Goal: Task Accomplishment & Management: Complete application form

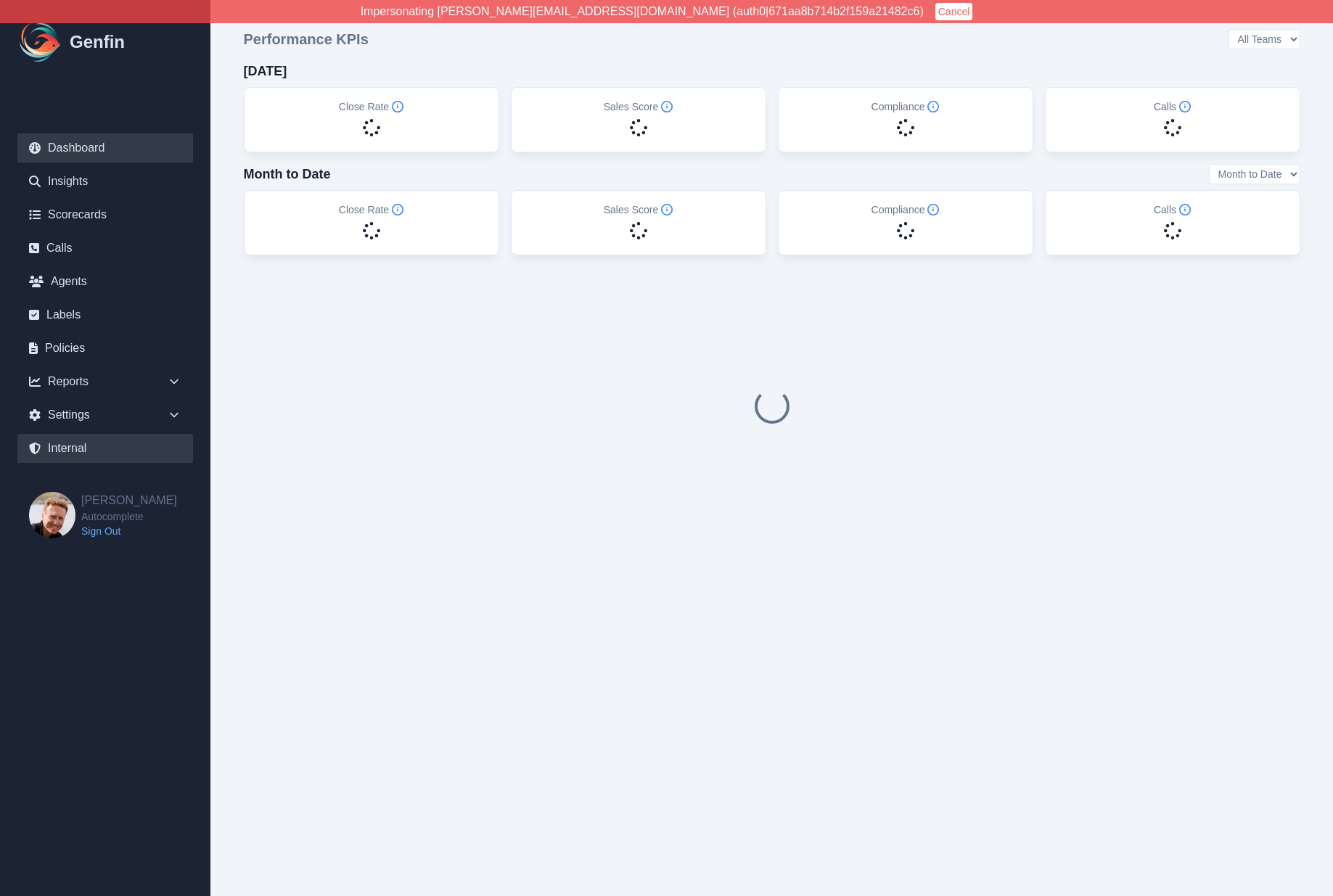
click at [93, 457] on link "Internal" at bounding box center [105, 449] width 176 height 29
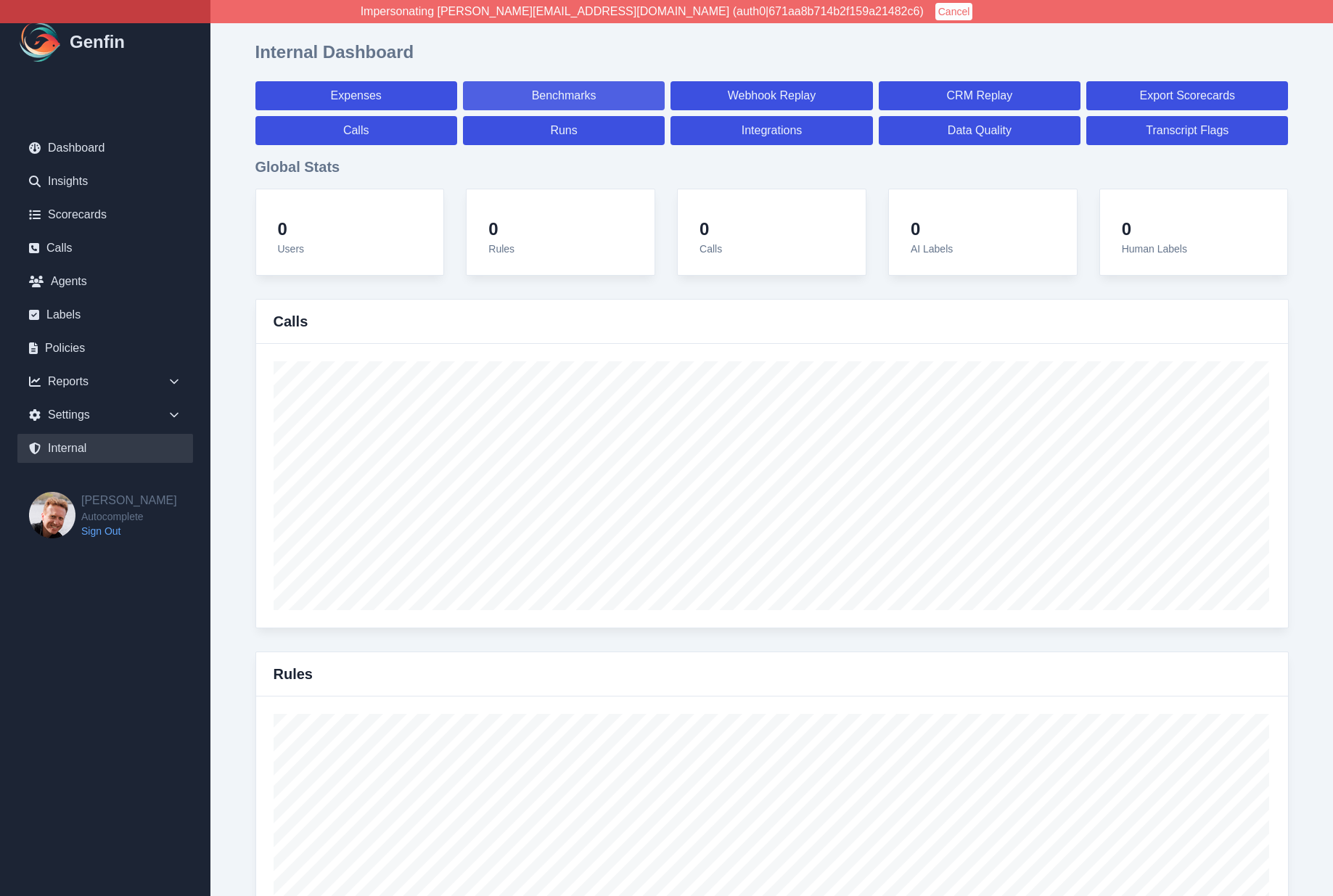
select select "paid"
select select "7"
select select "paid"
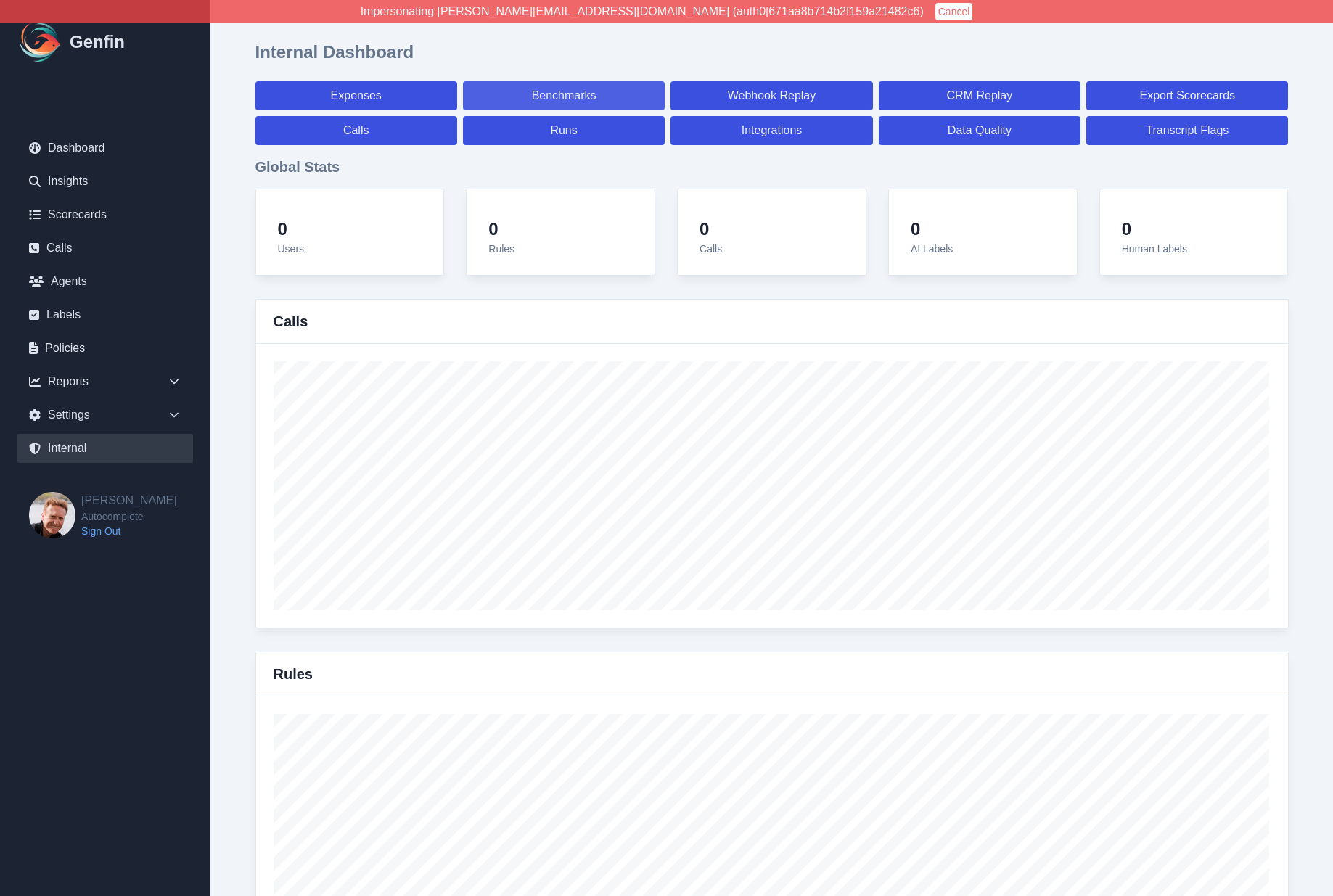
select select "7"
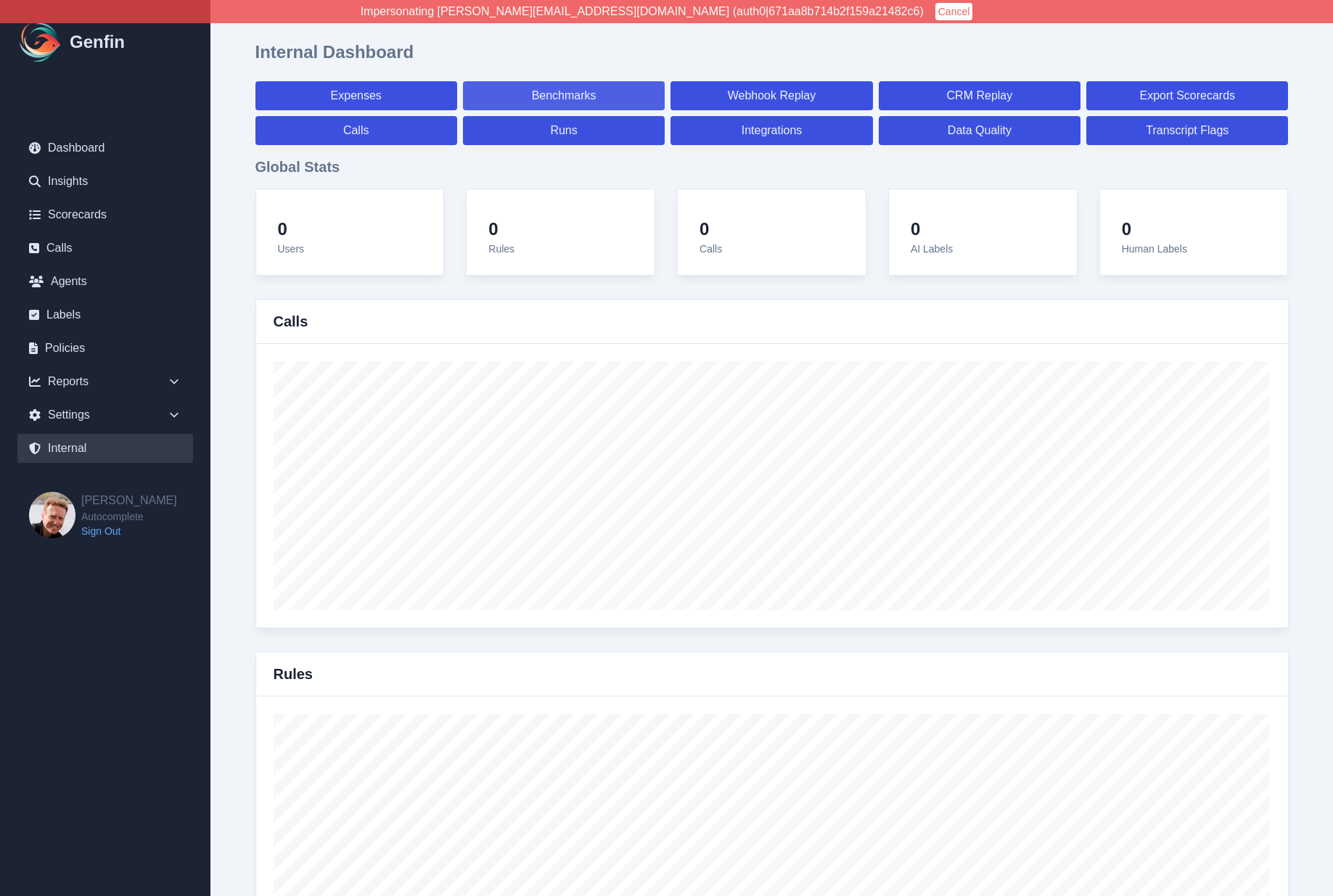
select select "7"
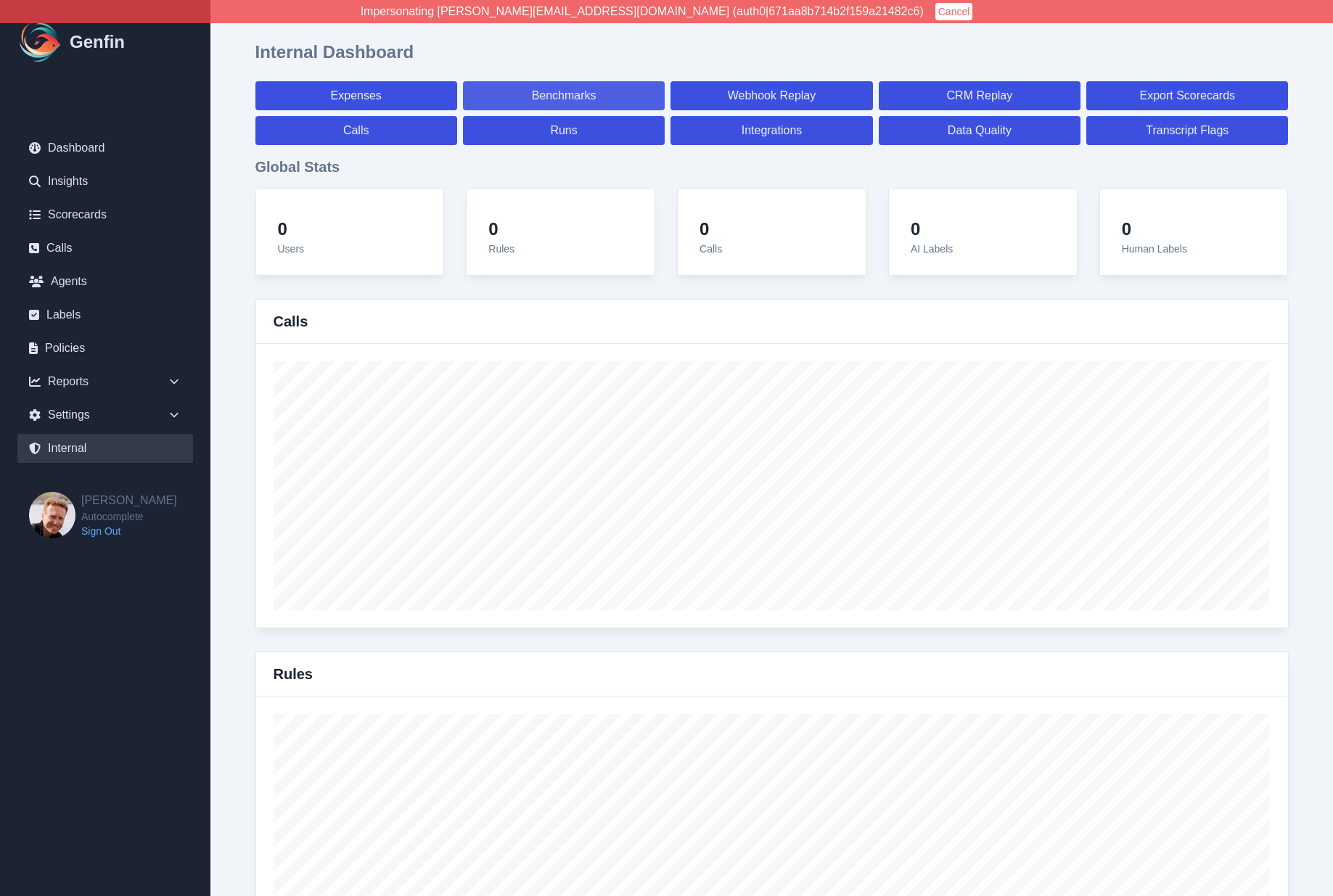
select select "7"
select select "paid"
select select "7"
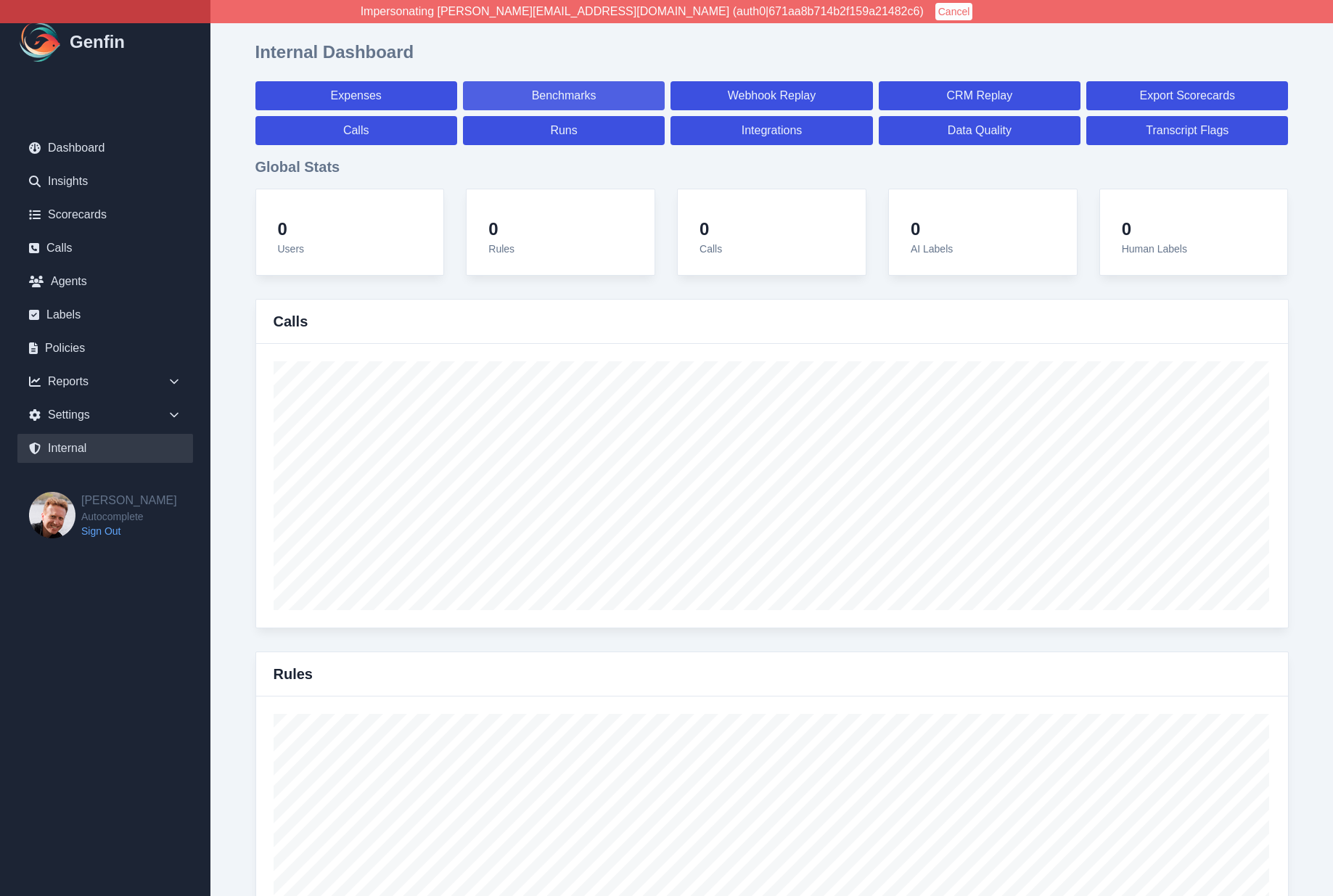
select select "7"
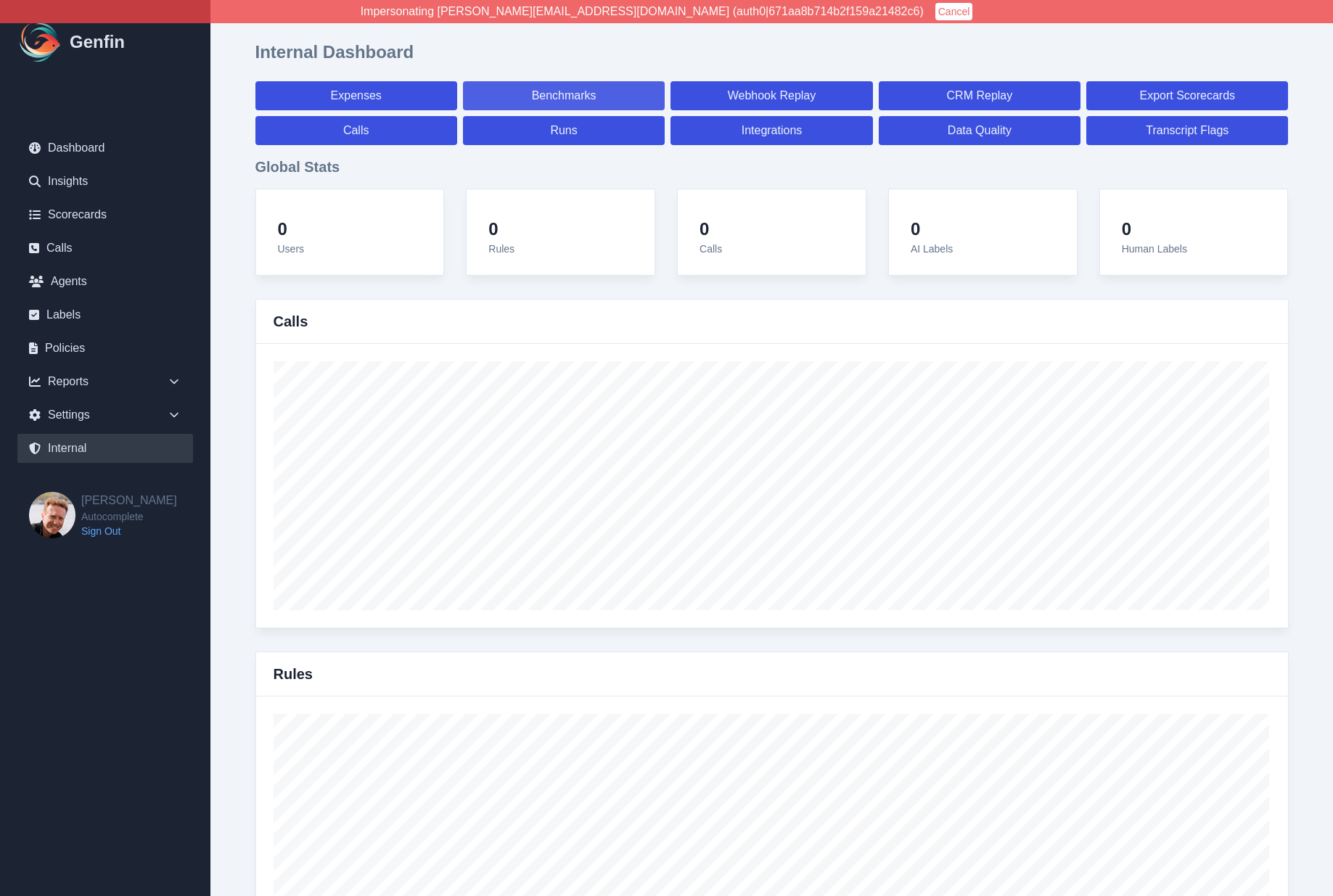
select select "7"
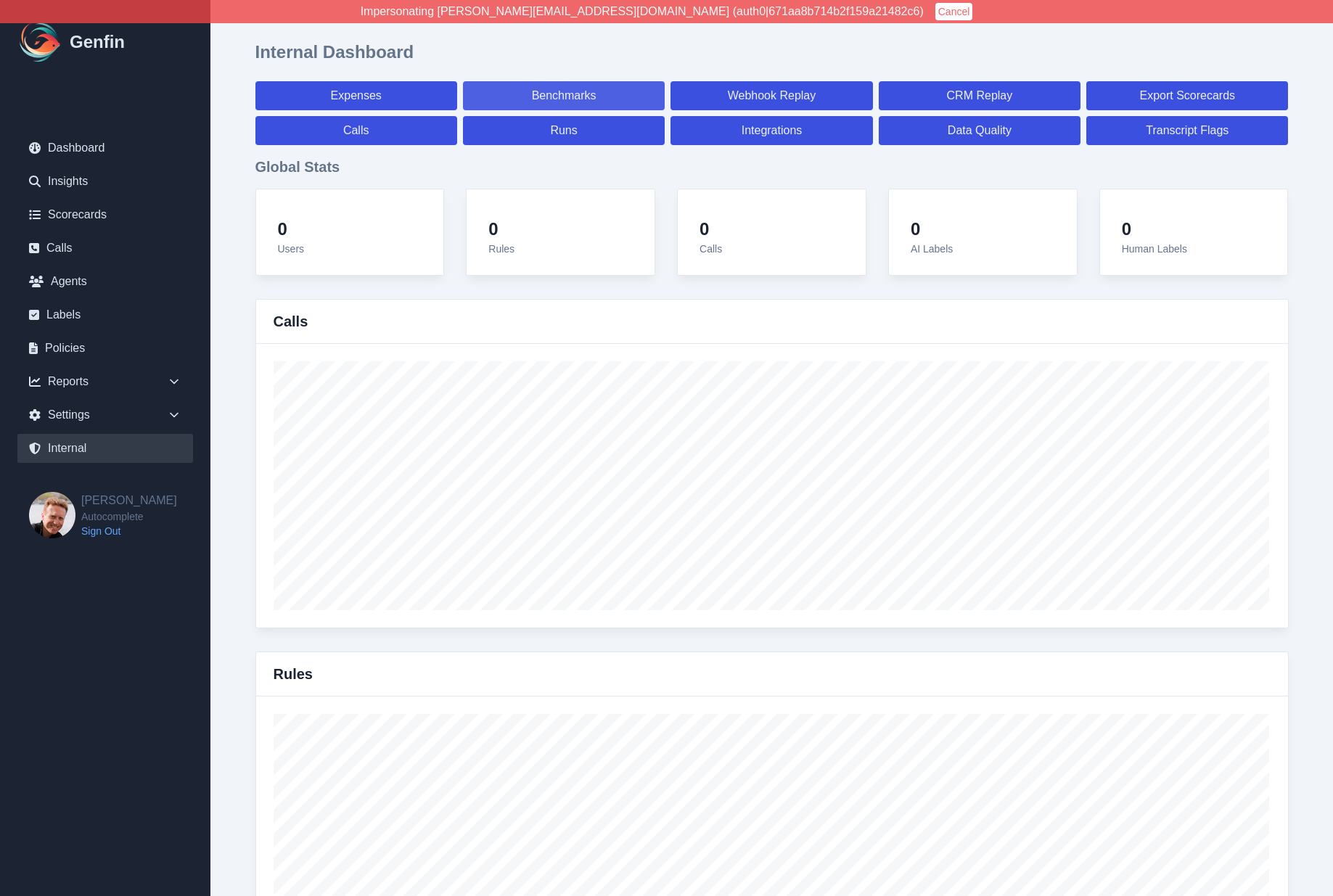
select select "7"
select select "paid"
select select "7"
select select "paid"
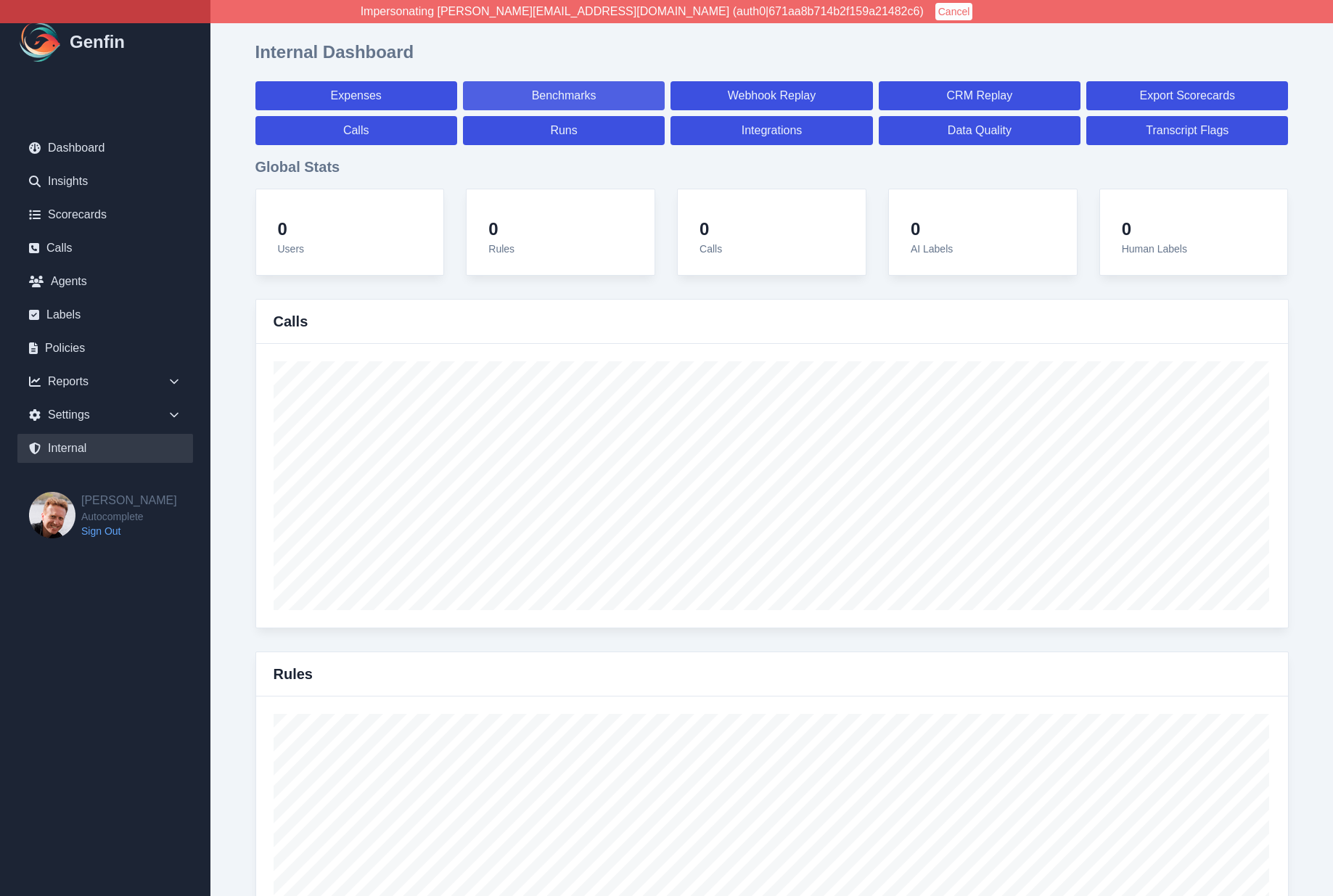
select select "paid"
select select "7"
select select "paid"
select select "7"
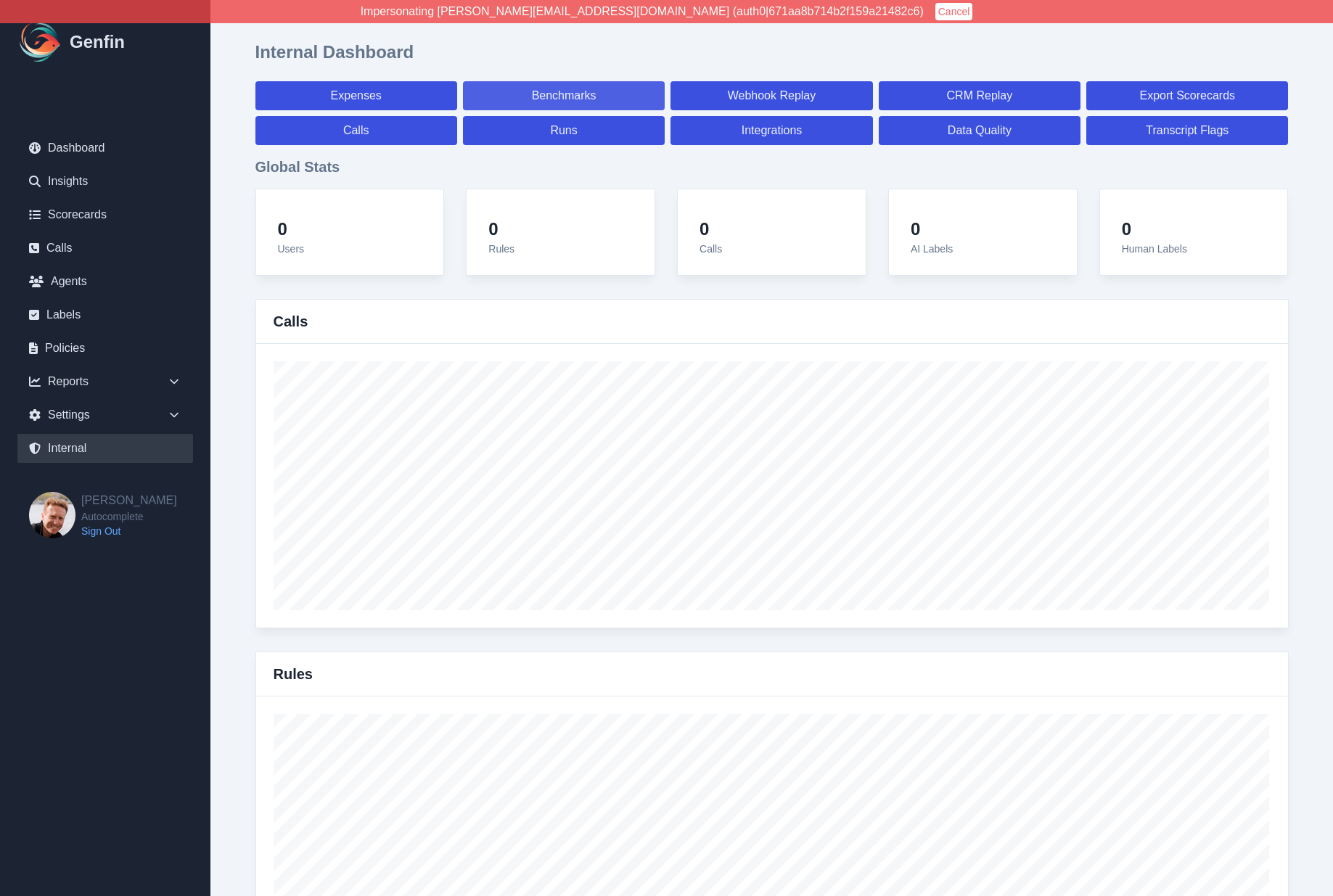
select select "7"
select select "paid"
select select "7"
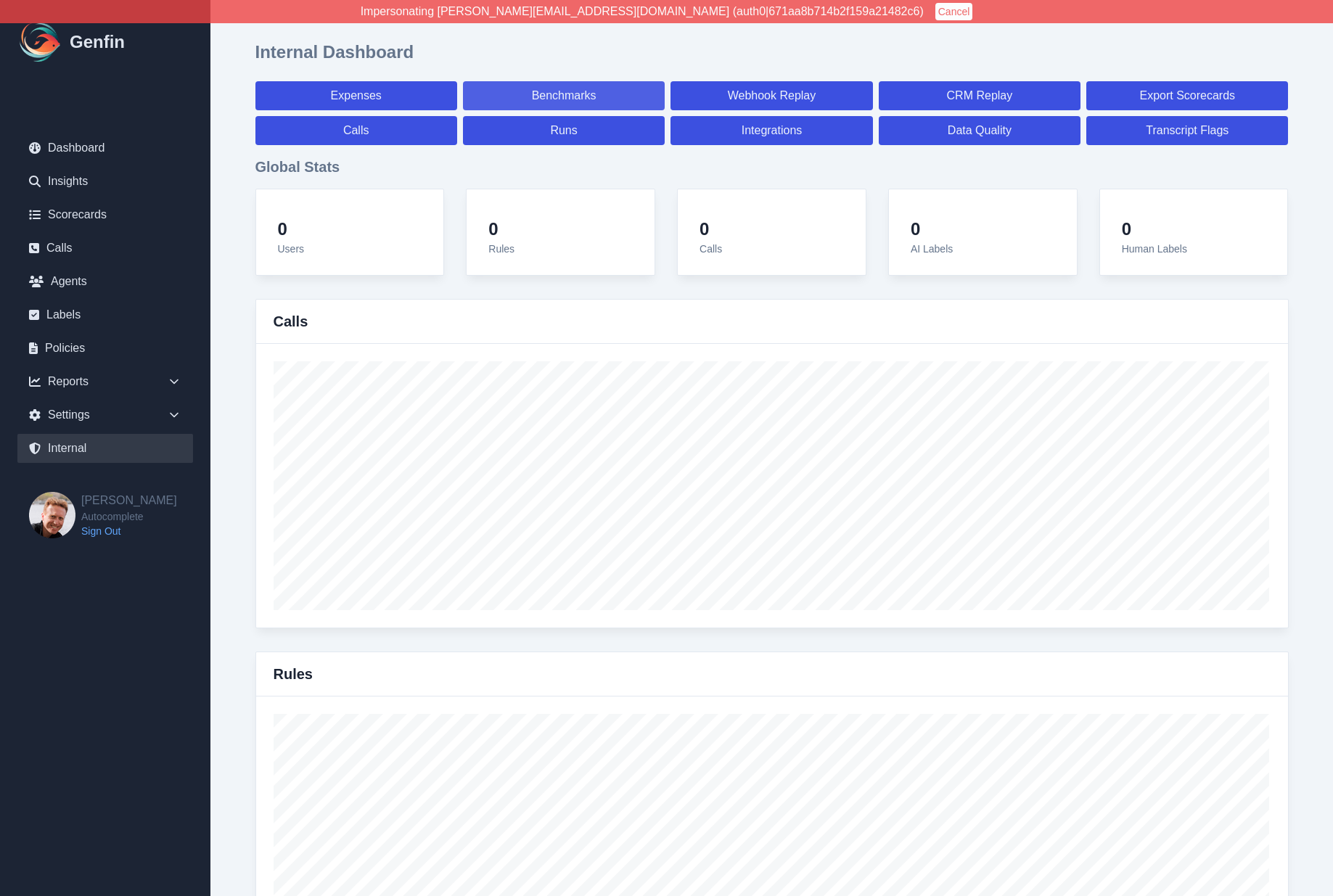
select select "paid"
select select "7"
select select "paid"
select select "7"
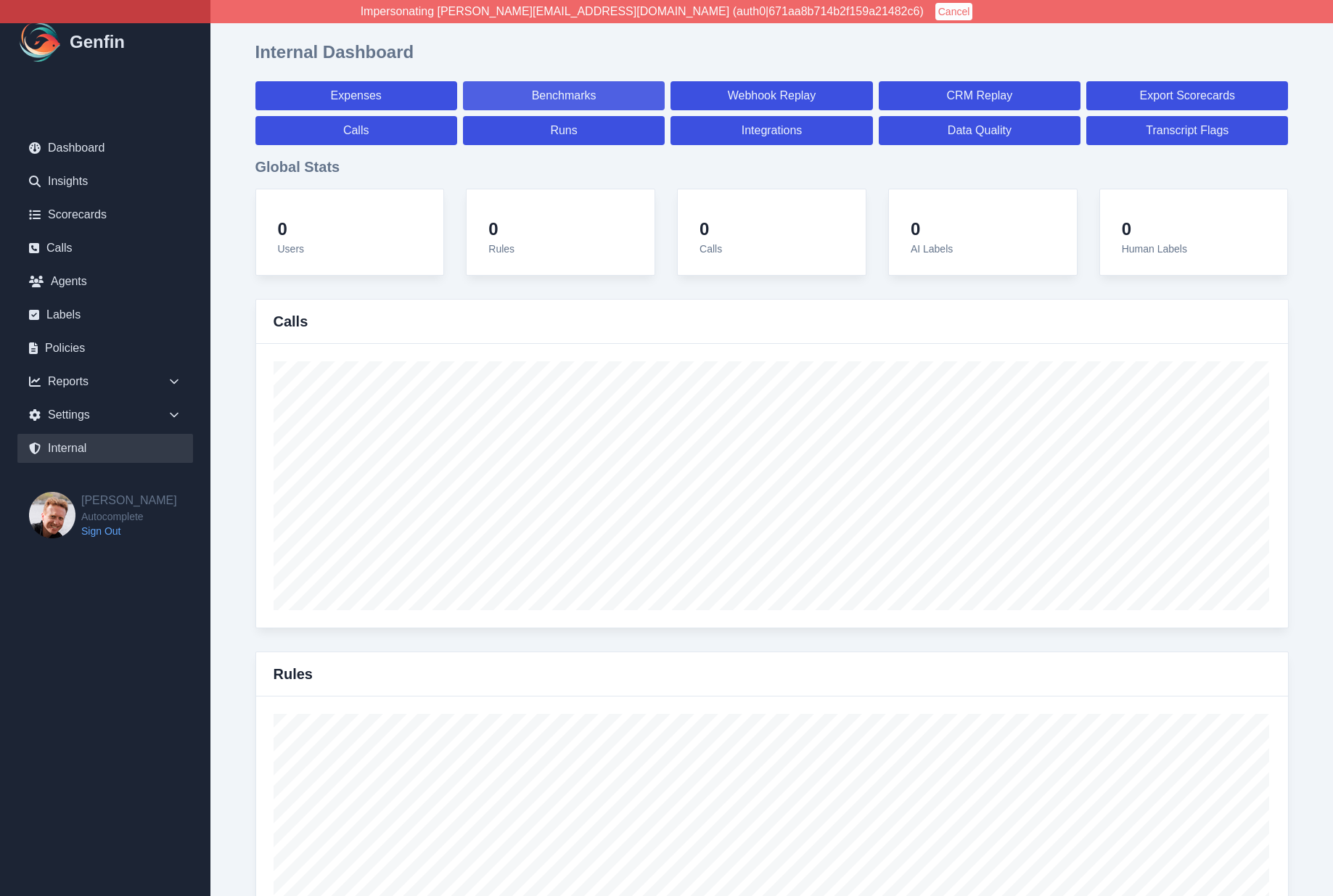
select select "7"
select select "paid"
select select "7"
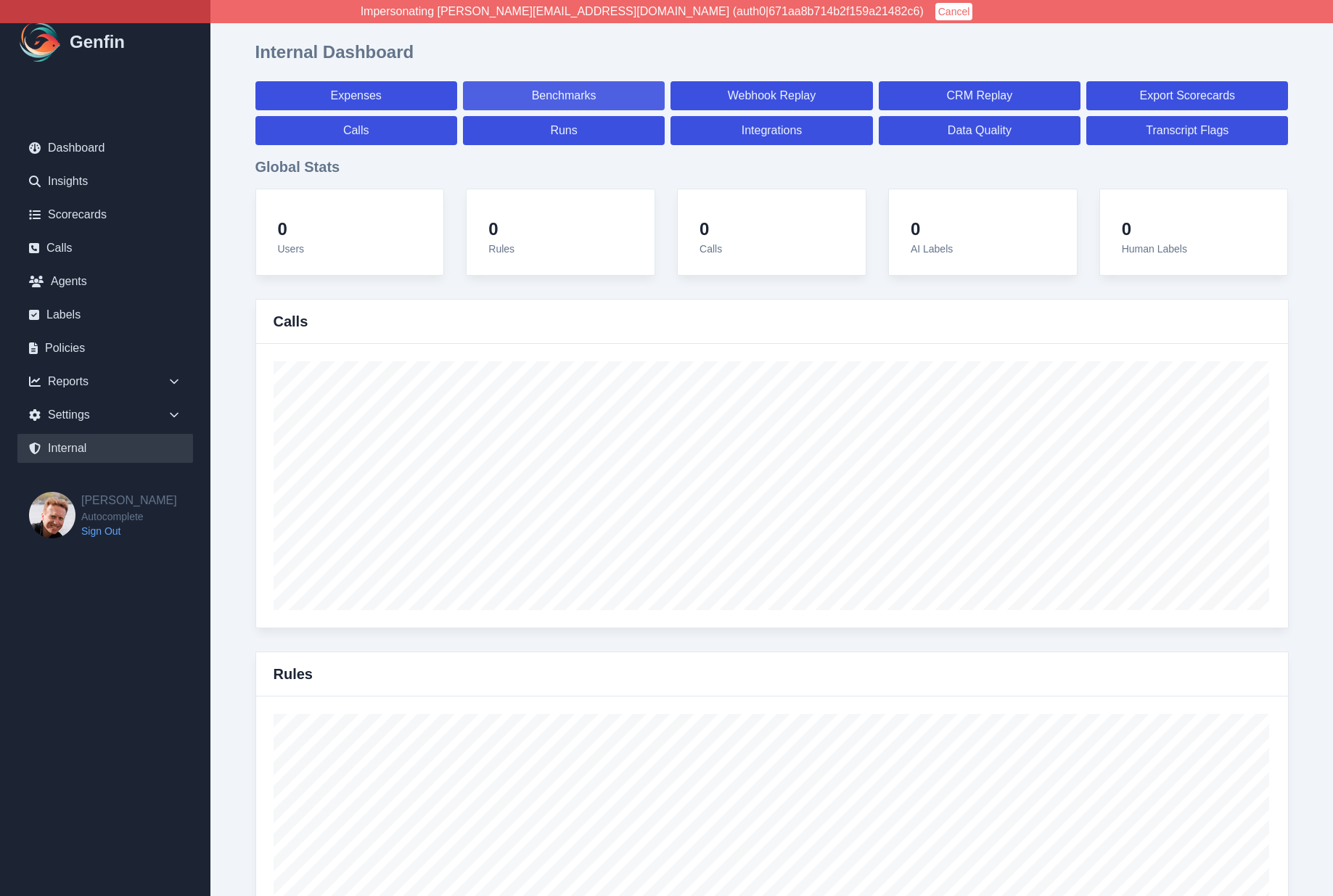
select select "7"
select select "paid"
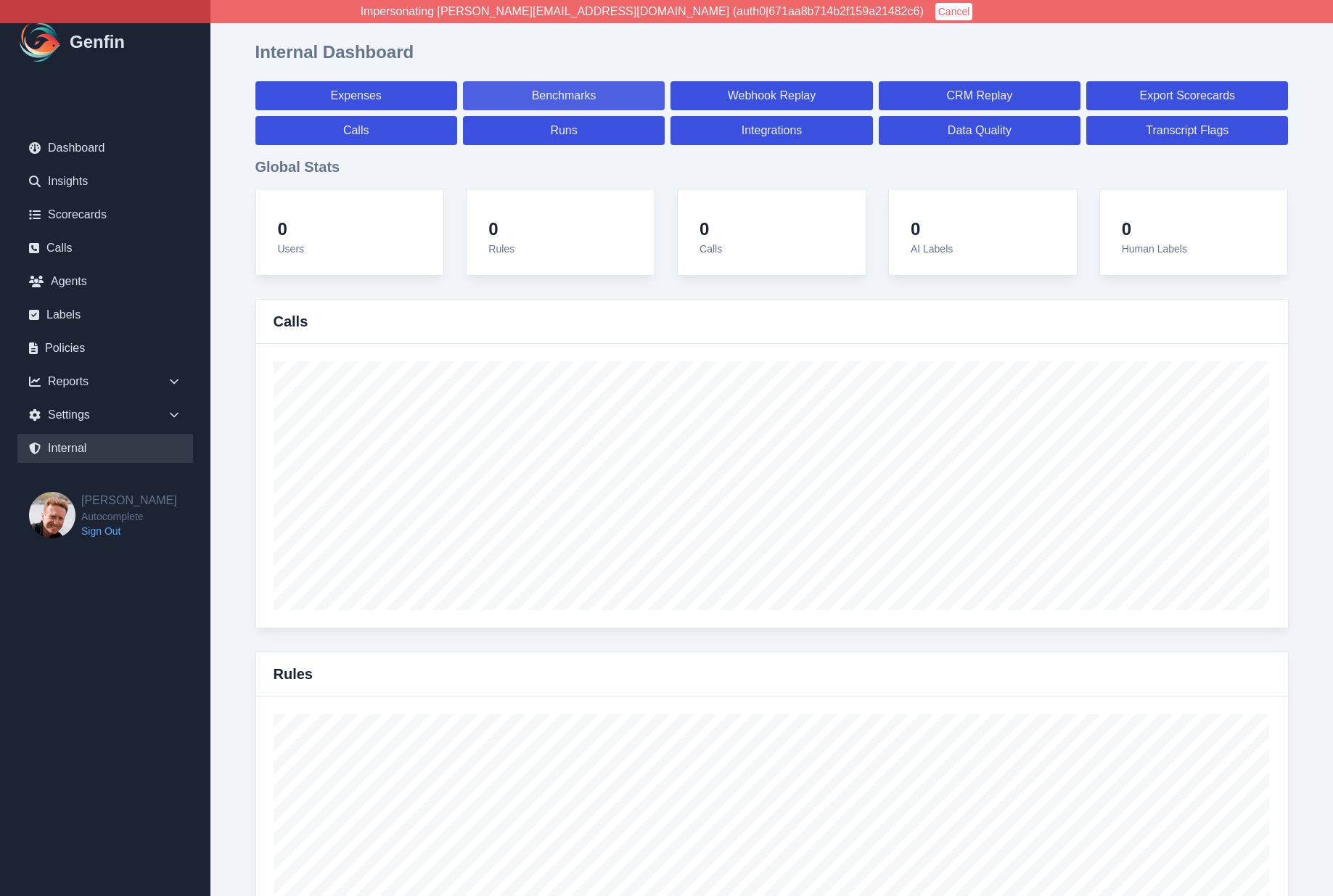
select select "7"
select select "paid"
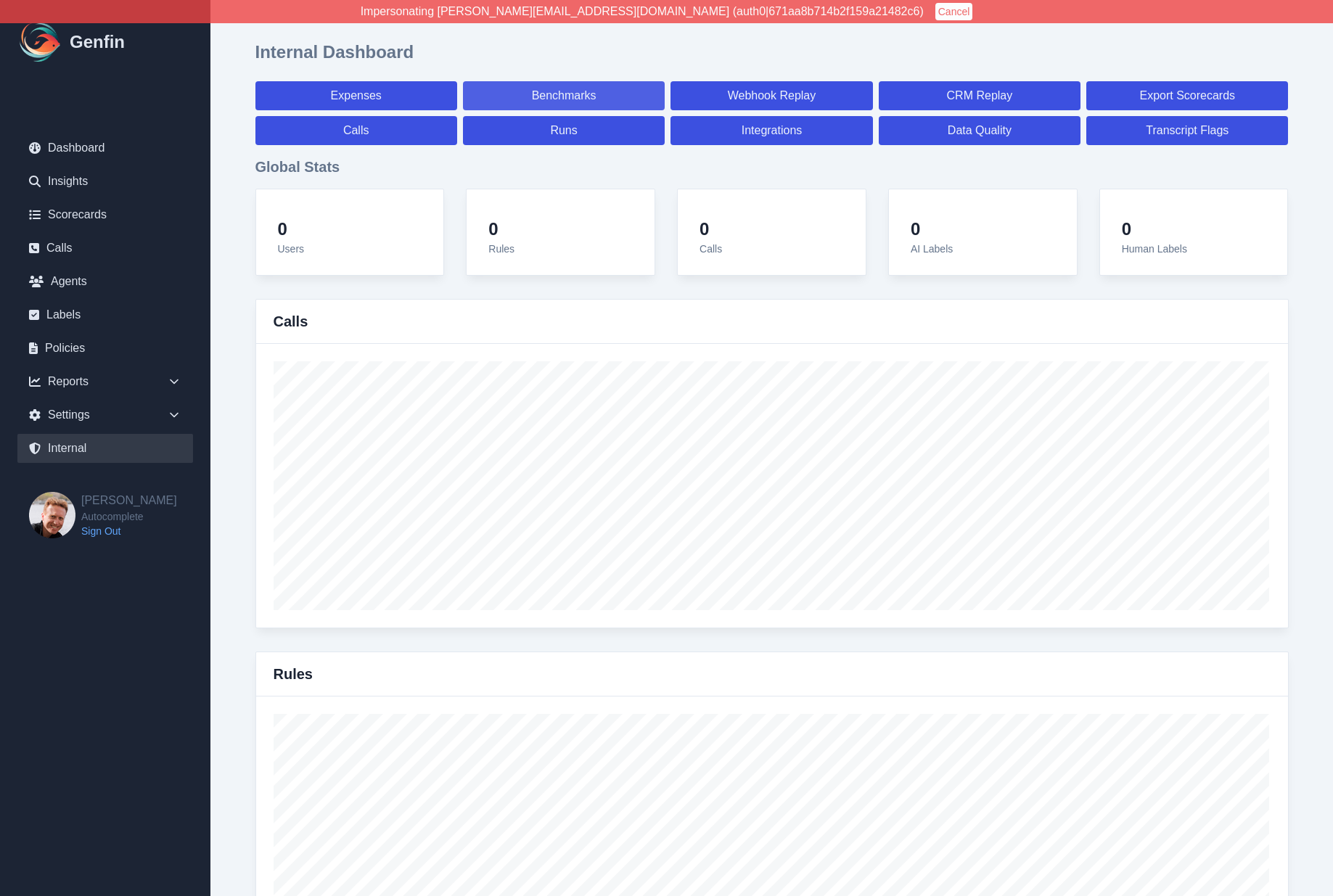
select select "7"
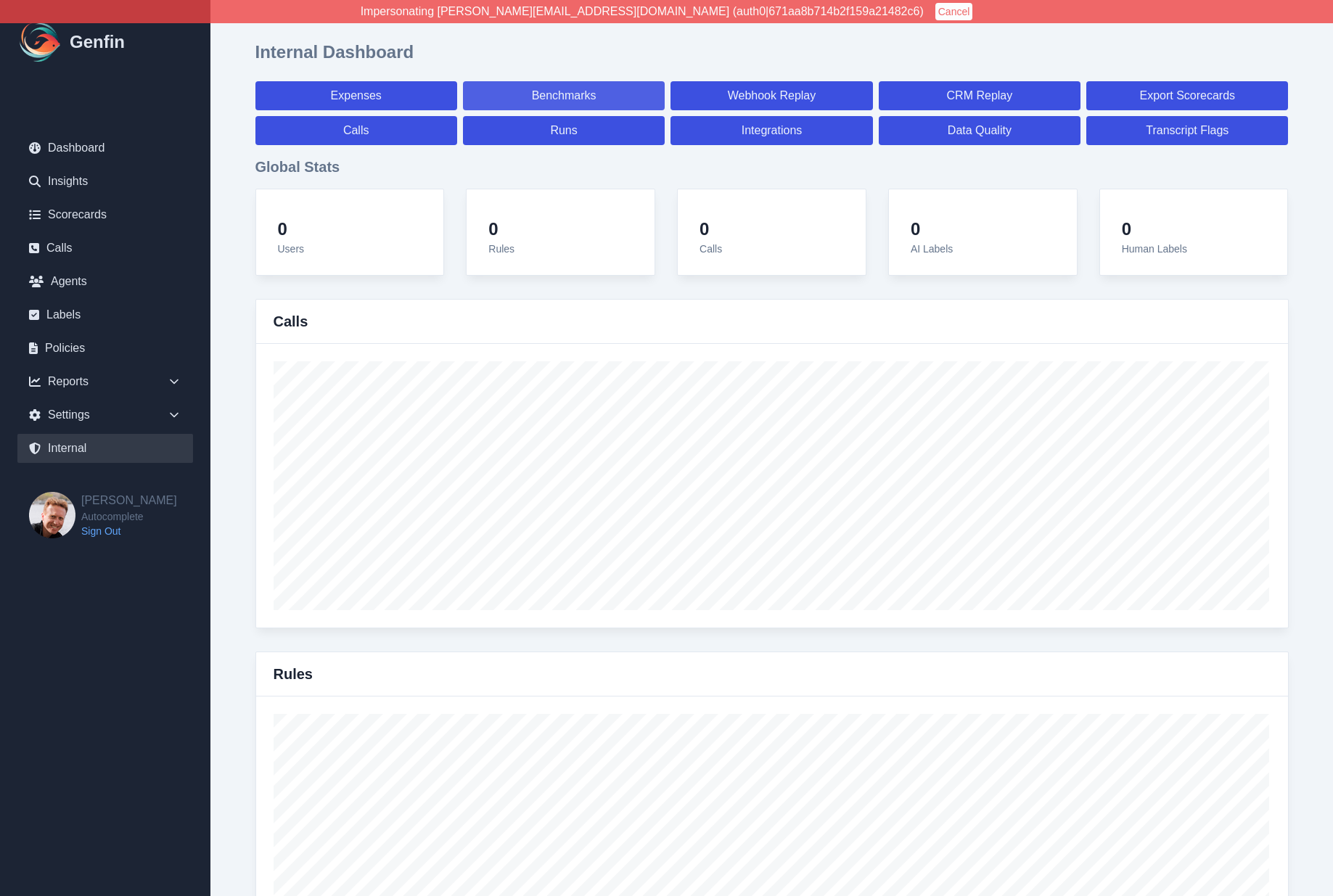
select select "paid"
select select "7"
click at [552, 99] on link "Benchmarks" at bounding box center [563, 96] width 202 height 29
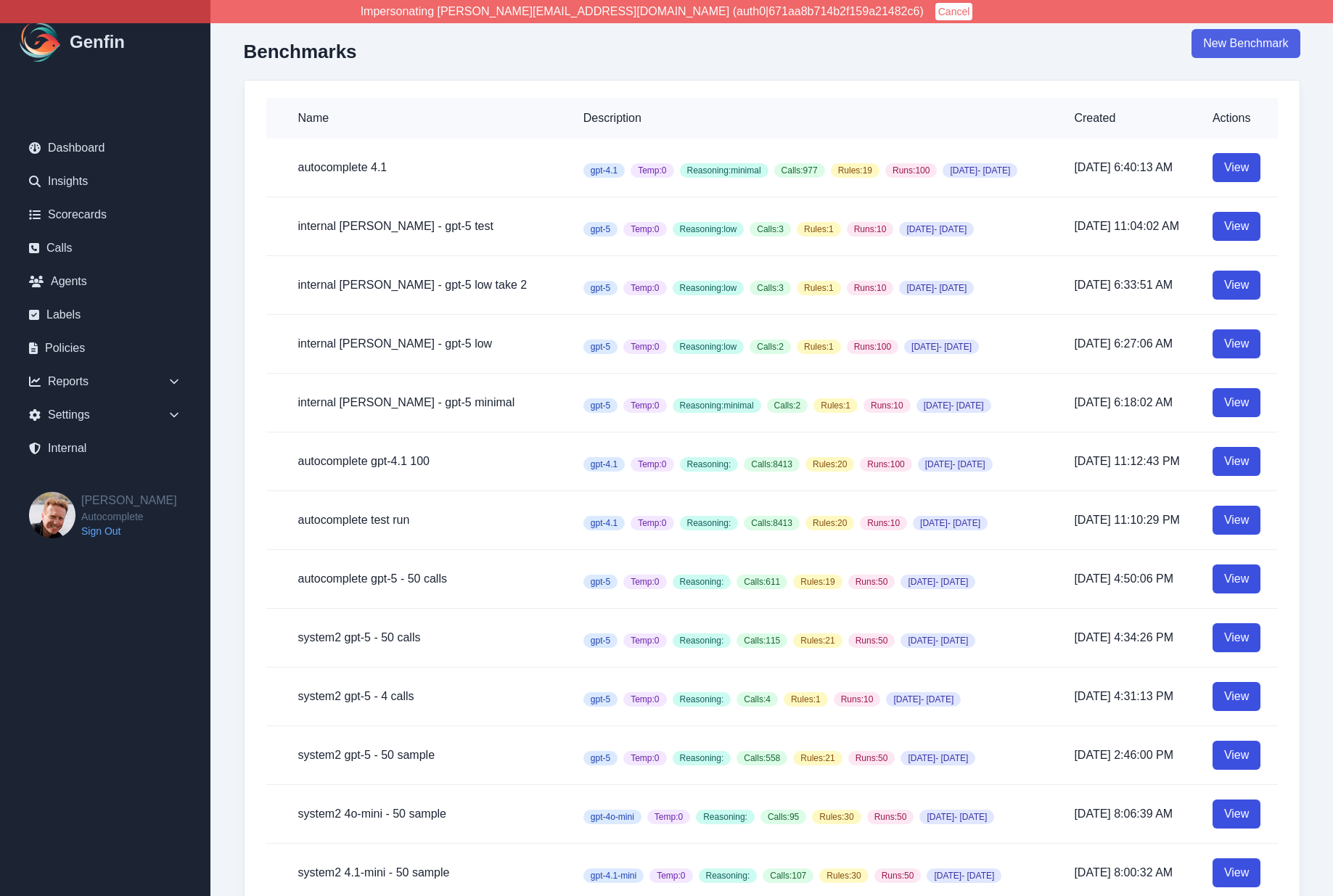
click at [1208, 42] on link "New Benchmark" at bounding box center [1246, 44] width 108 height 29
select select "100"
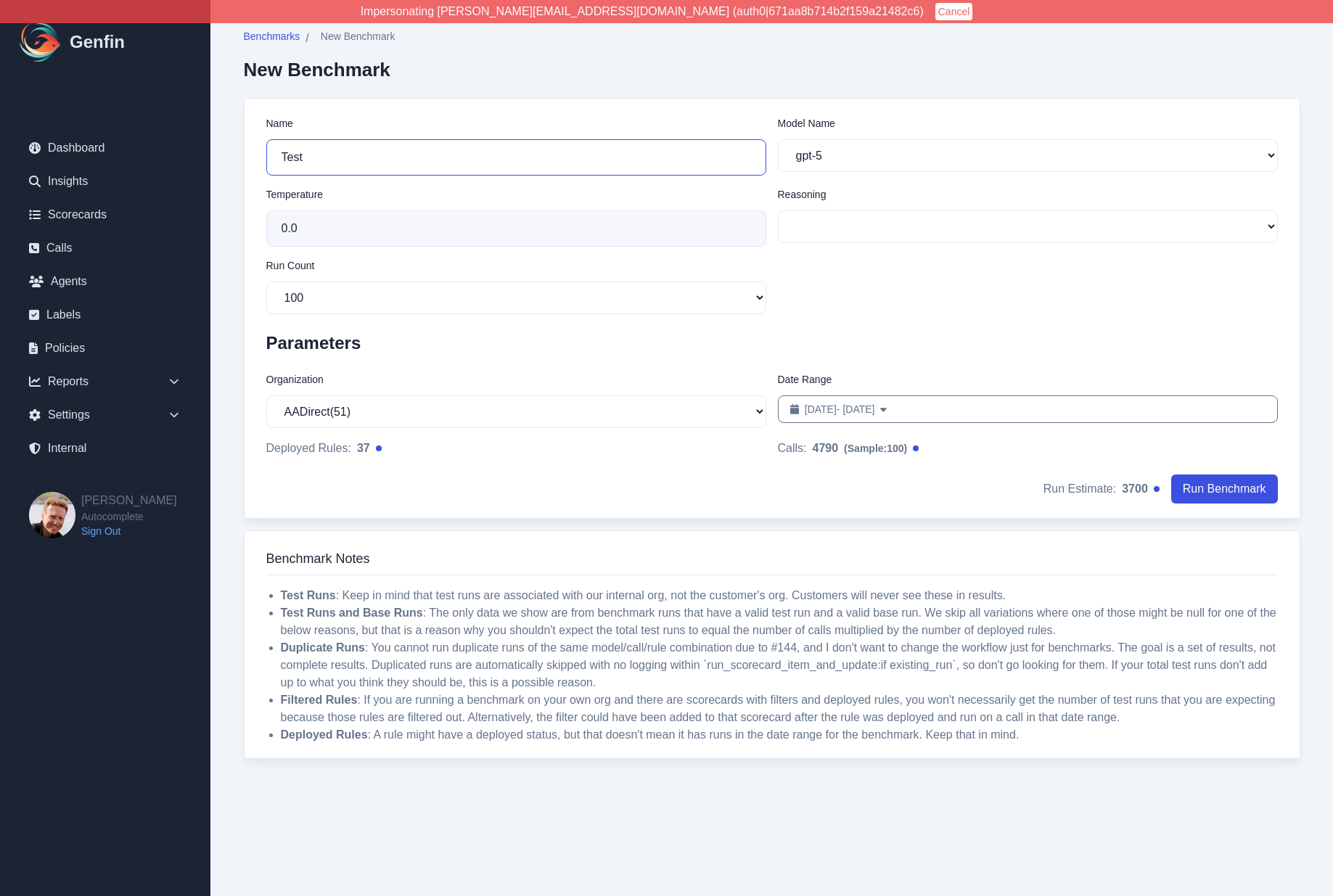
click at [339, 148] on input "Test" at bounding box center [517, 158] width 500 height 37
type input "u"
type input "autocomplete oct test"
click at [819, 151] on select "gpt-5 gpt-4.1 gpt-4.1-mini gpt-4.1-nano gpt-4o gpt-4o-mini o1 o3 o4-mini o3-mini" at bounding box center [1028, 156] width 500 height 33
select select "gpt-4.1"
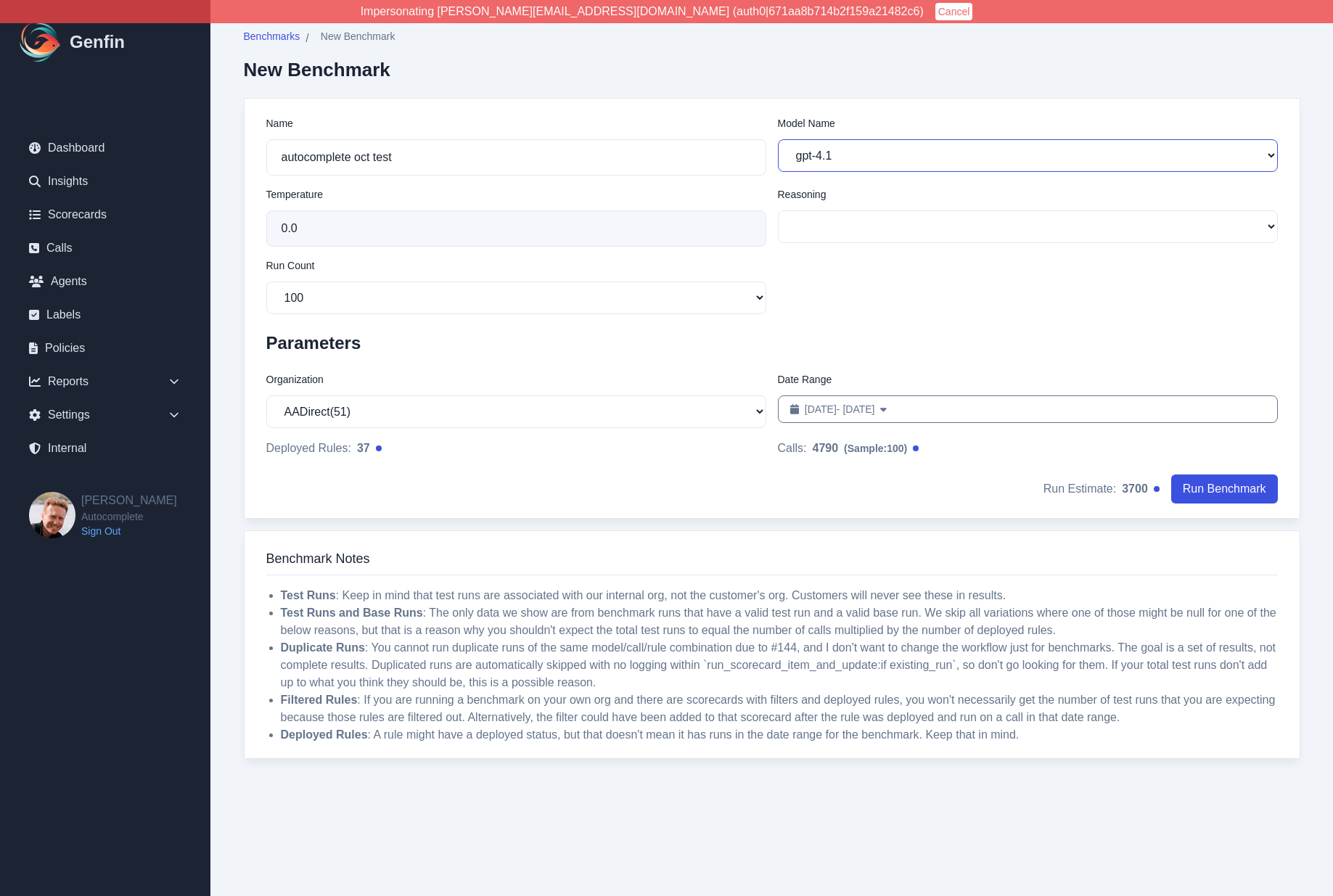
click at [778, 139] on select "gpt-5 gpt-4.1 gpt-4.1-mini gpt-4.1-nano gpt-4o gpt-4o-mini o1 o3 o4-mini o3-mini" at bounding box center [1028, 156] width 500 height 33
click at [530, 288] on select "10 50 100 200" at bounding box center [517, 298] width 500 height 33
select select "10"
click at [267, 281] on select "10 50 100 200" at bounding box center [517, 298] width 500 height 33
click at [471, 402] on select "AADirect ( 51 ) Aainsco.com ( 57 ) Aainsco.com ( 56 ) Aainsco.com ( 55 ) alec+a…" at bounding box center [517, 412] width 500 height 33
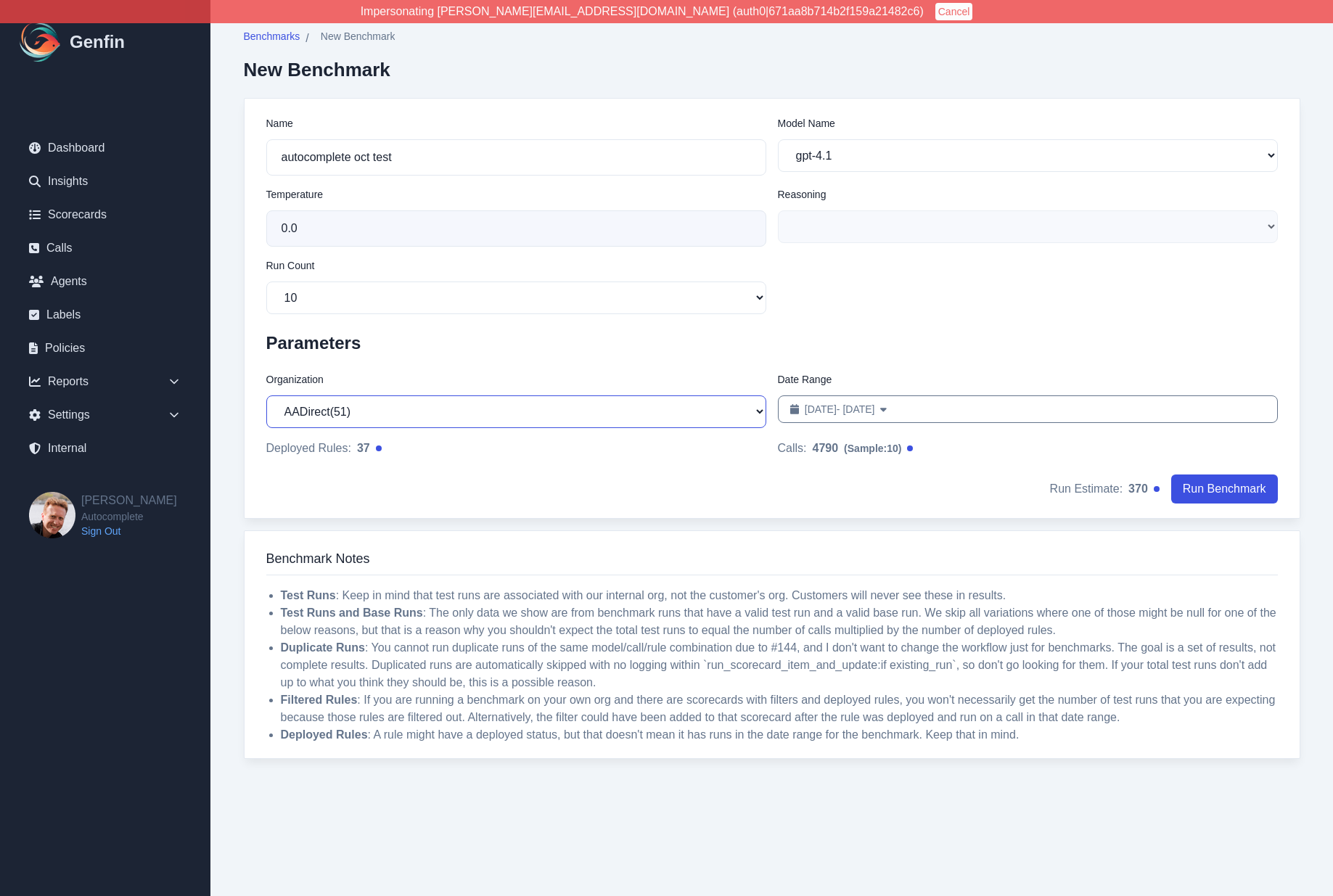
select select "5"
click at [267, 396] on select "AADirect ( 51 ) Aainsco.com ( 57 ) Aainsco.com ( 56 ) Aainsco.com ( 55 ) alec+a…" at bounding box center [517, 412] width 500 height 33
click at [875, 413] on span "Sep 11, 2025 - Oct 11, 2025" at bounding box center [839, 410] width 71 height 15
select select "8"
click at [368, 157] on input "autocomplete oct test" at bounding box center [517, 158] width 500 height 37
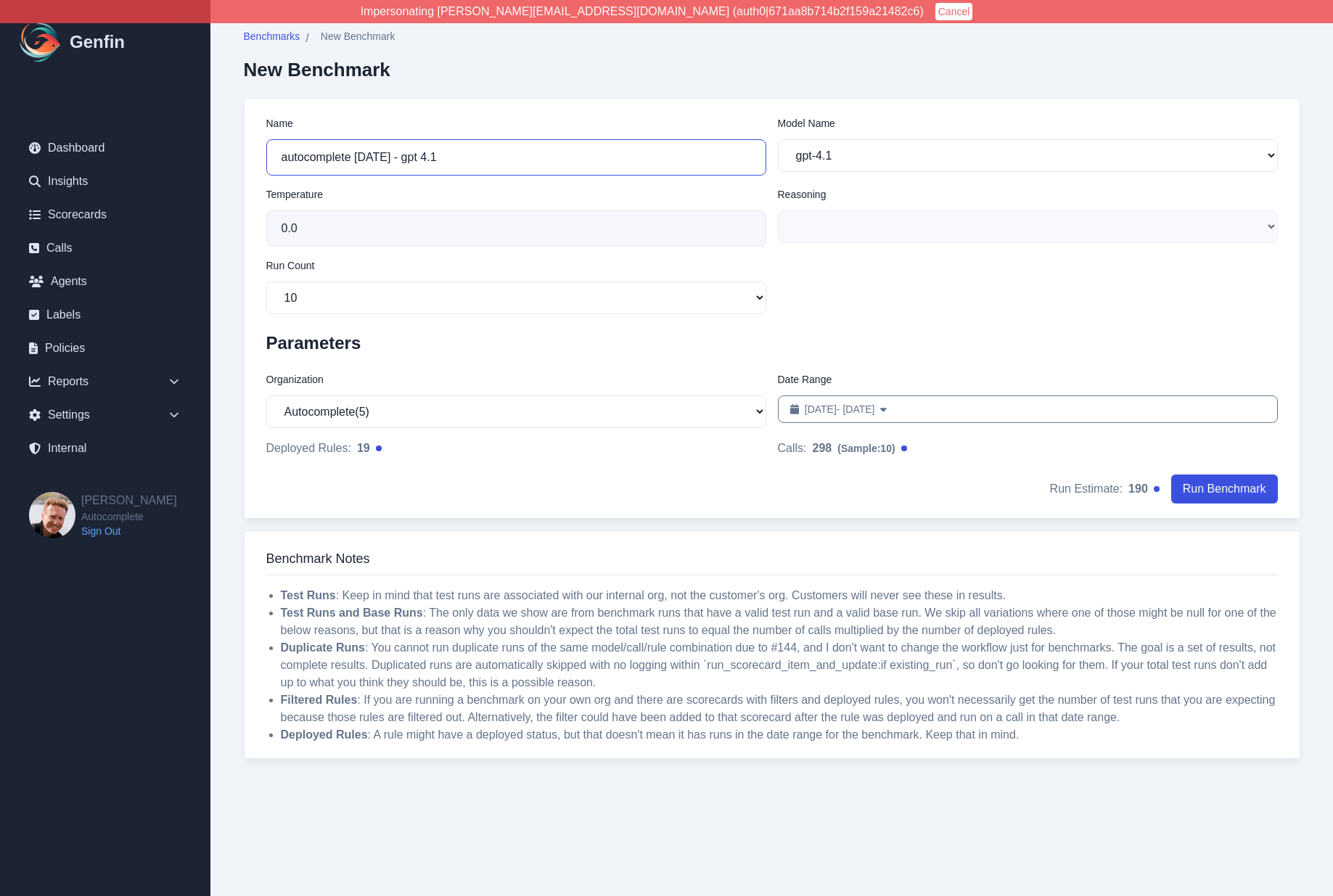
type input "autocomplete oct 1 - gpt 4.1"
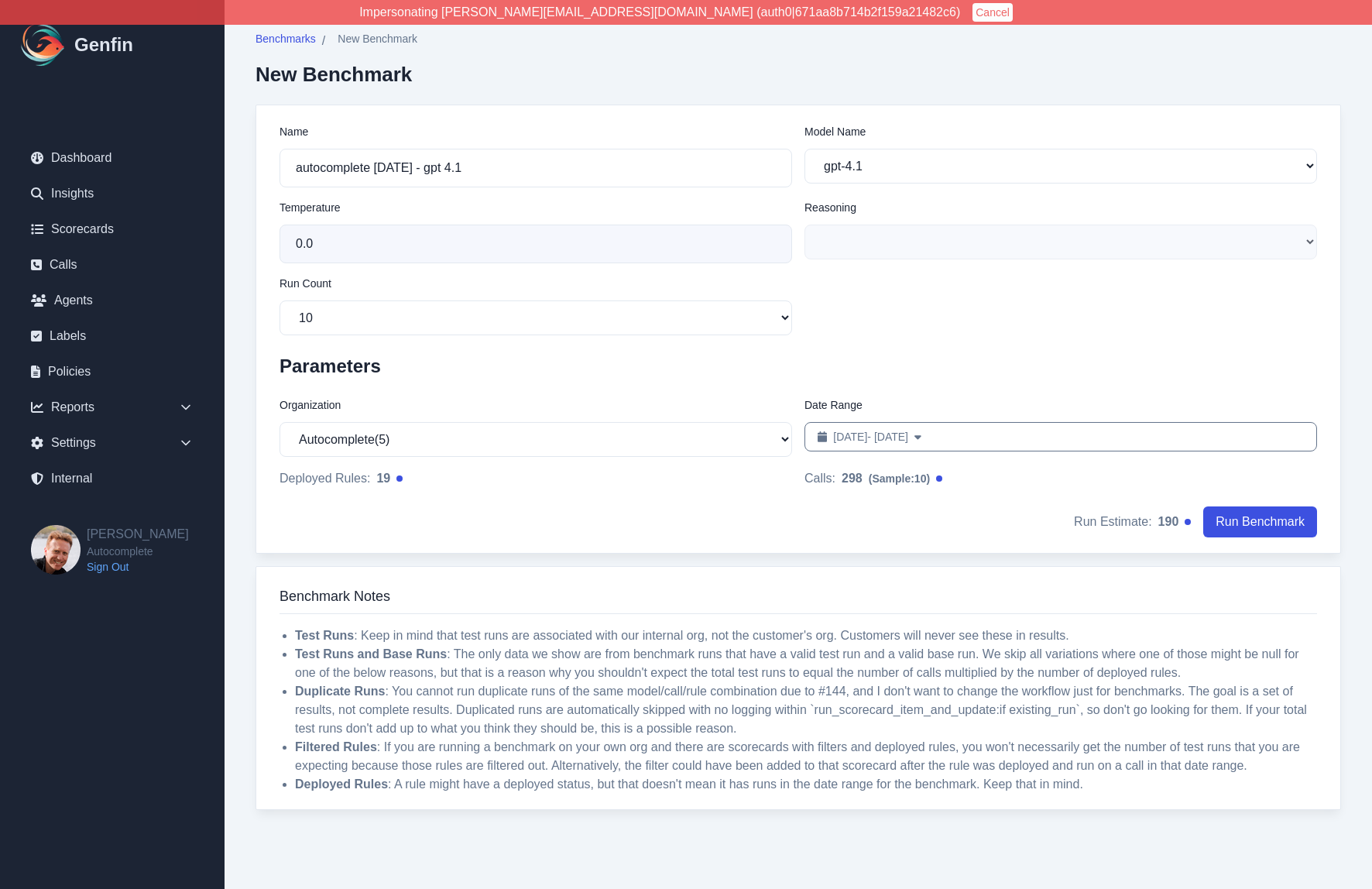
click at [1140, 335] on div "Name autocomplete oct 1 - gpt 4.1 Model Name gpt-5 gpt-4.1 gpt-4.1-mini gpt-4.1…" at bounding box center [798, 230] width 1038 height 211
click at [1245, 523] on button "Run Benchmark" at bounding box center [1261, 522] width 113 height 31
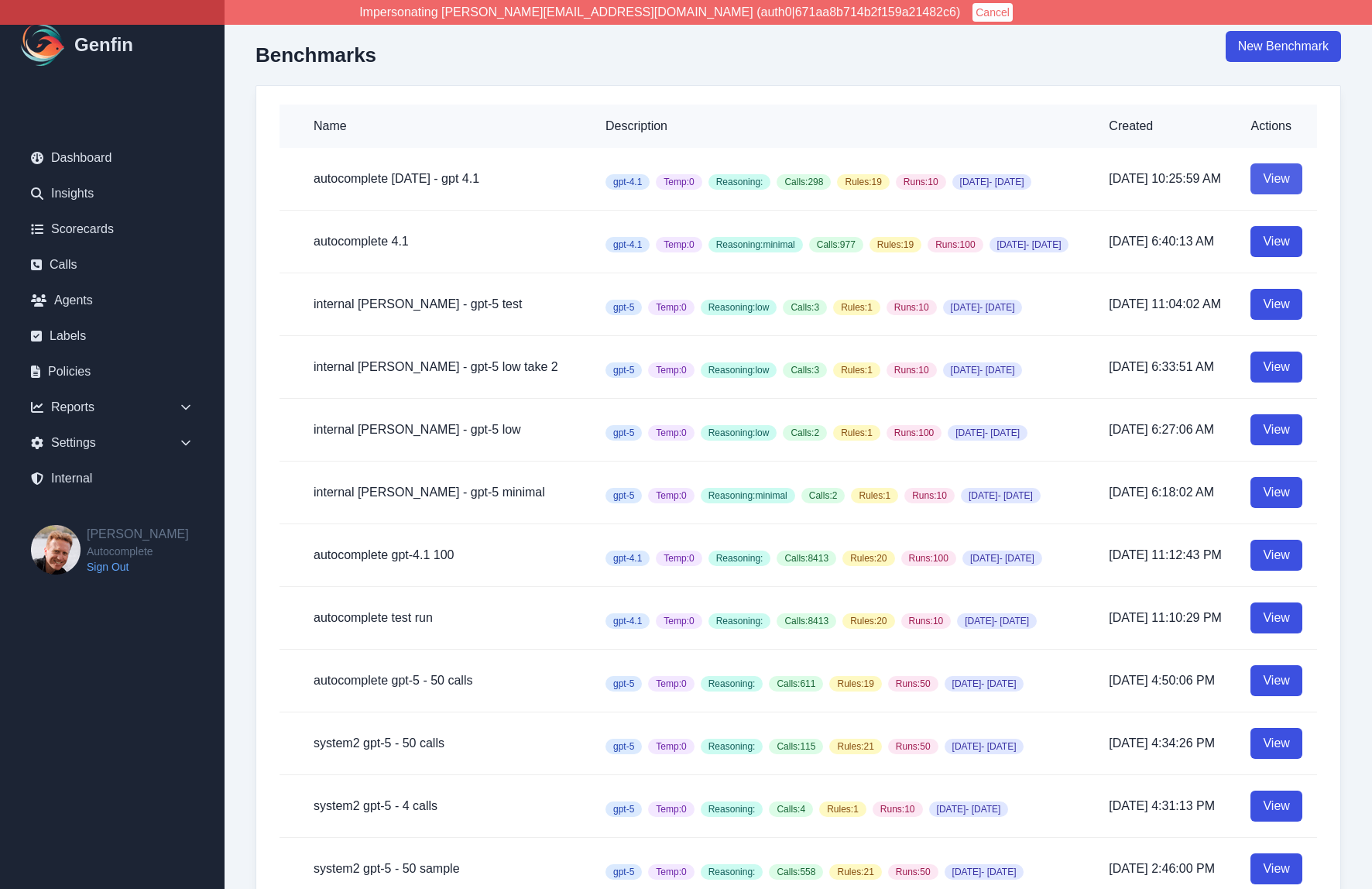
click at [1283, 174] on link "View" at bounding box center [1276, 179] width 51 height 31
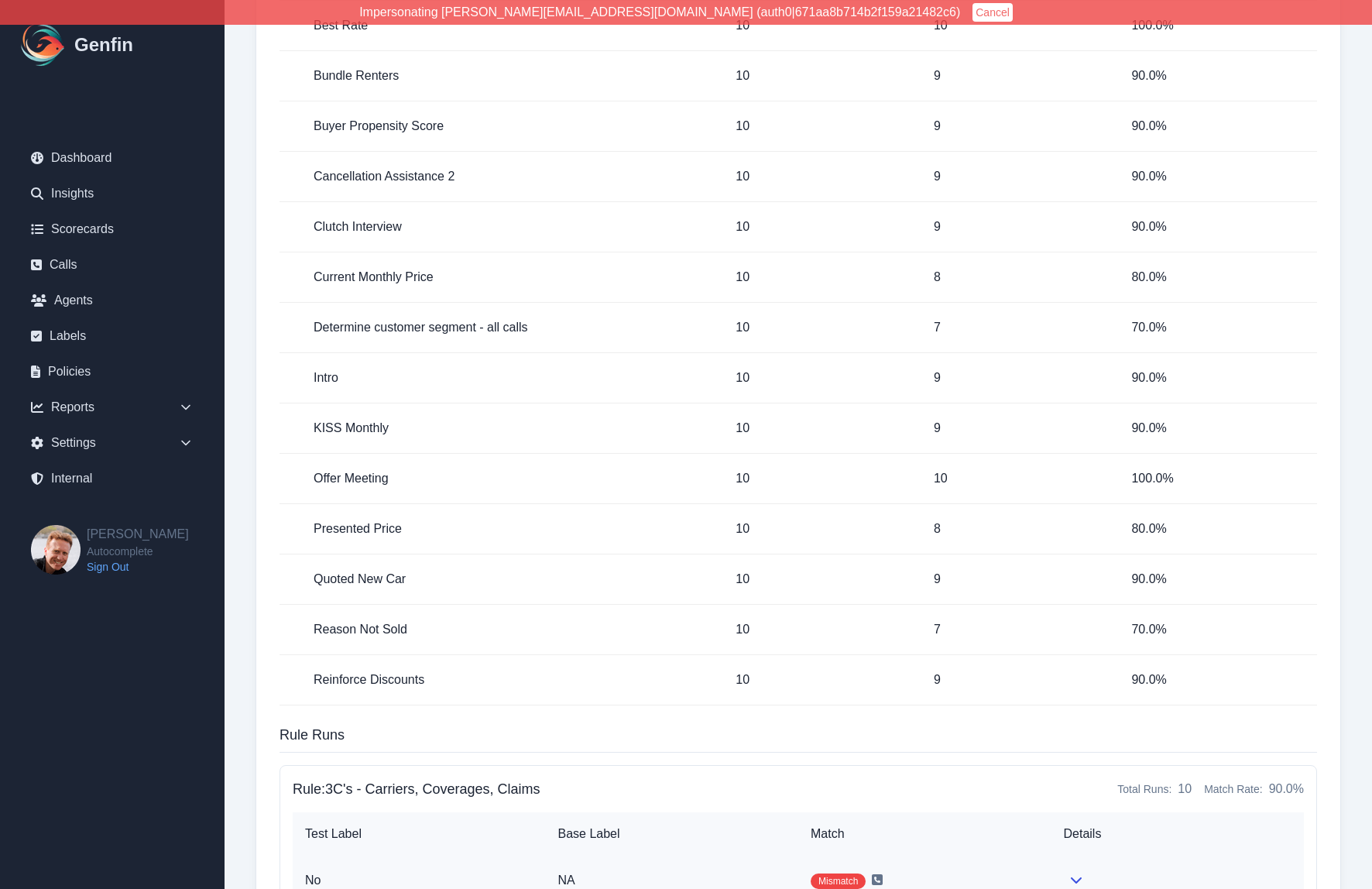
scroll to position [1630, 0]
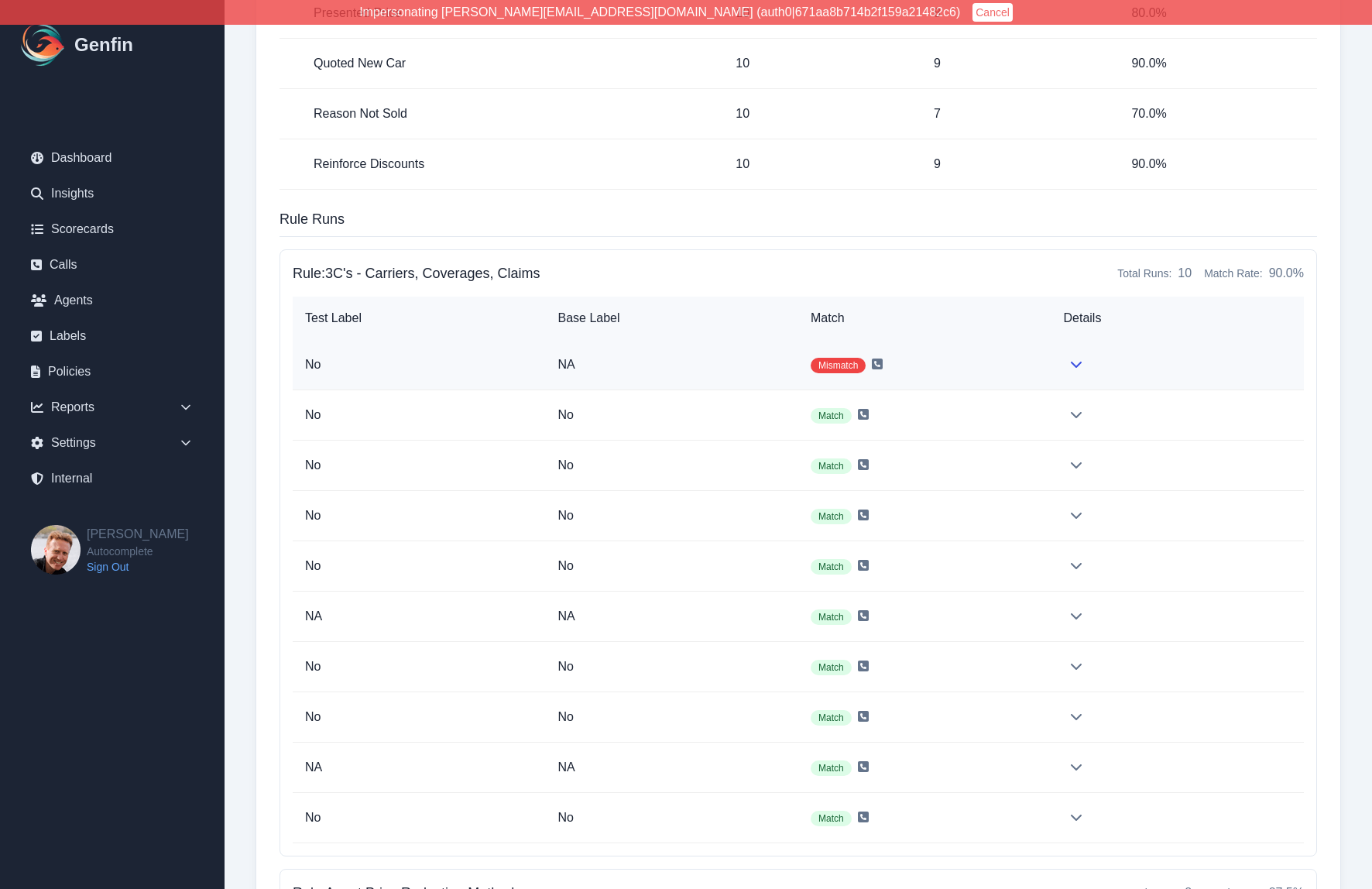
click at [766, 364] on p "NA" at bounding box center [673, 365] width 229 height 19
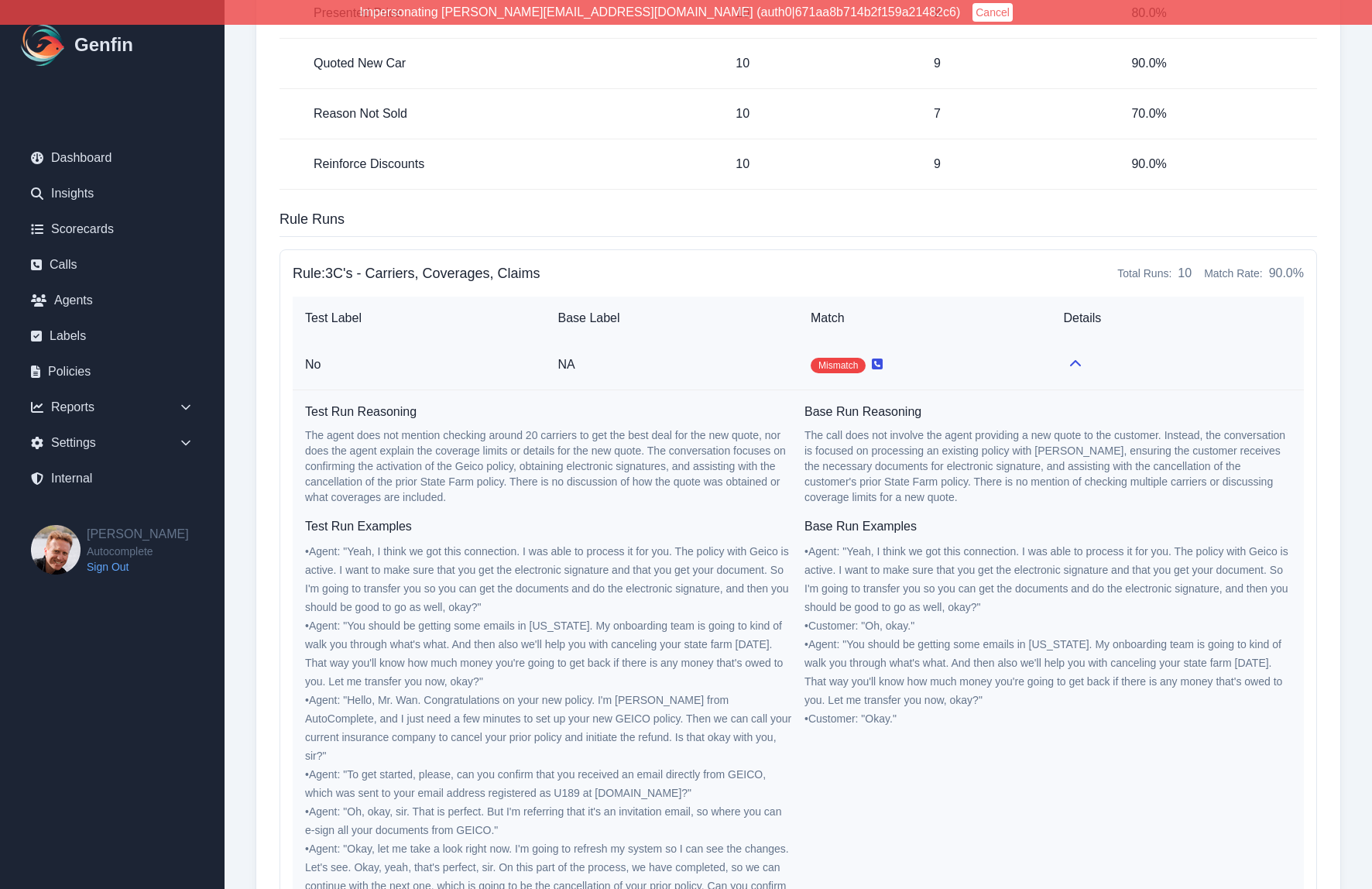
click at [880, 365] on icon at bounding box center [877, 364] width 11 height 11
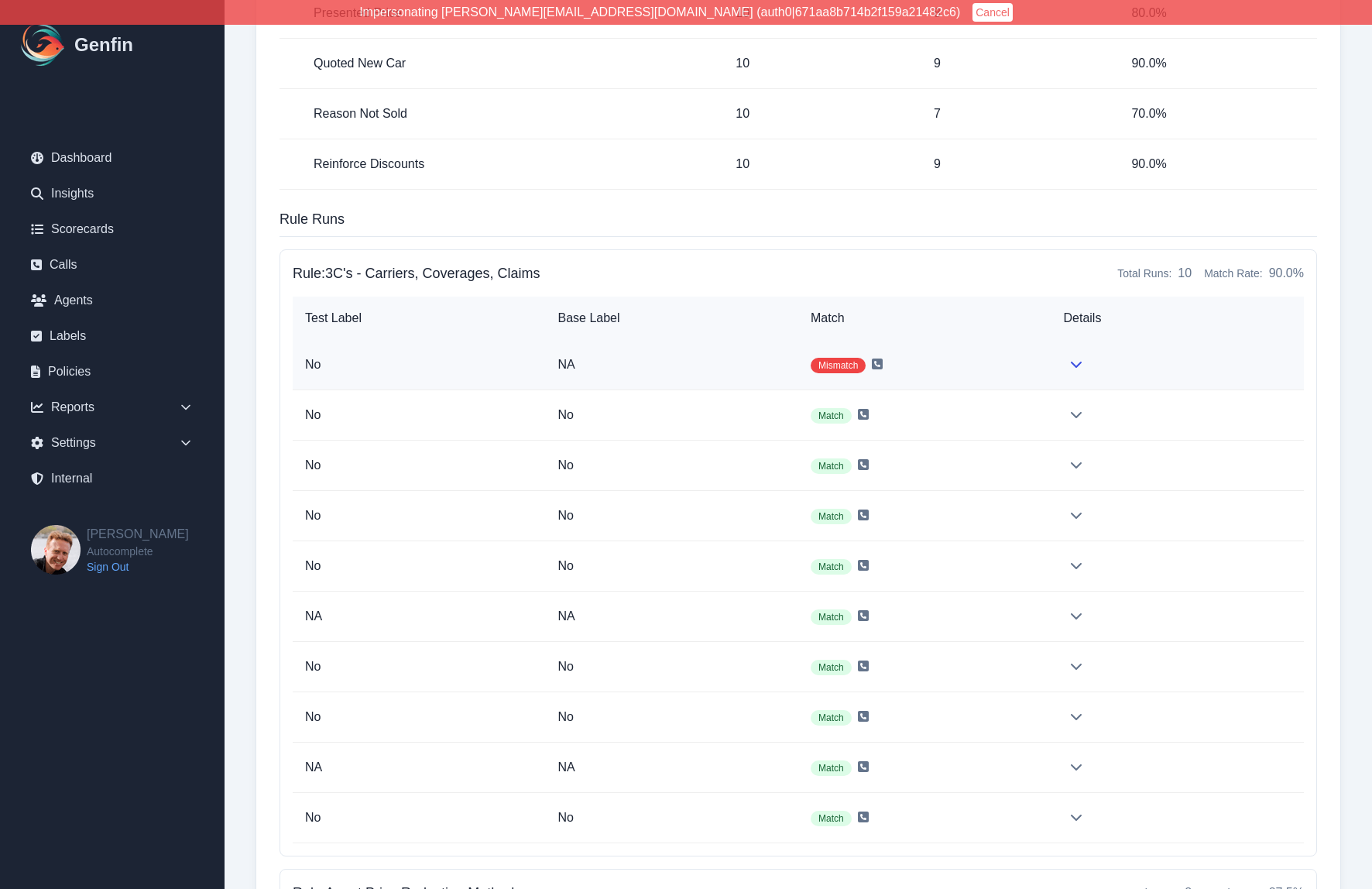
click at [734, 369] on p "NA" at bounding box center [673, 365] width 229 height 19
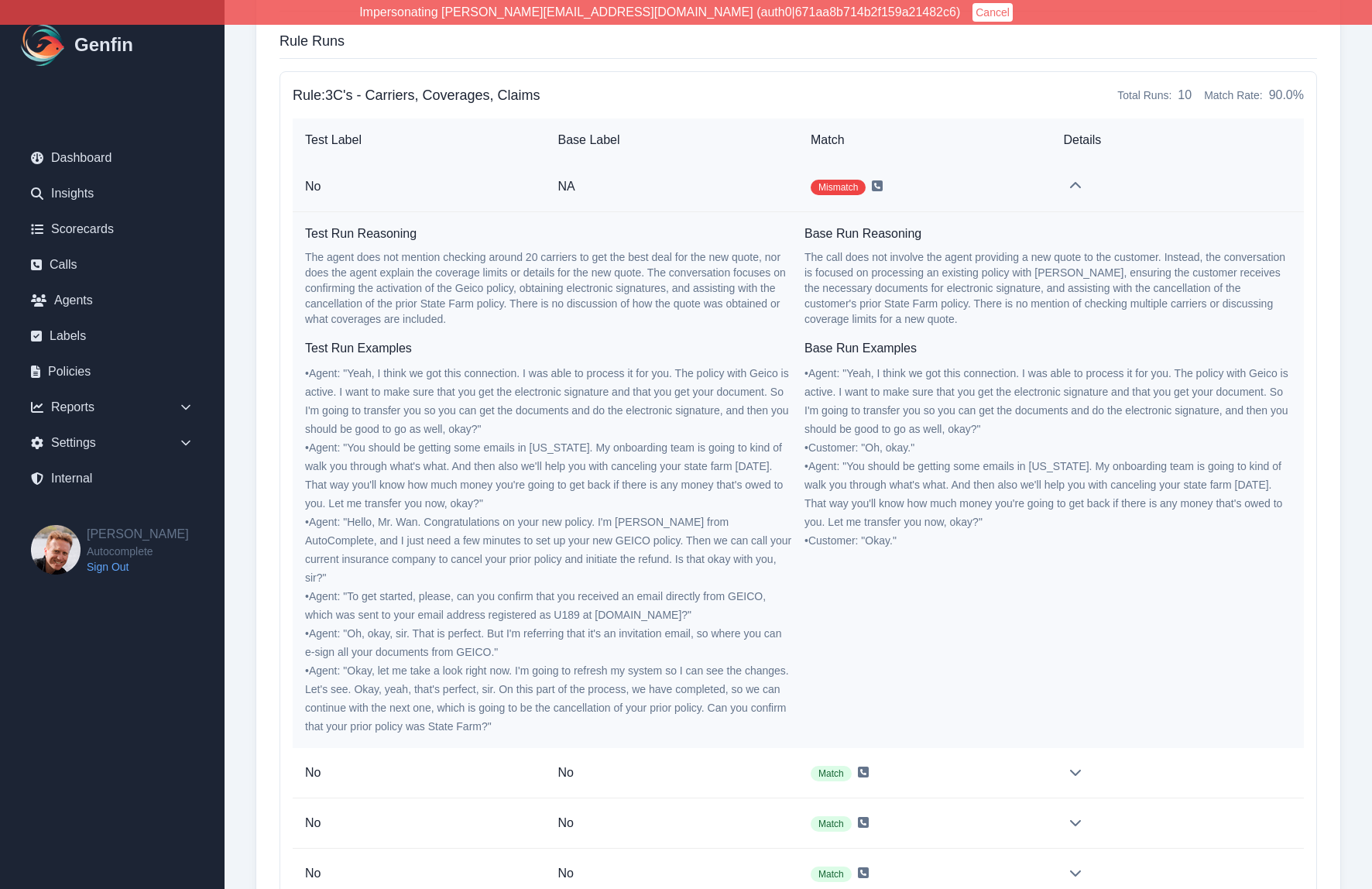
scroll to position [1806, 0]
click at [934, 141] on th "Match" at bounding box center [925, 143] width 252 height 43
click at [998, 194] on td "Mismatch" at bounding box center [925, 189] width 252 height 50
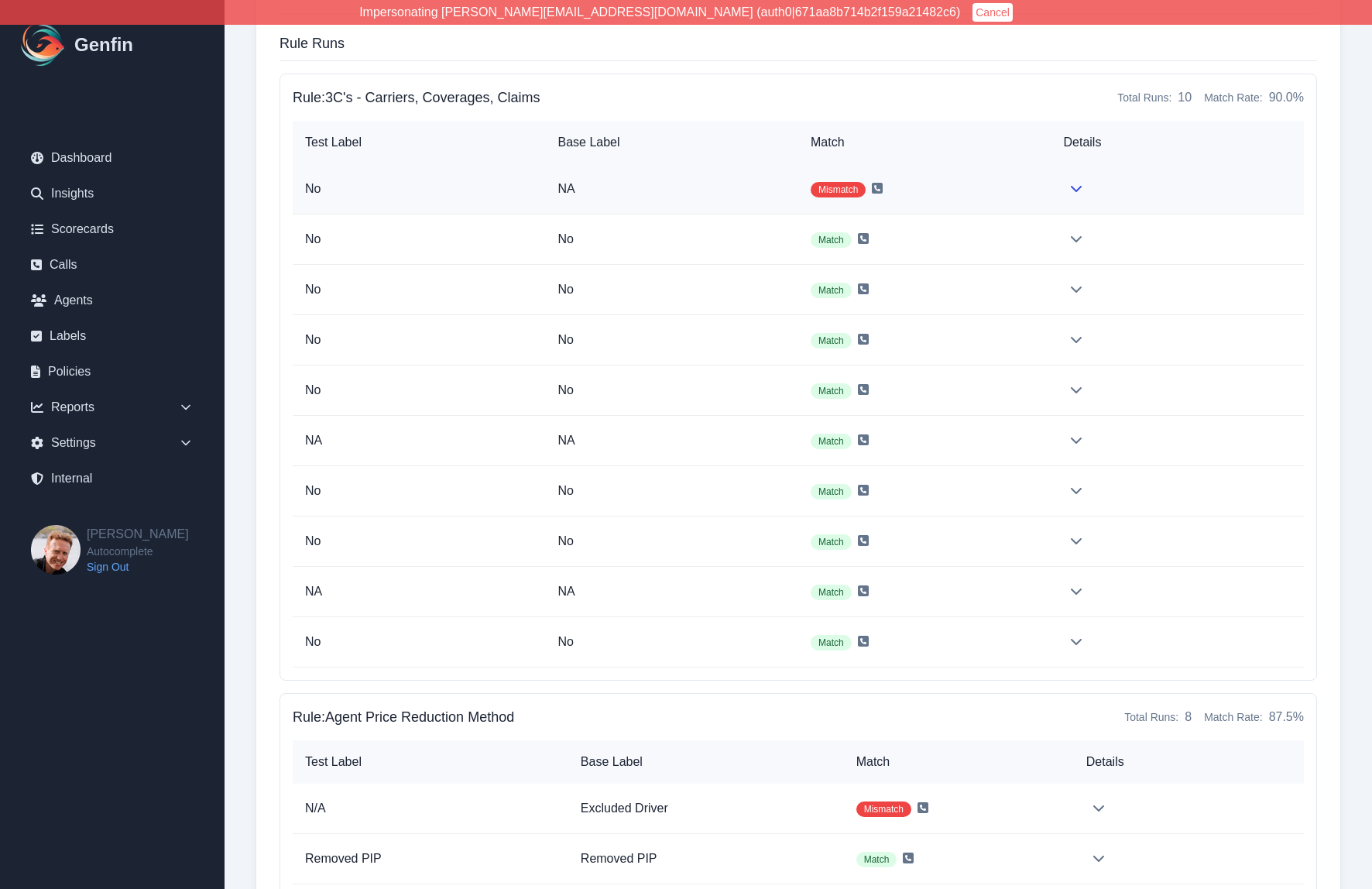
click at [998, 194] on td "Mismatch" at bounding box center [925, 189] width 253 height 50
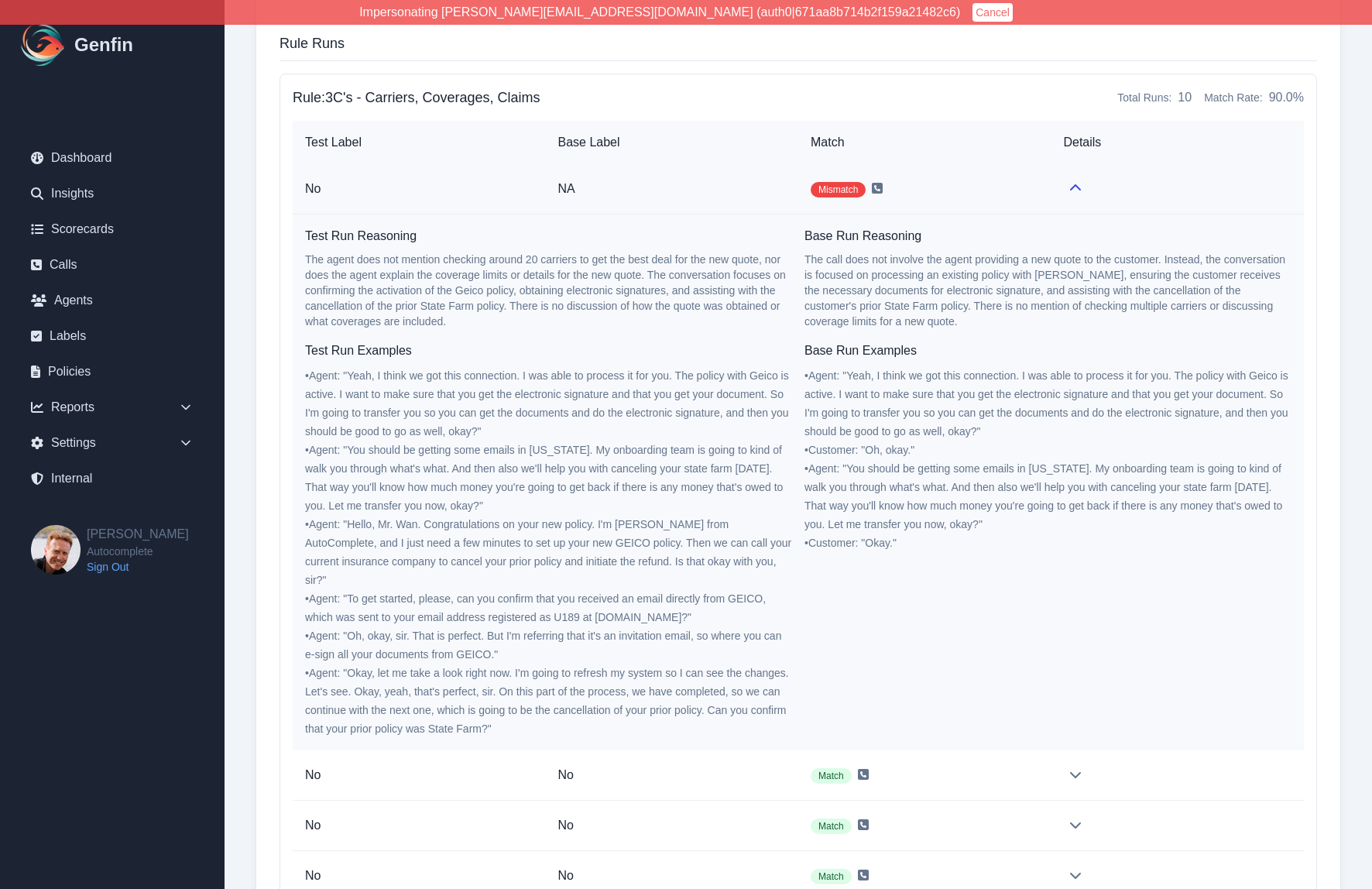
click at [1000, 181] on td "Mismatch" at bounding box center [925, 189] width 252 height 50
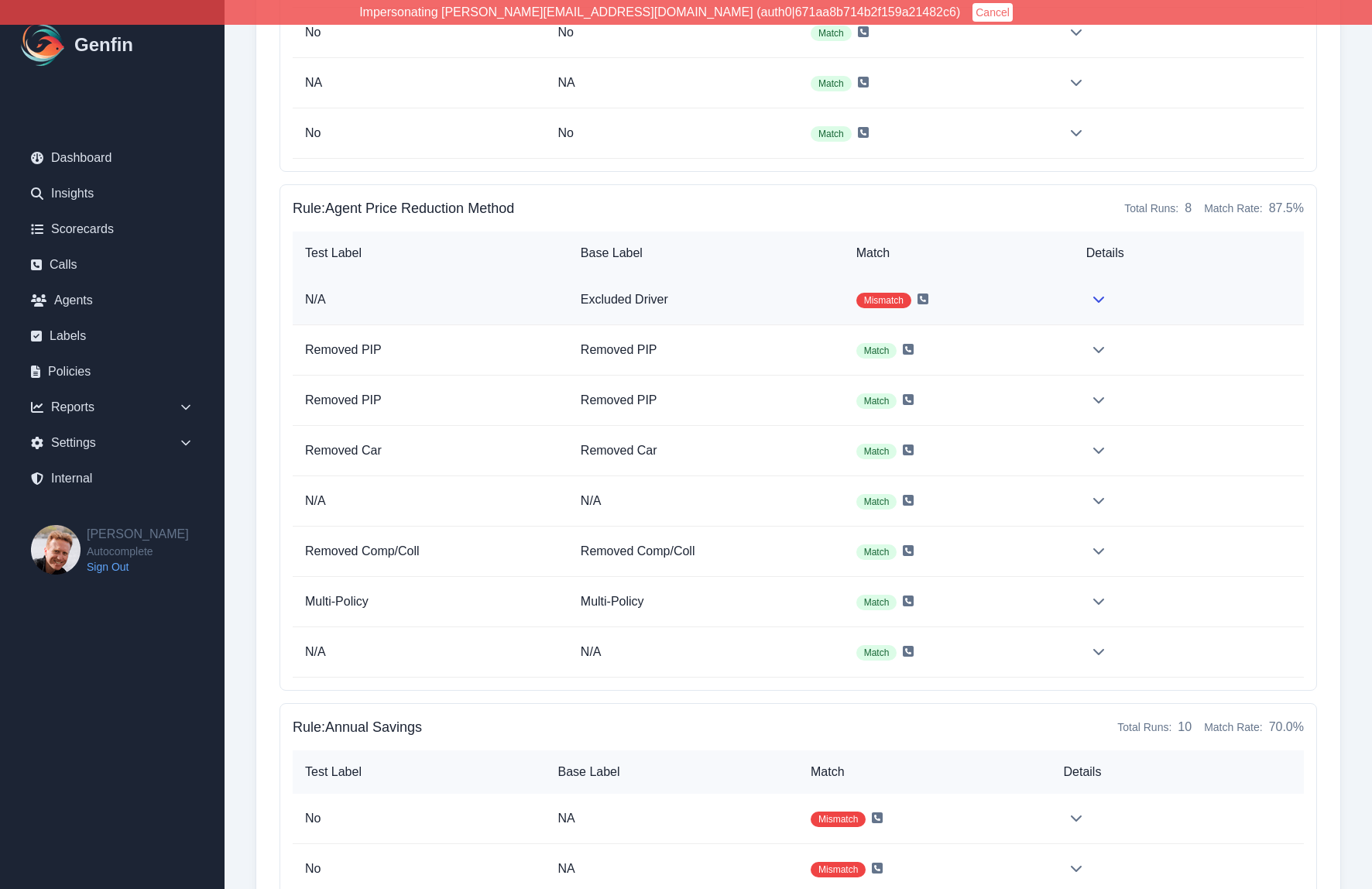
scroll to position [2356, 0]
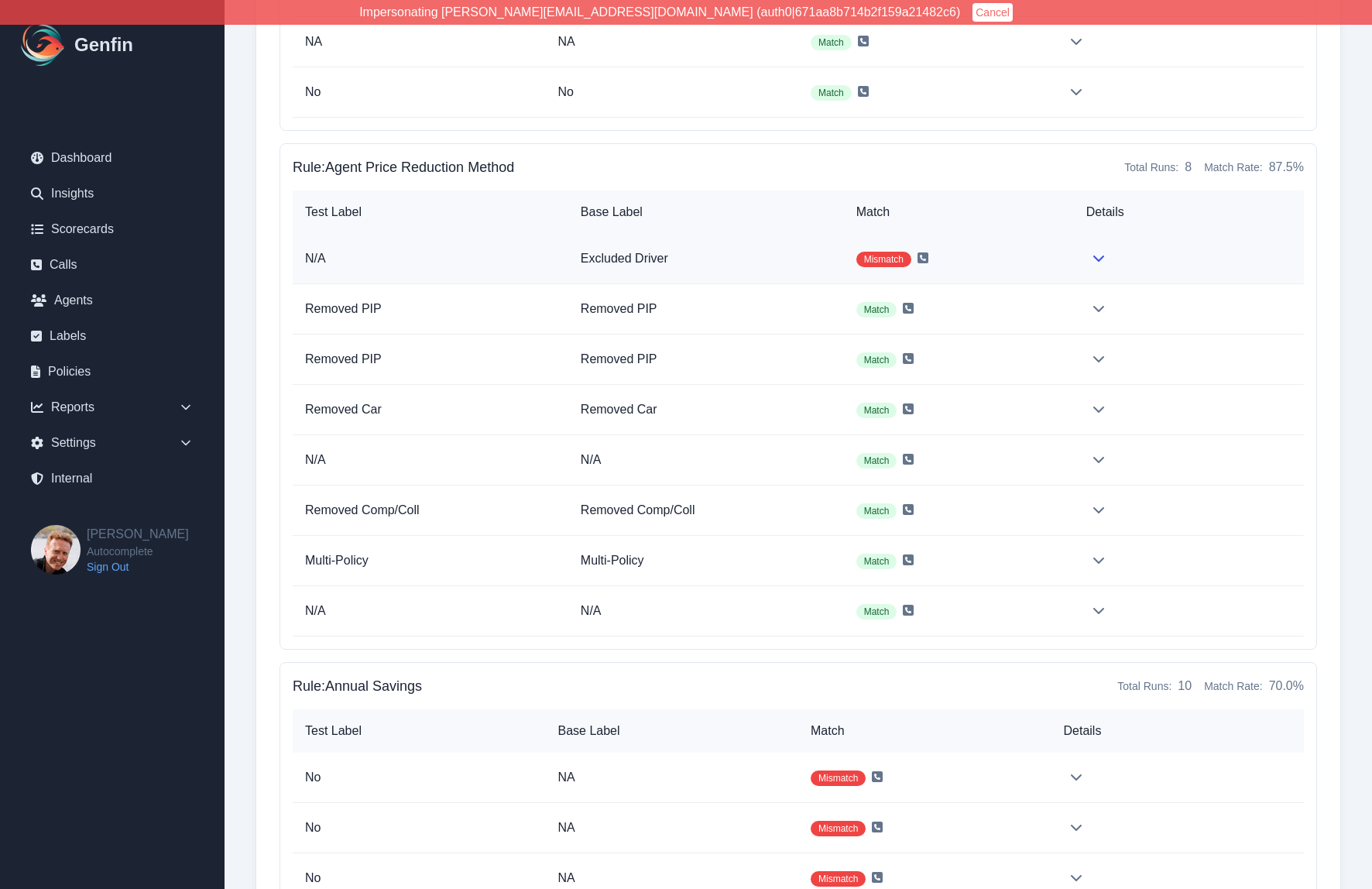
click at [1000, 264] on td "Mismatch" at bounding box center [958, 258] width 230 height 50
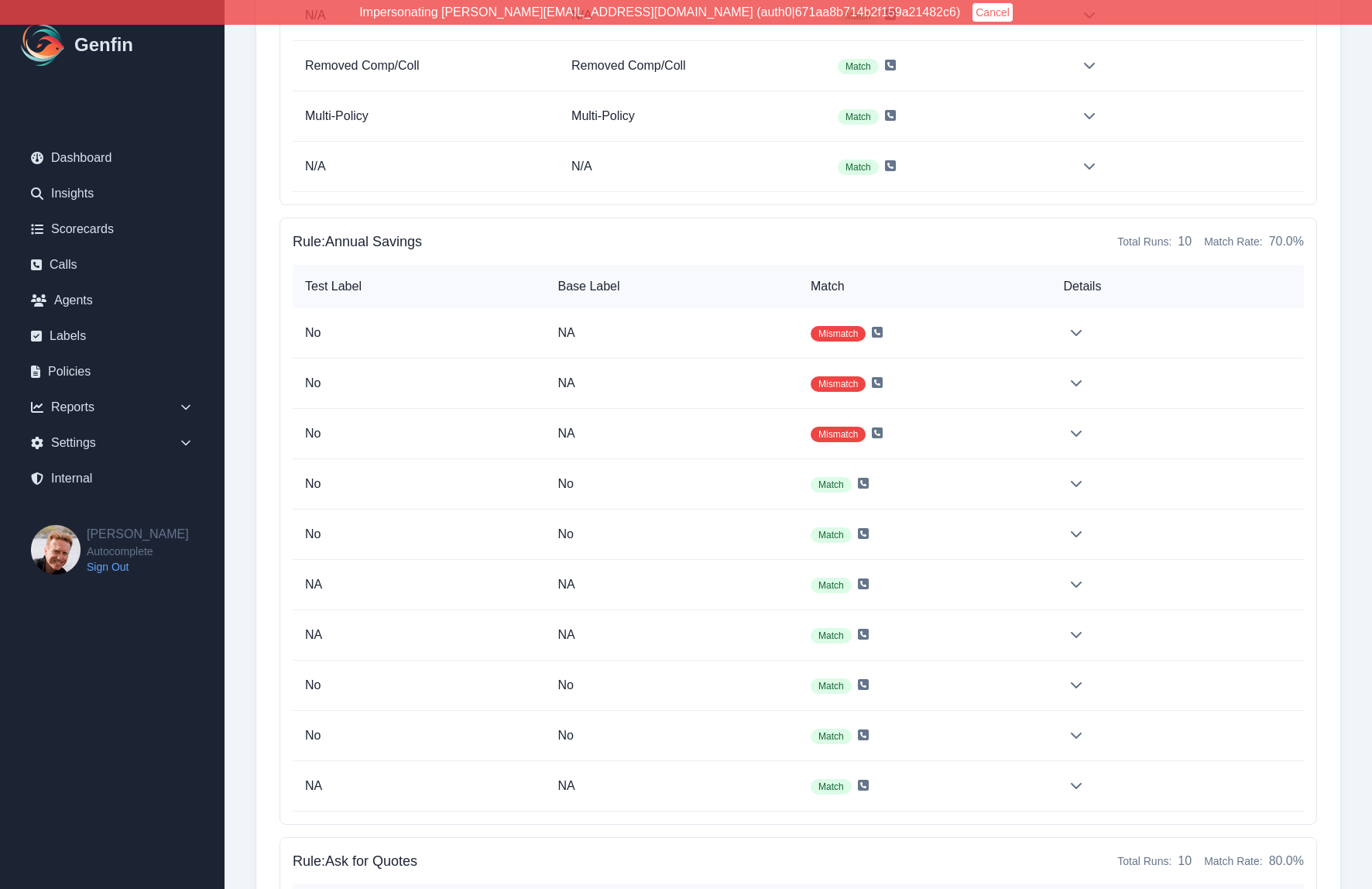
scroll to position [3224, 0]
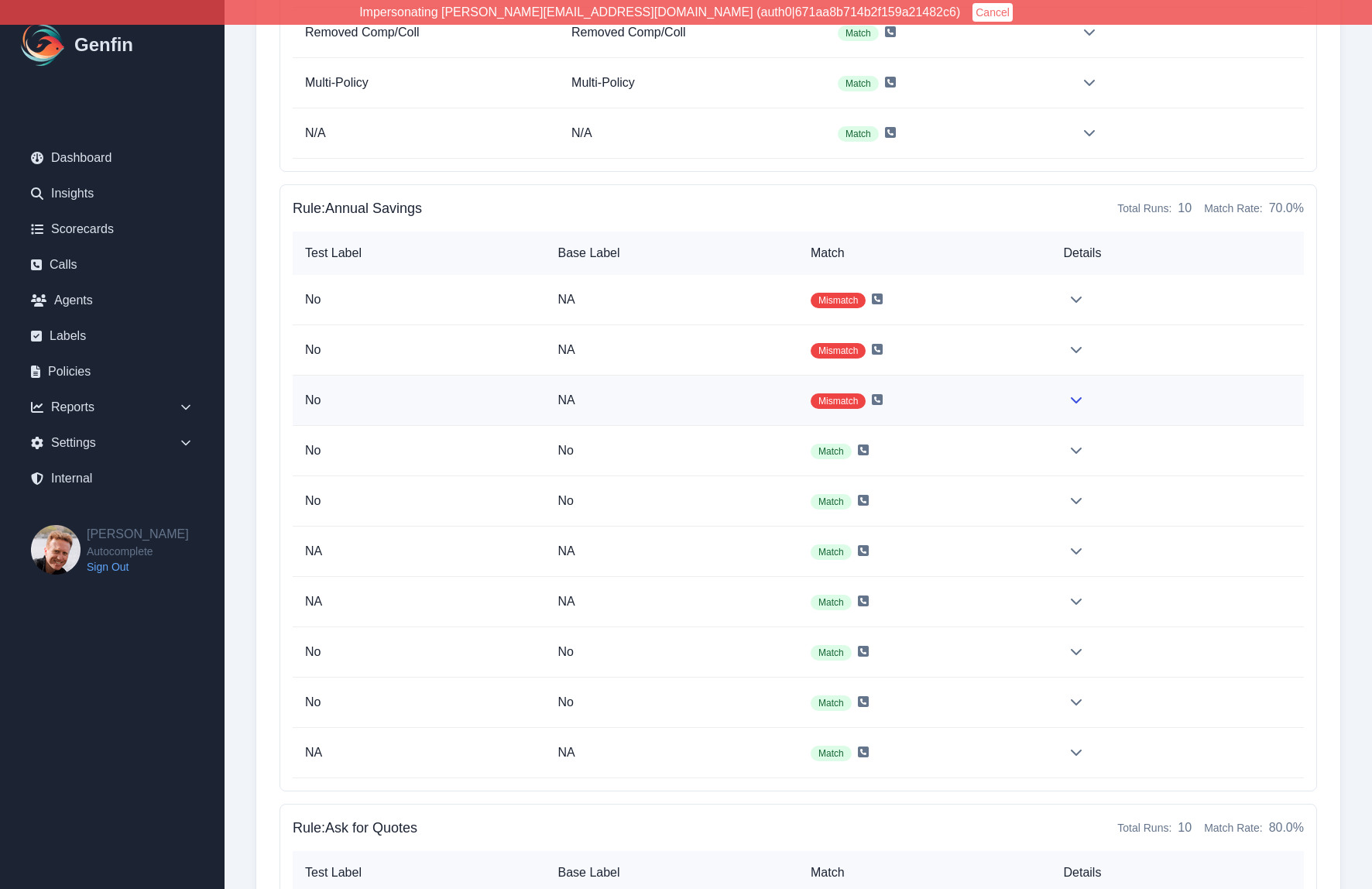
click at [736, 418] on td "NA" at bounding box center [672, 400] width 253 height 50
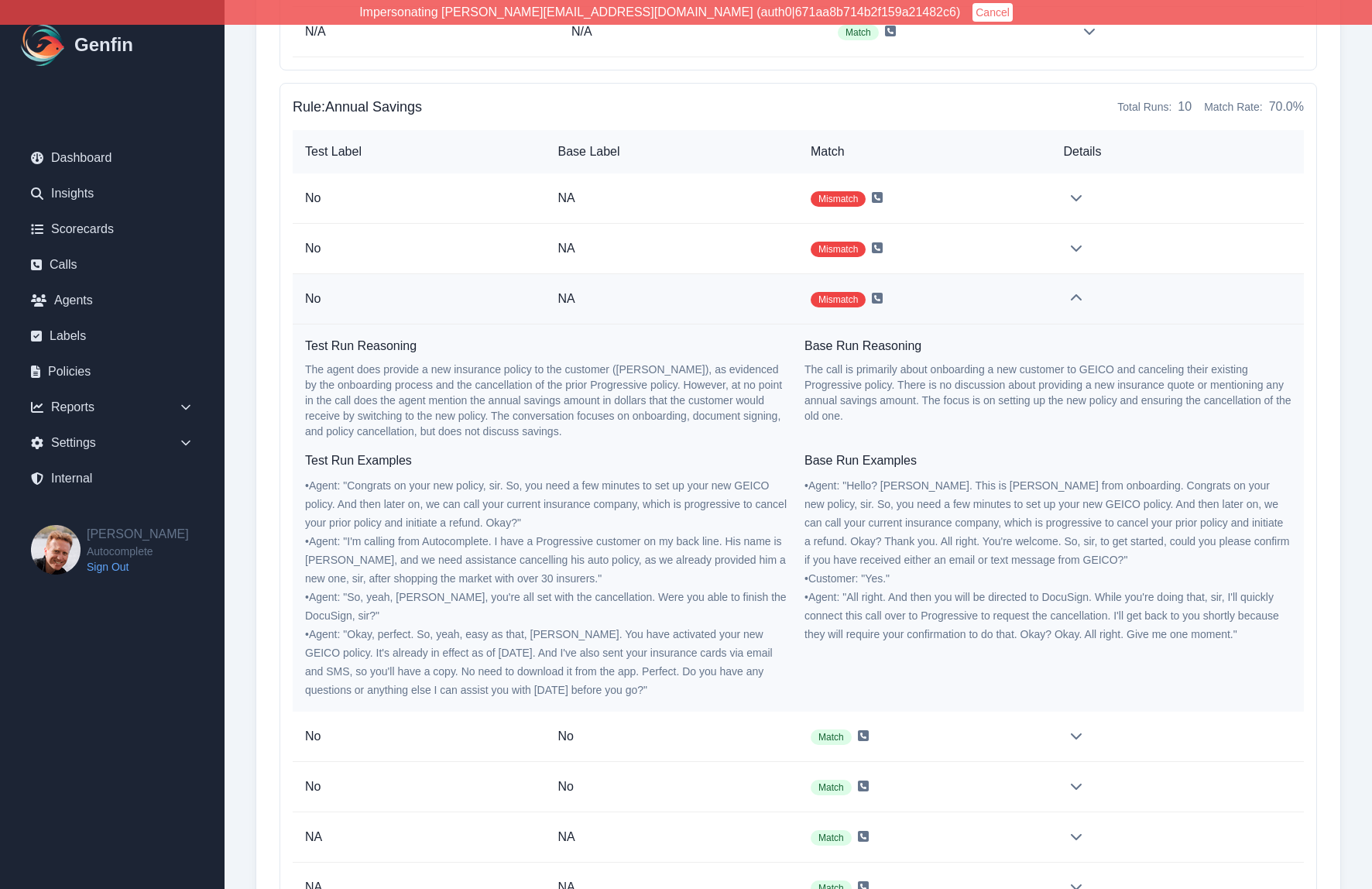
scroll to position [3332, 0]
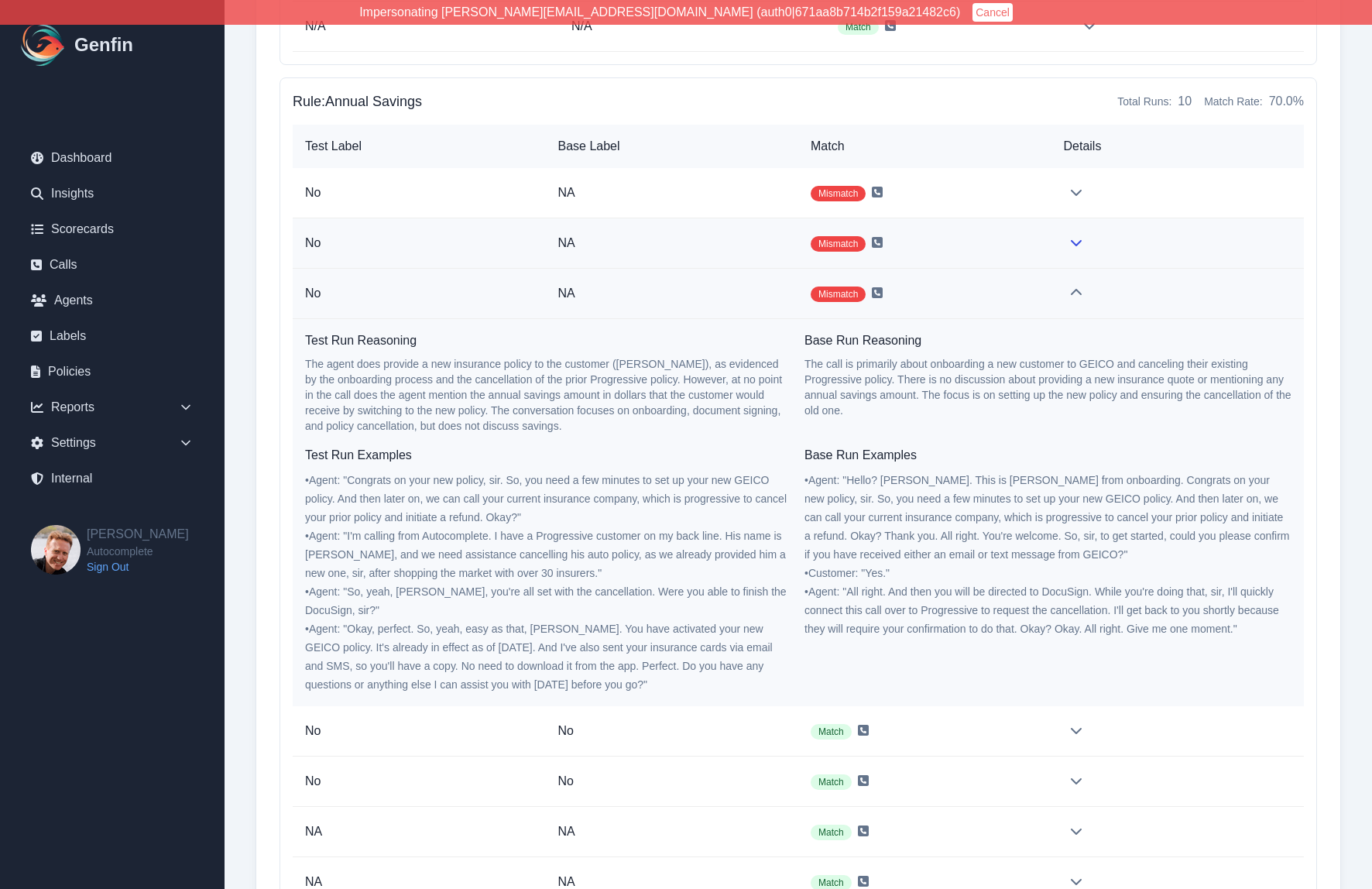
click at [747, 249] on p "NA" at bounding box center [673, 243] width 229 height 19
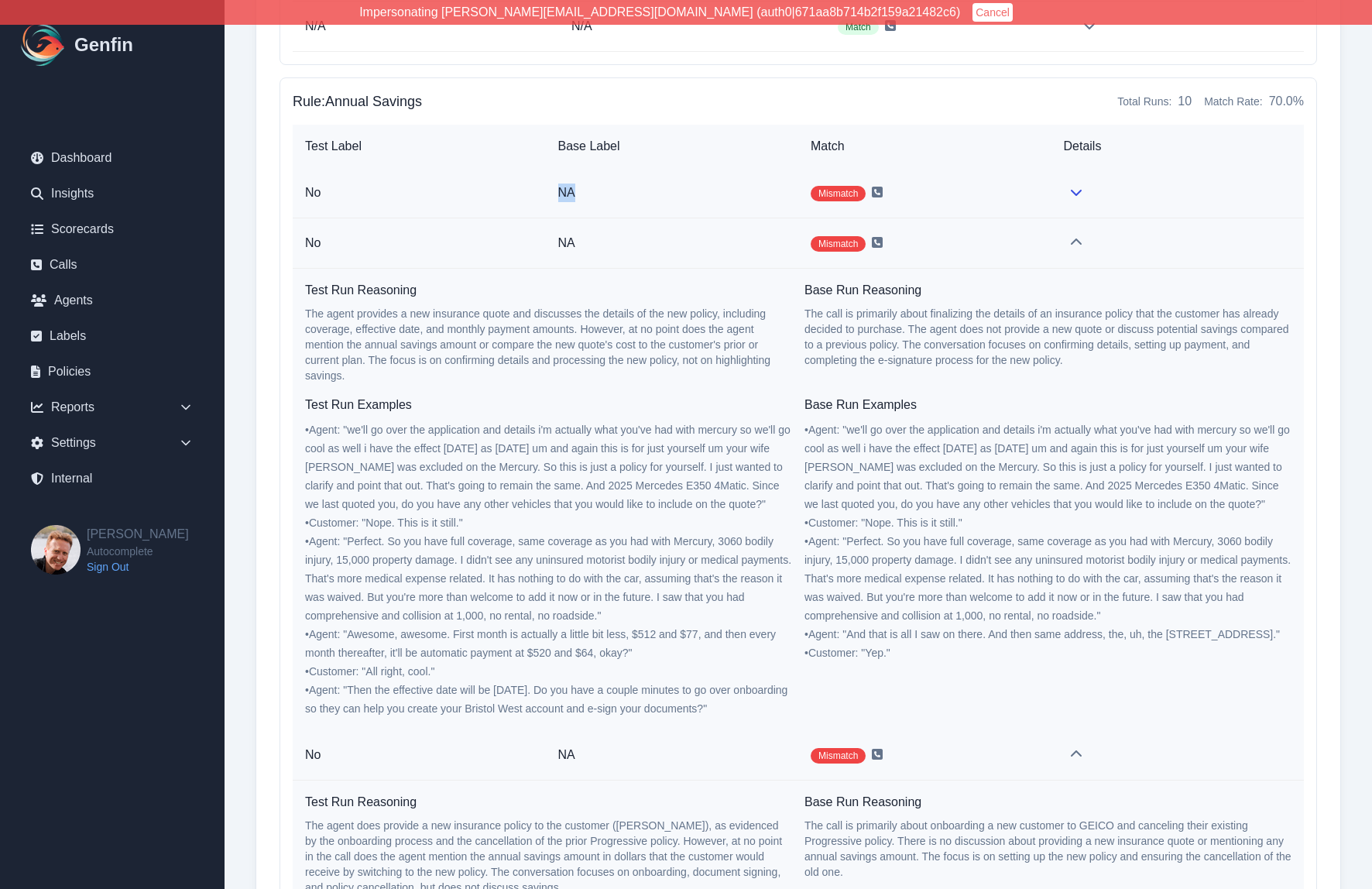
click at [755, 184] on td "NA" at bounding box center [672, 193] width 253 height 50
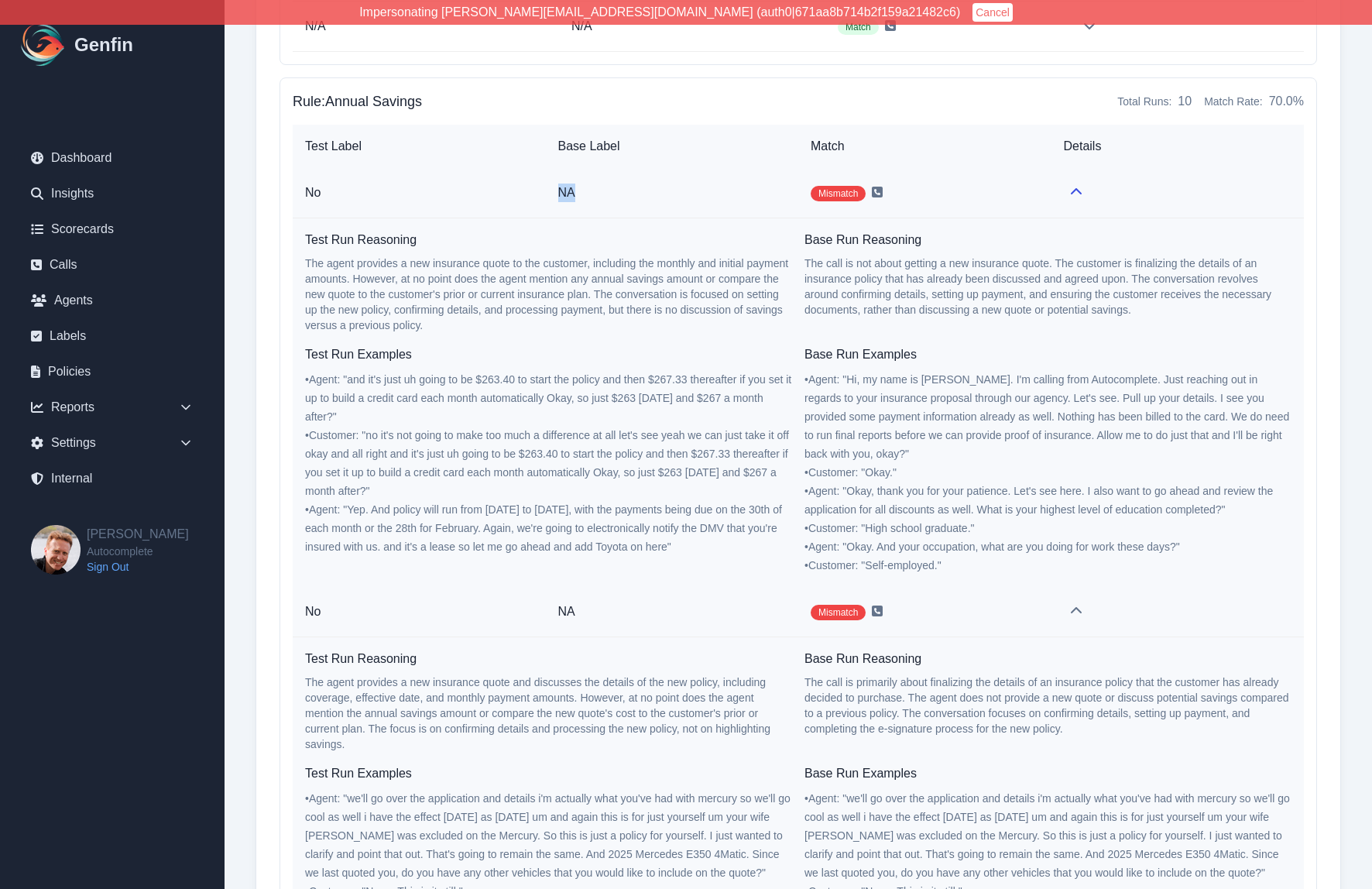
click at [755, 184] on p "NA" at bounding box center [673, 193] width 229 height 19
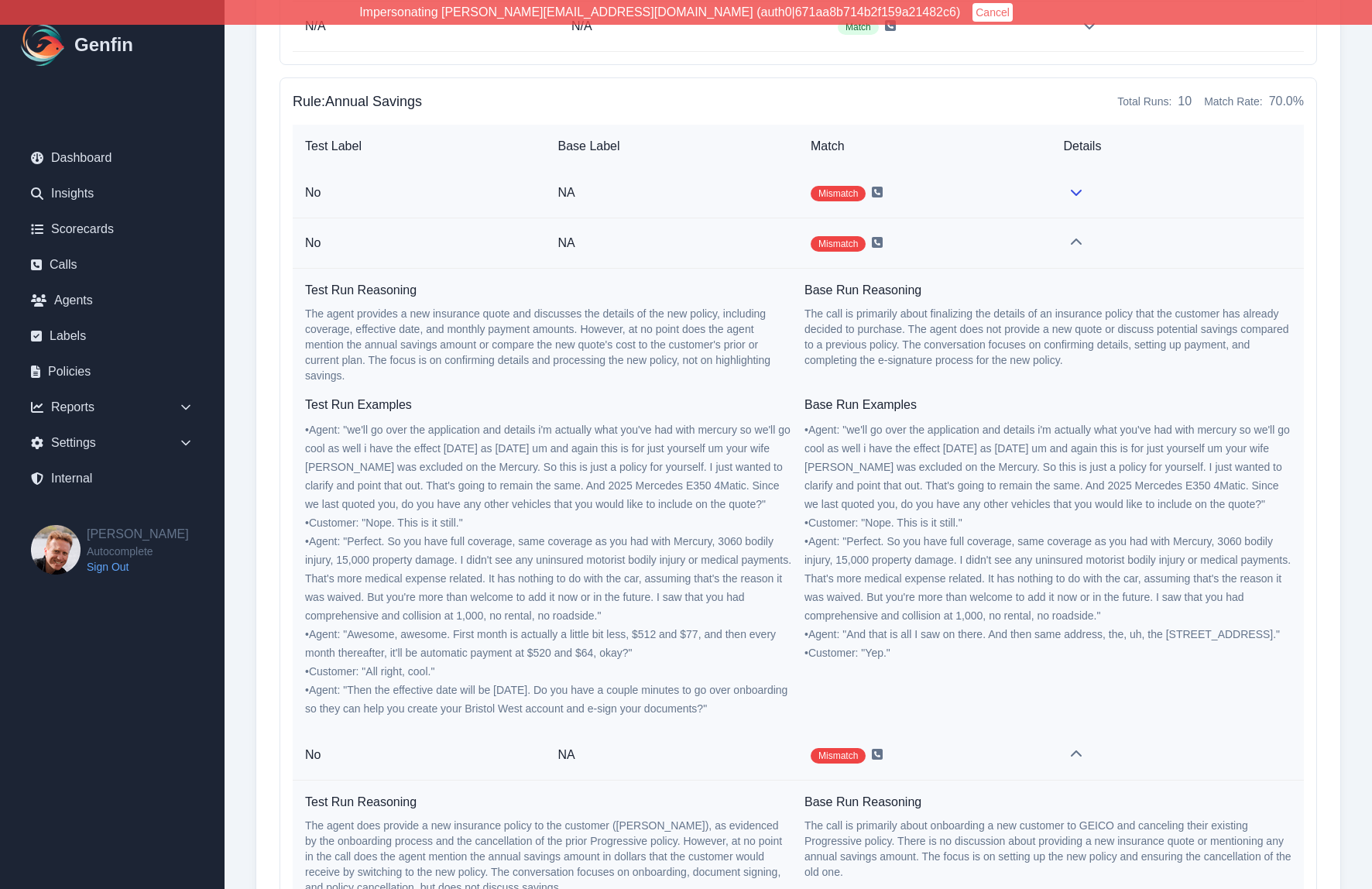
click at [755, 184] on p "NA" at bounding box center [673, 193] width 229 height 19
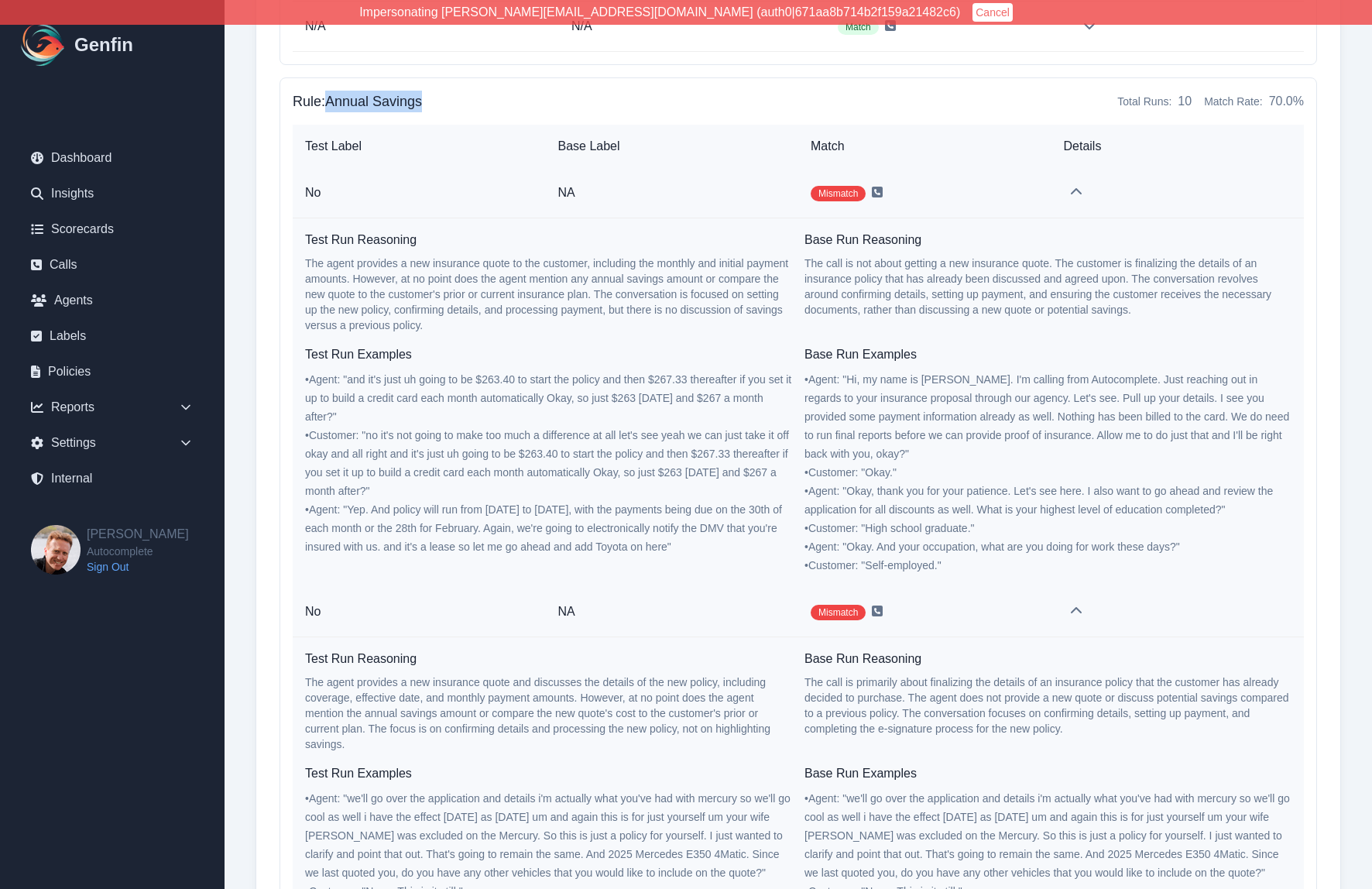
drag, startPoint x: 430, startPoint y: 103, endPoint x: 329, endPoint y: 107, distance: 101.1
click at [329, 107] on div "Rule: Annual Savings Total Runs: 10 Match Rate: 70.0 %" at bounding box center [798, 102] width 1011 height 22
copy h4 "Annual Savings"
click at [735, 135] on th "Base Label" at bounding box center [672, 147] width 253 height 43
click at [751, 216] on td "NA" at bounding box center [672, 193] width 253 height 50
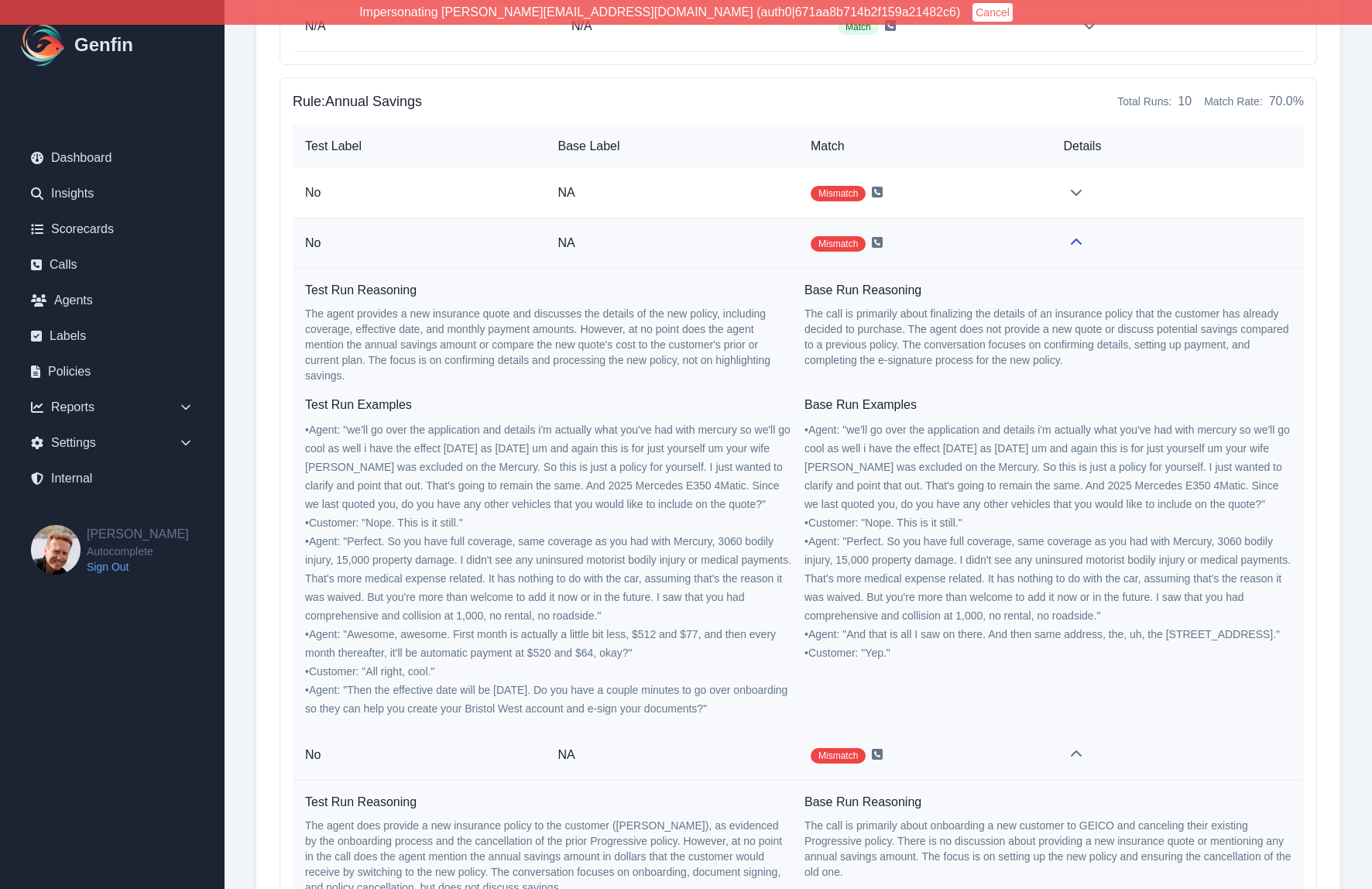
click at [757, 263] on td "NA" at bounding box center [672, 243] width 253 height 50
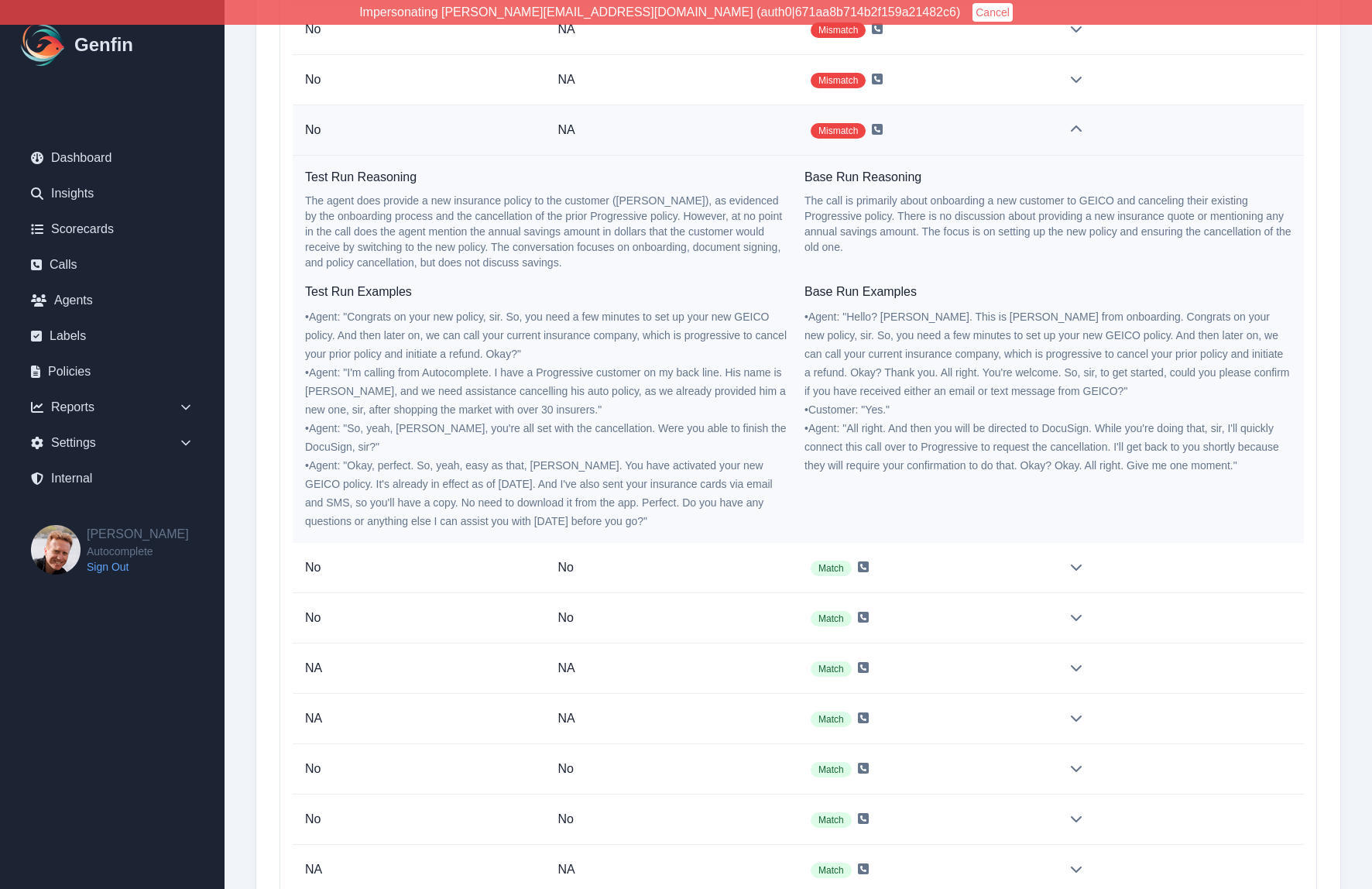
scroll to position [3494, 0]
click at [751, 121] on p "NA" at bounding box center [673, 130] width 229 height 19
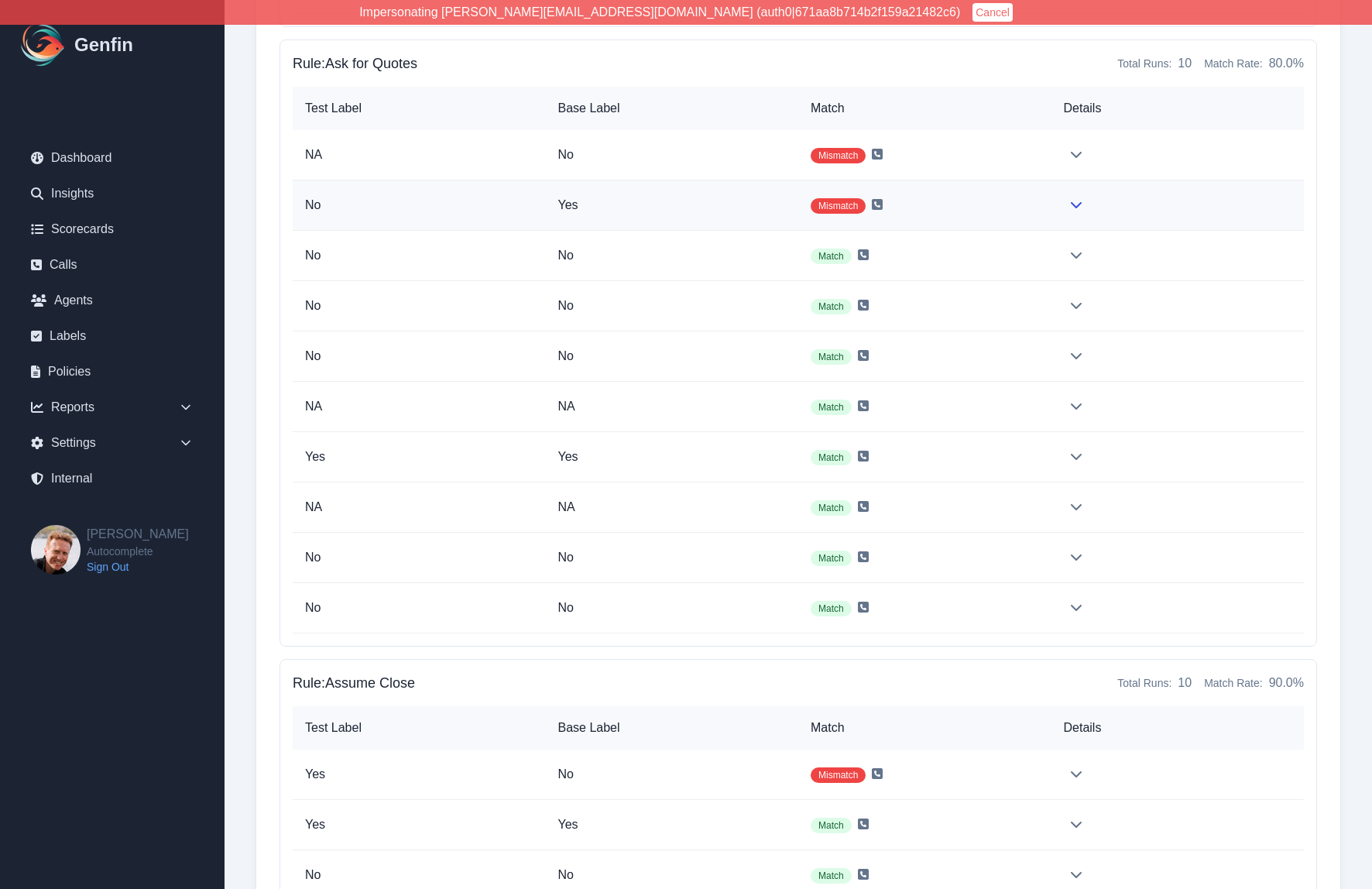
scroll to position [4019, 0]
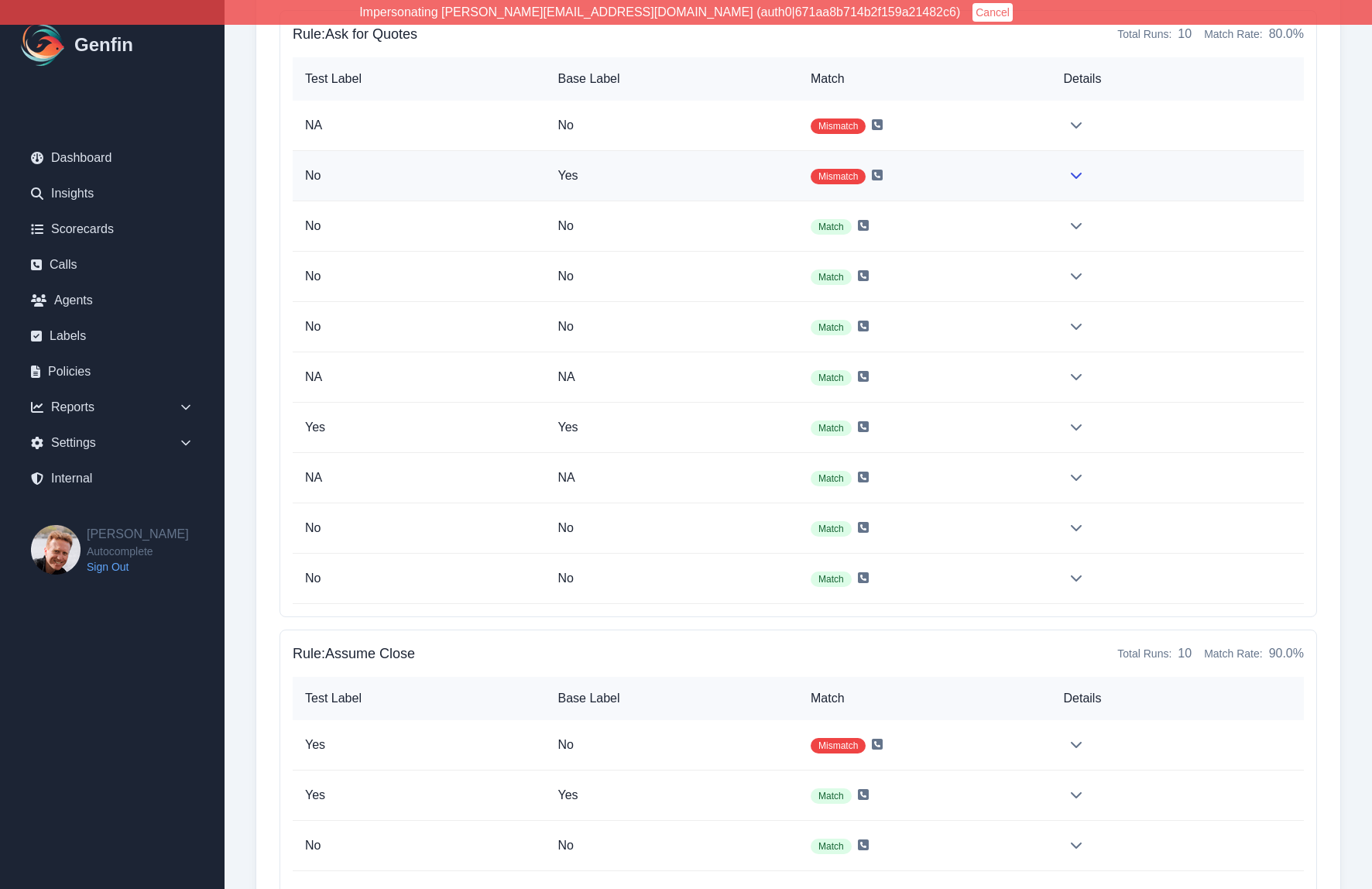
click at [734, 175] on p "Yes" at bounding box center [673, 175] width 229 height 19
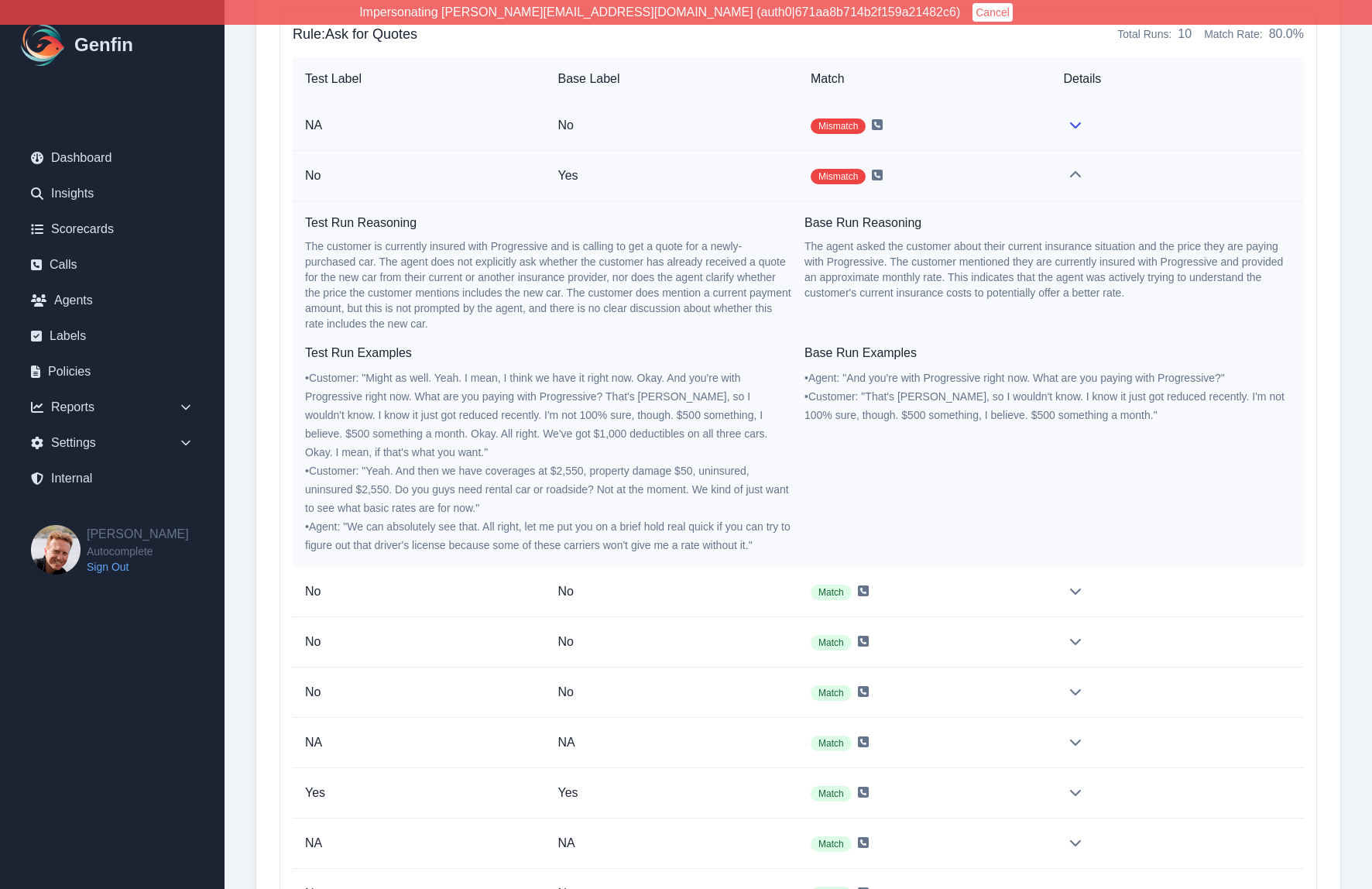
click at [739, 106] on td "No" at bounding box center [672, 125] width 252 height 50
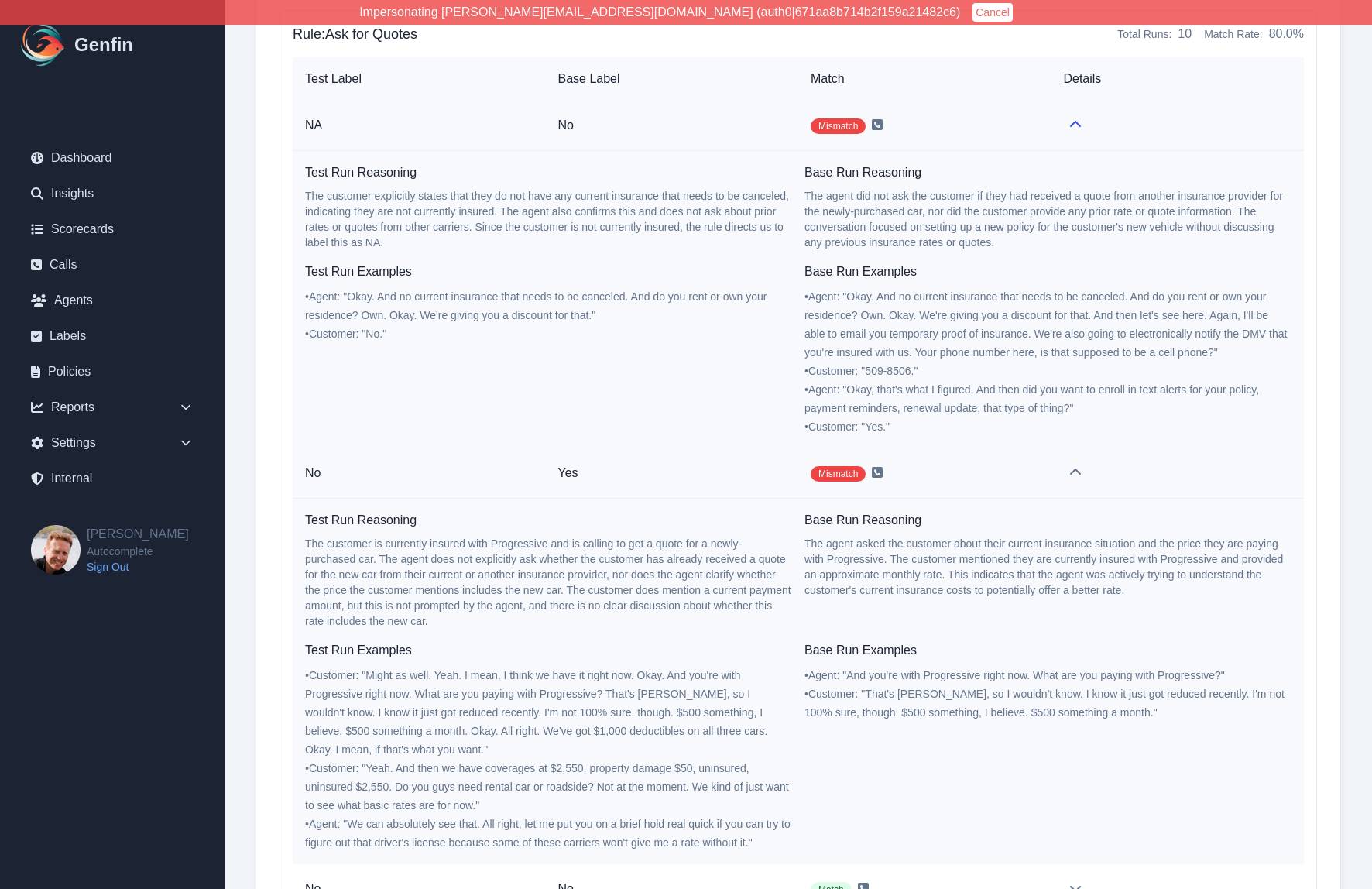
click at [739, 106] on td "No" at bounding box center [672, 125] width 252 height 50
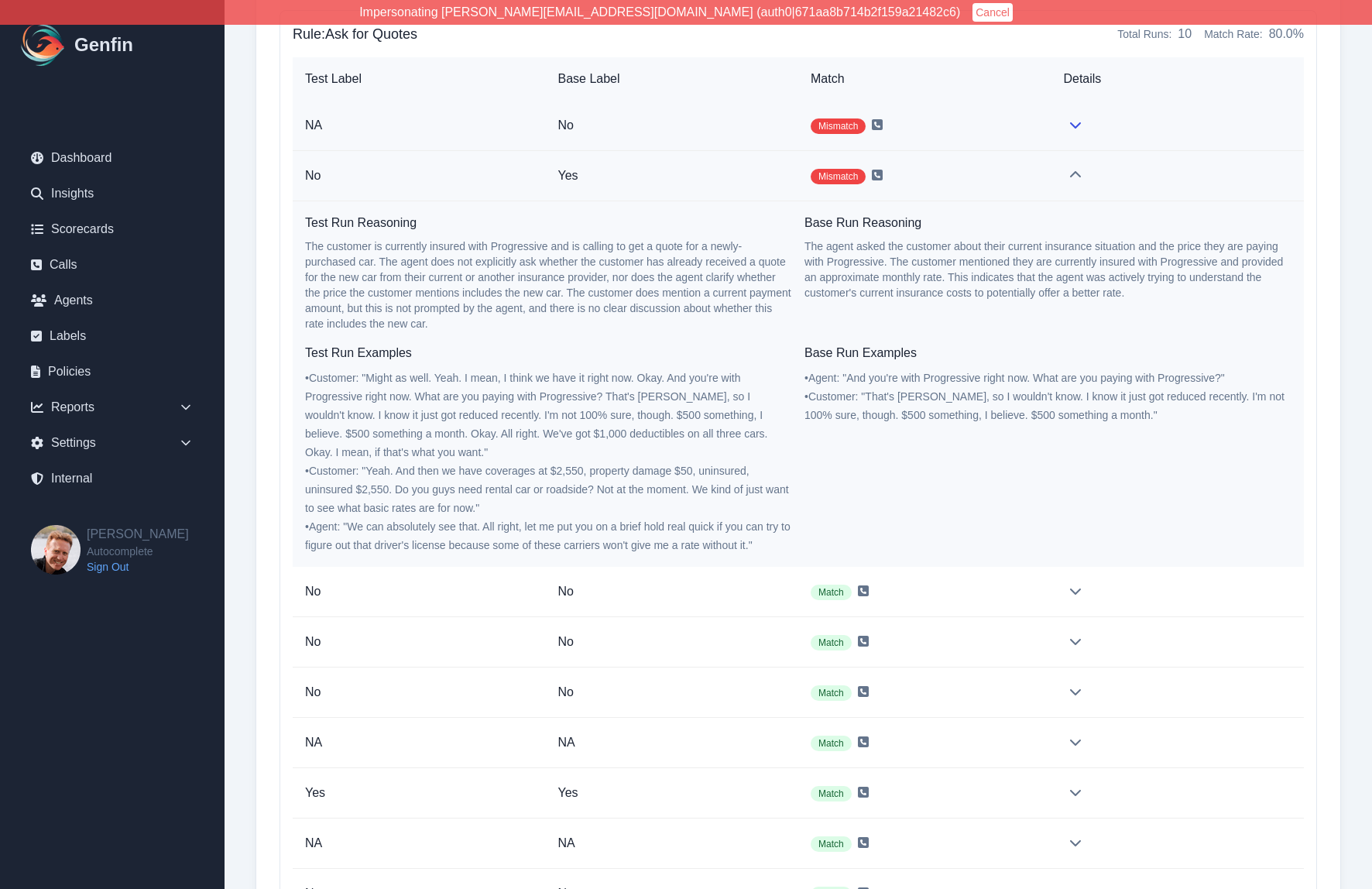
click at [754, 116] on p "No" at bounding box center [671, 125] width 228 height 19
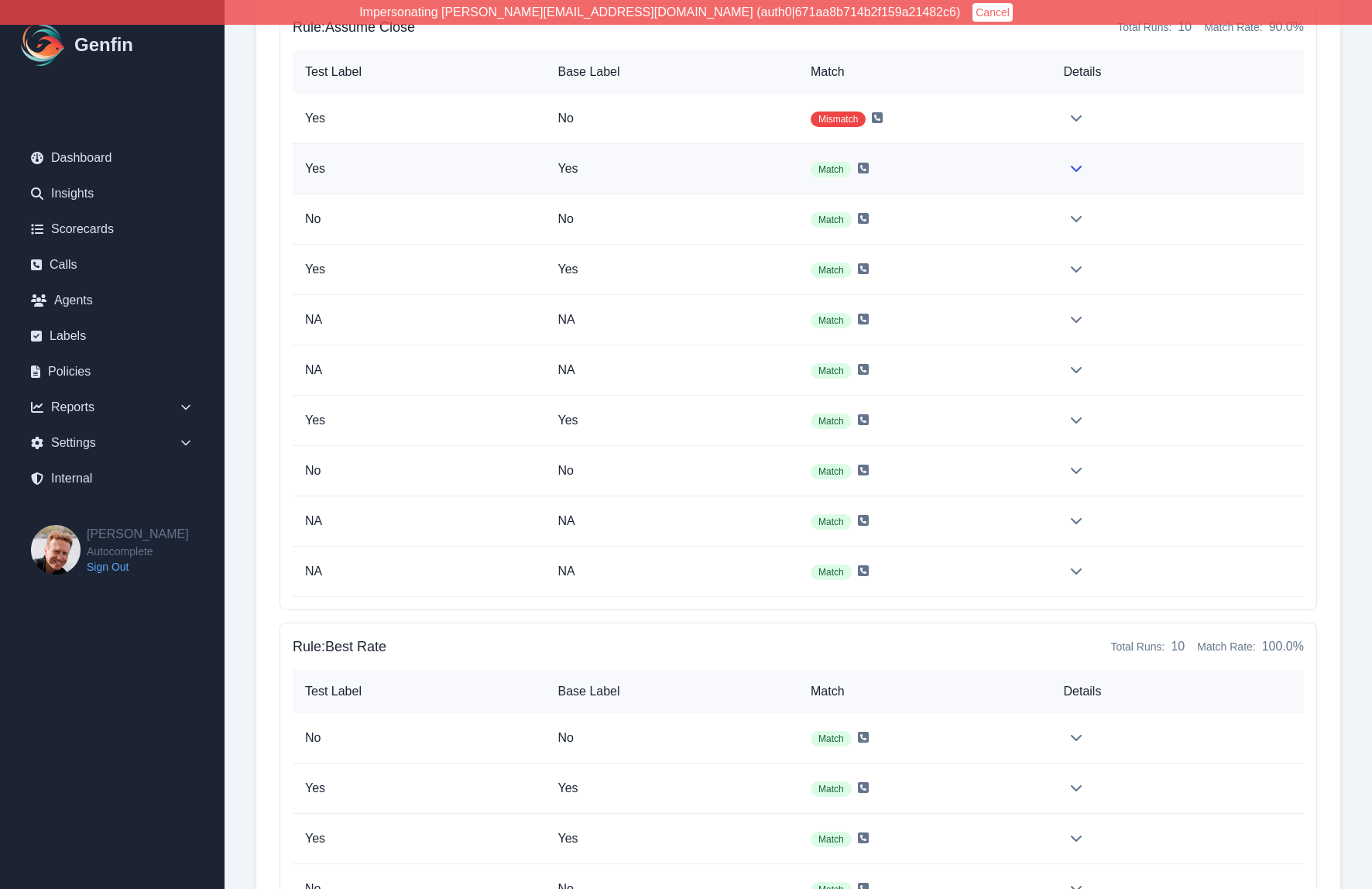
scroll to position [5309, 0]
click at [739, 115] on p "No" at bounding box center [673, 118] width 229 height 19
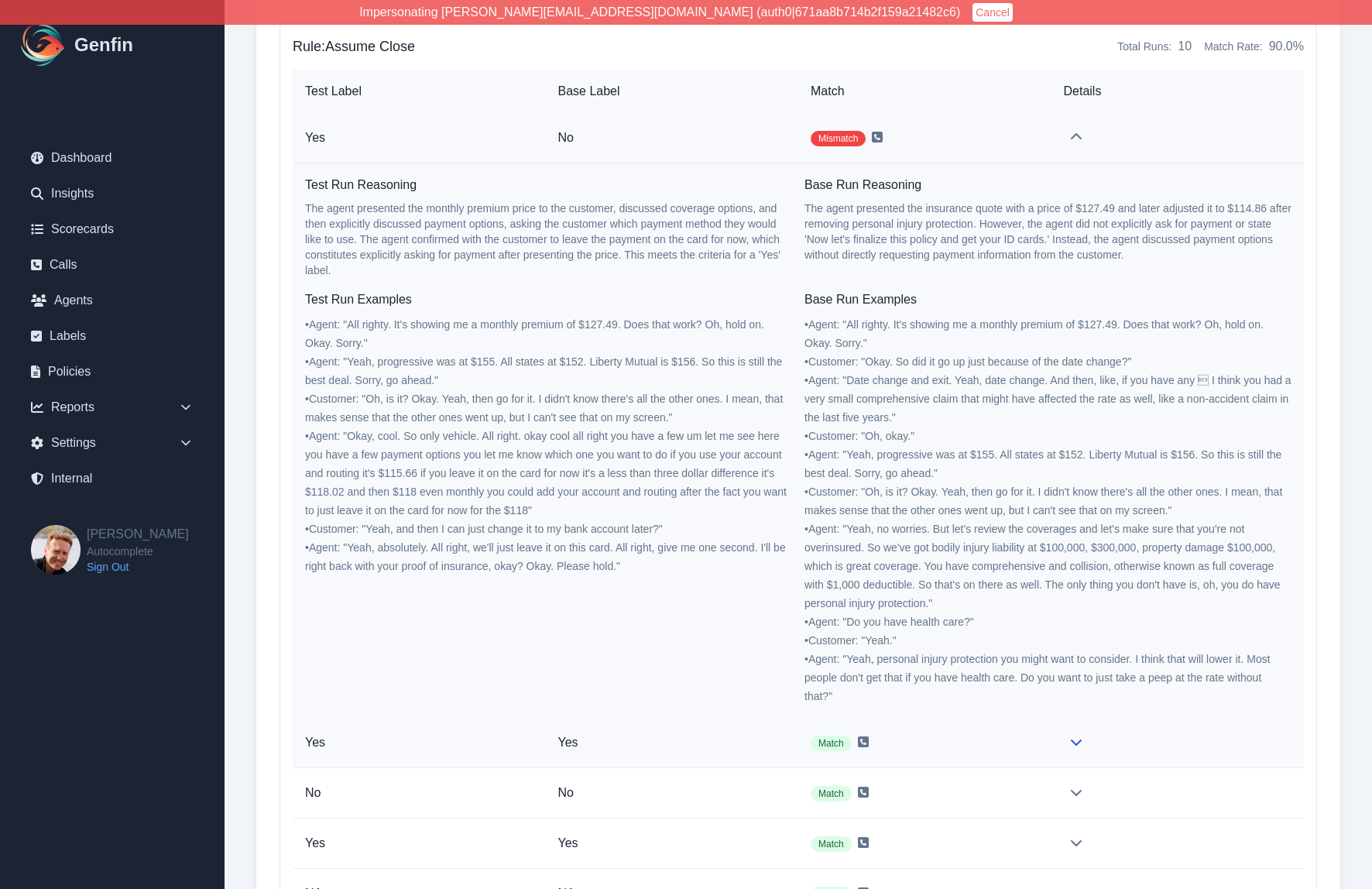
scroll to position [5287, 0]
click at [742, 134] on p "No" at bounding box center [673, 139] width 229 height 19
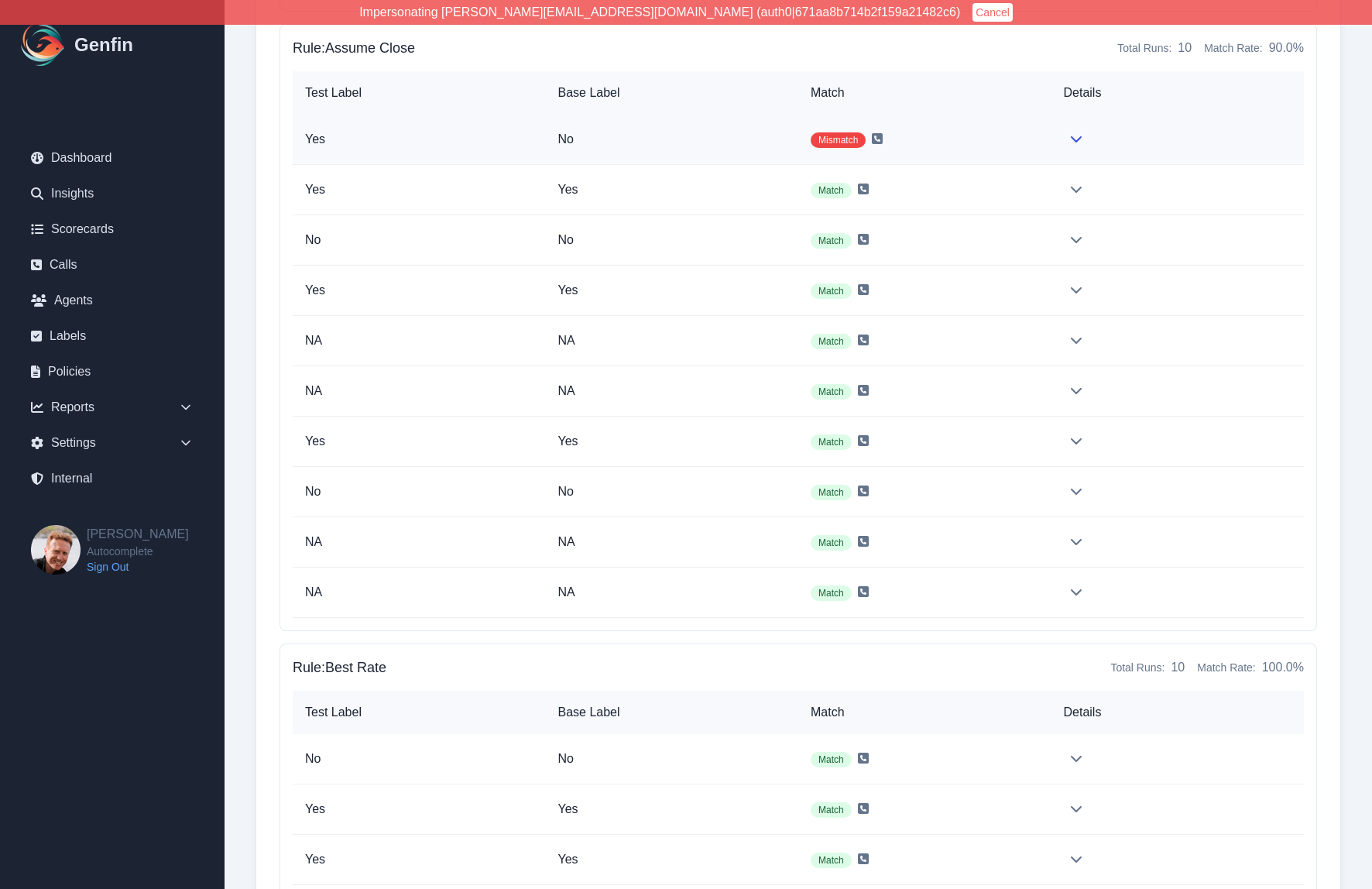
scroll to position [0, 0]
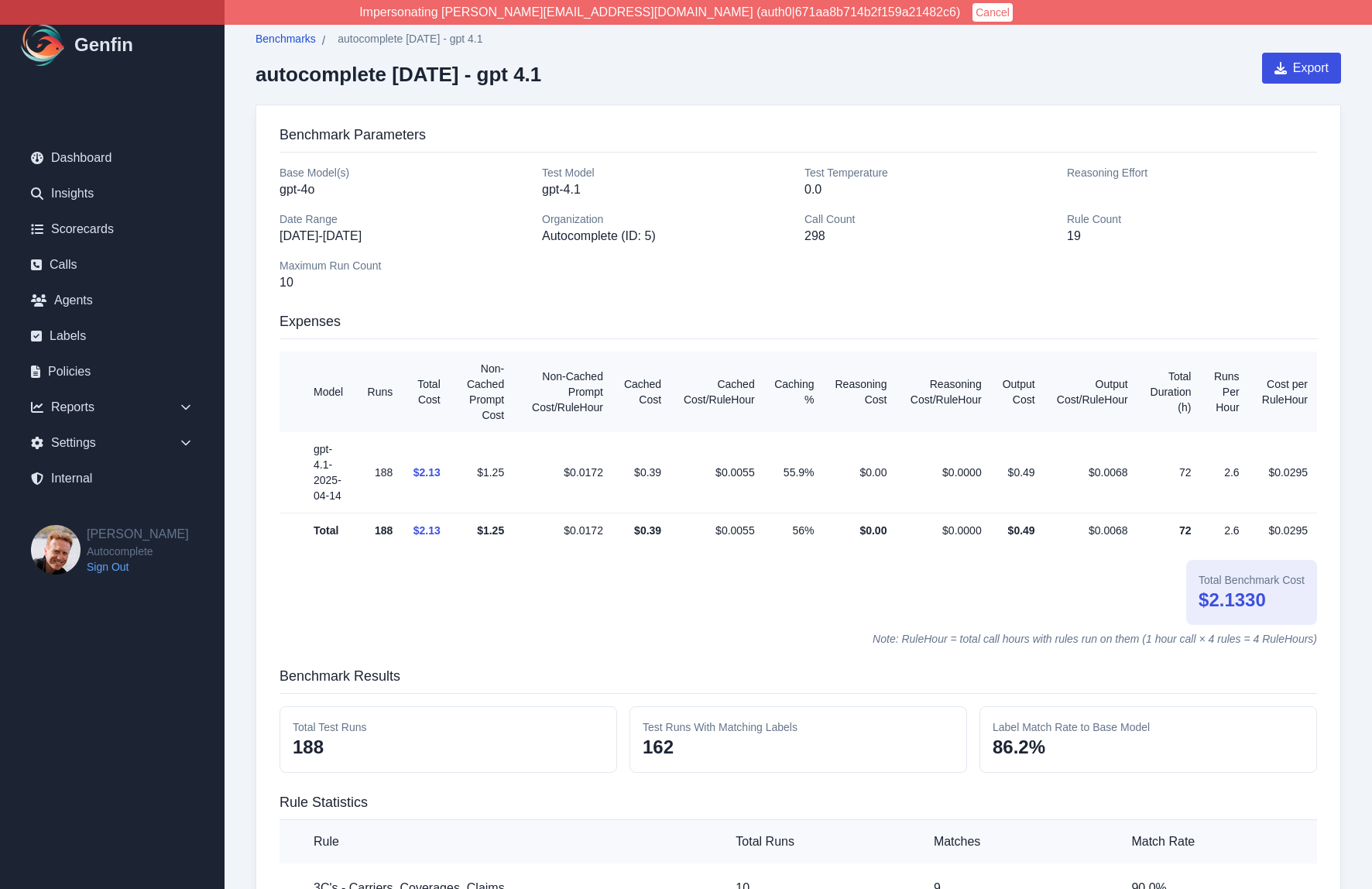
click at [300, 39] on span "Benchmarks" at bounding box center [286, 39] width 61 height 16
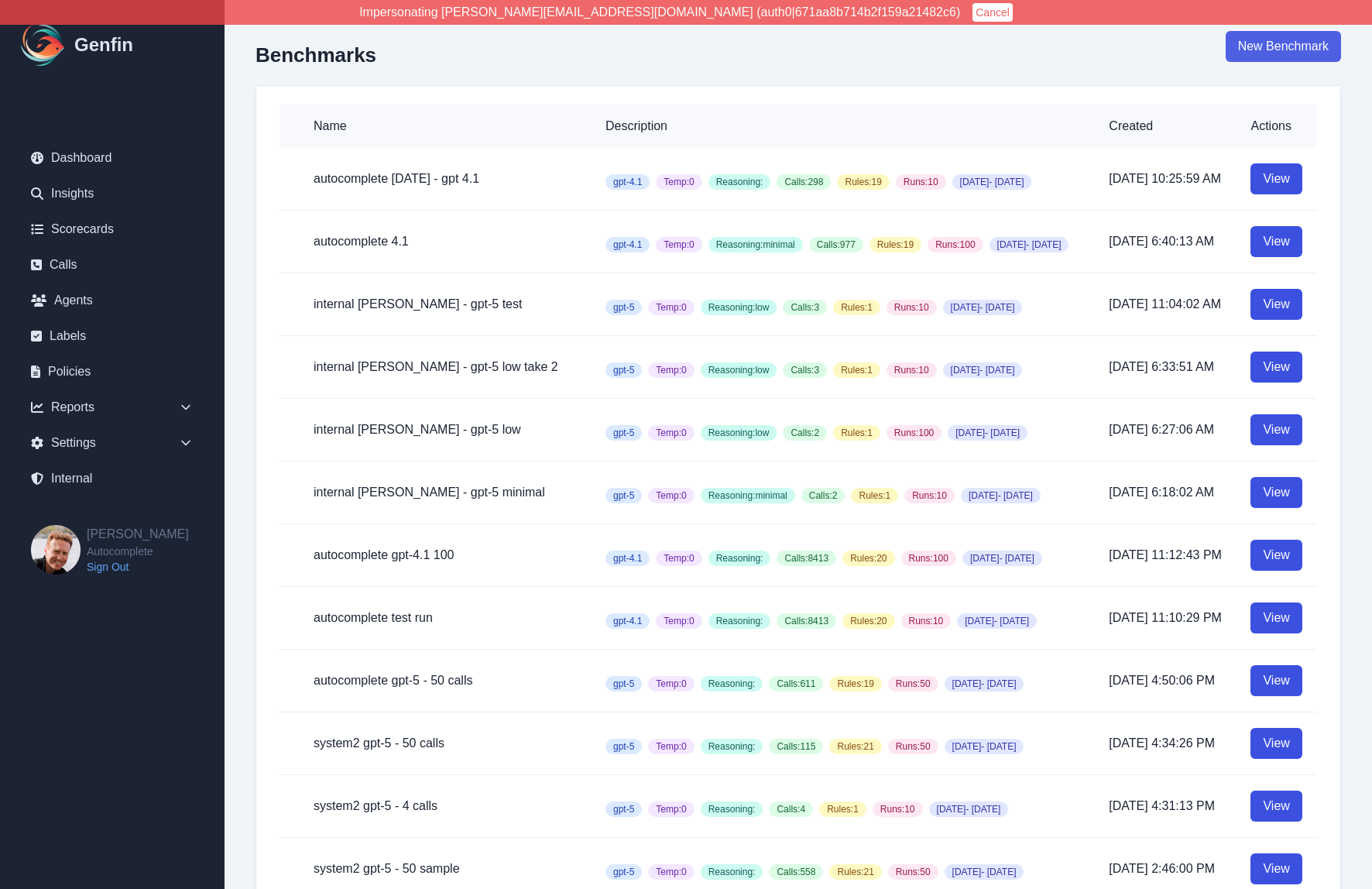
click at [1294, 45] on link "New Benchmark" at bounding box center [1284, 47] width 115 height 31
select select "100"
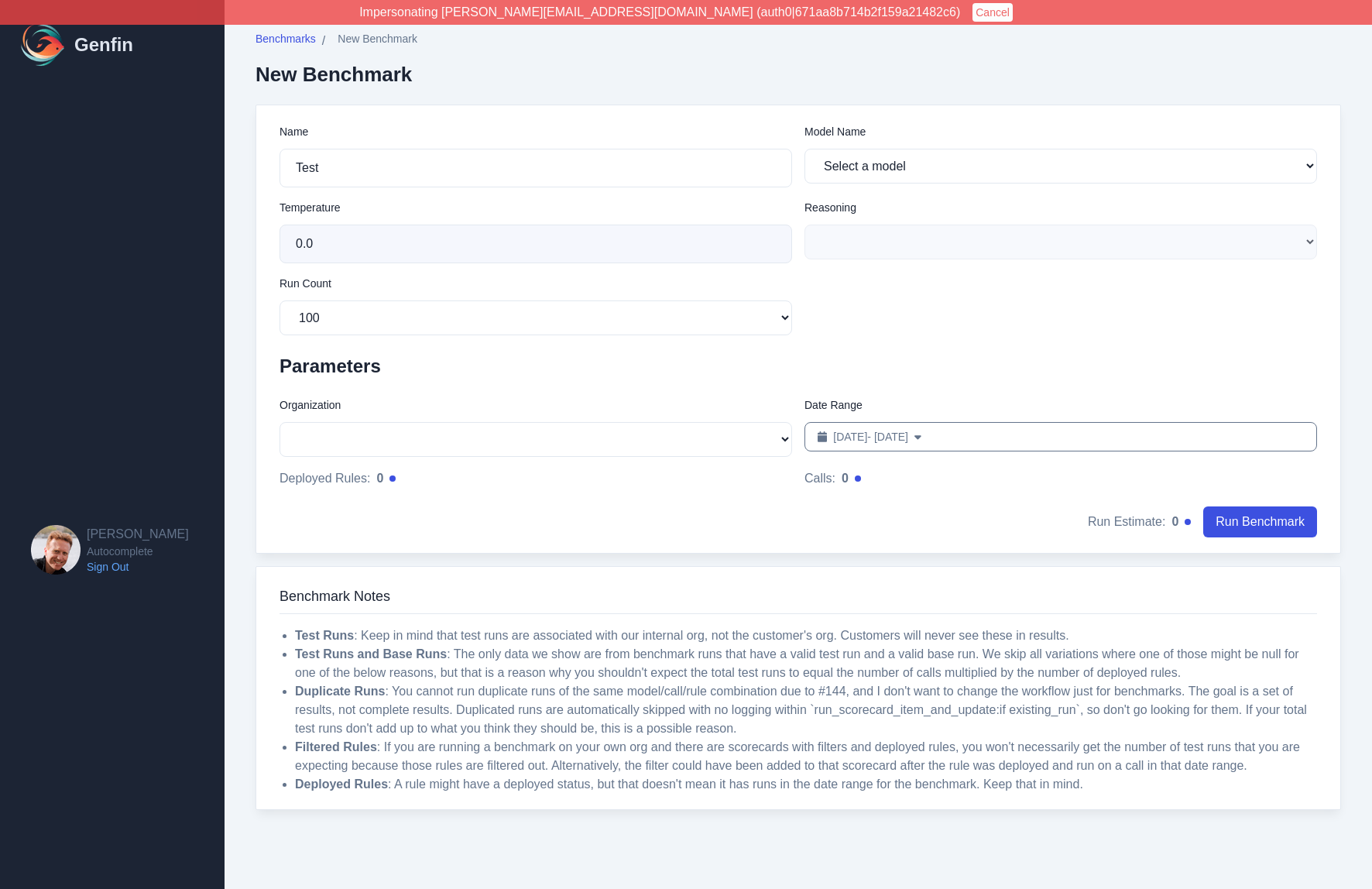
select select "gpt-5"
select select "51"
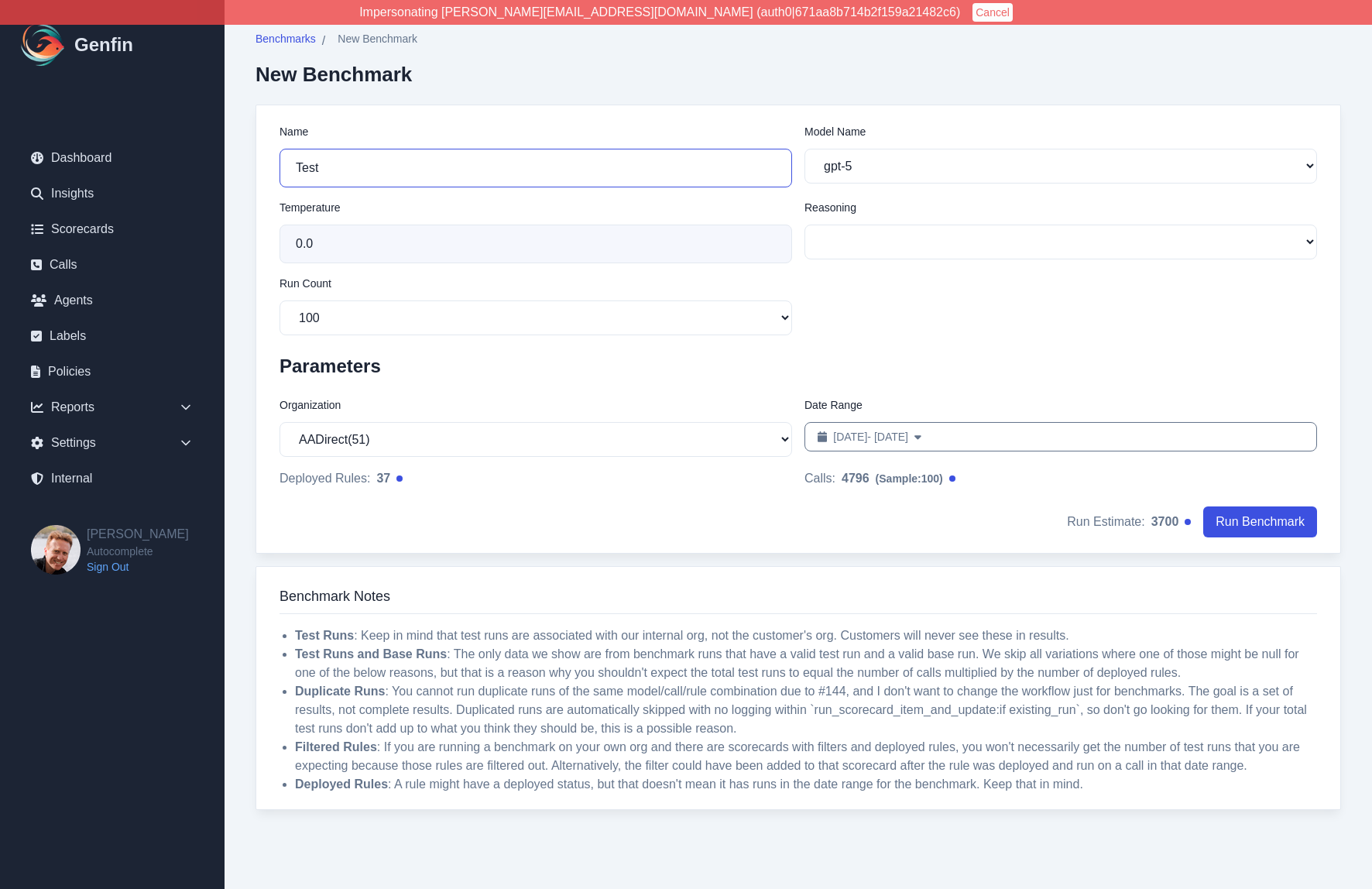
click at [594, 159] on input "Test" at bounding box center [536, 168] width 512 height 39
type input "autocomplete oct gpt-4.1"
click at [869, 164] on select "gpt-5 gpt-4.1 gpt-4.1-mini gpt-4.1-nano gpt-4o gpt-4o-mini o1 o3 o4-mini o3-mini" at bounding box center [1061, 166] width 512 height 35
select select "gpt-4.1"
click at [805, 149] on select "gpt-5 gpt-4.1 gpt-4.1-mini gpt-4.1-nano gpt-4o gpt-4o-mini o1 o3 o4-mini o3-mini" at bounding box center [1061, 166] width 512 height 35
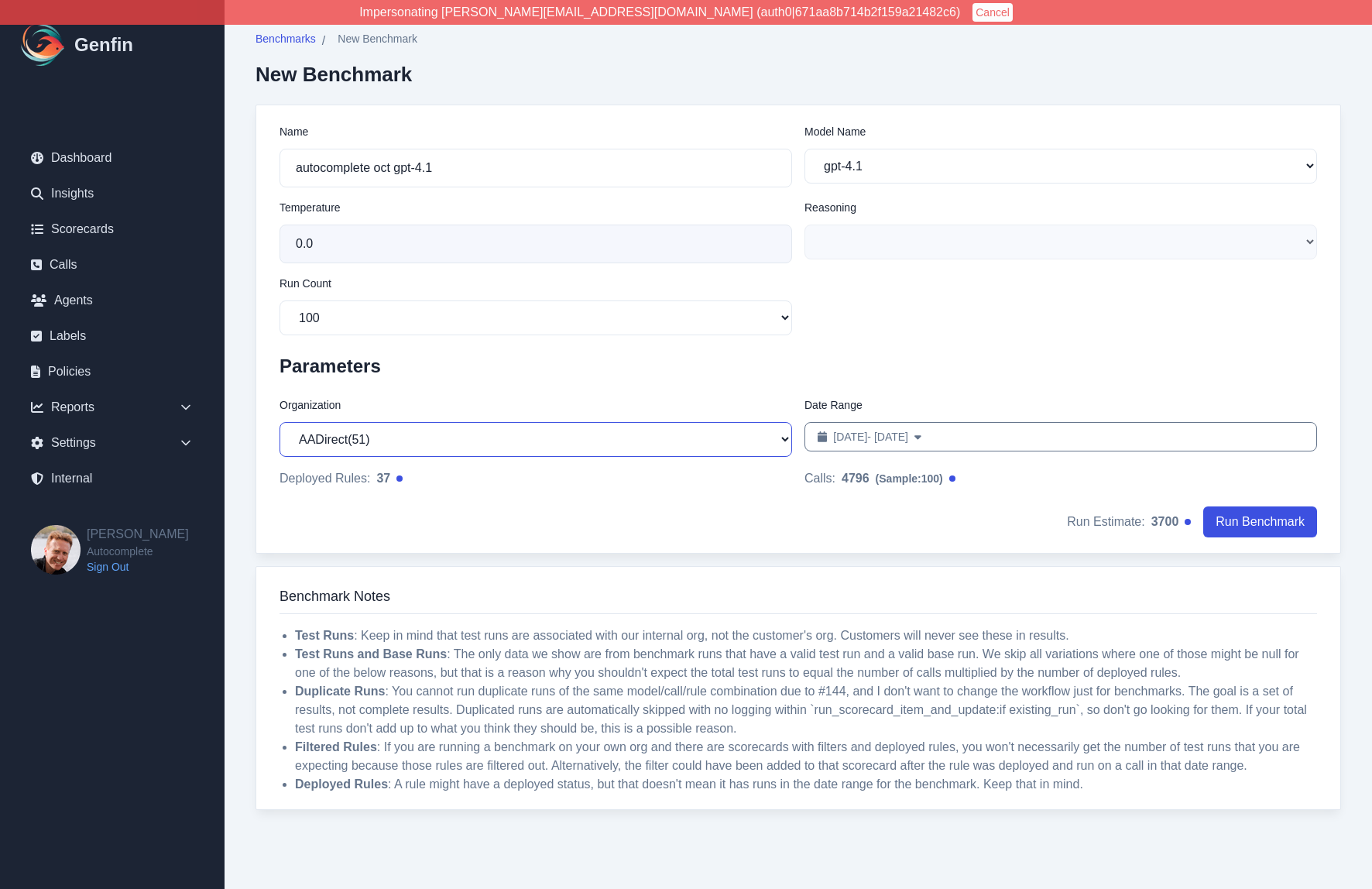
click at [464, 426] on select "AADirect ( 51 ) [DOMAIN_NAME] ( 57 ) [DOMAIN_NAME] ( 56 ) [DOMAIN_NAME] ( 55 ) …" at bounding box center [536, 440] width 512 height 35
select select "5"
click at [280, 422] on select "AADirect ( 51 ) [DOMAIN_NAME] ( 57 ) [DOMAIN_NAME] ( 56 ) [DOMAIN_NAME] ( 55 ) …" at bounding box center [536, 440] width 512 height 35
click at [896, 422] on div "Date Range Sep 11, 2025 - Oct 11, 2025 Date Range" at bounding box center [1061, 426] width 512 height 60
click at [907, 441] on span "Sep 11, 2025 - Oct 11, 2025" at bounding box center [870, 437] width 75 height 16
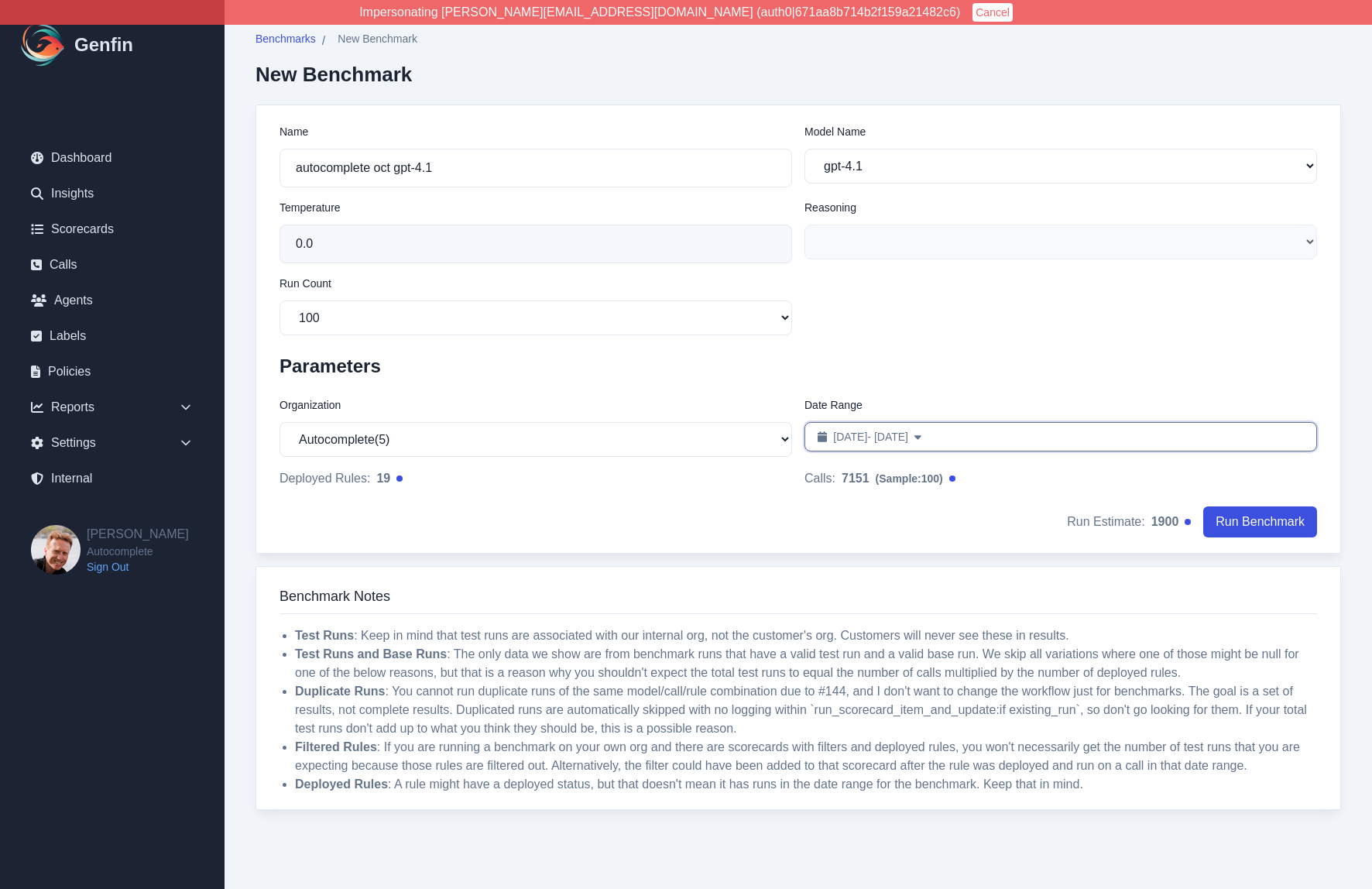
select select "8"
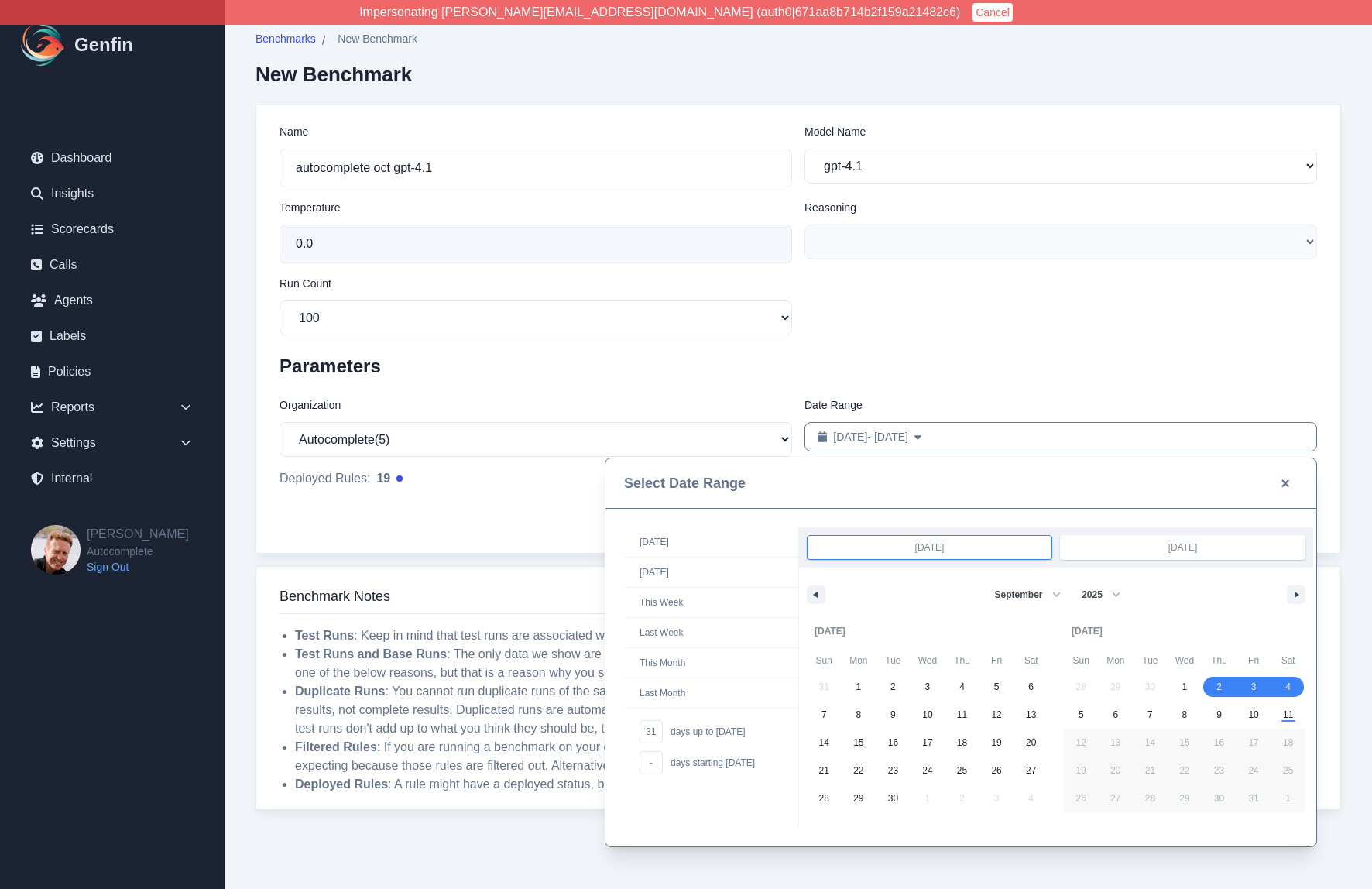
drag, startPoint x: 1219, startPoint y: 689, endPoint x: 1279, endPoint y: 688, distance: 60.0
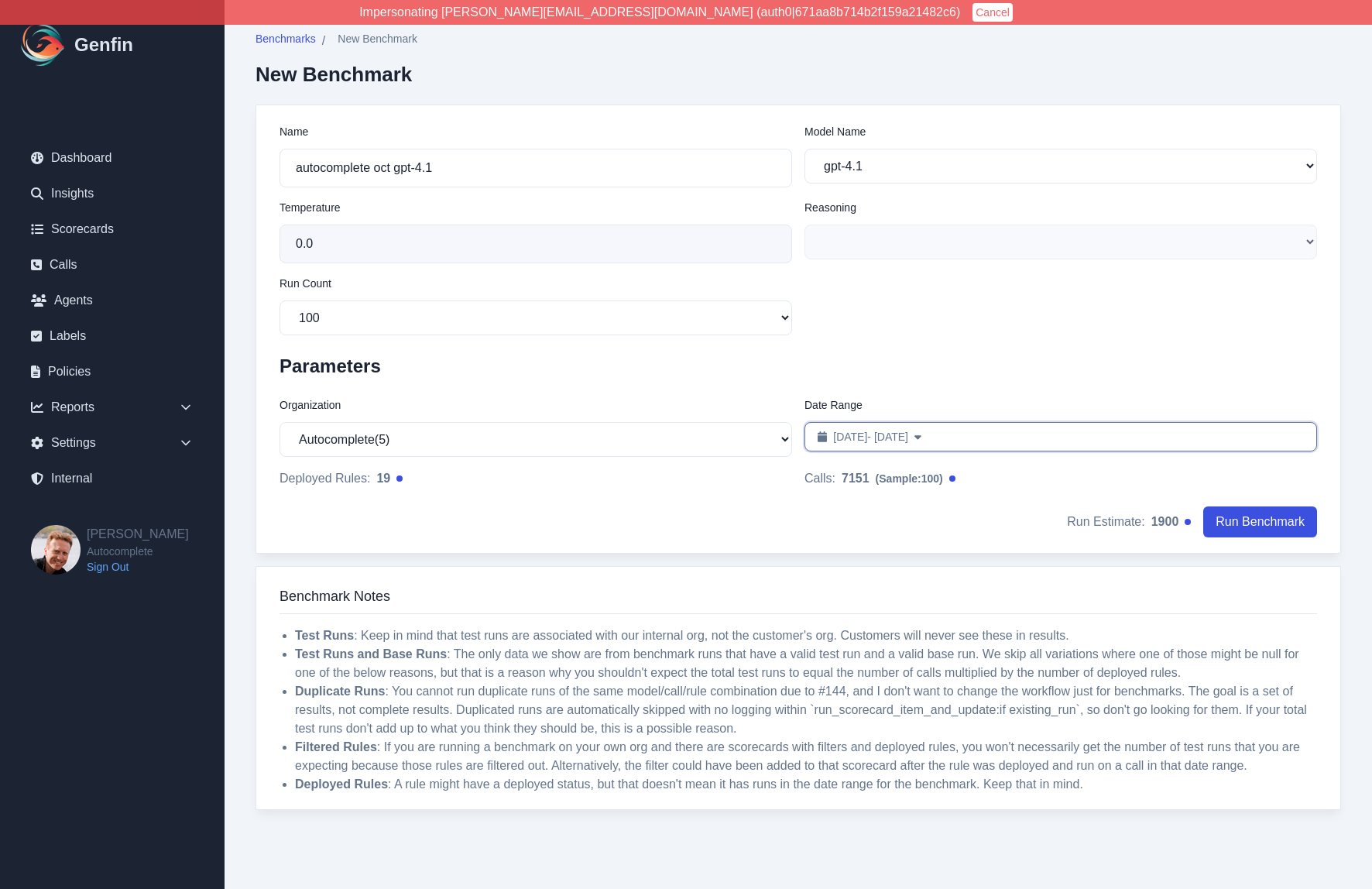
click at [978, 437] on button "Oct 2, 2025 - Oct 4, 2025 Date Range" at bounding box center [1061, 437] width 512 height 29
select select "9"
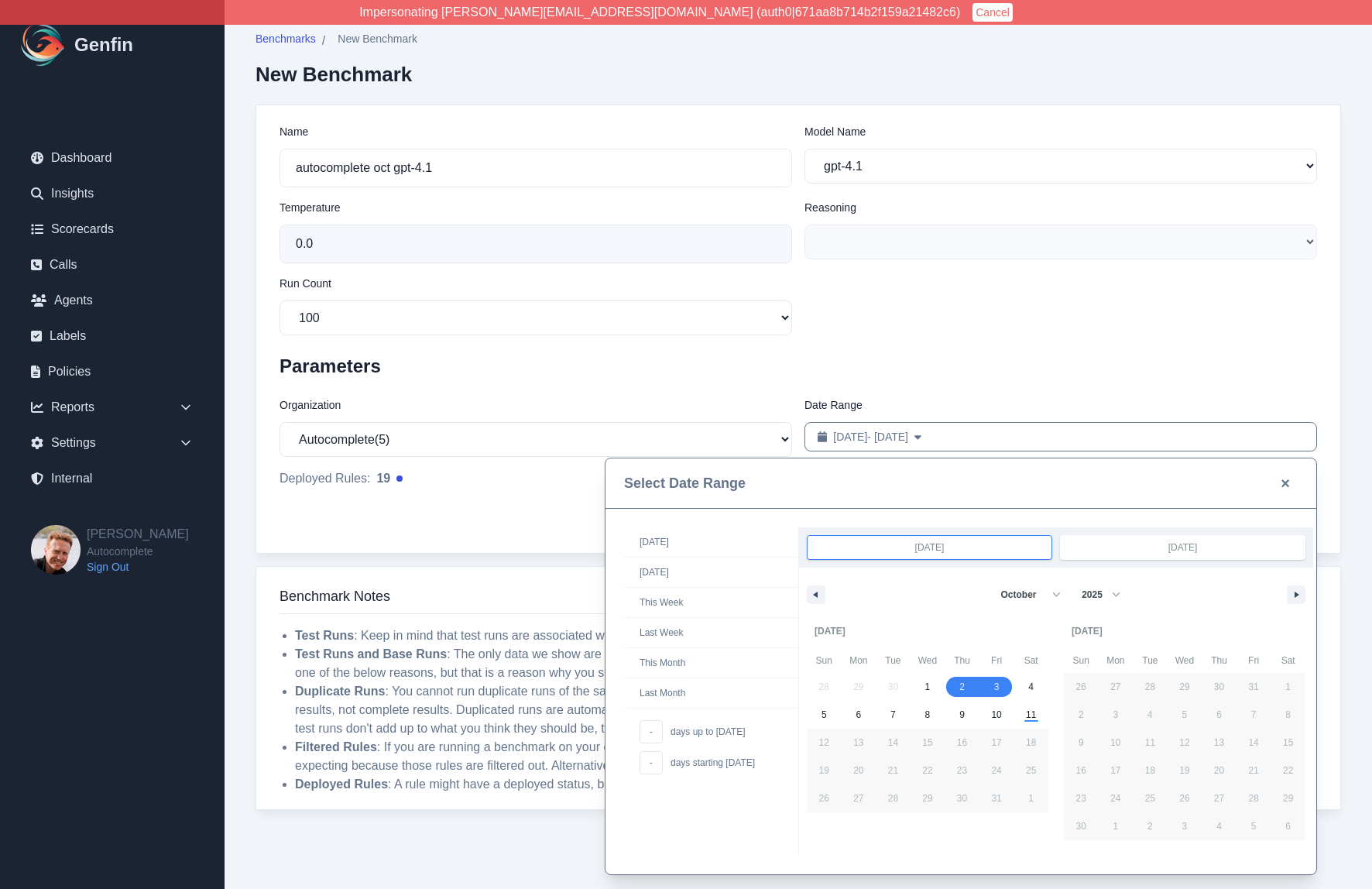
drag, startPoint x: 962, startPoint y: 690, endPoint x: 993, endPoint y: 690, distance: 31.0
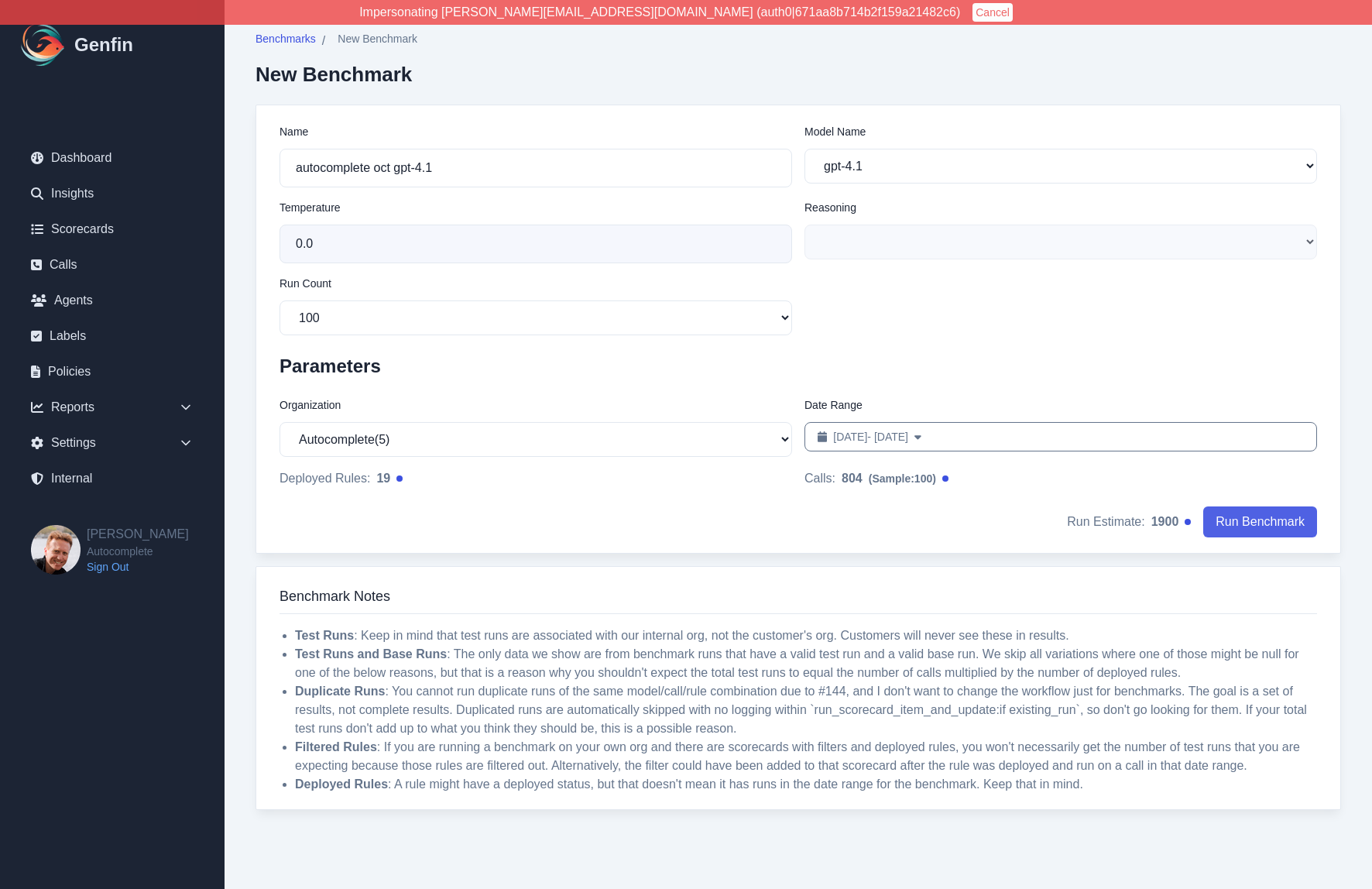
click at [1257, 530] on button "Run Benchmark" at bounding box center [1261, 522] width 113 height 31
click at [278, 36] on span "Benchmarks" at bounding box center [286, 39] width 61 height 16
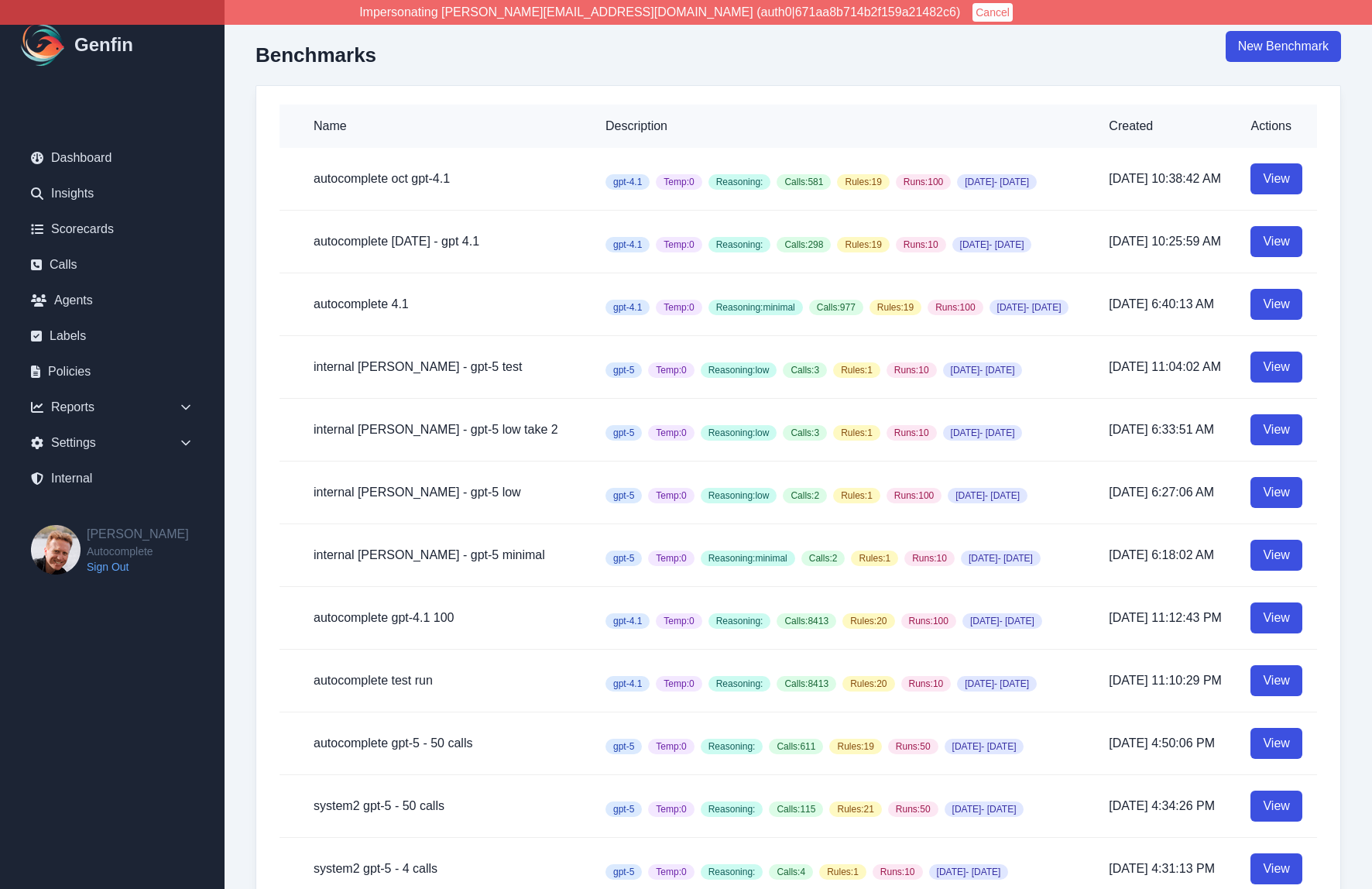
click at [366, 185] on h5 "autocomplete oct gpt-4.1" at bounding box center [447, 178] width 267 height 19
click at [1274, 187] on link "View" at bounding box center [1276, 179] width 51 height 31
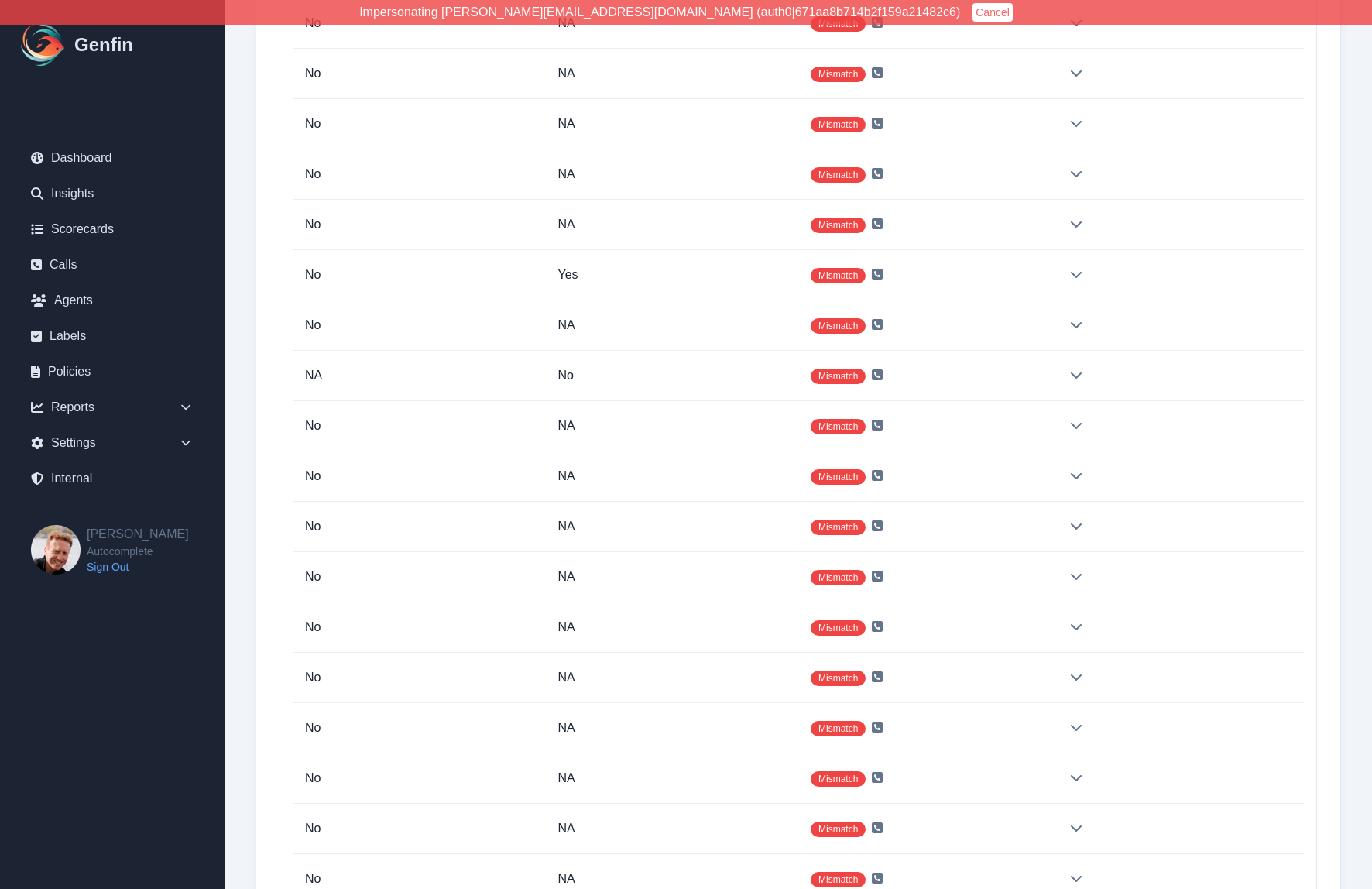
scroll to position [63584, 0]
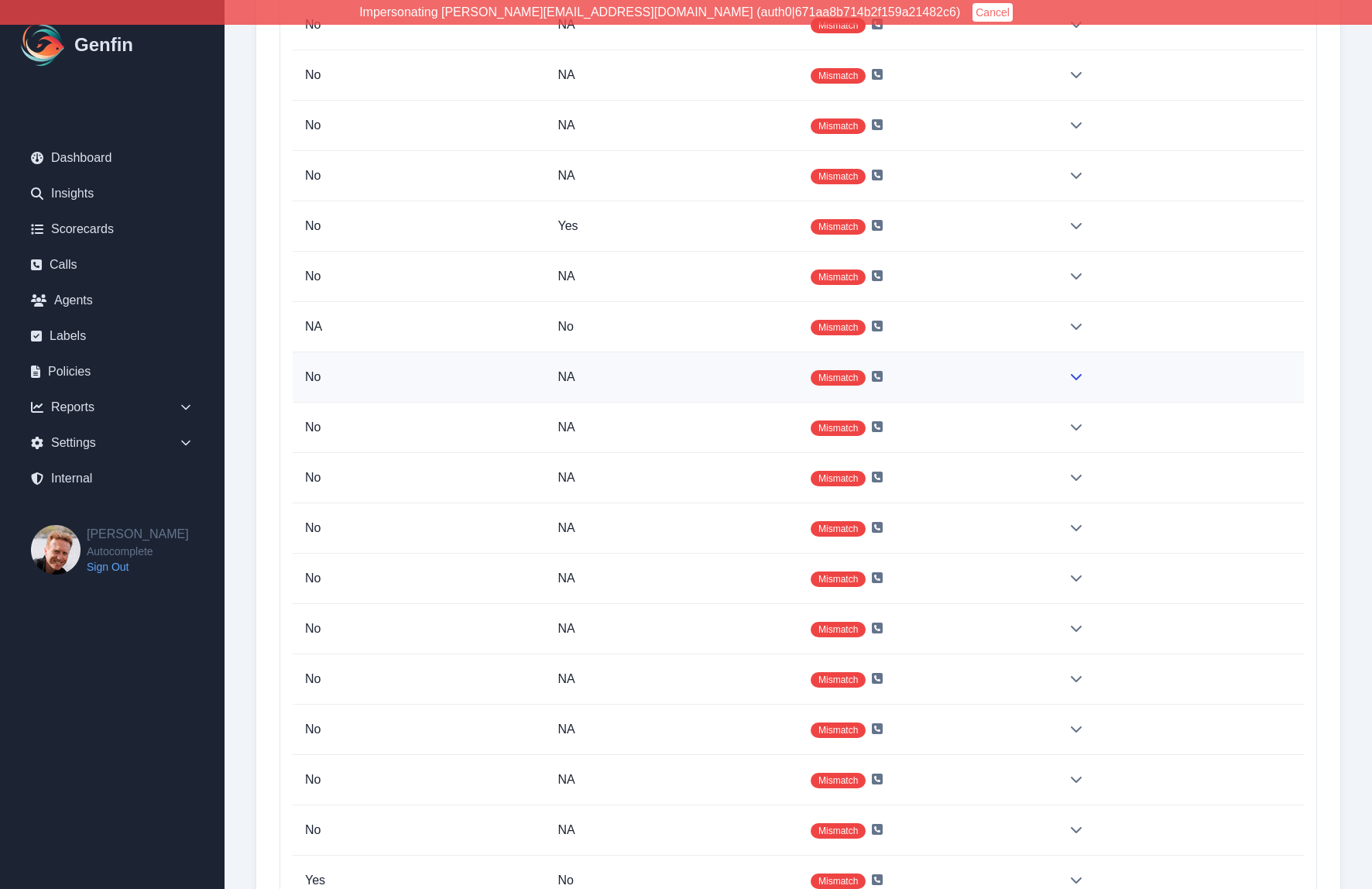
click at [756, 378] on p "NA" at bounding box center [673, 377] width 229 height 19
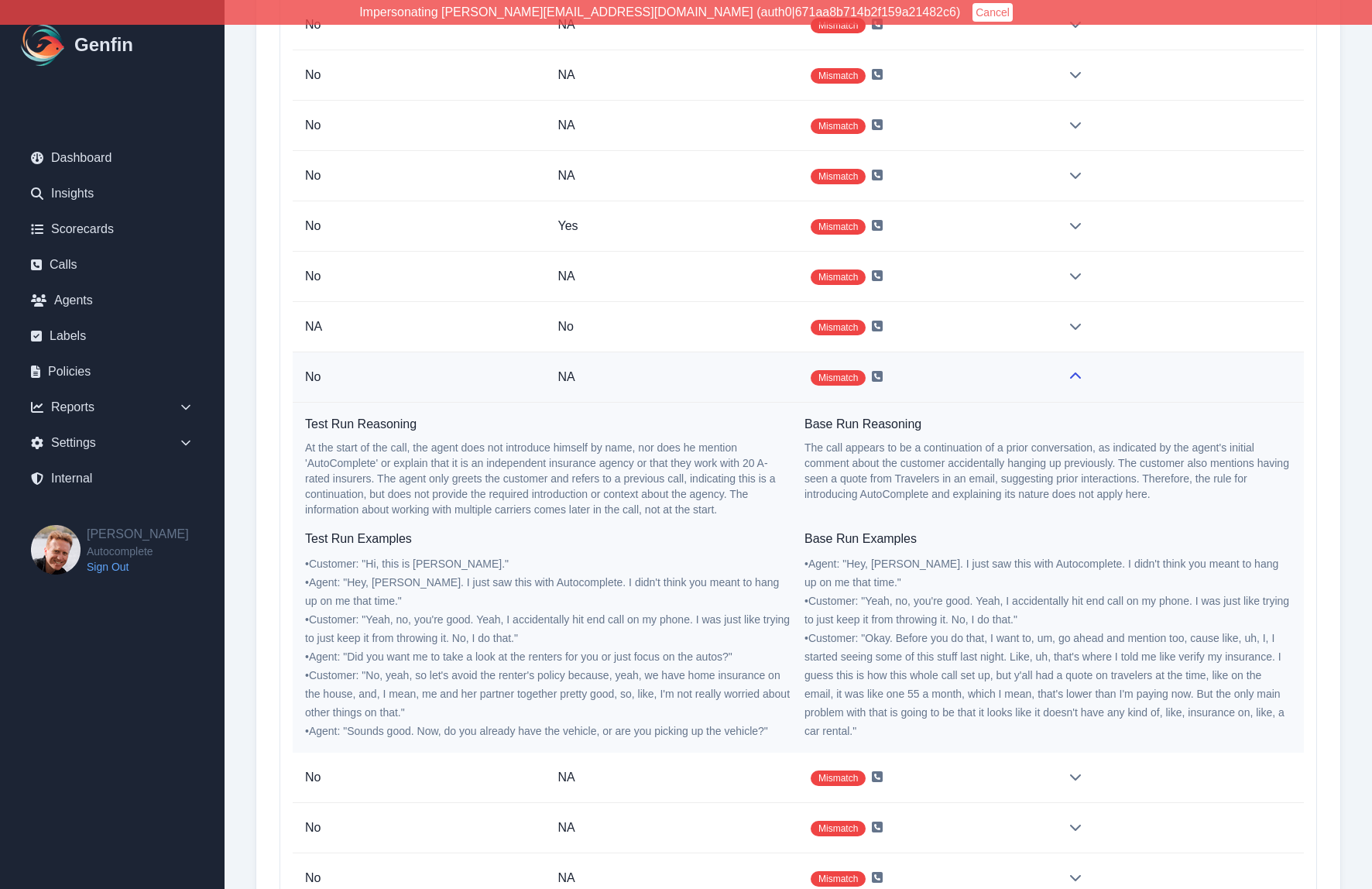
click at [1057, 378] on td at bounding box center [1177, 377] width 253 height 50
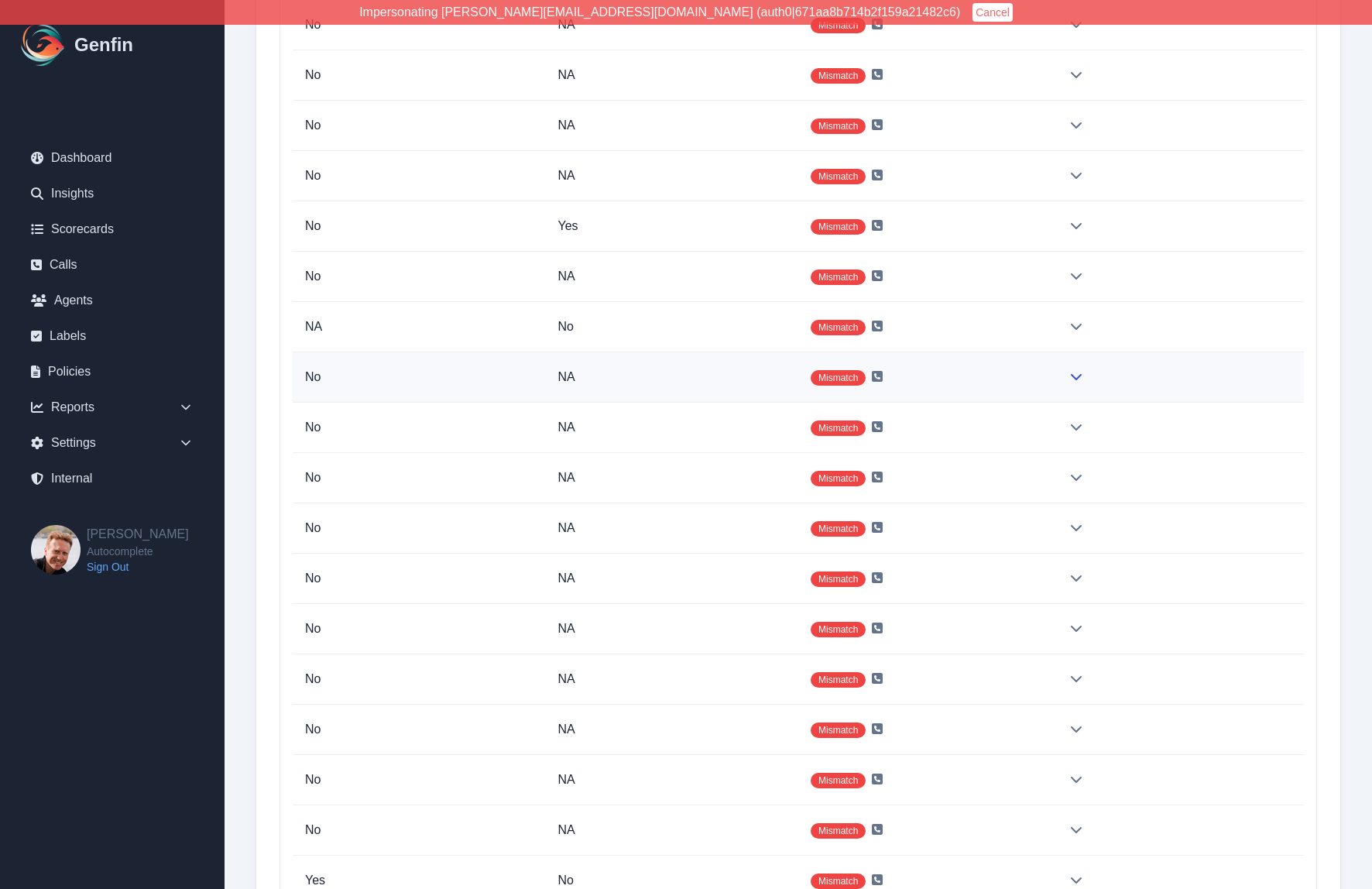
click at [1075, 378] on icon at bounding box center [1076, 378] width 11 height 6
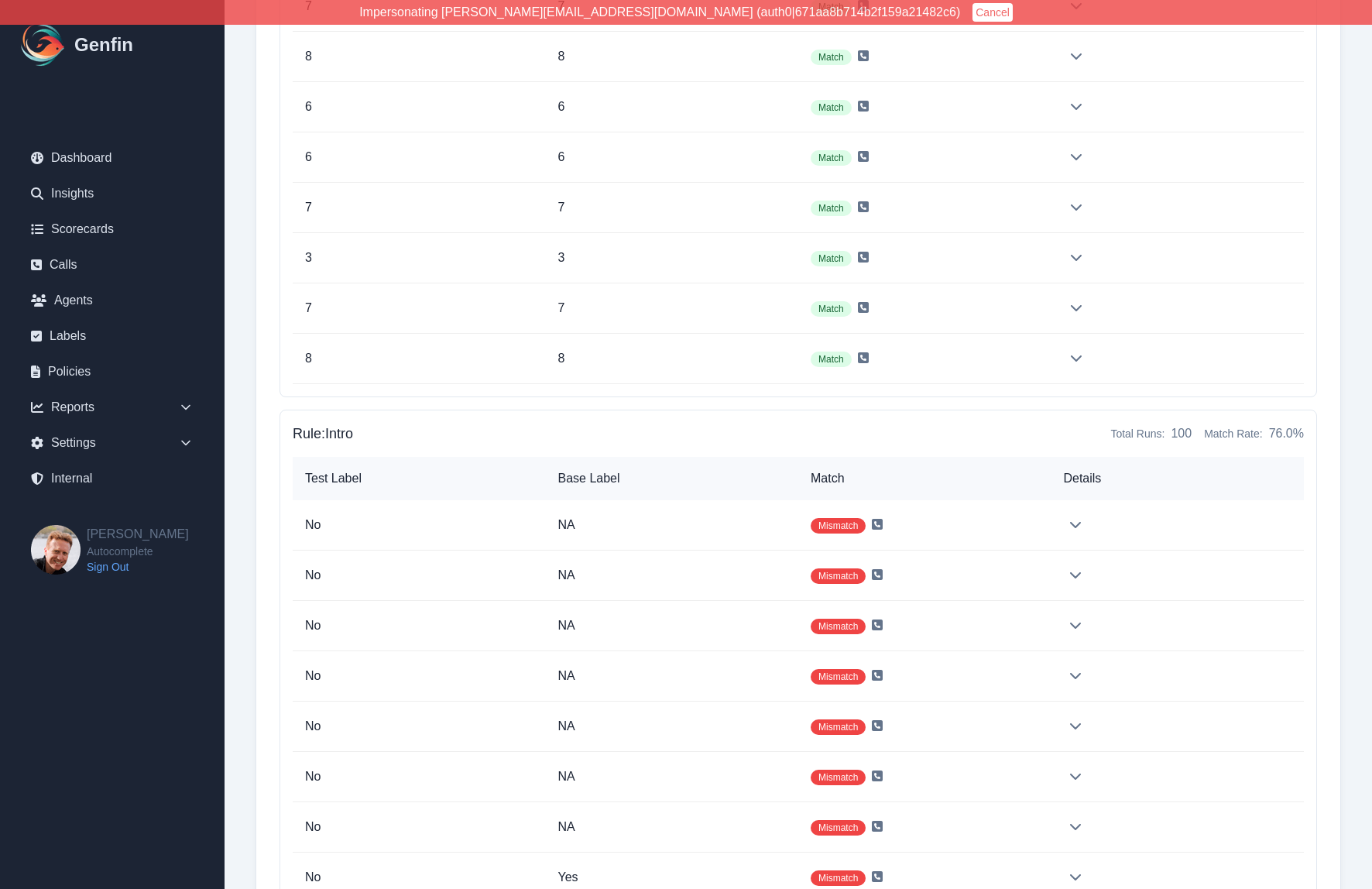
scroll to position [62906, 0]
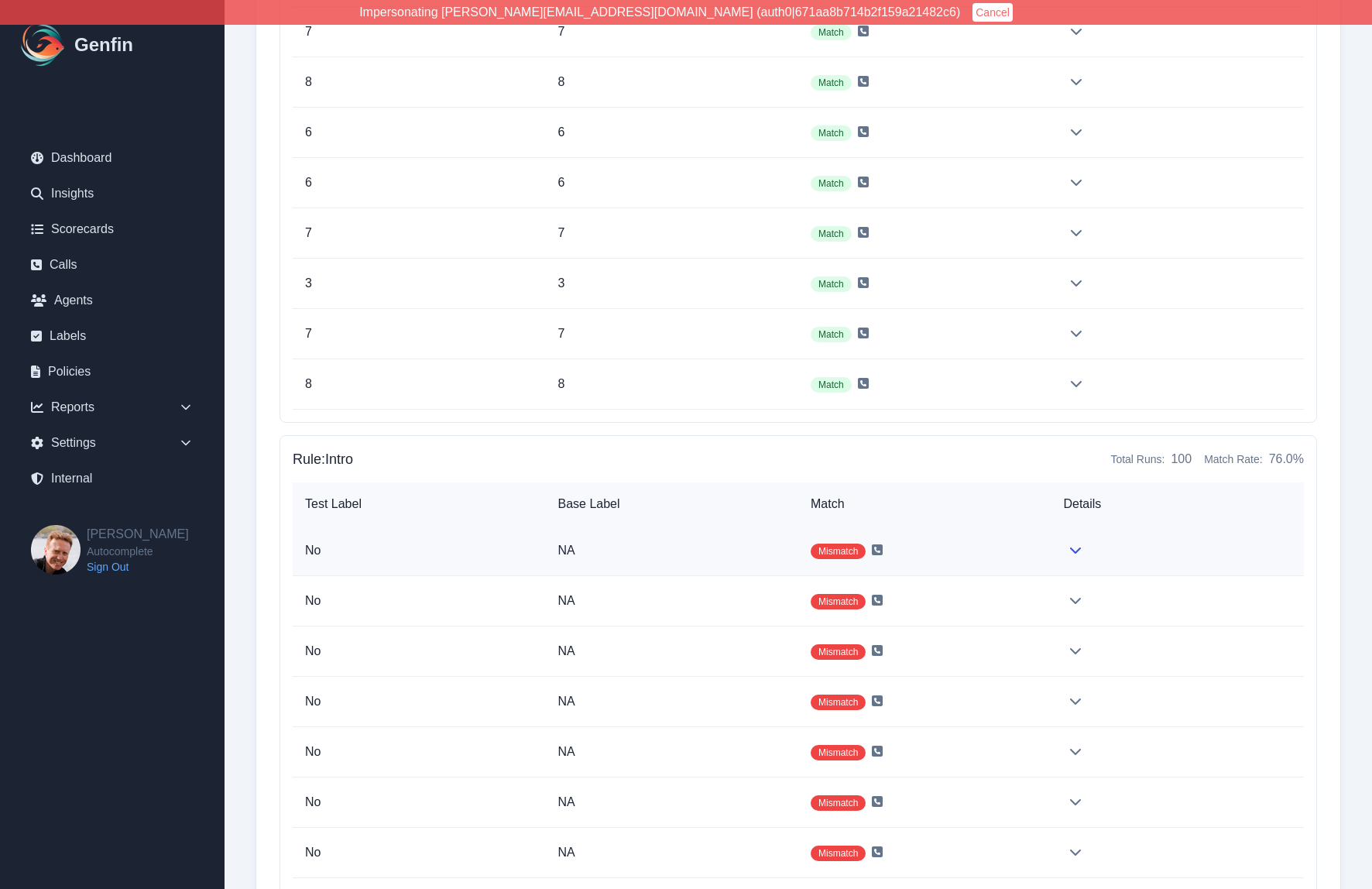
click at [735, 550] on p "NA" at bounding box center [671, 551] width 228 height 19
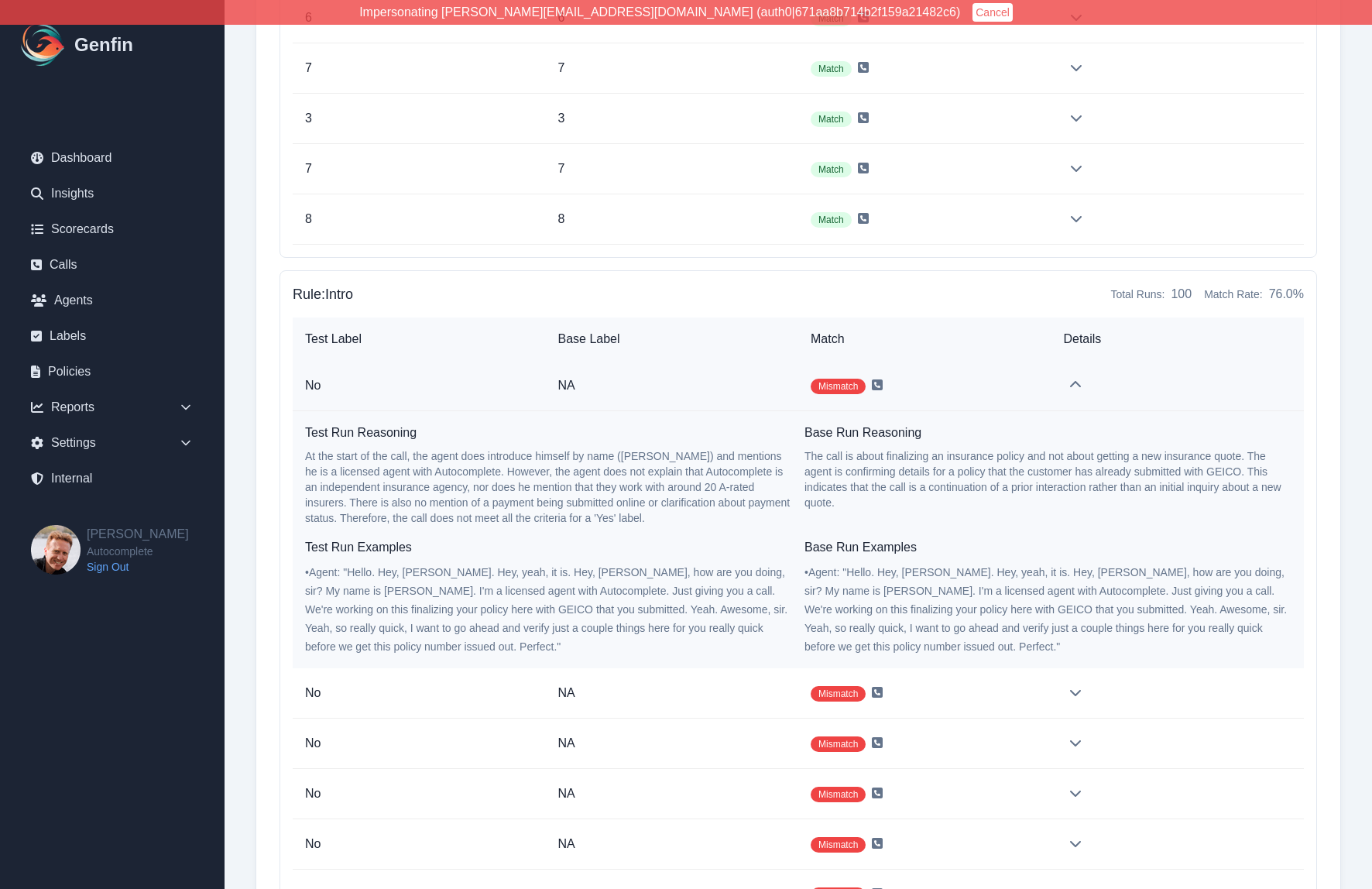
scroll to position [63074, 0]
click at [725, 394] on td "NA" at bounding box center [672, 383] width 252 height 50
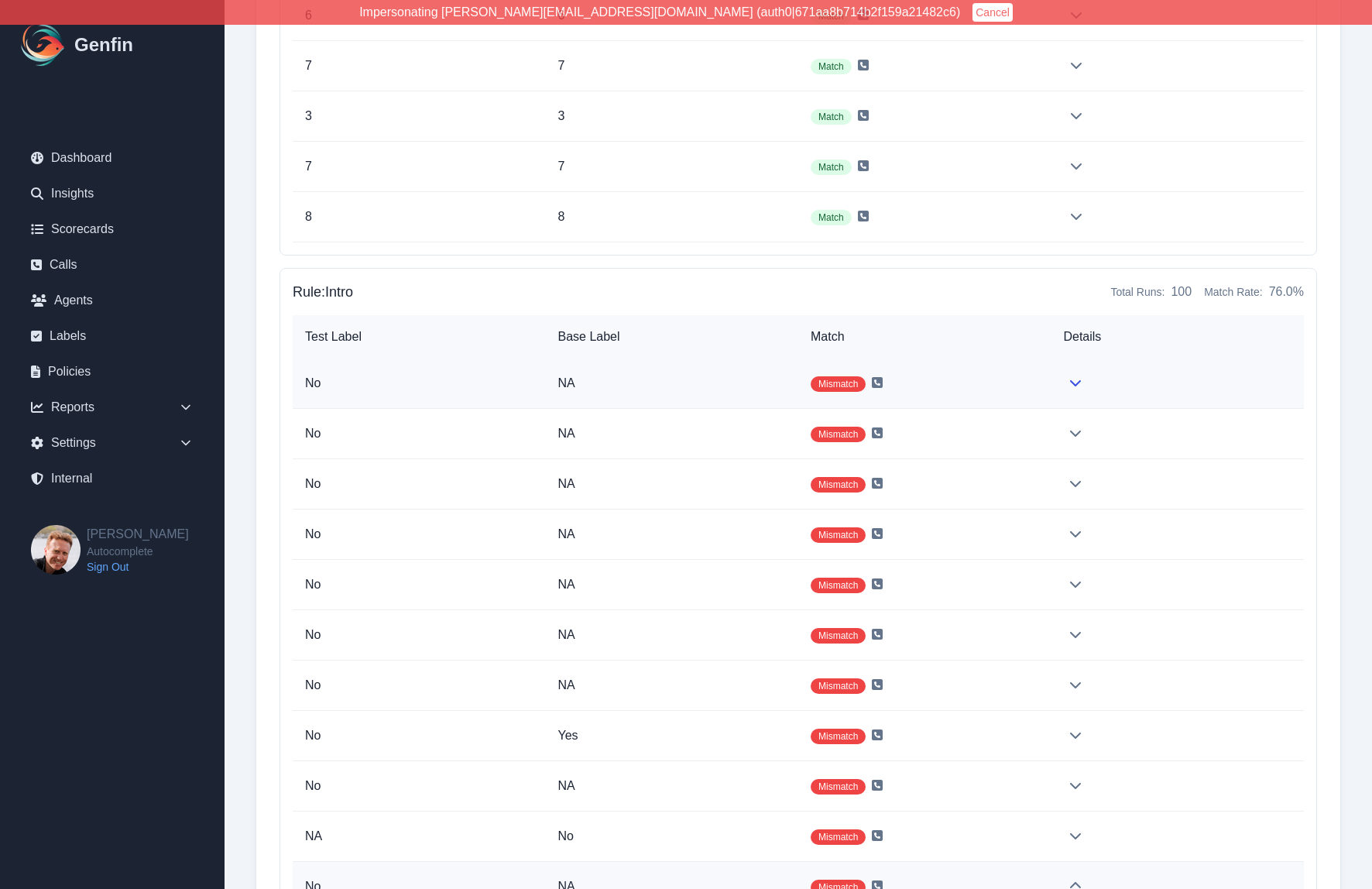
click at [725, 393] on td "NA" at bounding box center [672, 383] width 252 height 50
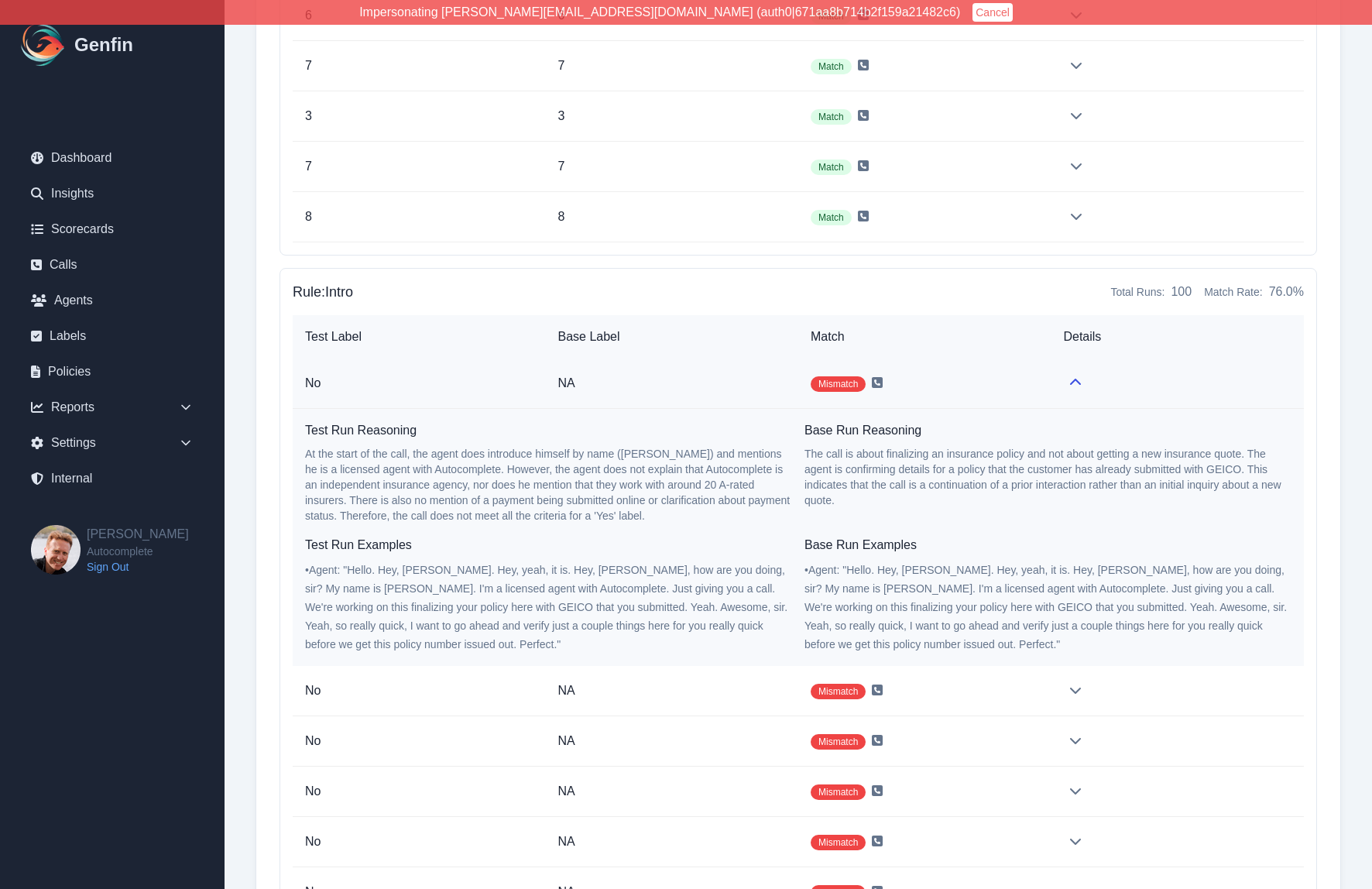
click at [725, 393] on td "NA" at bounding box center [672, 383] width 252 height 50
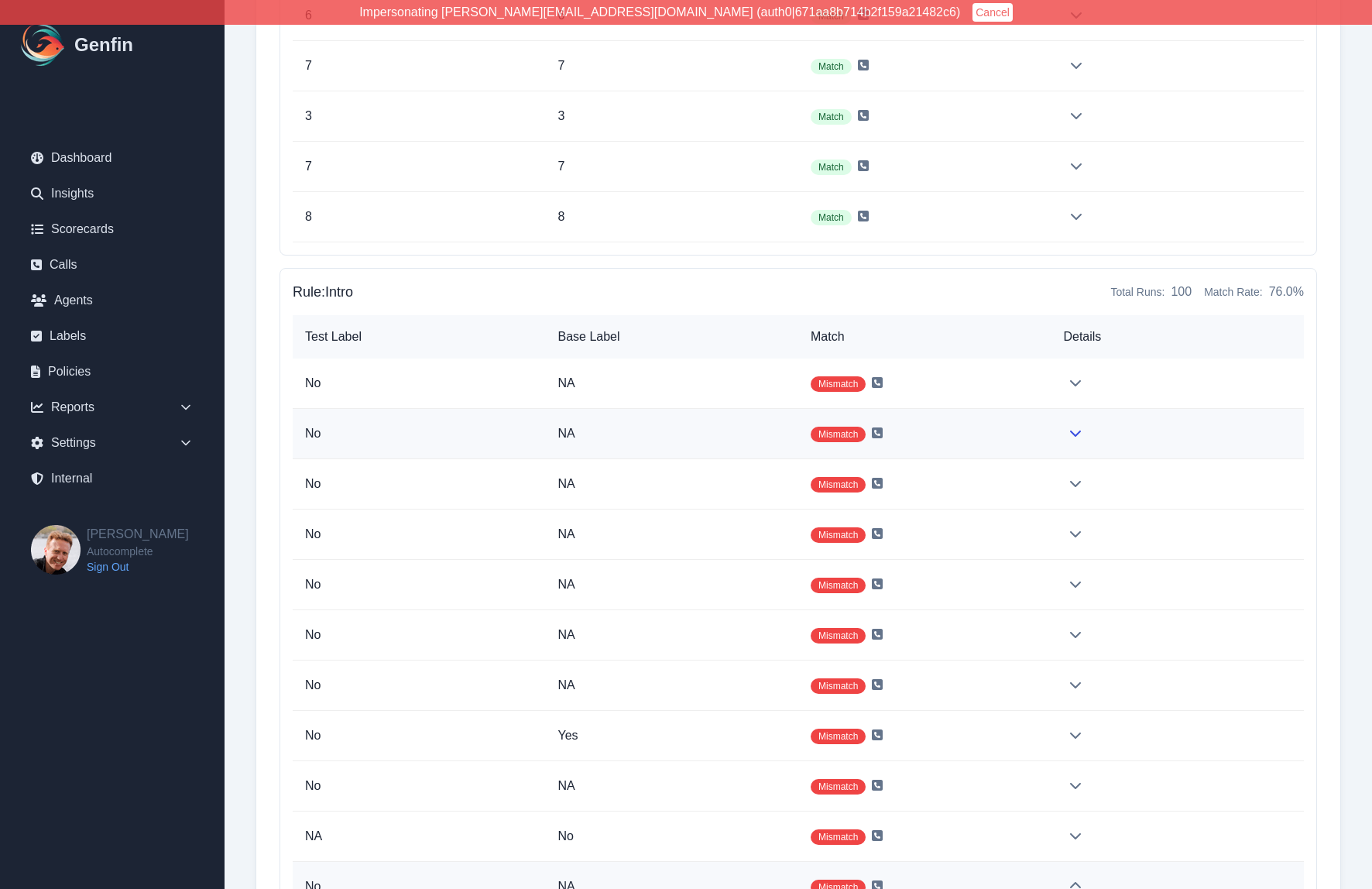
click at [717, 426] on p "NA" at bounding box center [671, 433] width 228 height 19
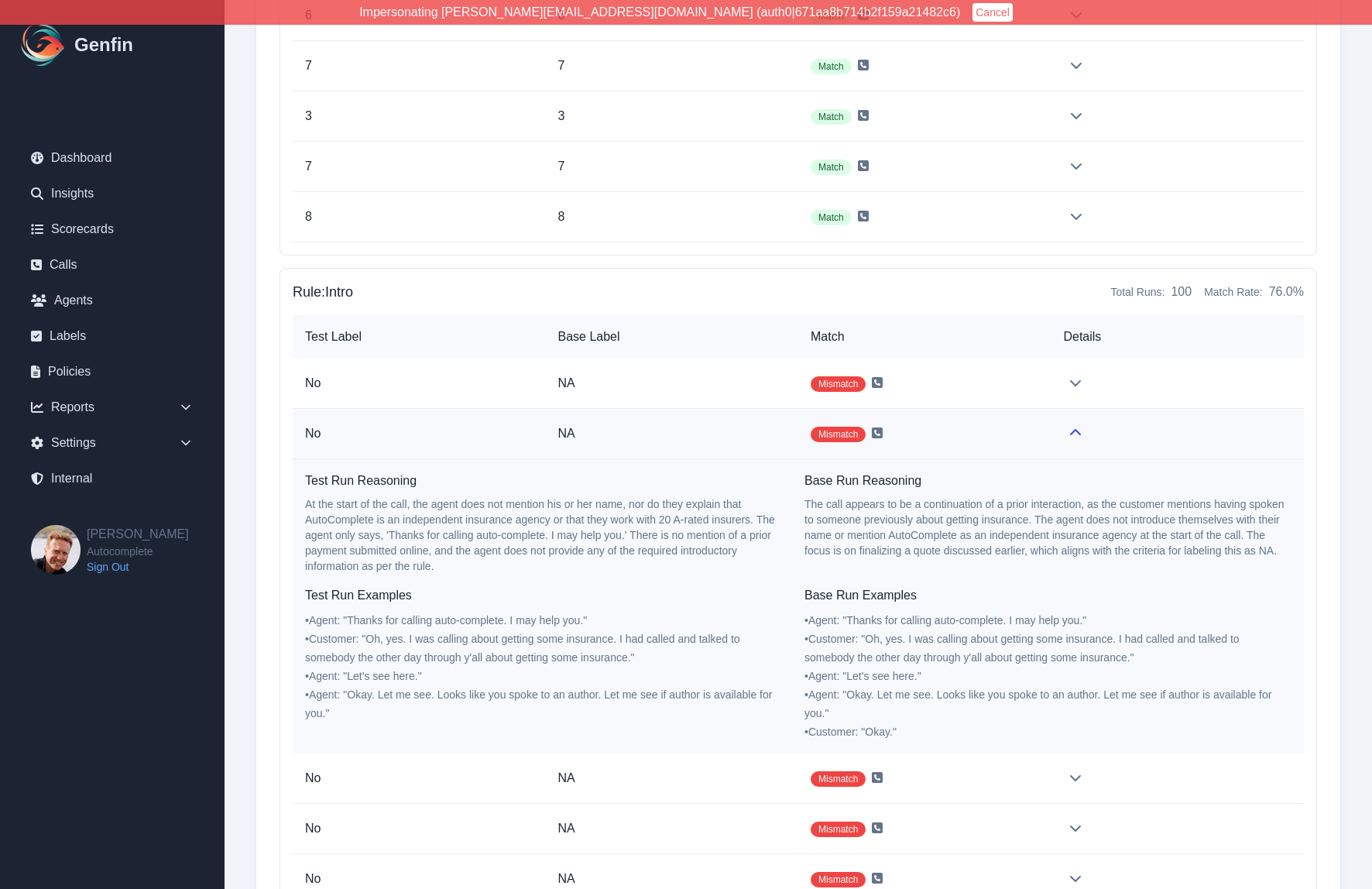
click at [719, 426] on p "NA" at bounding box center [671, 433] width 228 height 19
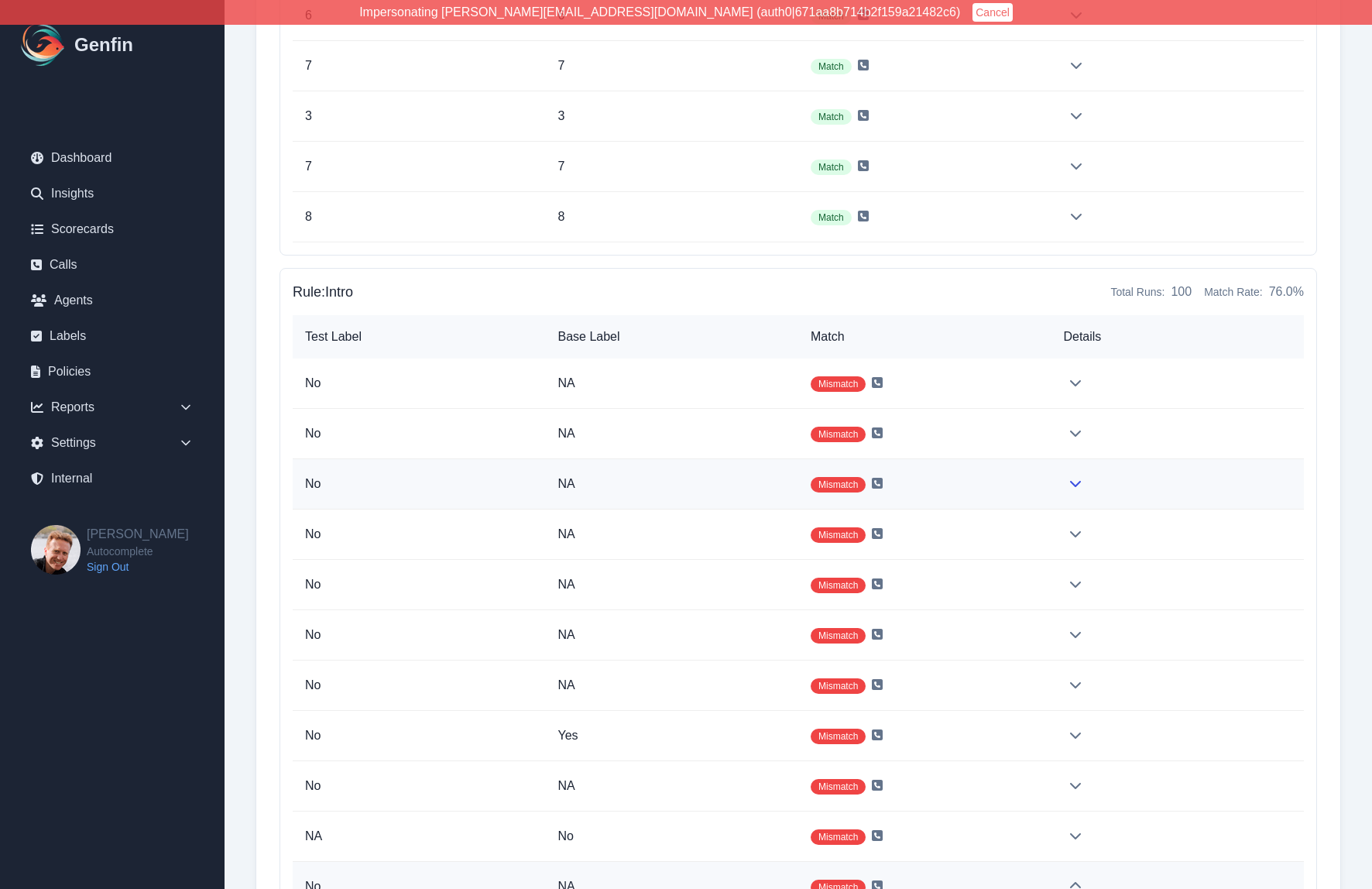
click at [758, 496] on td "NA" at bounding box center [672, 484] width 252 height 50
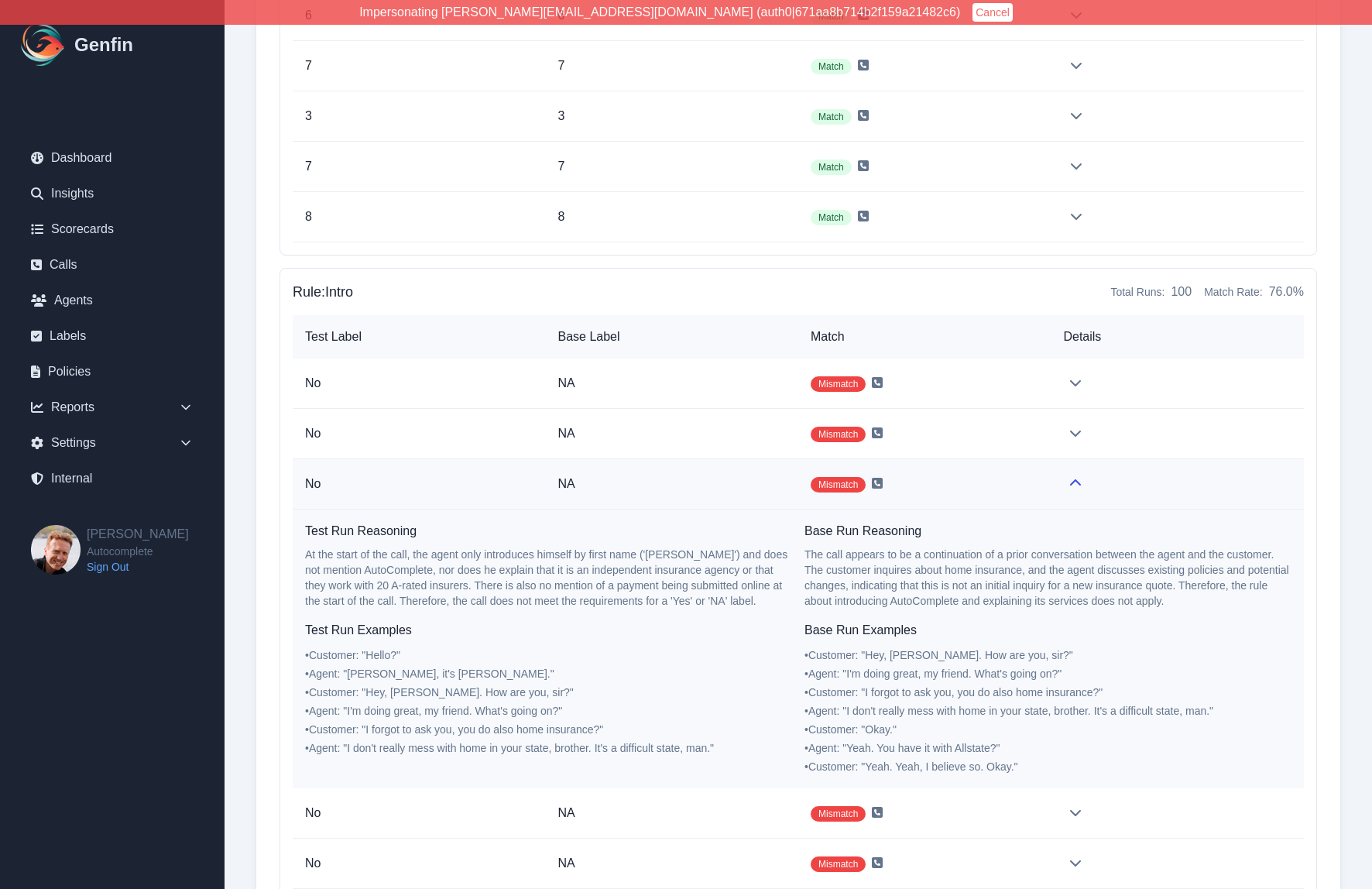
click at [758, 496] on td "NA" at bounding box center [672, 484] width 252 height 50
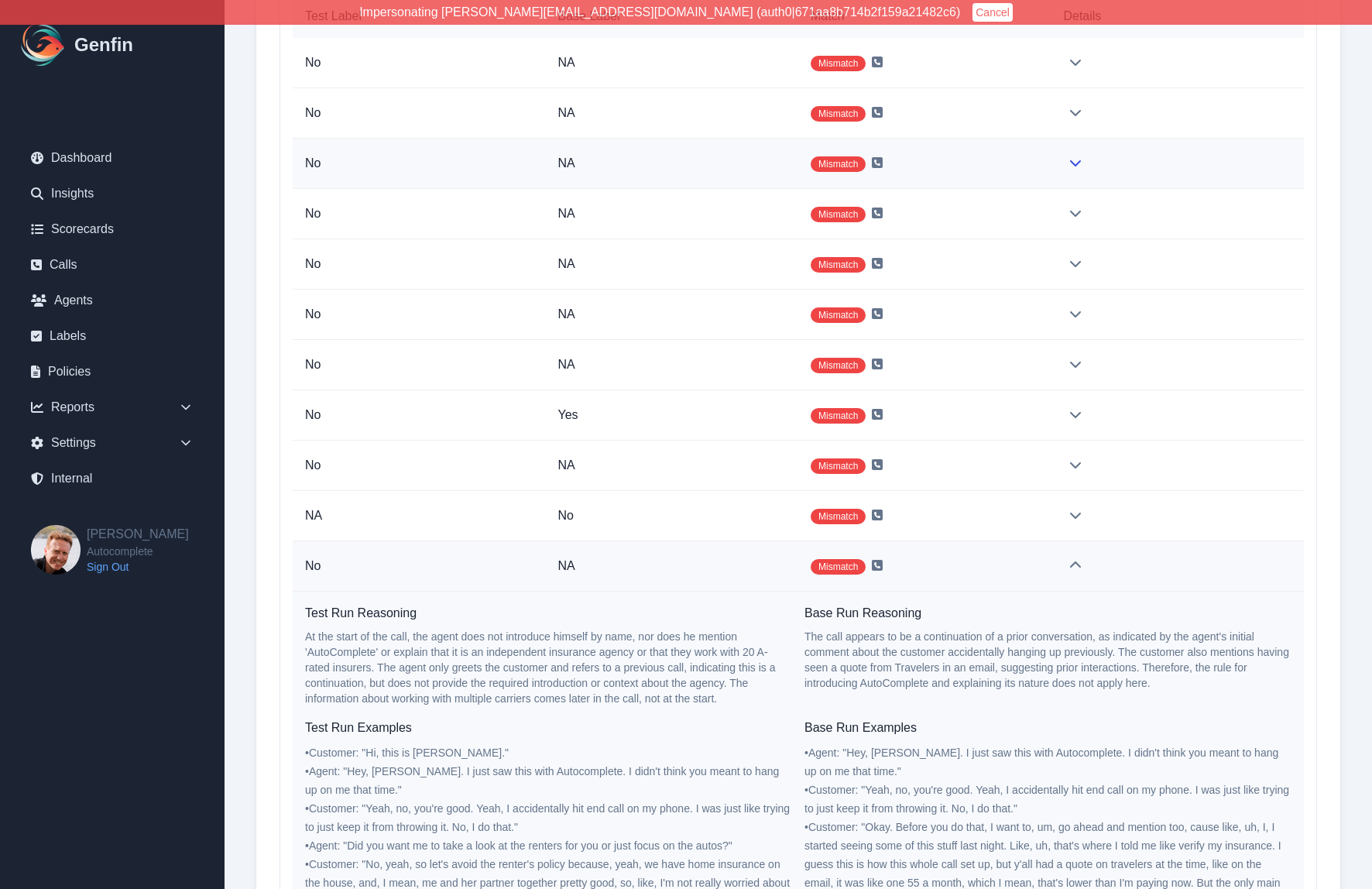
scroll to position [63544, 0]
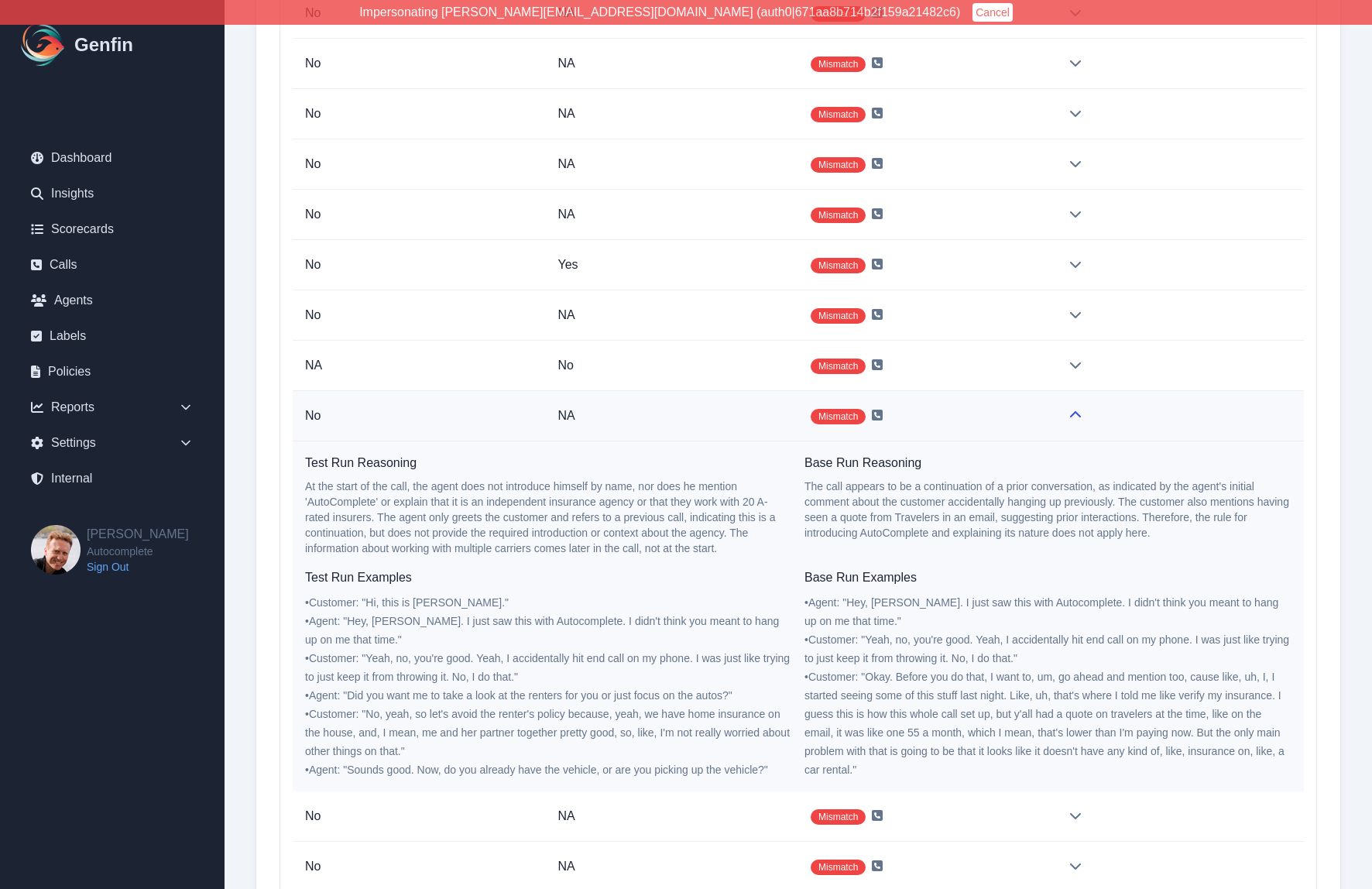
click at [771, 412] on p "NA" at bounding box center [671, 416] width 228 height 19
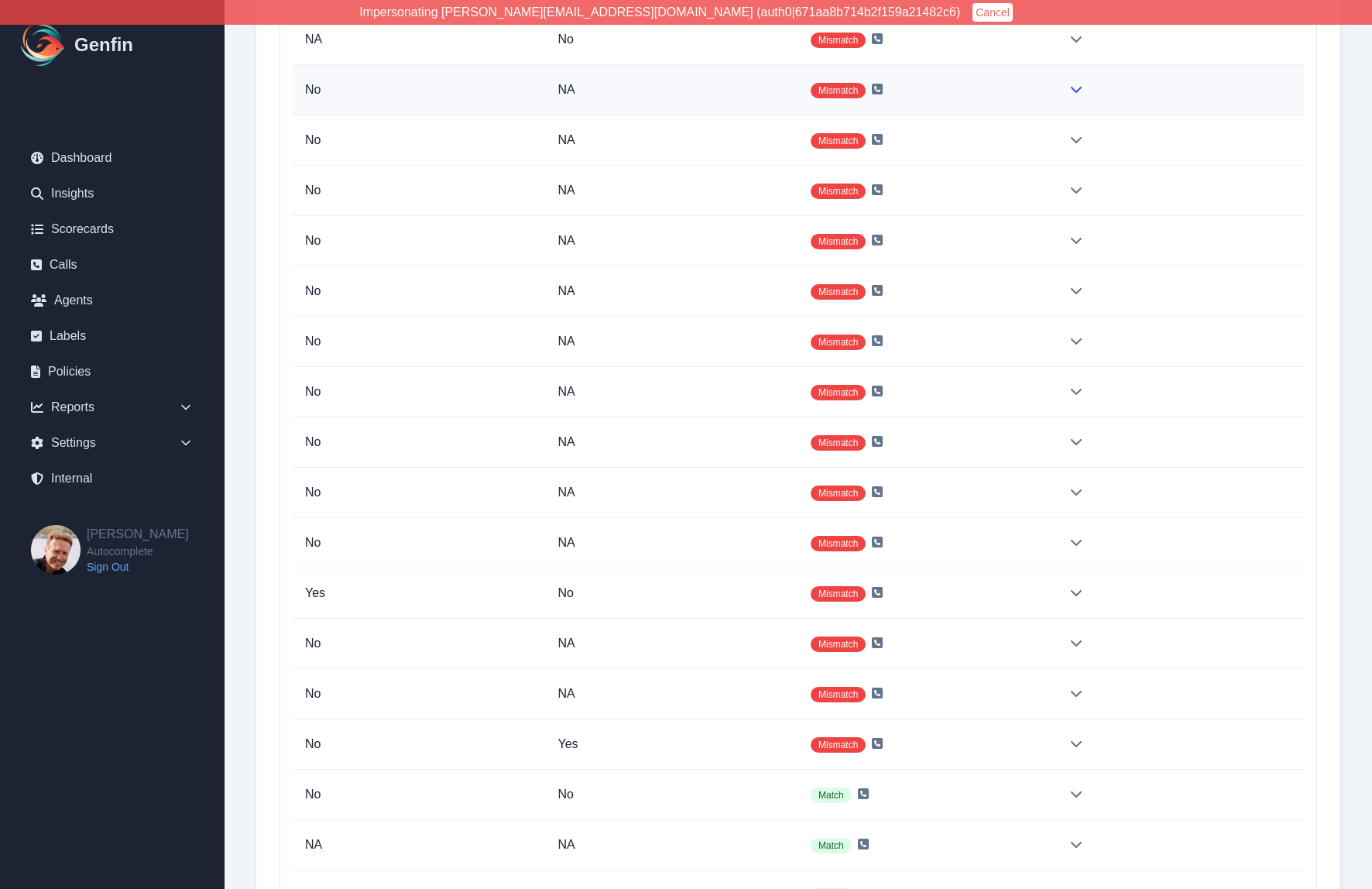
scroll to position [63898, 0]
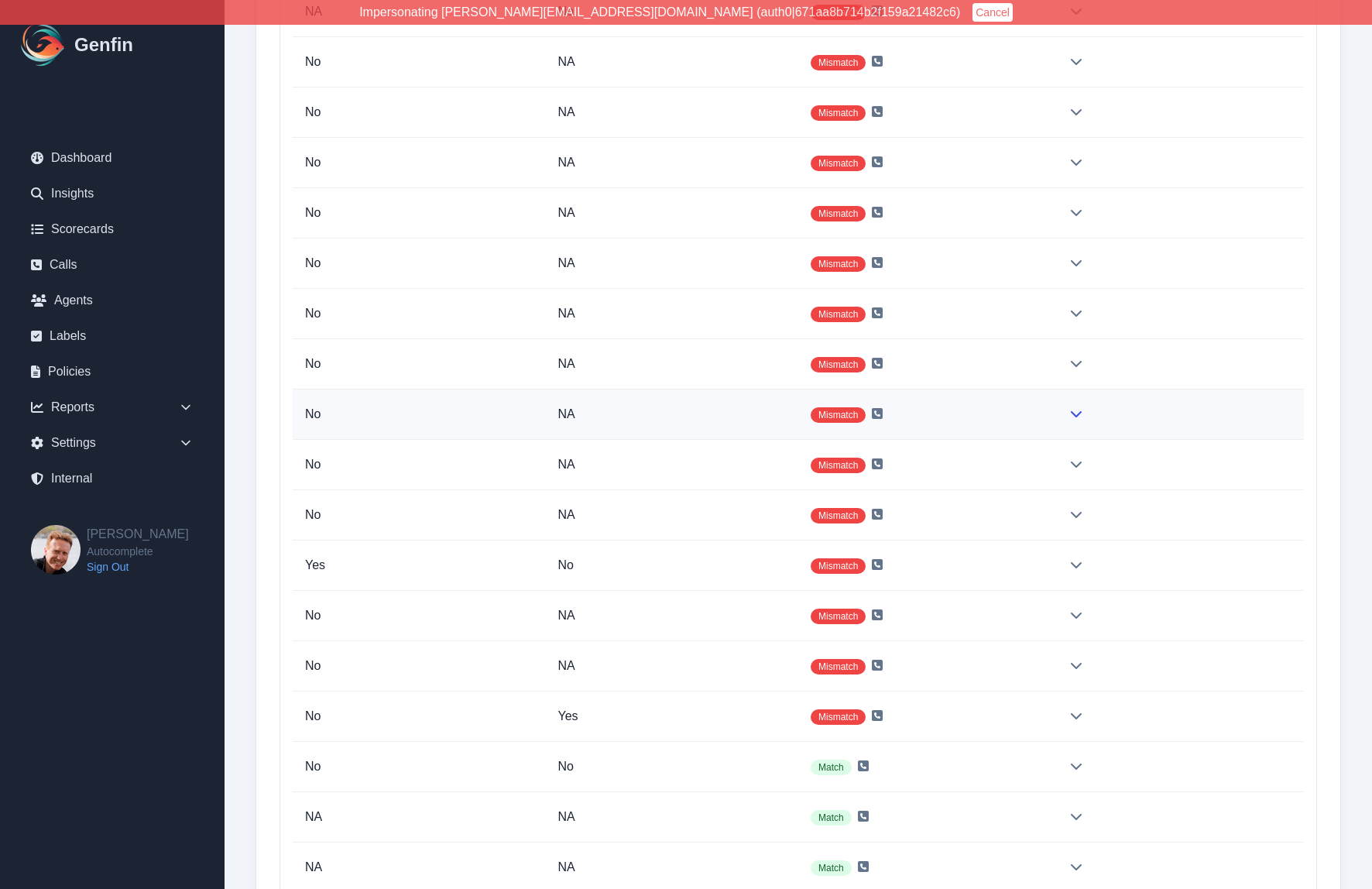
click at [729, 422] on p "NA" at bounding box center [673, 414] width 229 height 19
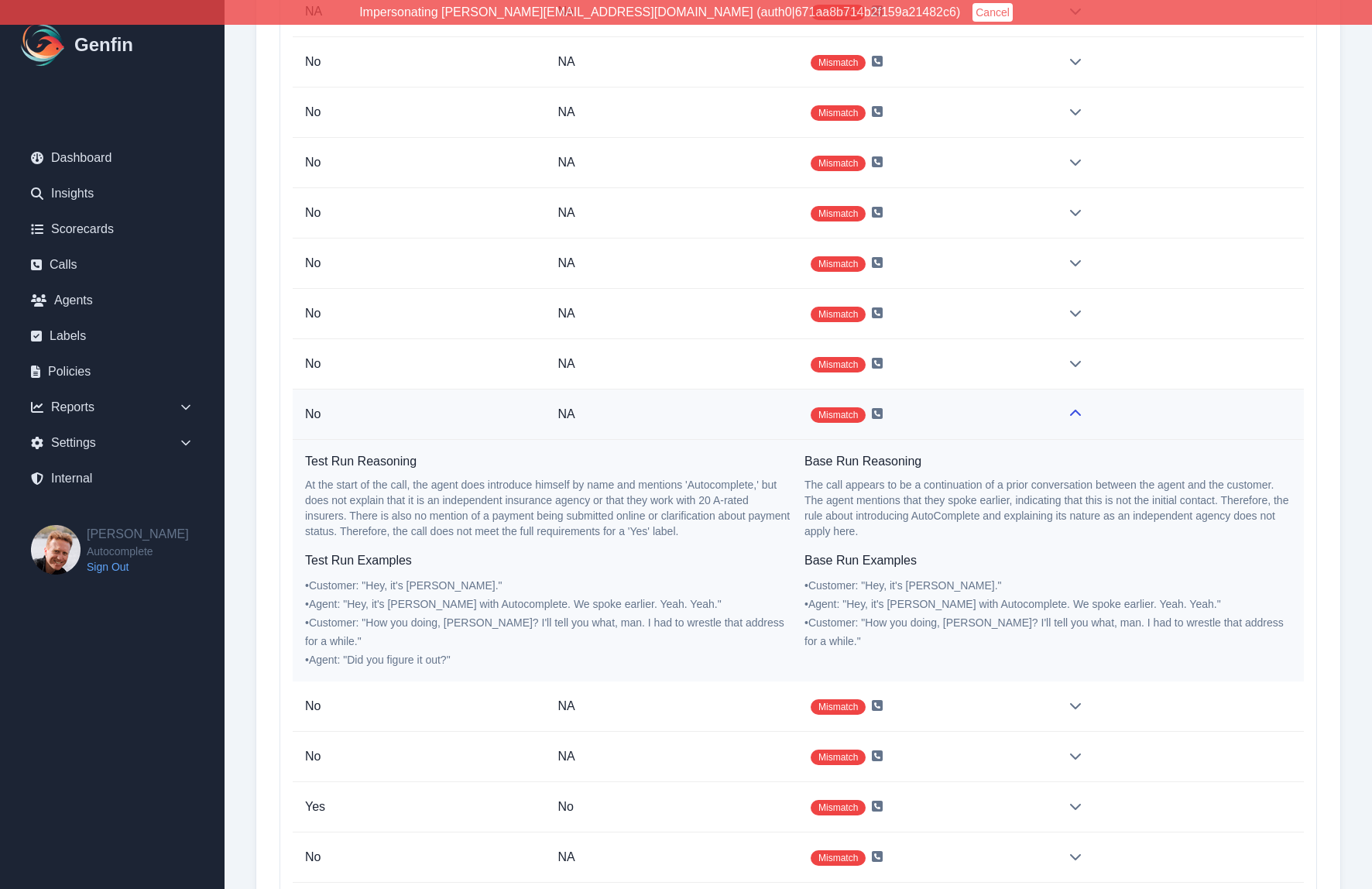
click at [729, 422] on p "NA" at bounding box center [671, 414] width 228 height 19
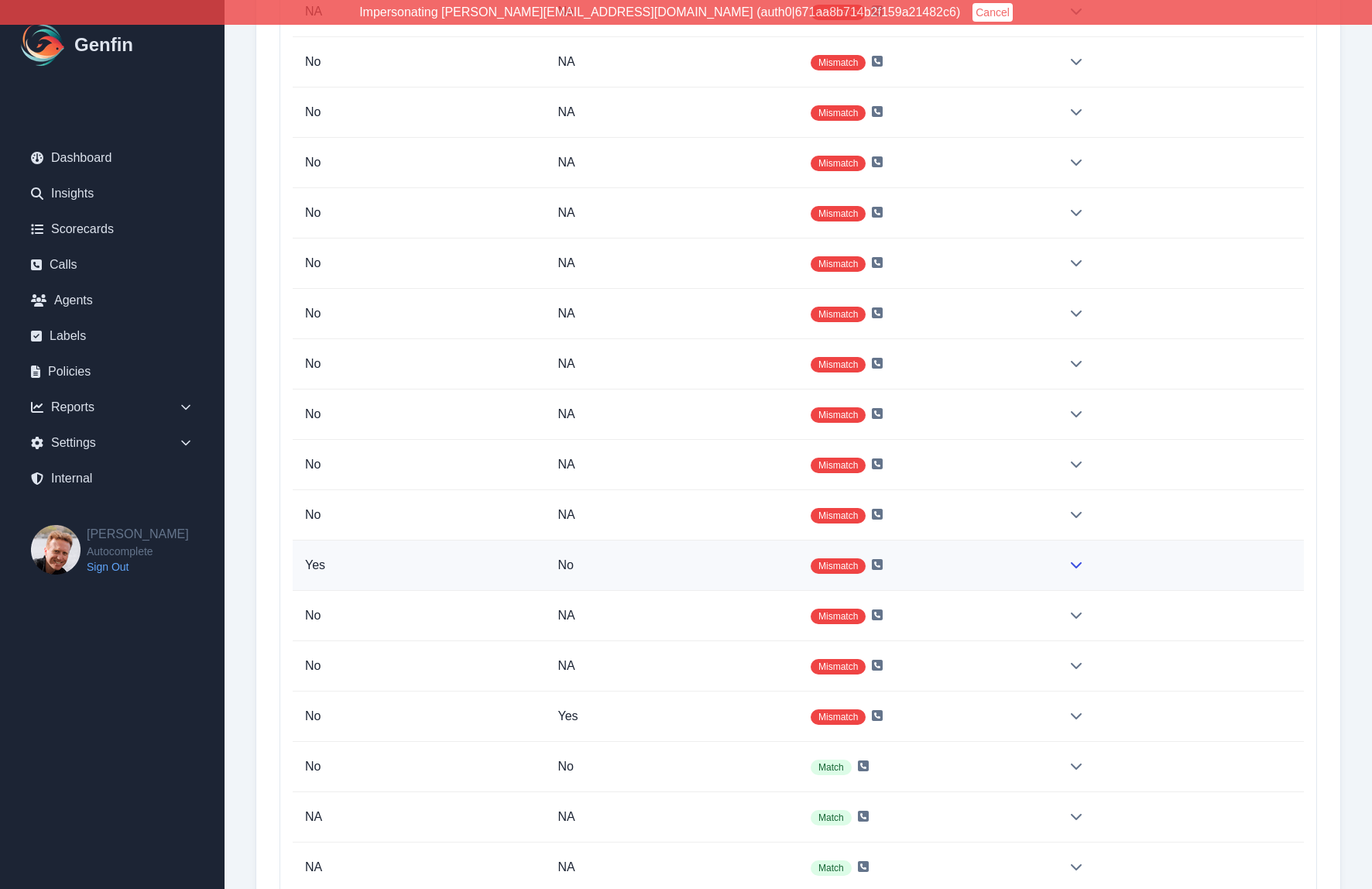
click at [720, 564] on p "No" at bounding box center [673, 565] width 229 height 19
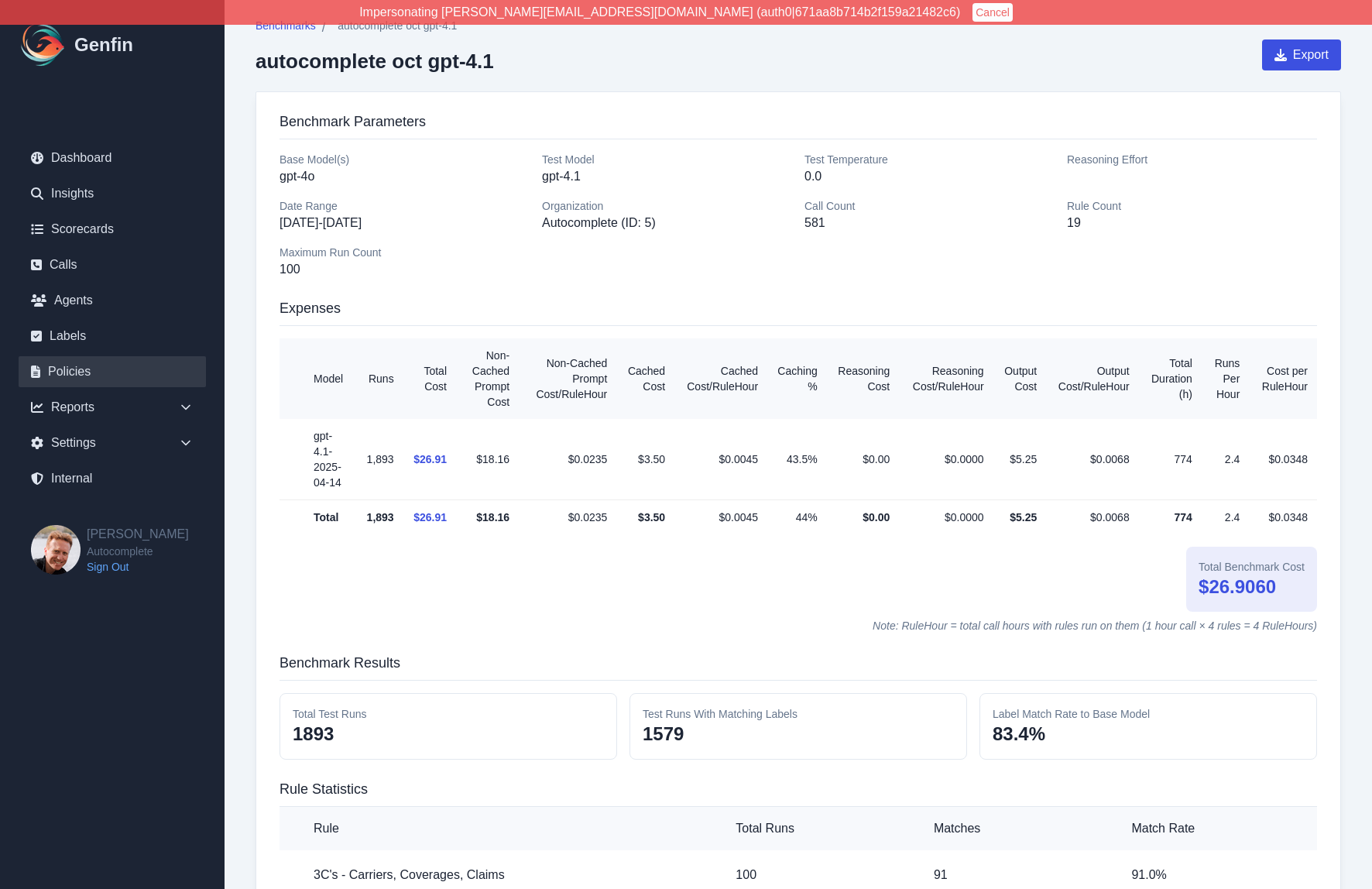
scroll to position [0, 0]
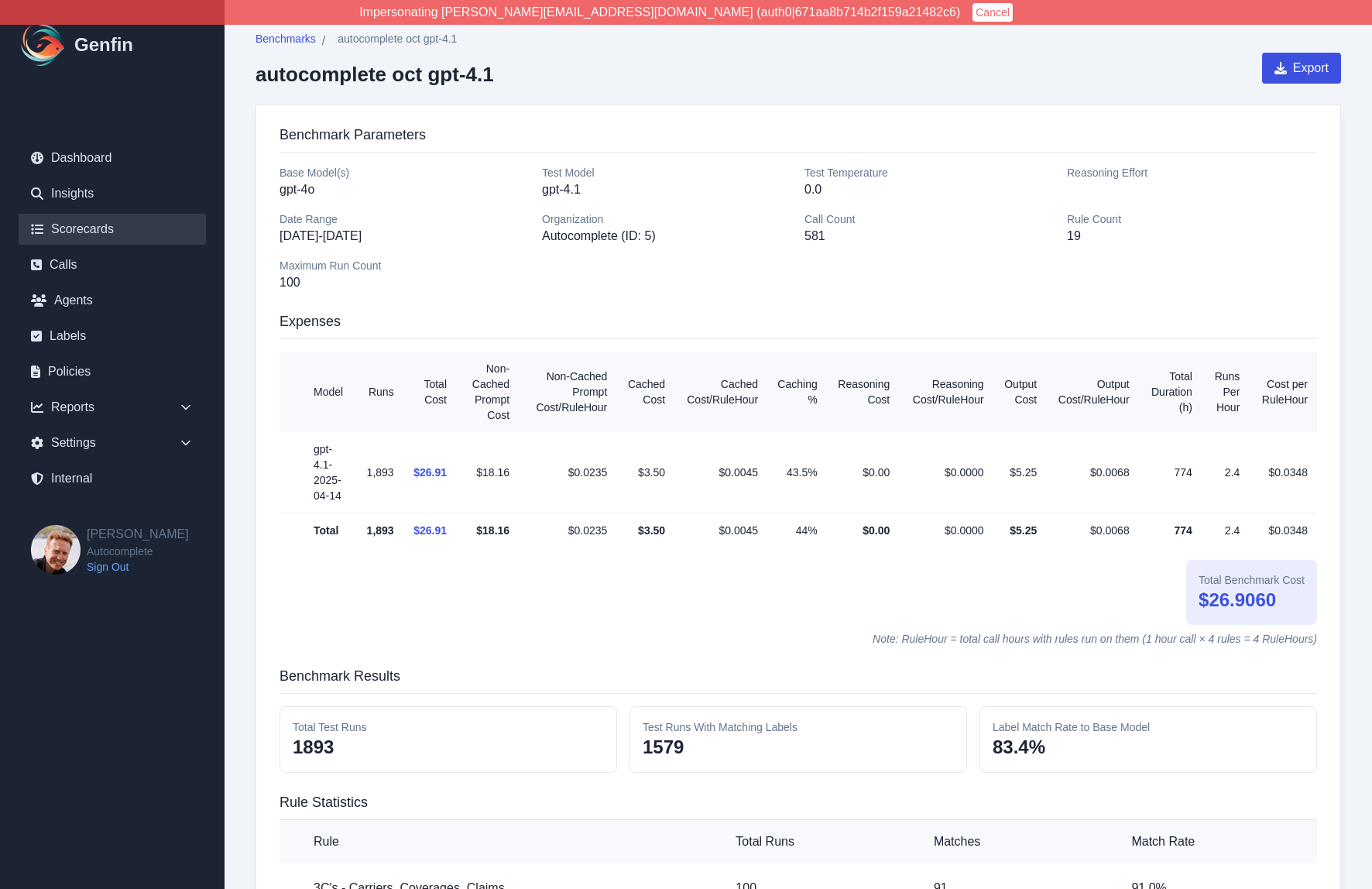
click at [103, 229] on link "Scorecards" at bounding box center [112, 230] width 188 height 31
click at [315, 290] on p "100" at bounding box center [405, 283] width 250 height 19
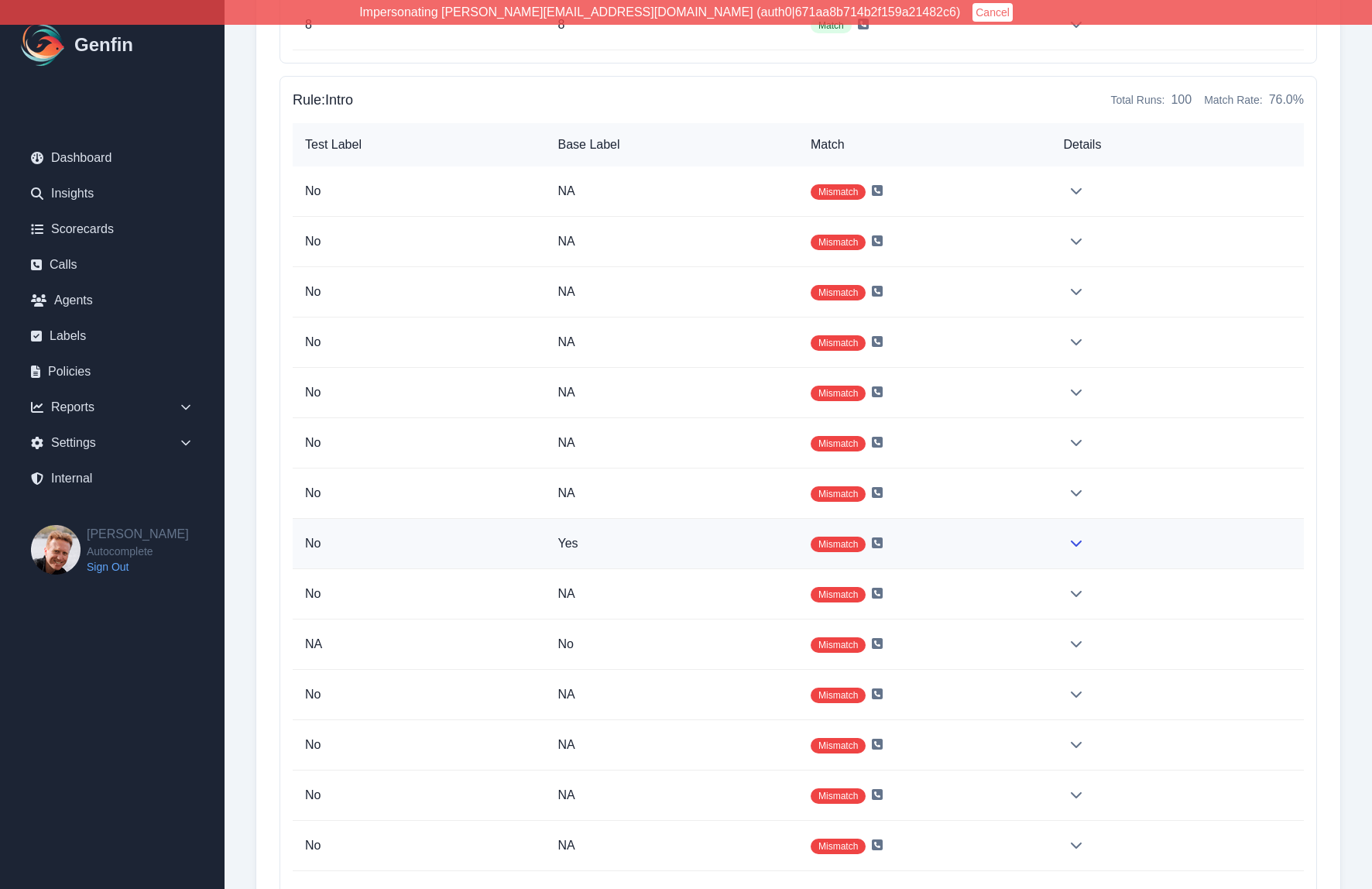
scroll to position [63355, 0]
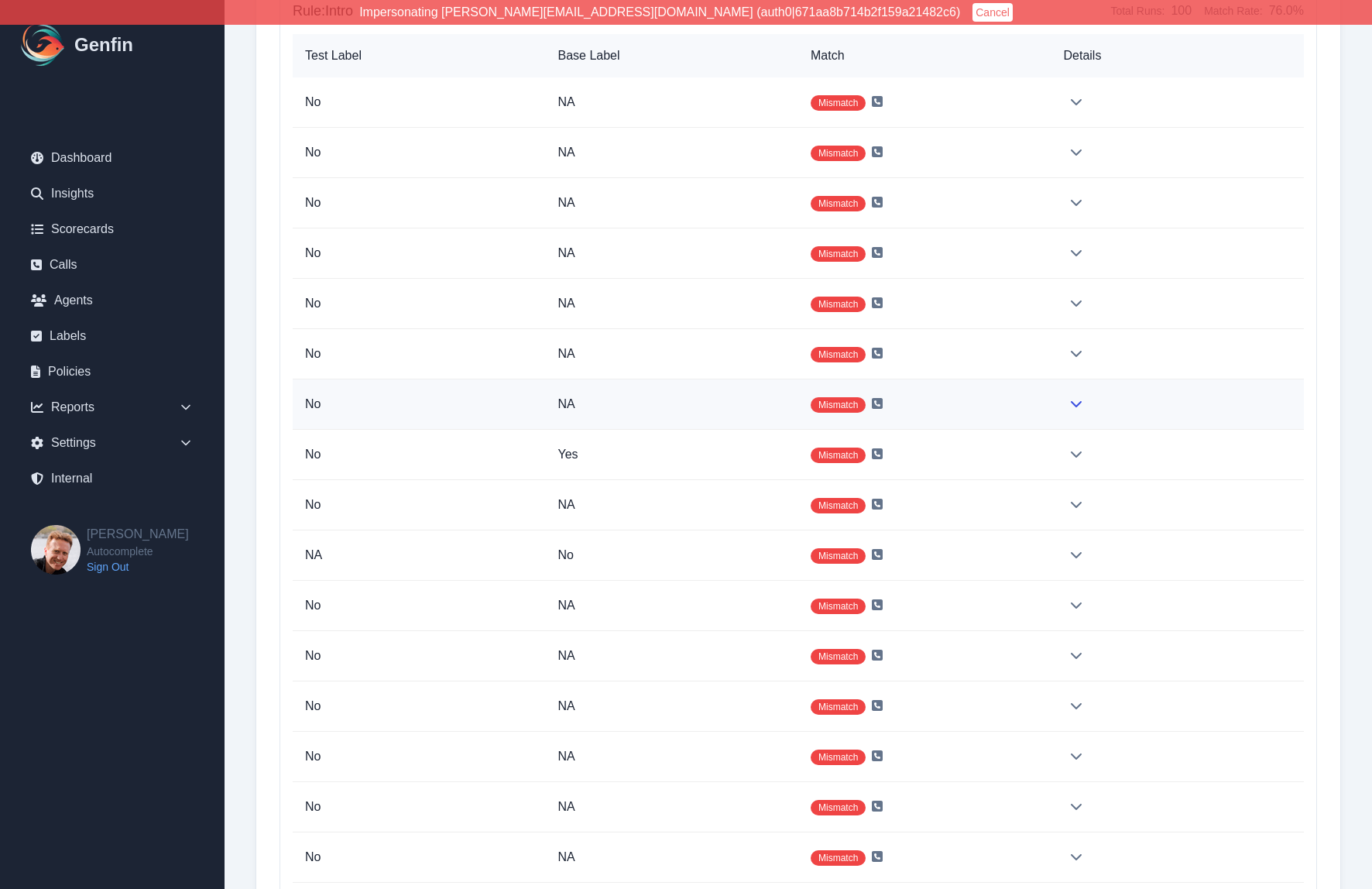
click at [1075, 410] on td at bounding box center [1178, 404] width 253 height 50
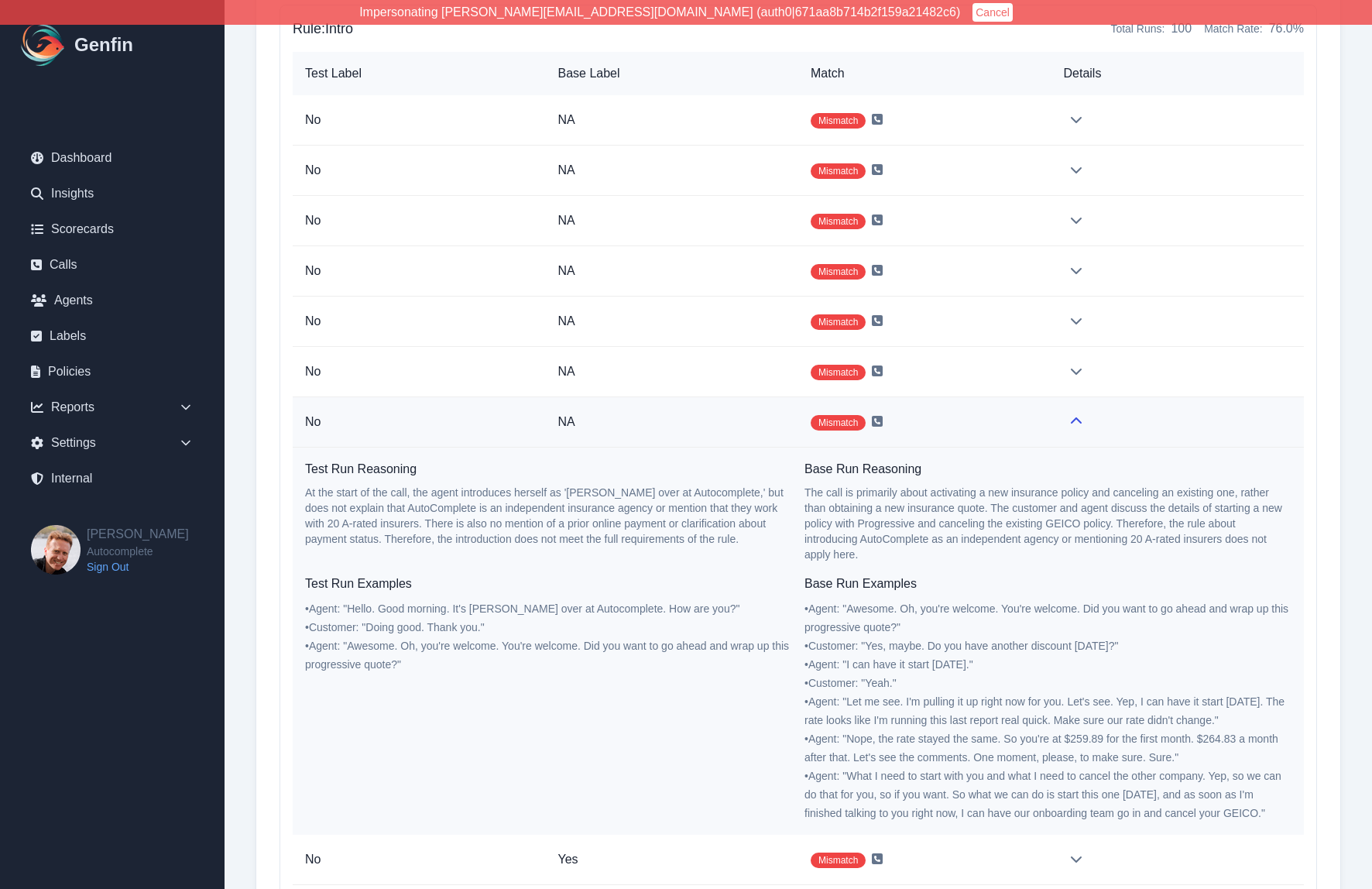
scroll to position [63338, 0]
click at [883, 419] on td "Mismatch" at bounding box center [925, 421] width 253 height 50
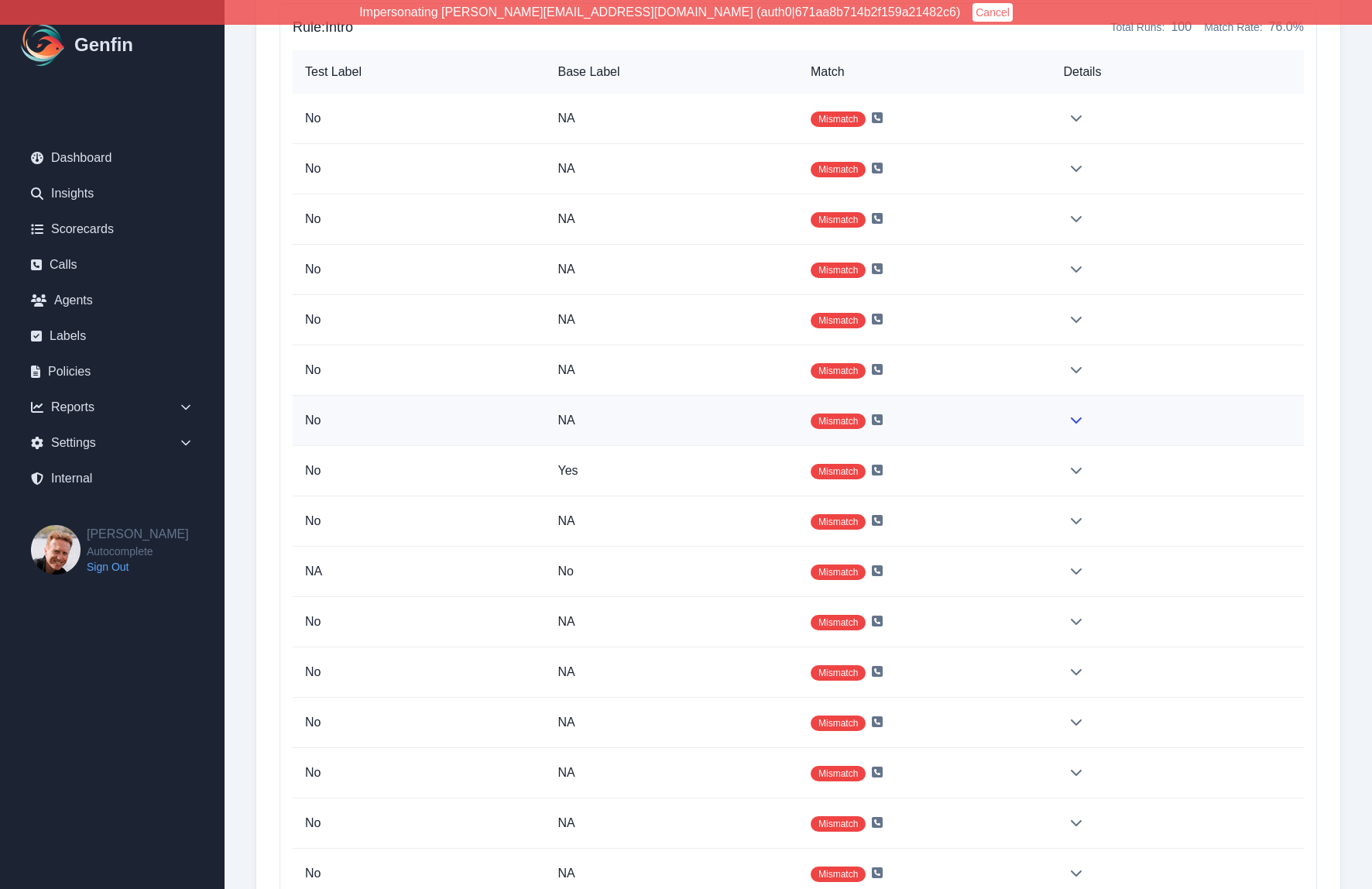
click at [883, 419] on td "Mismatch" at bounding box center [925, 421] width 253 height 50
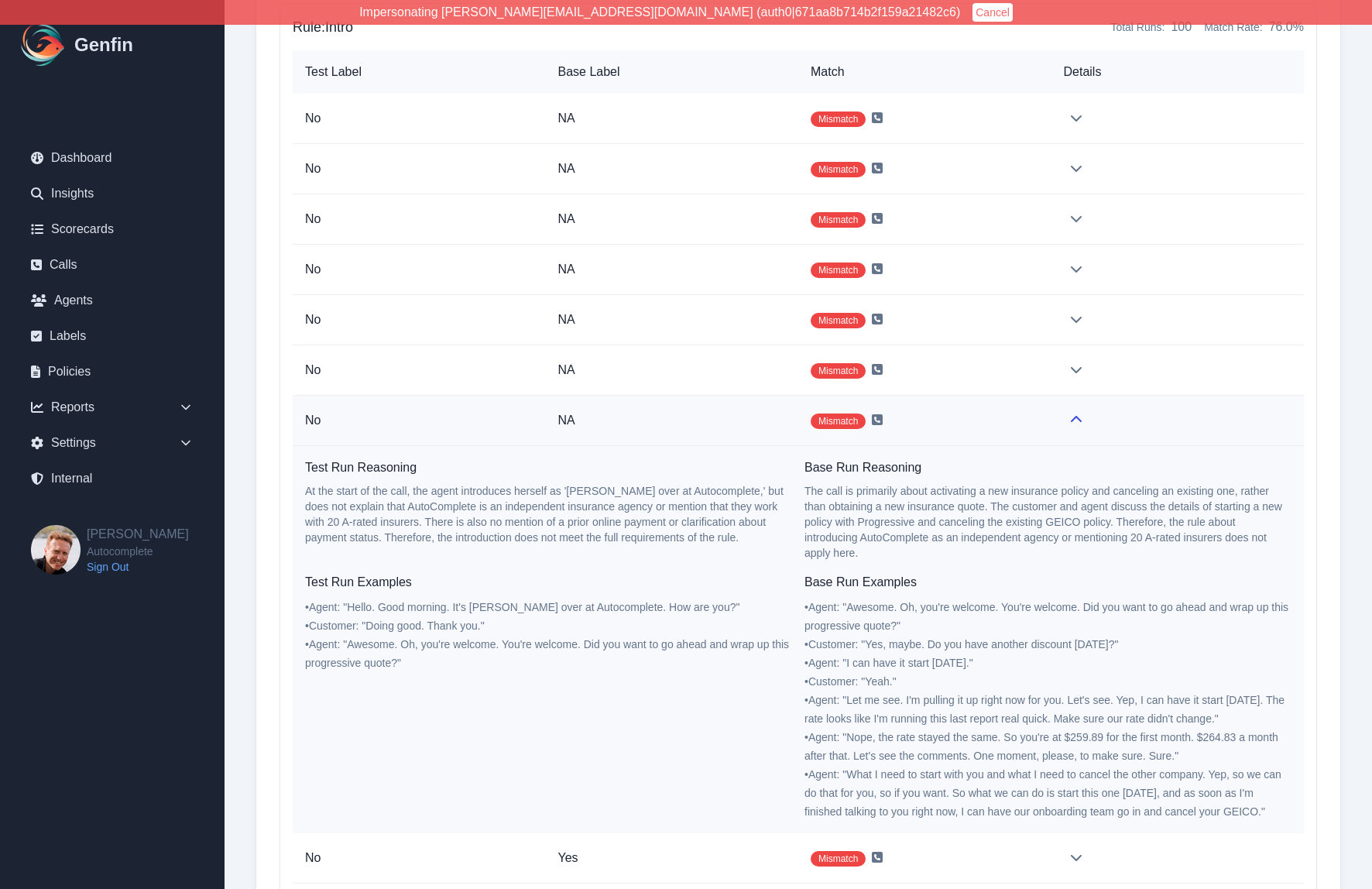
click at [883, 419] on td "Mismatch" at bounding box center [925, 421] width 253 height 50
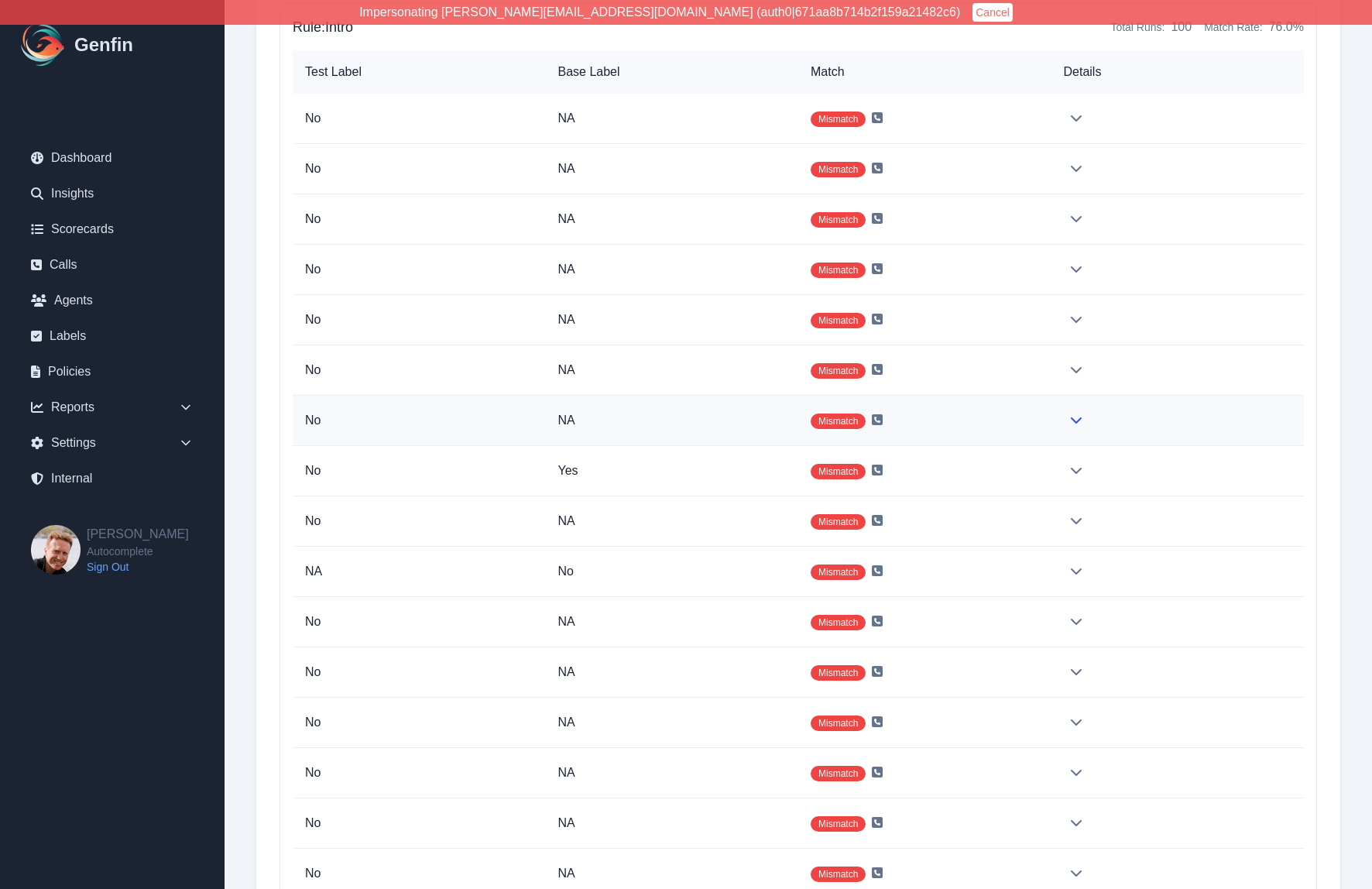
click at [883, 419] on td "Mismatch" at bounding box center [925, 421] width 253 height 50
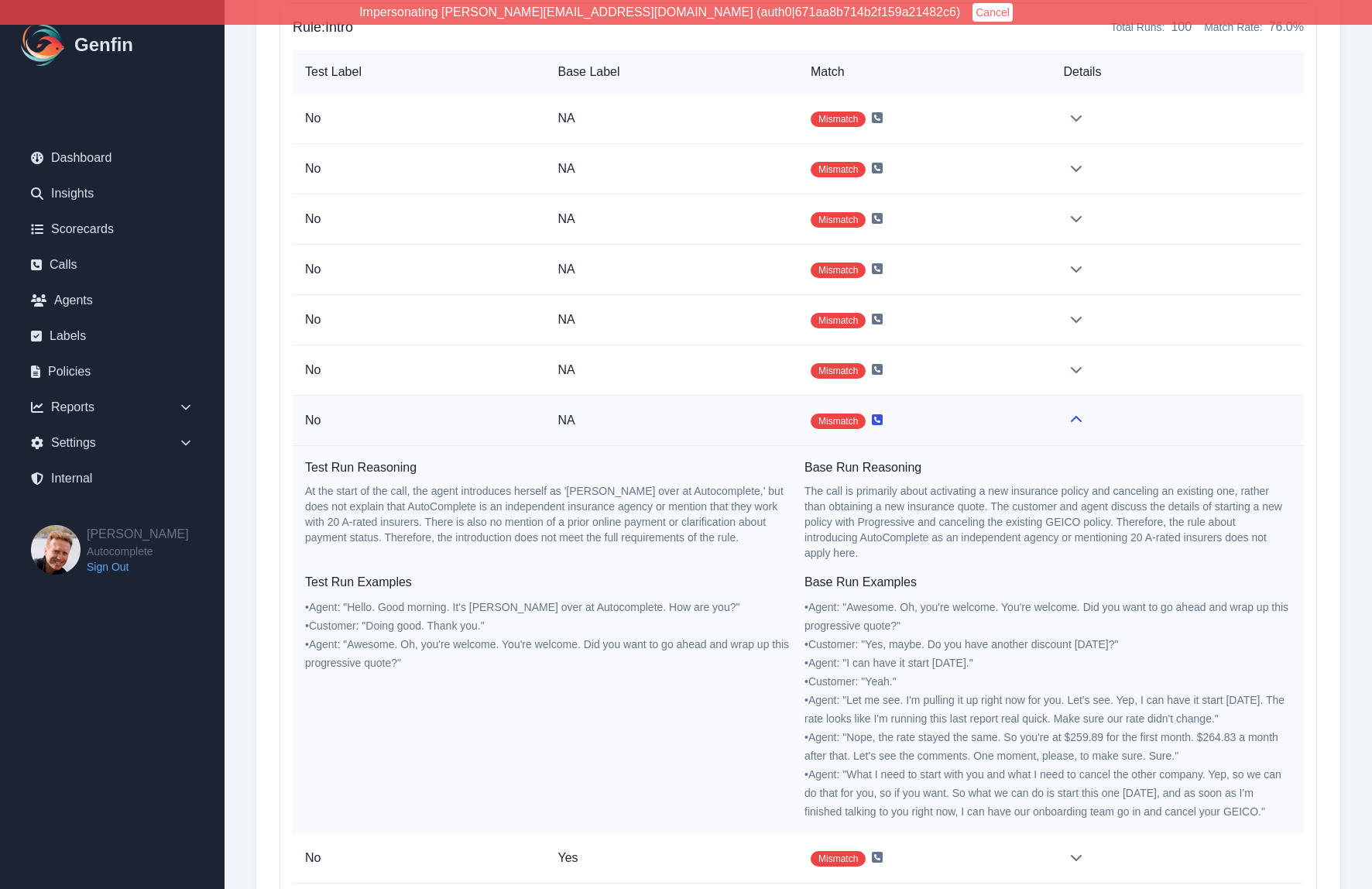
click at [878, 420] on icon at bounding box center [877, 420] width 11 height 11
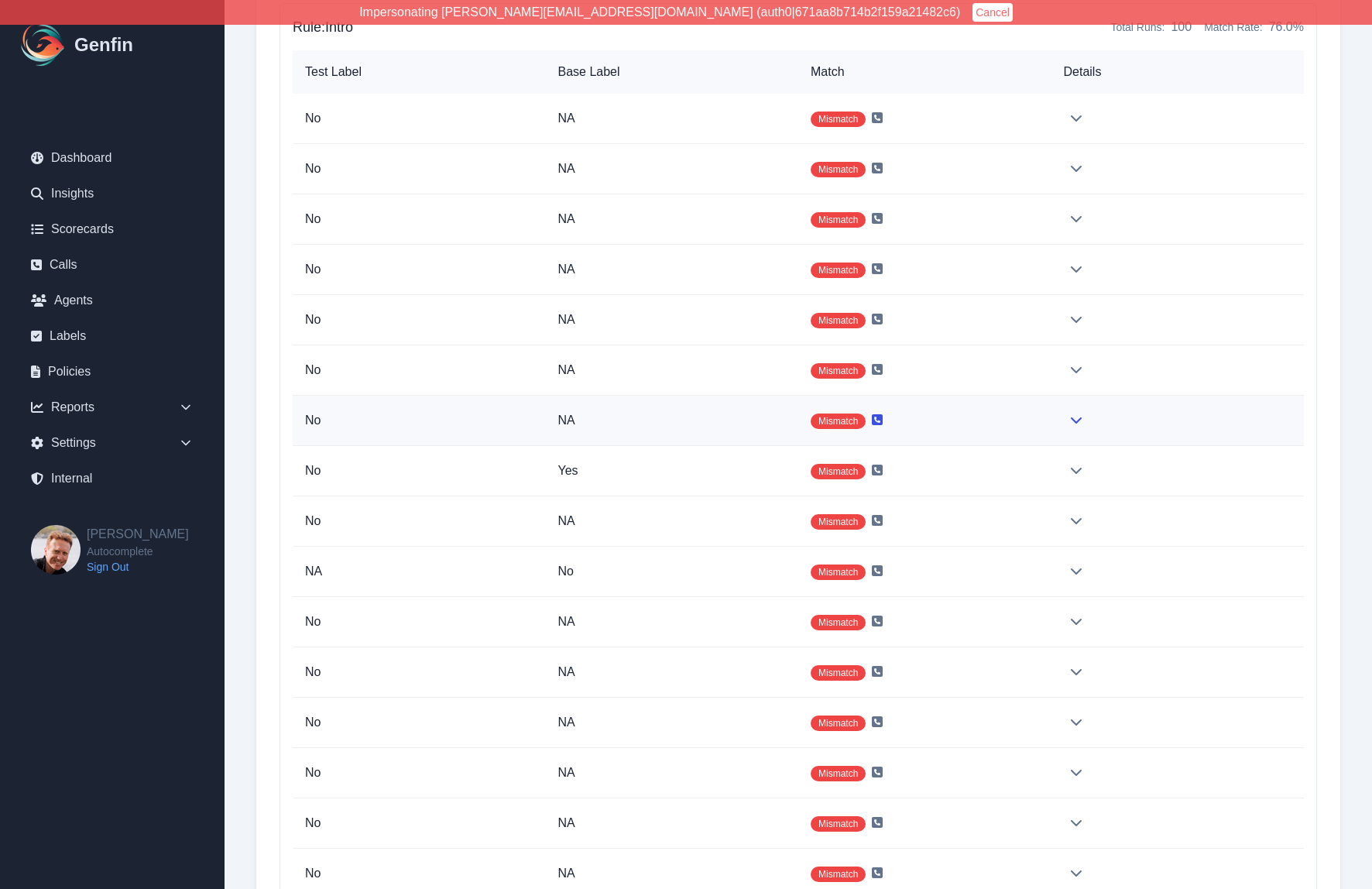
click at [878, 420] on icon at bounding box center [877, 420] width 11 height 11
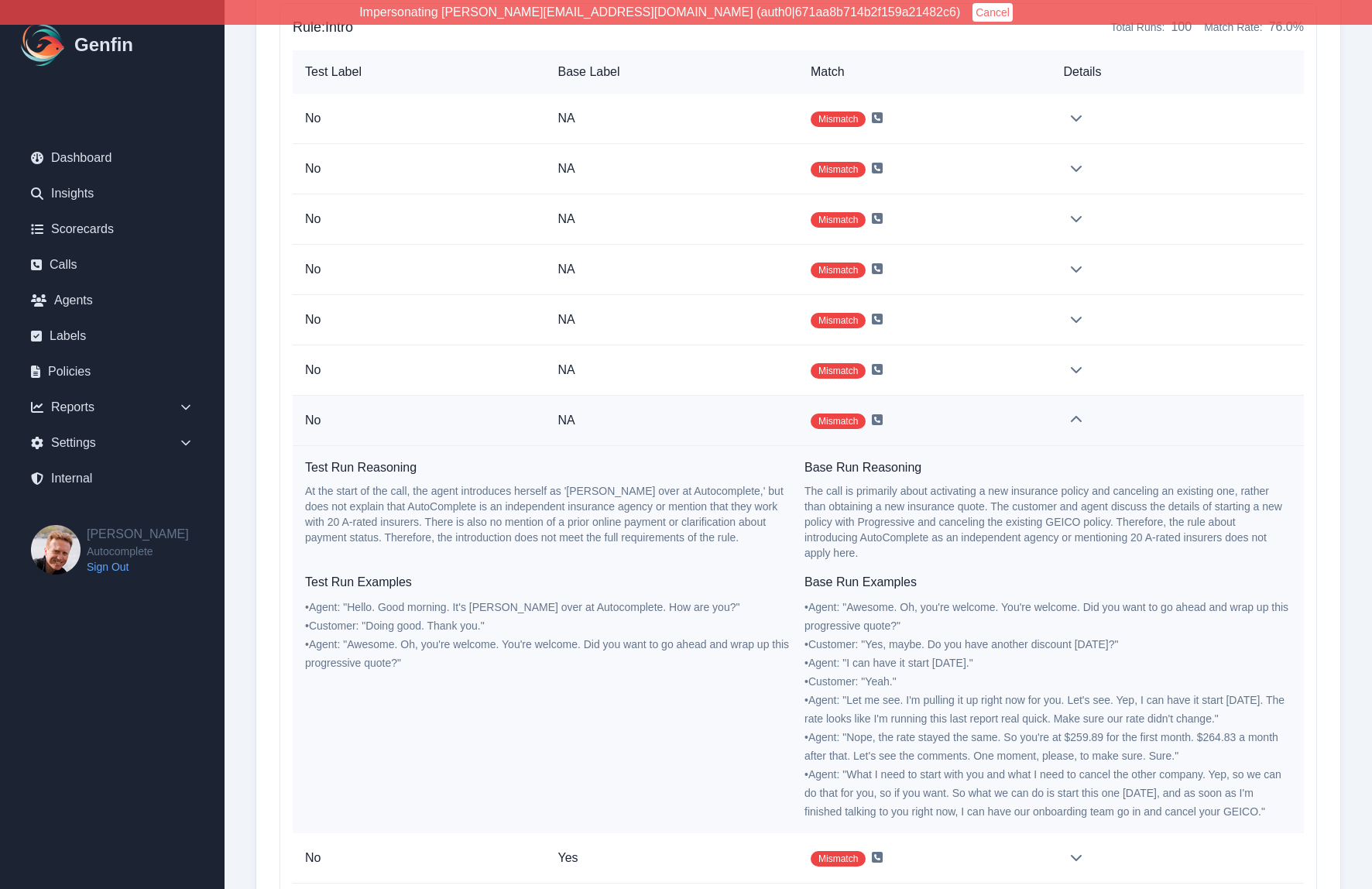
click at [487, 374] on p "No" at bounding box center [420, 370] width 229 height 19
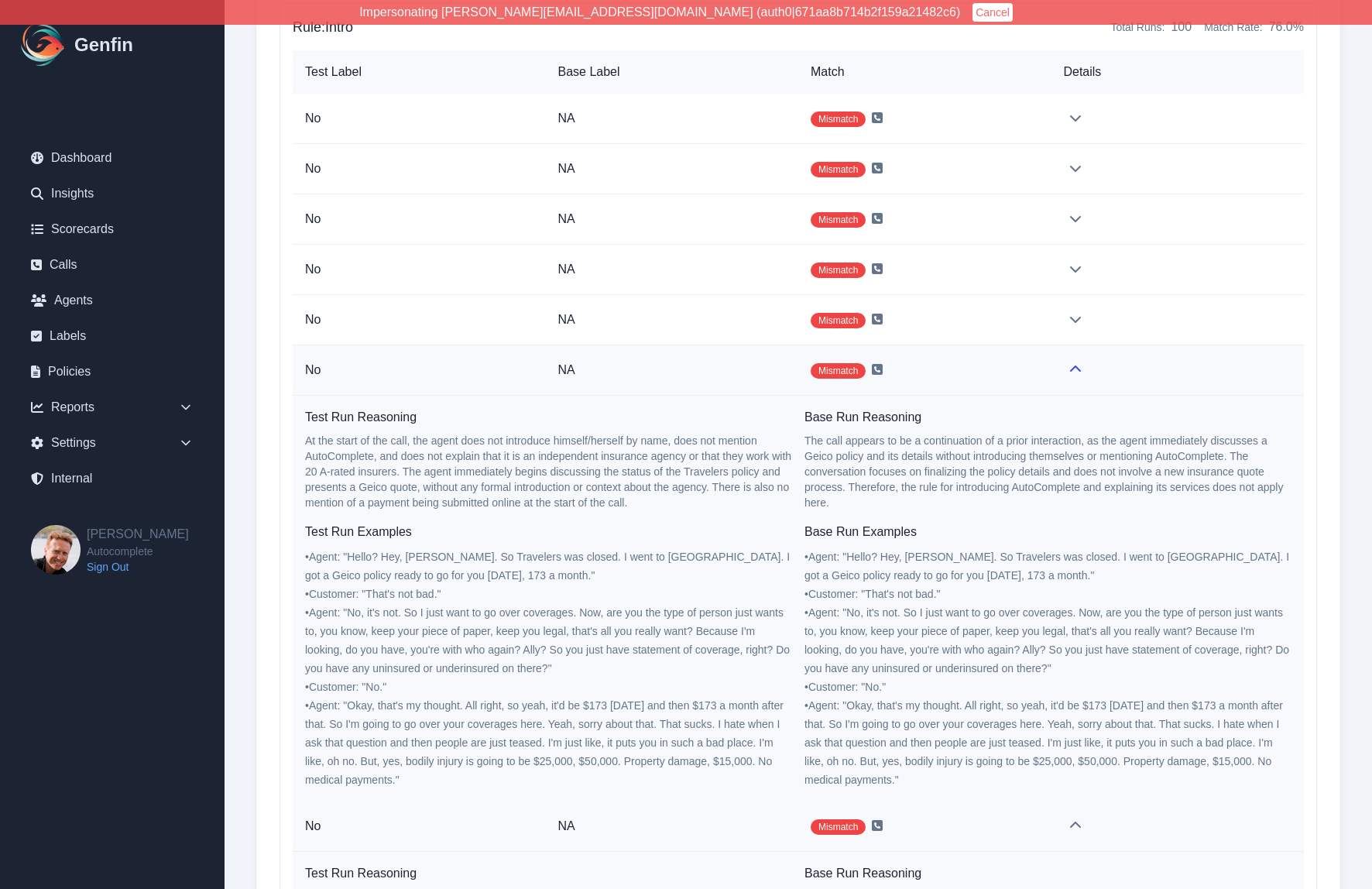
click at [487, 374] on p "No" at bounding box center [419, 370] width 228 height 19
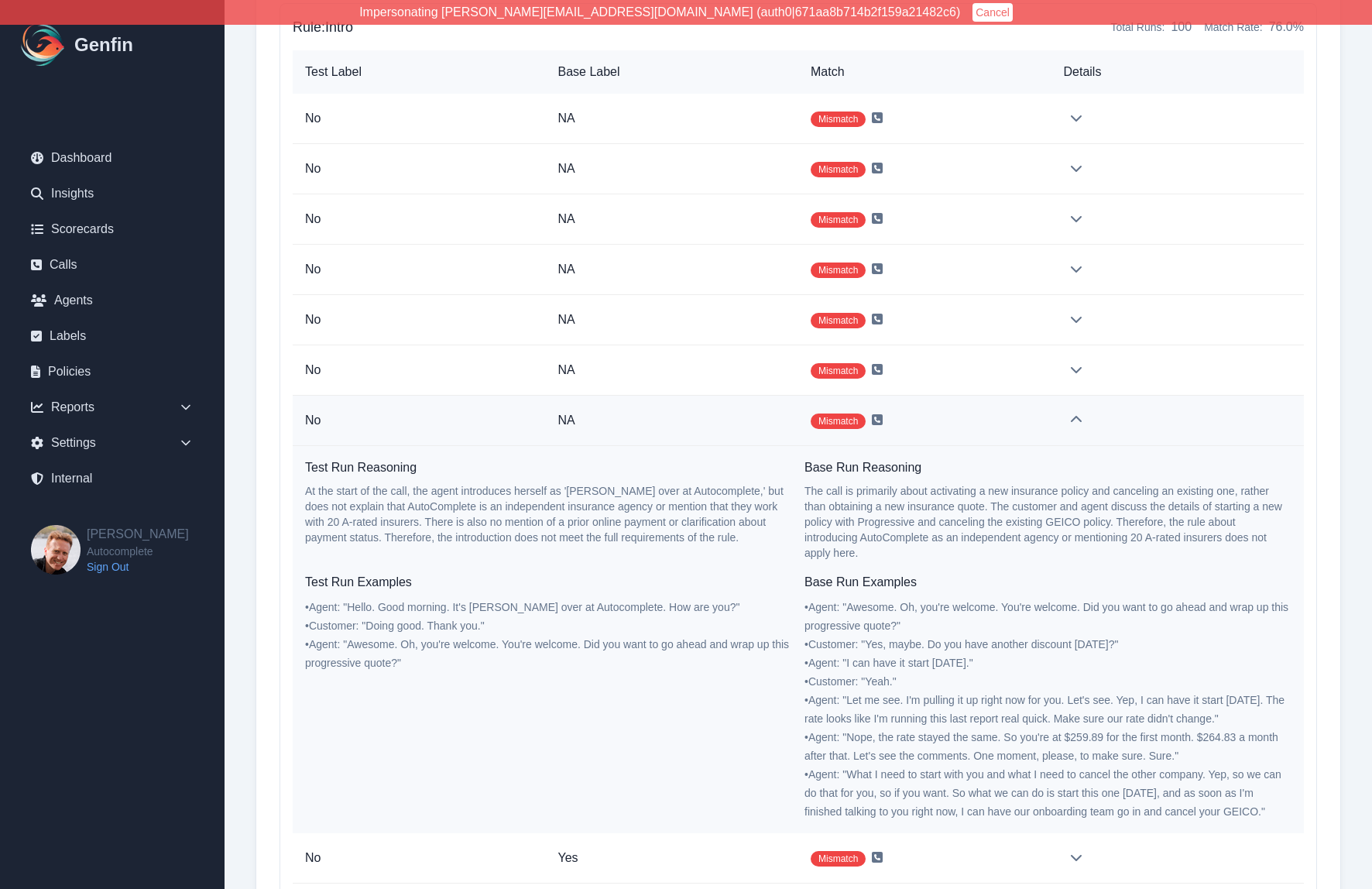
click at [754, 363] on p "NA" at bounding box center [673, 370] width 229 height 19
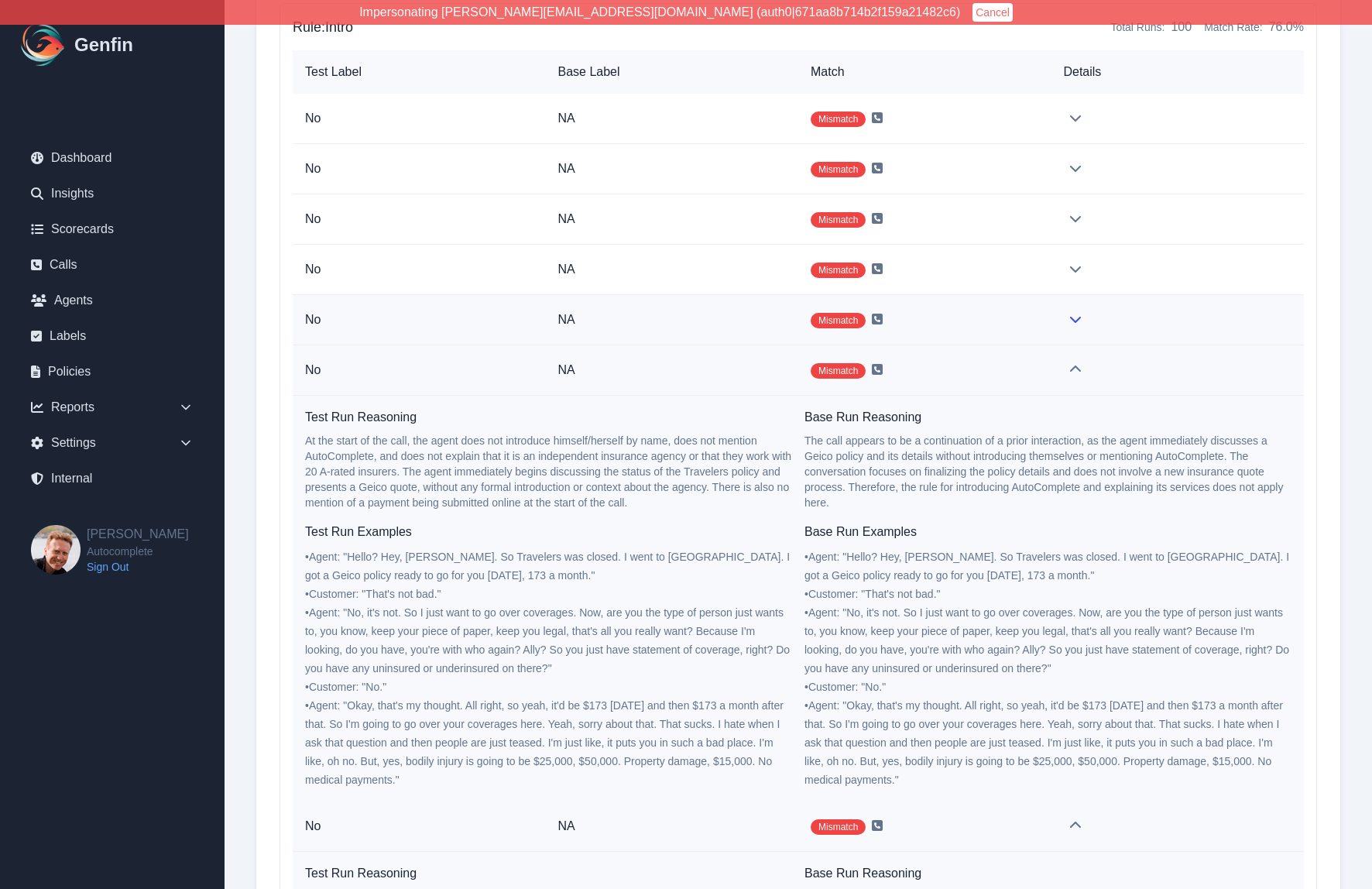
click at [661, 307] on td "NA" at bounding box center [672, 320] width 252 height 50
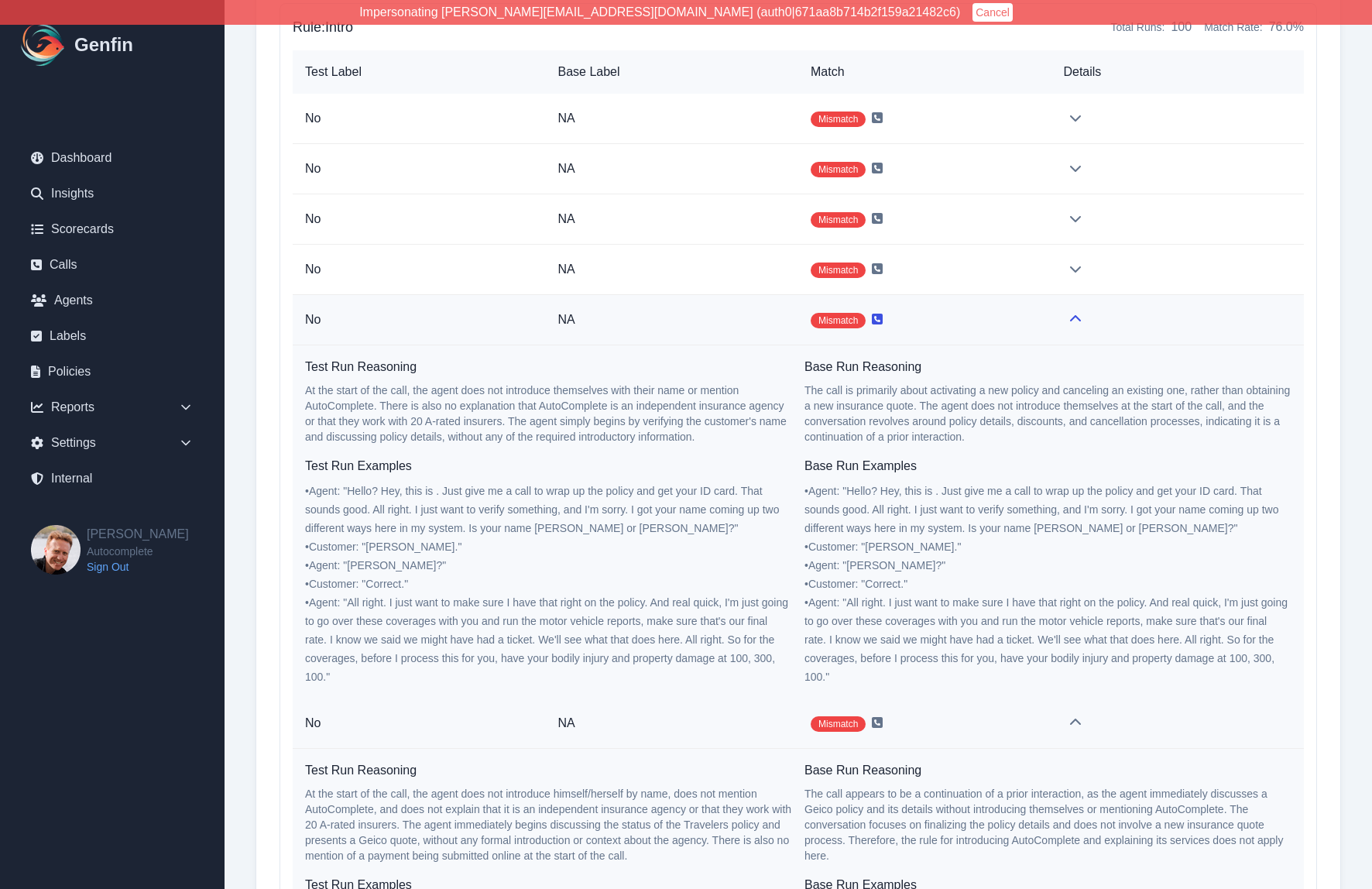
click at [880, 319] on icon at bounding box center [877, 319] width 11 height 11
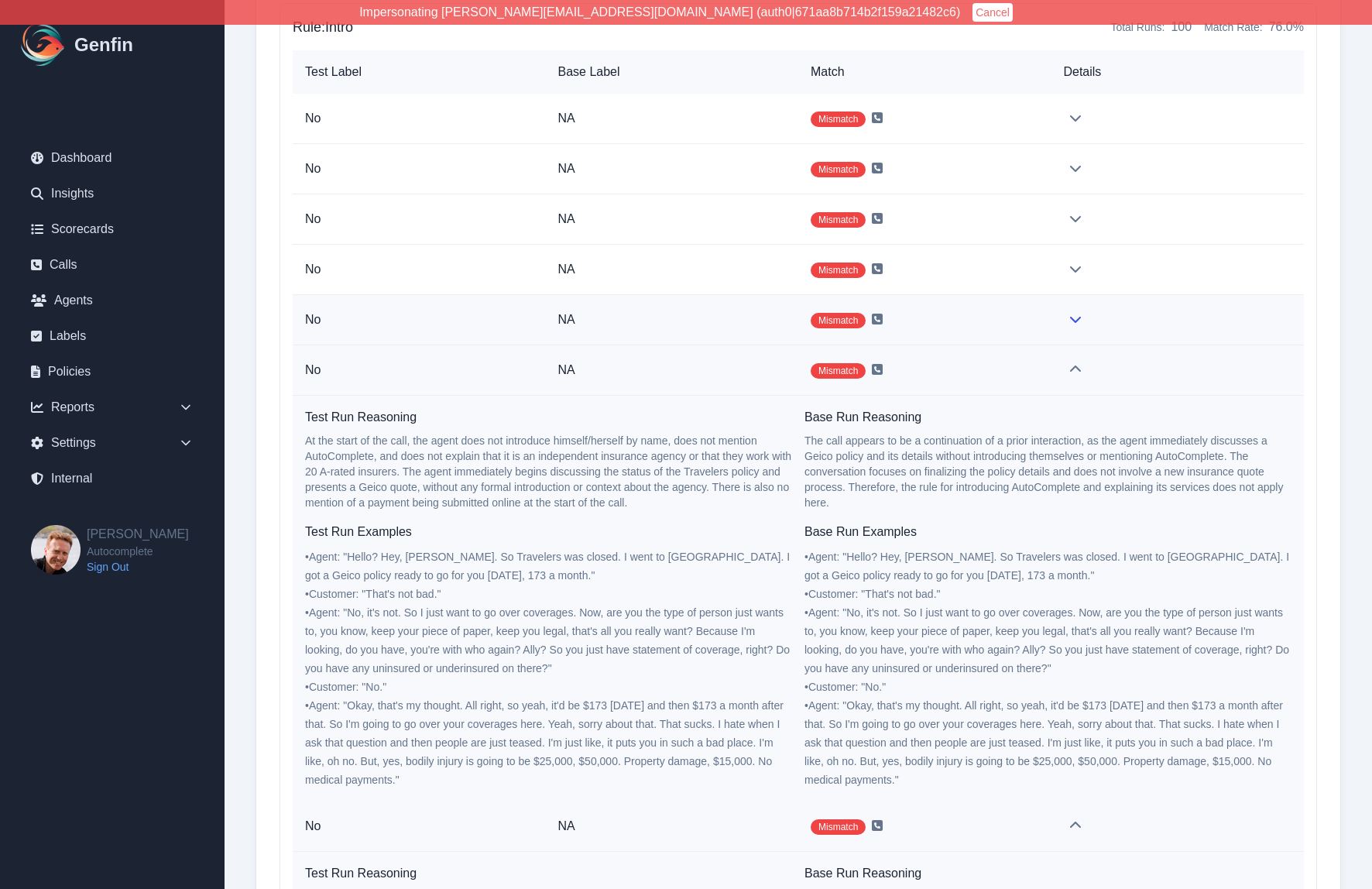
click at [693, 332] on td "NA" at bounding box center [672, 320] width 252 height 50
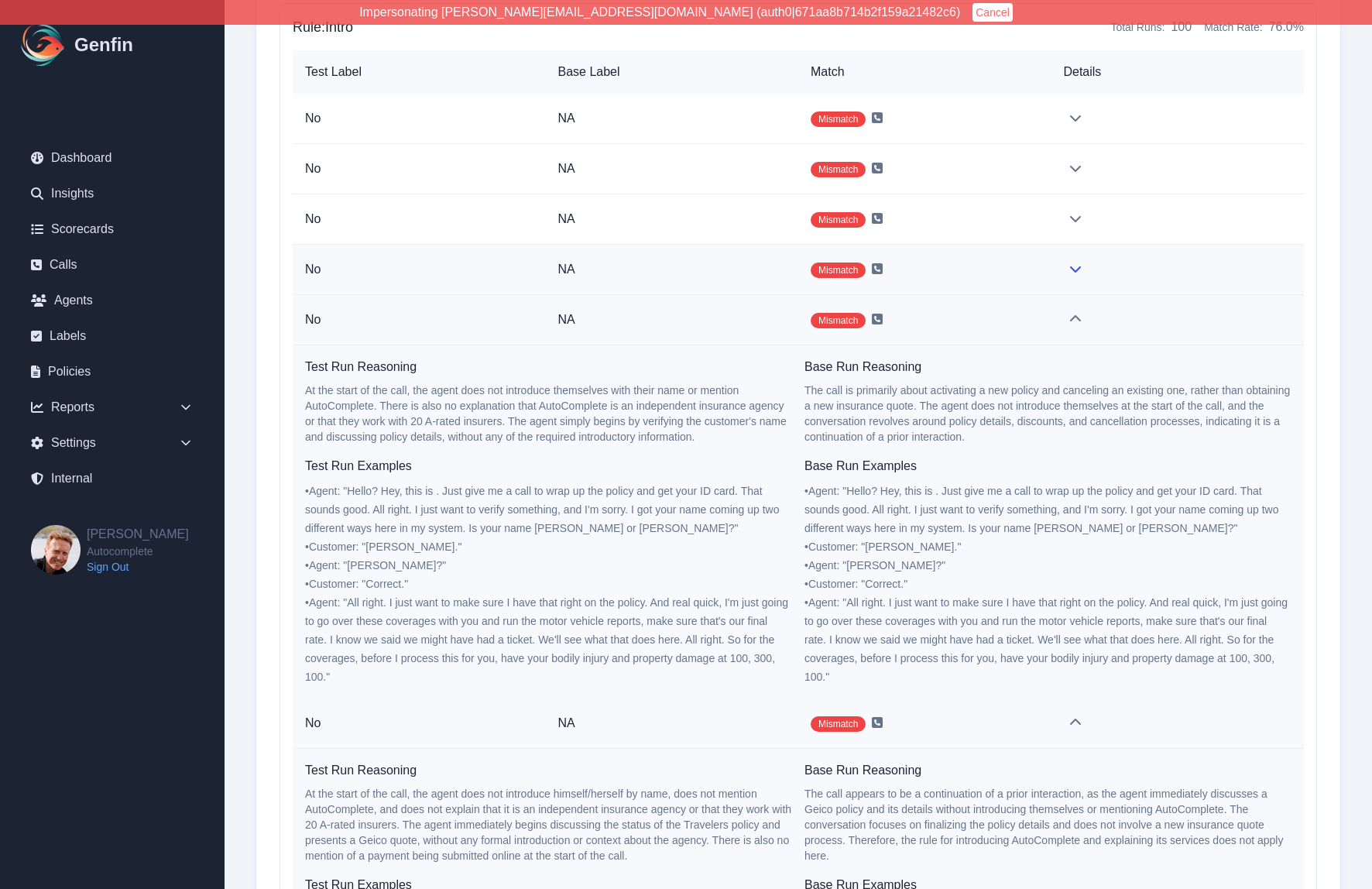
click at [676, 267] on p "NA" at bounding box center [671, 269] width 228 height 19
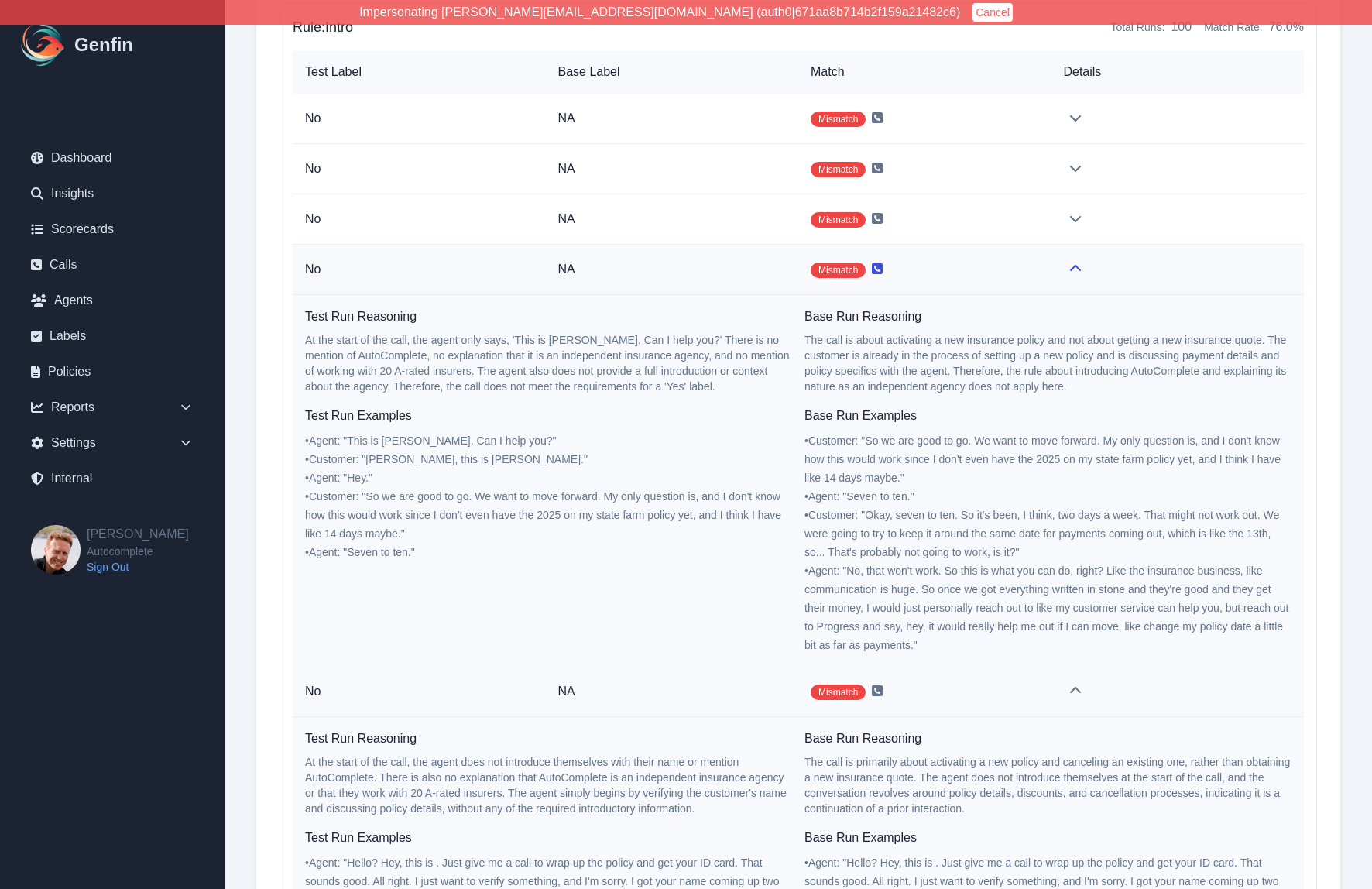
click at [881, 270] on icon at bounding box center [877, 268] width 11 height 11
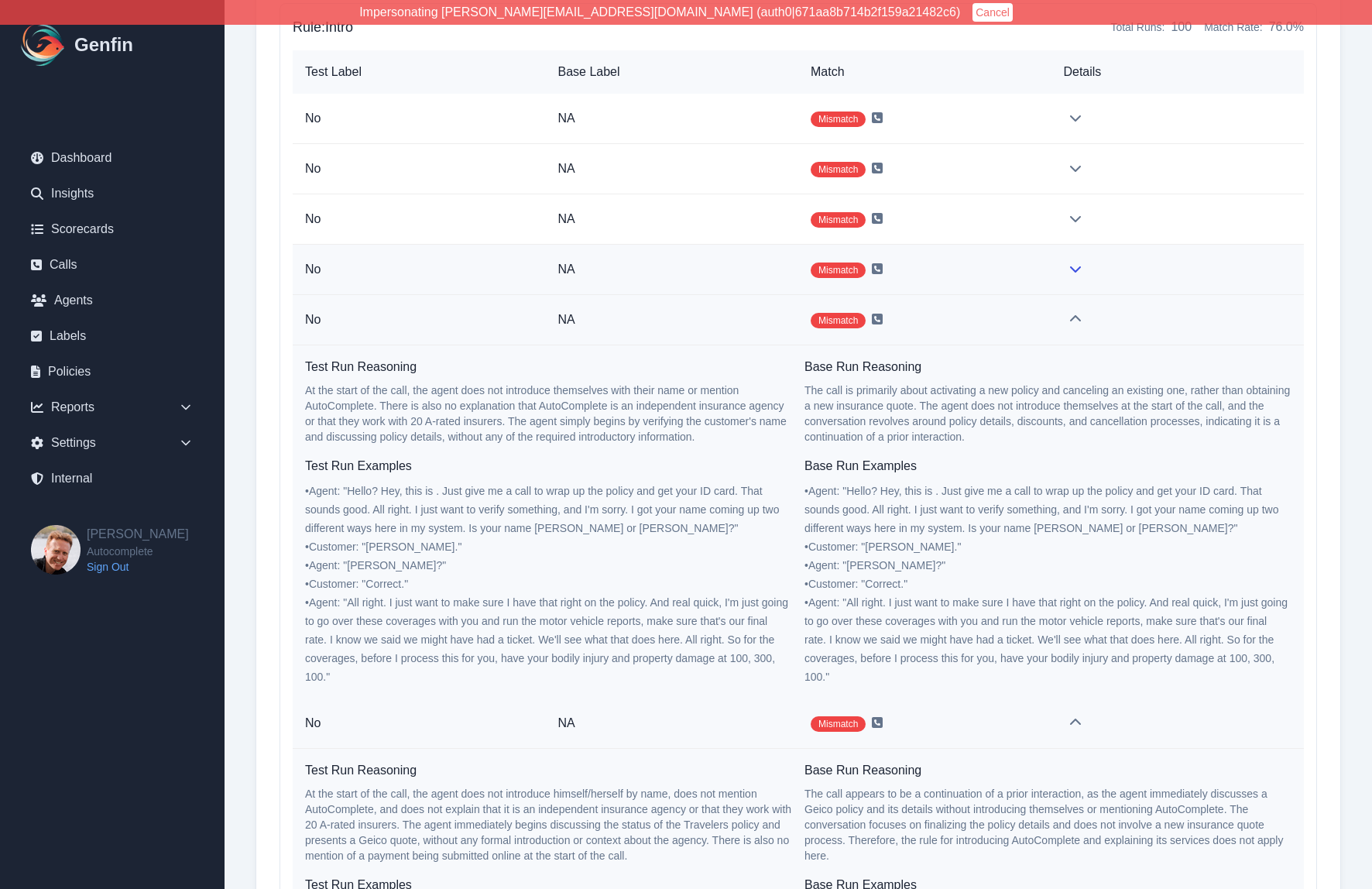
click at [815, 274] on span "Mismatch" at bounding box center [838, 271] width 55 height 16
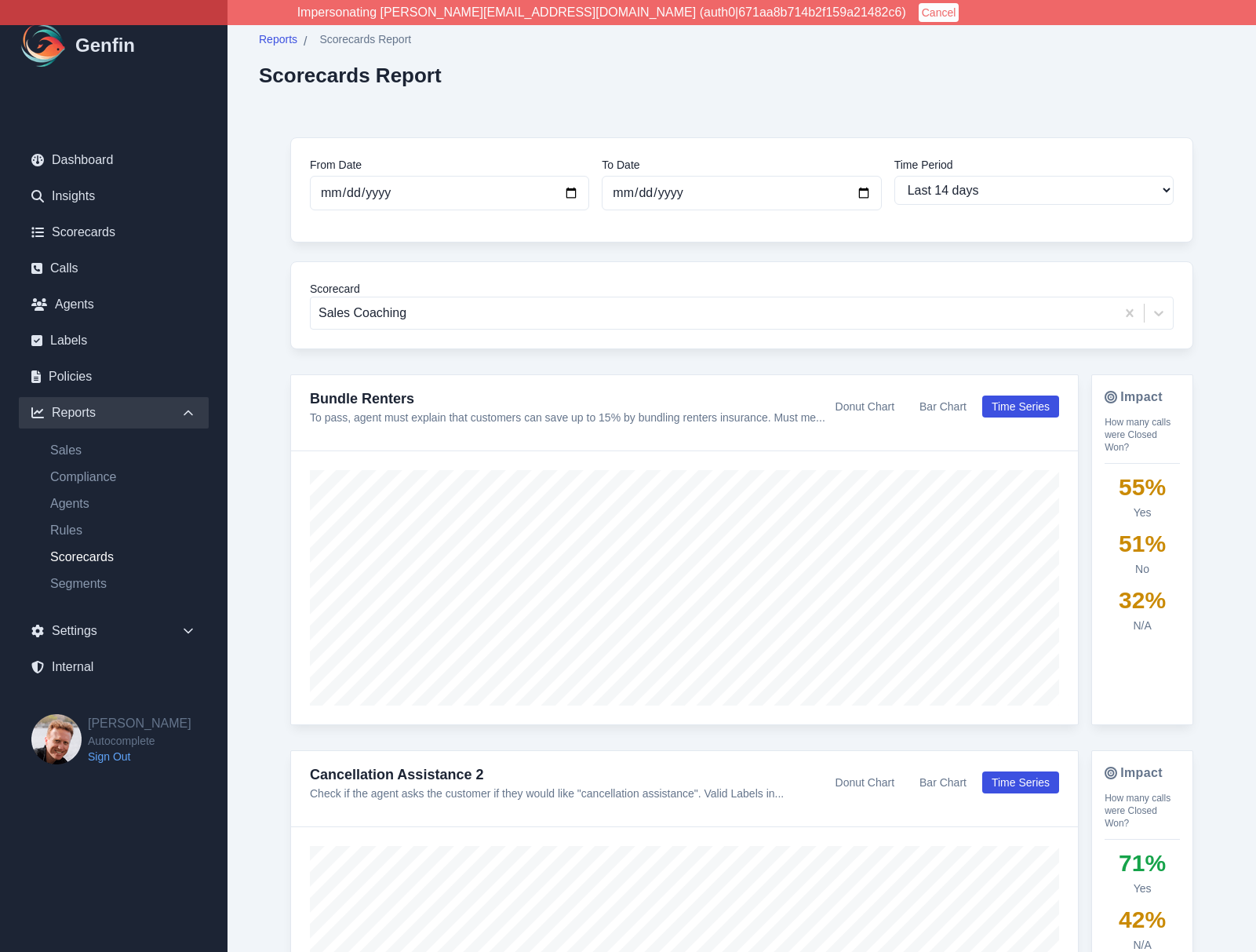
select select "14"
click at [256, 245] on div "Reports / Scorecards Report Scorecards Report From Date 2025-09-26 To Date 2025…" at bounding box center [742, 594] width 1028 height 1189
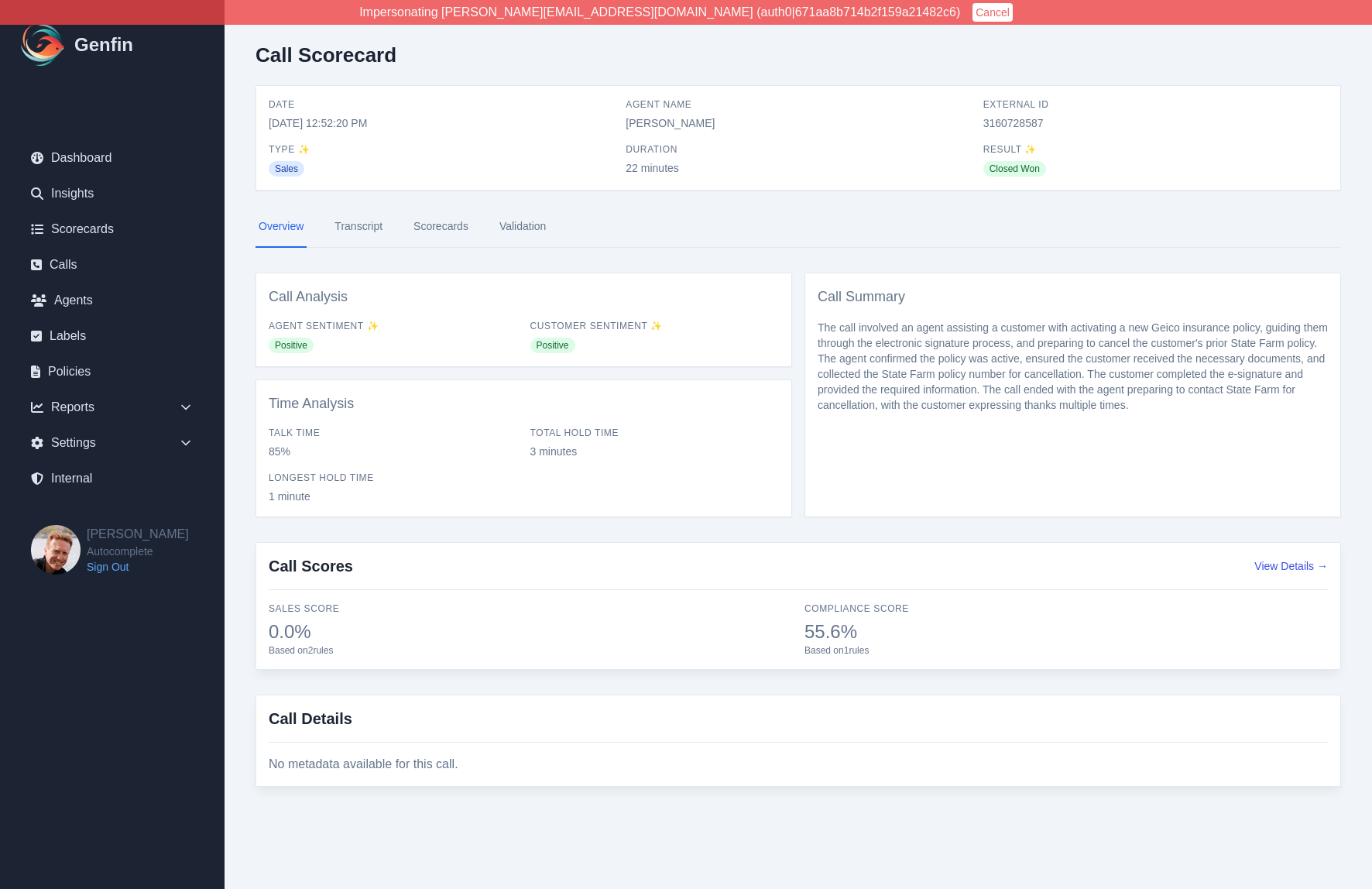
click at [370, 226] on link "Transcript" at bounding box center [358, 227] width 54 height 42
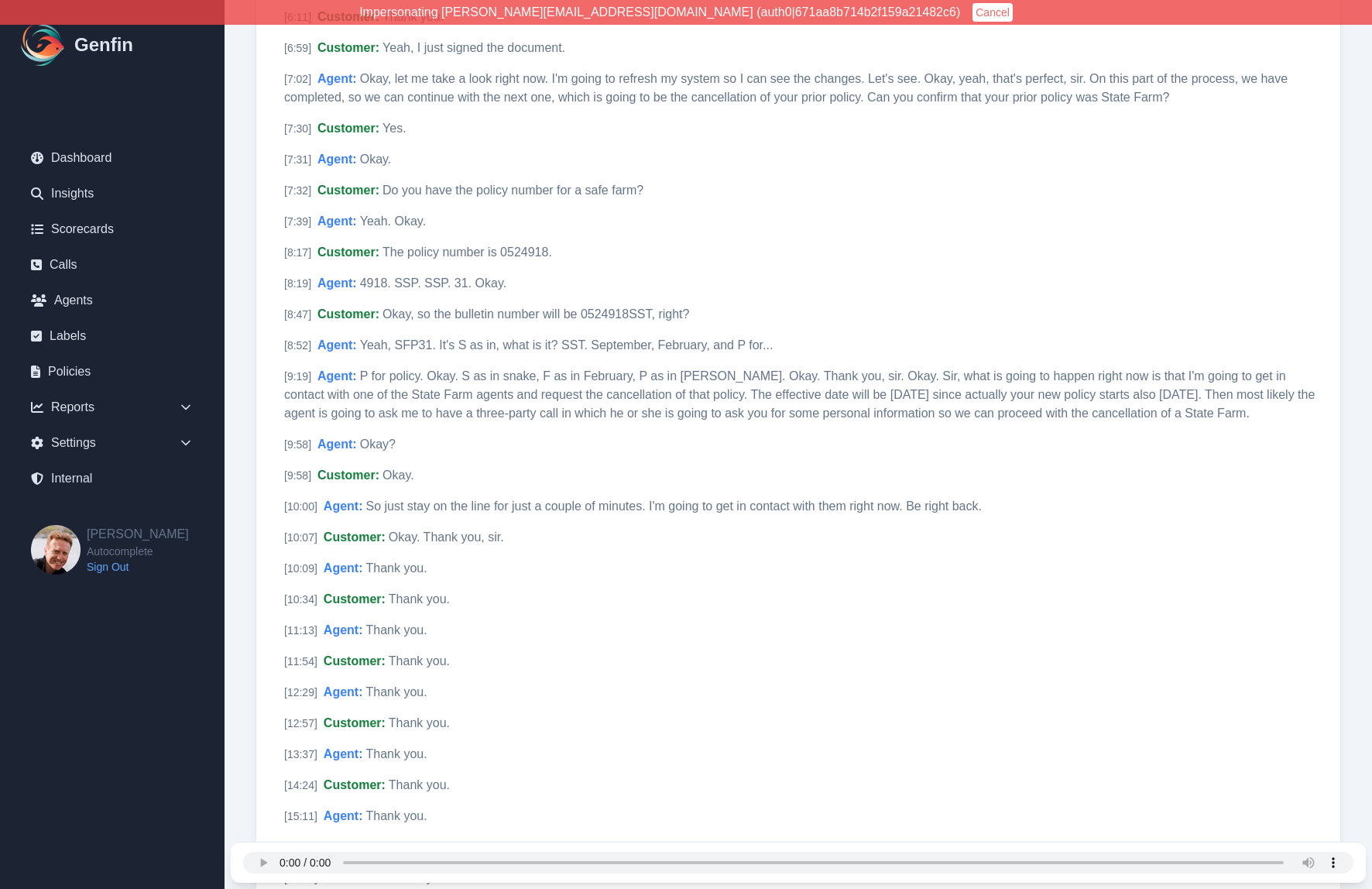
scroll to position [1556, 0]
click at [362, 567] on span "Agent :" at bounding box center [343, 566] width 39 height 13
click at [358, 598] on span "Customer :" at bounding box center [354, 597] width 62 height 13
click at [356, 624] on span "Agent :" at bounding box center [343, 628] width 39 height 13
click at [360, 661] on span "Customer :" at bounding box center [354, 659] width 62 height 13
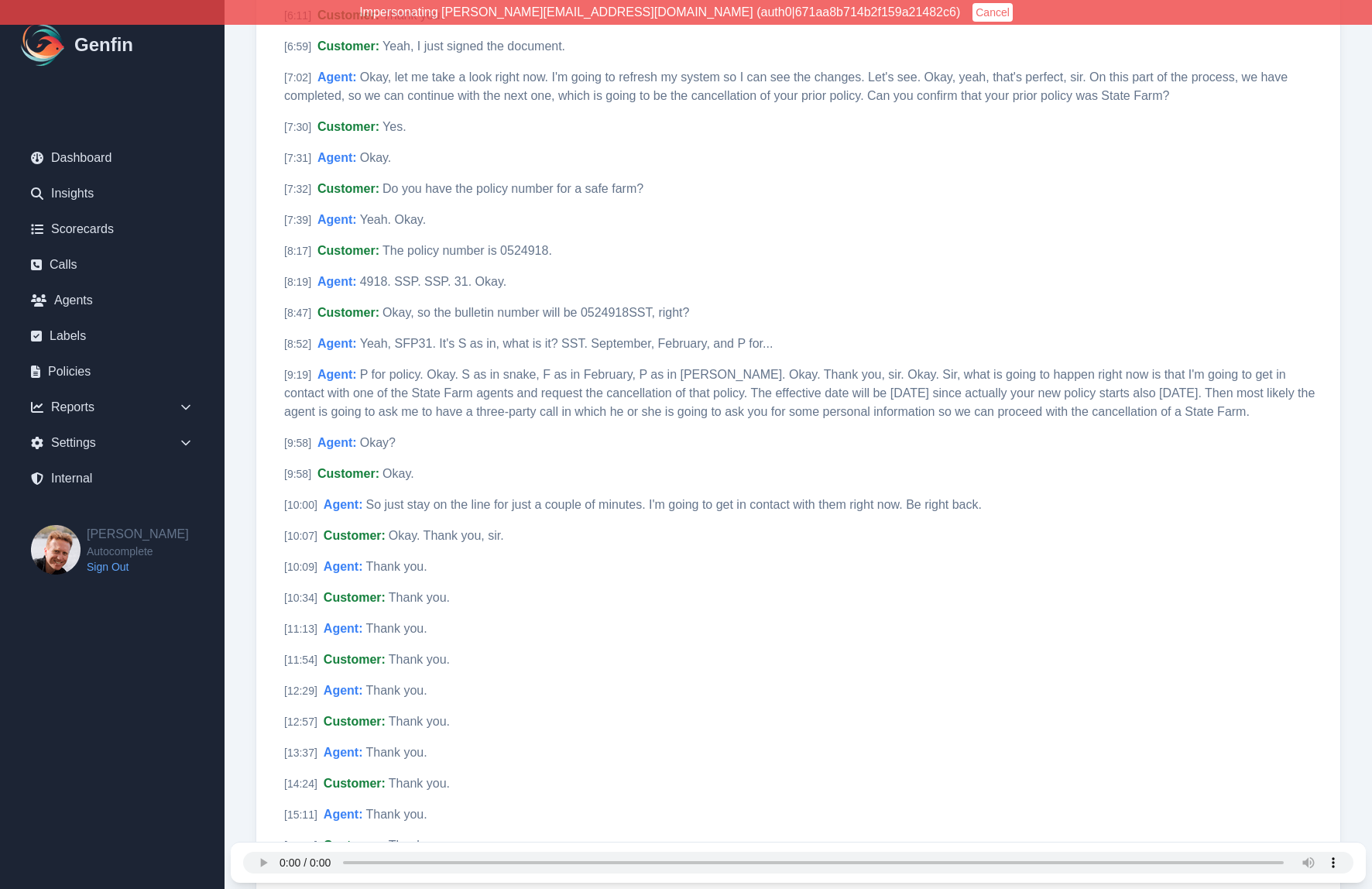
click at [263, 851] on div "Your browser does not support the audio element." at bounding box center [799, 863] width 1111 height 40
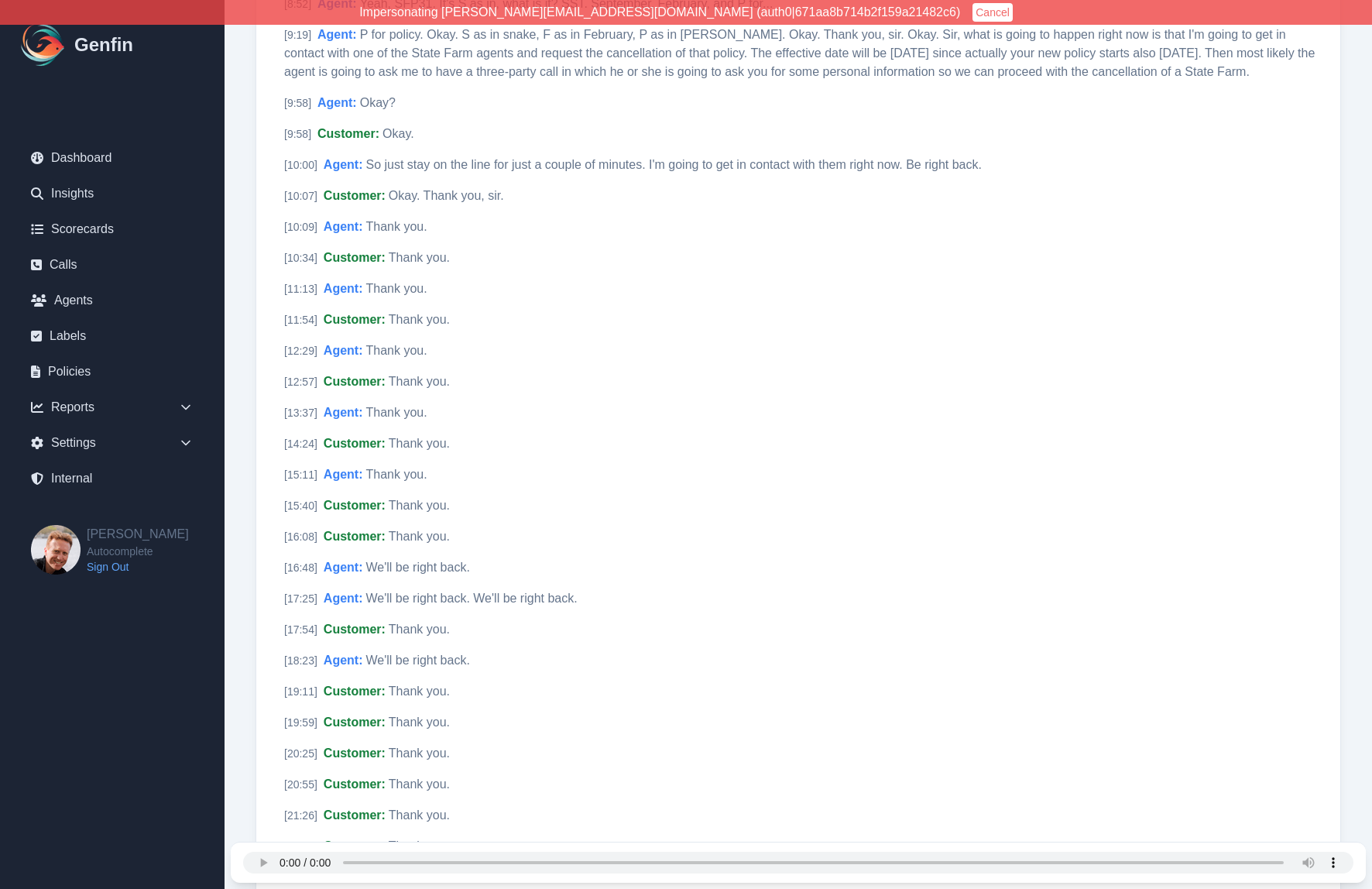
scroll to position [2054, 0]
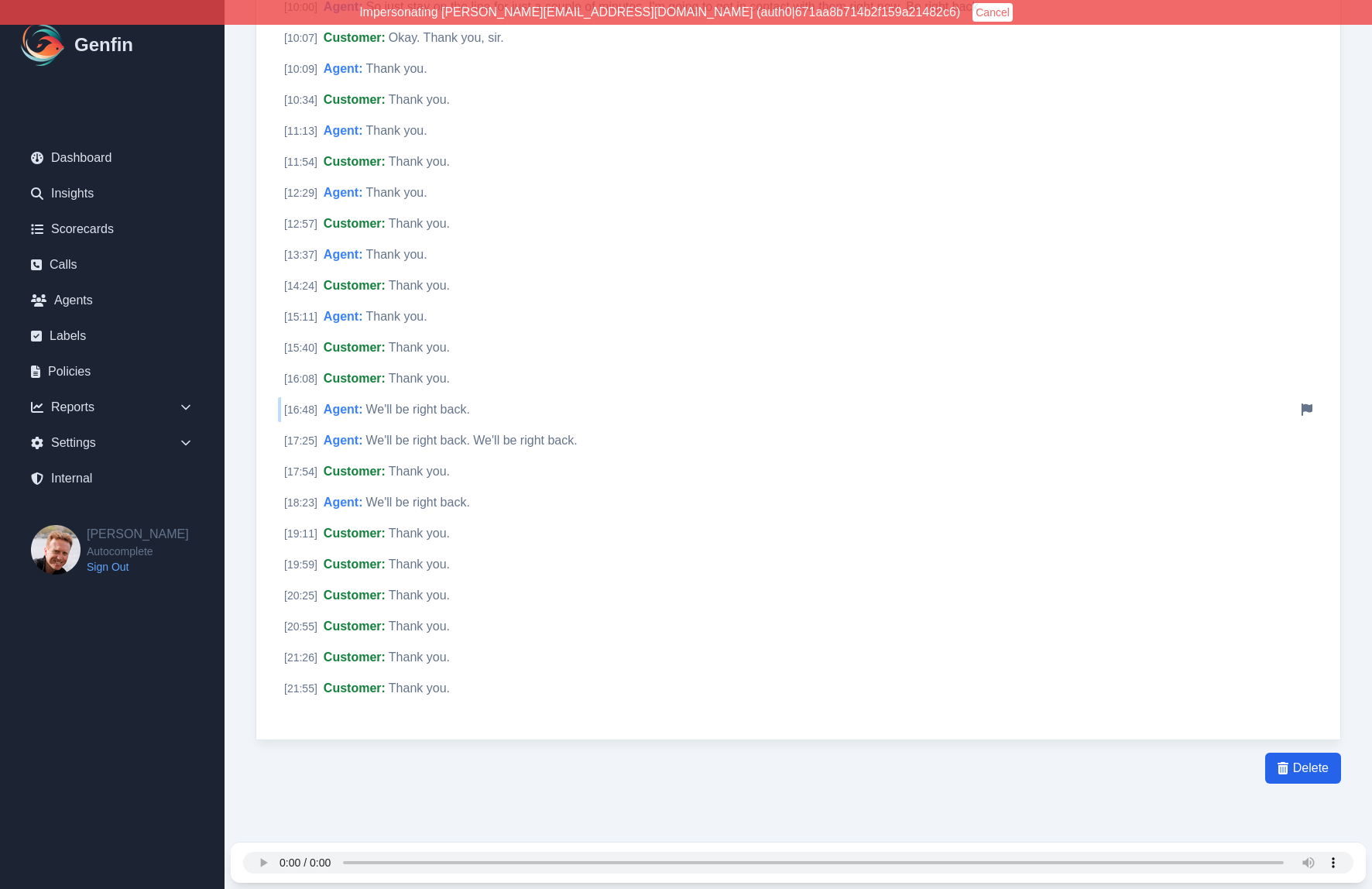
click at [349, 412] on span "Agent :" at bounding box center [343, 409] width 39 height 13
click at [357, 434] on span "Agent :" at bounding box center [343, 440] width 39 height 13
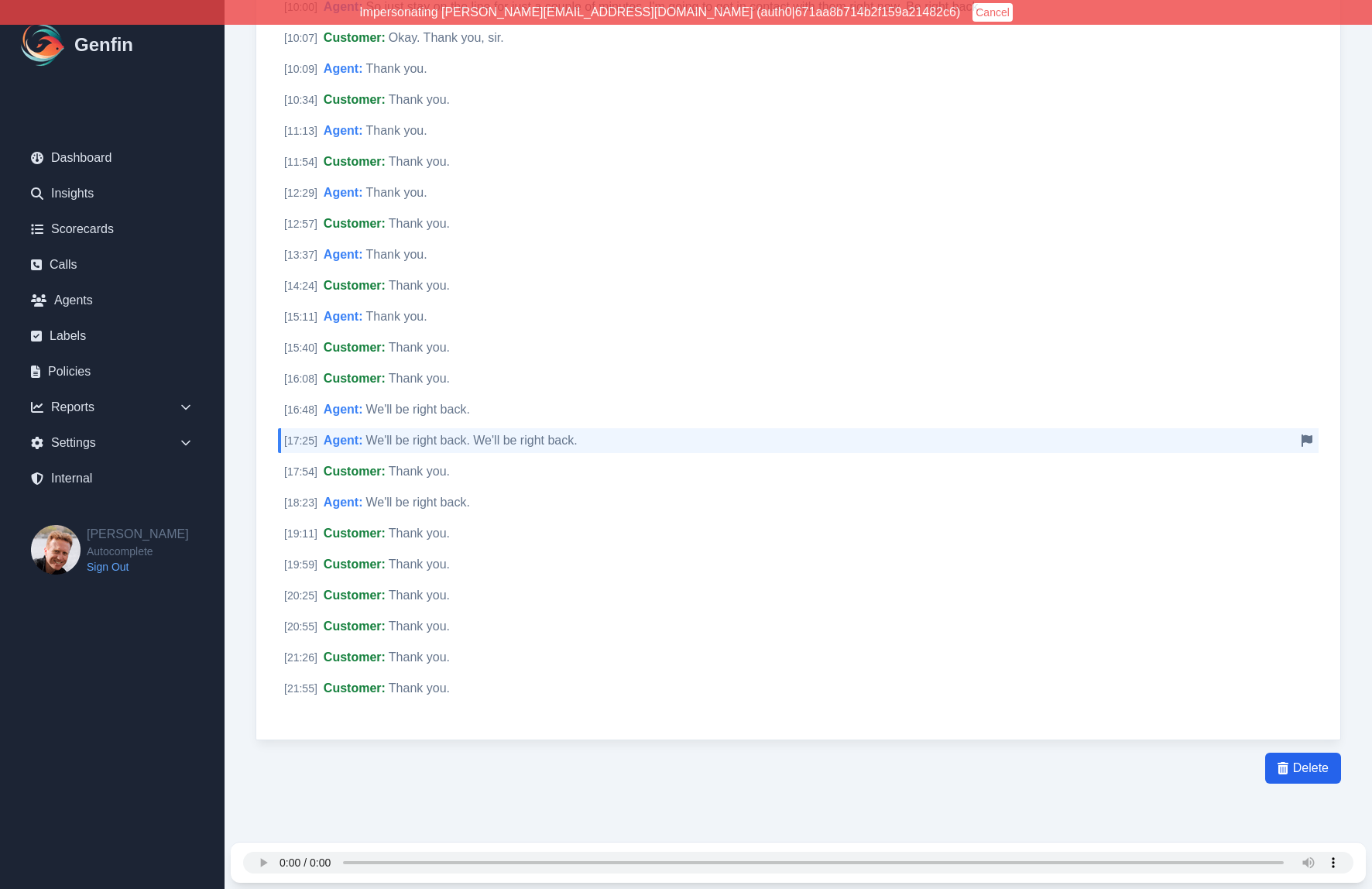
click at [361, 444] on span "Agent :" at bounding box center [343, 440] width 39 height 13
click at [355, 472] on span "Customer :" at bounding box center [354, 470] width 62 height 13
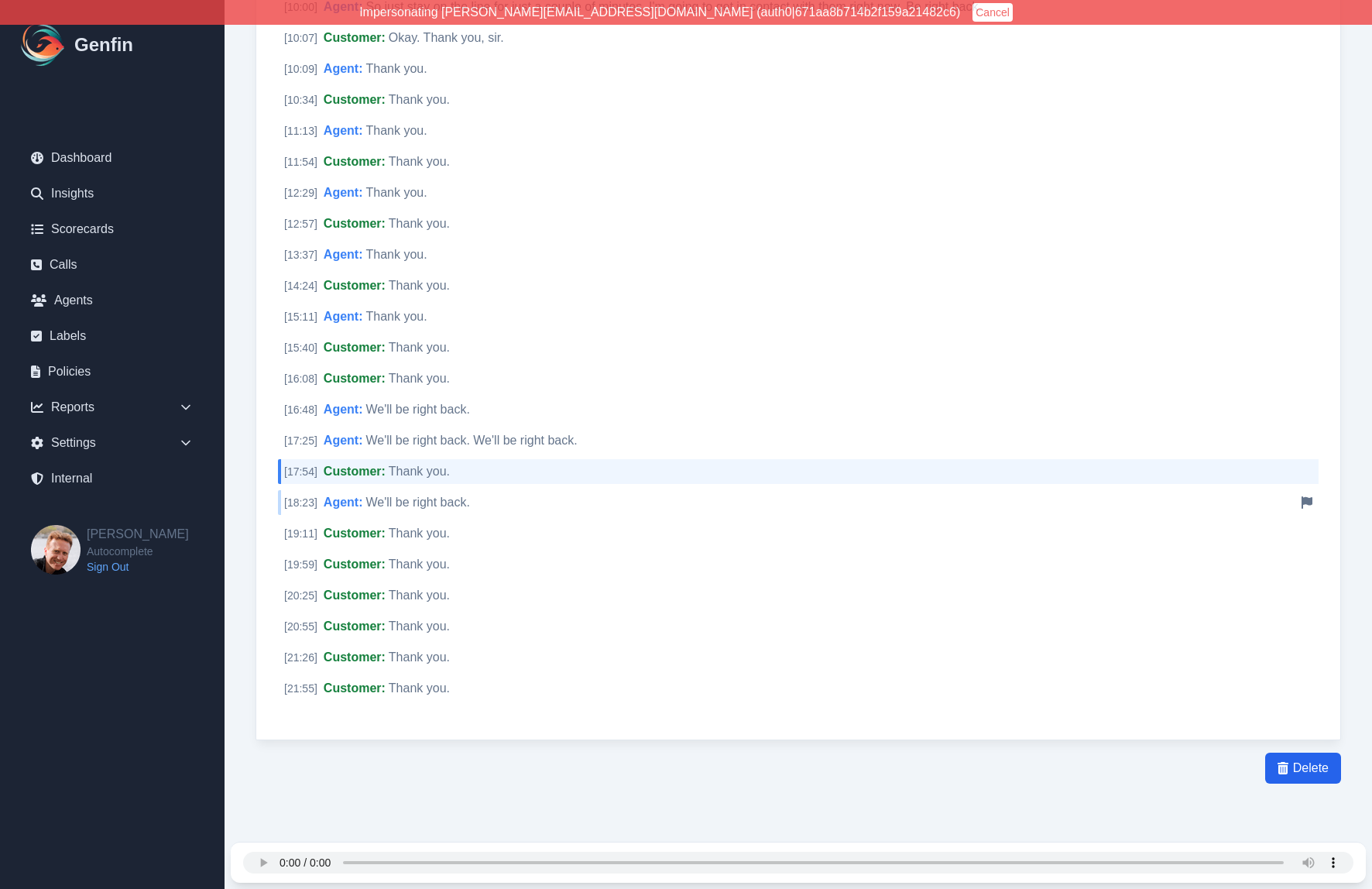
click at [355, 503] on span "Agent :" at bounding box center [343, 502] width 39 height 13
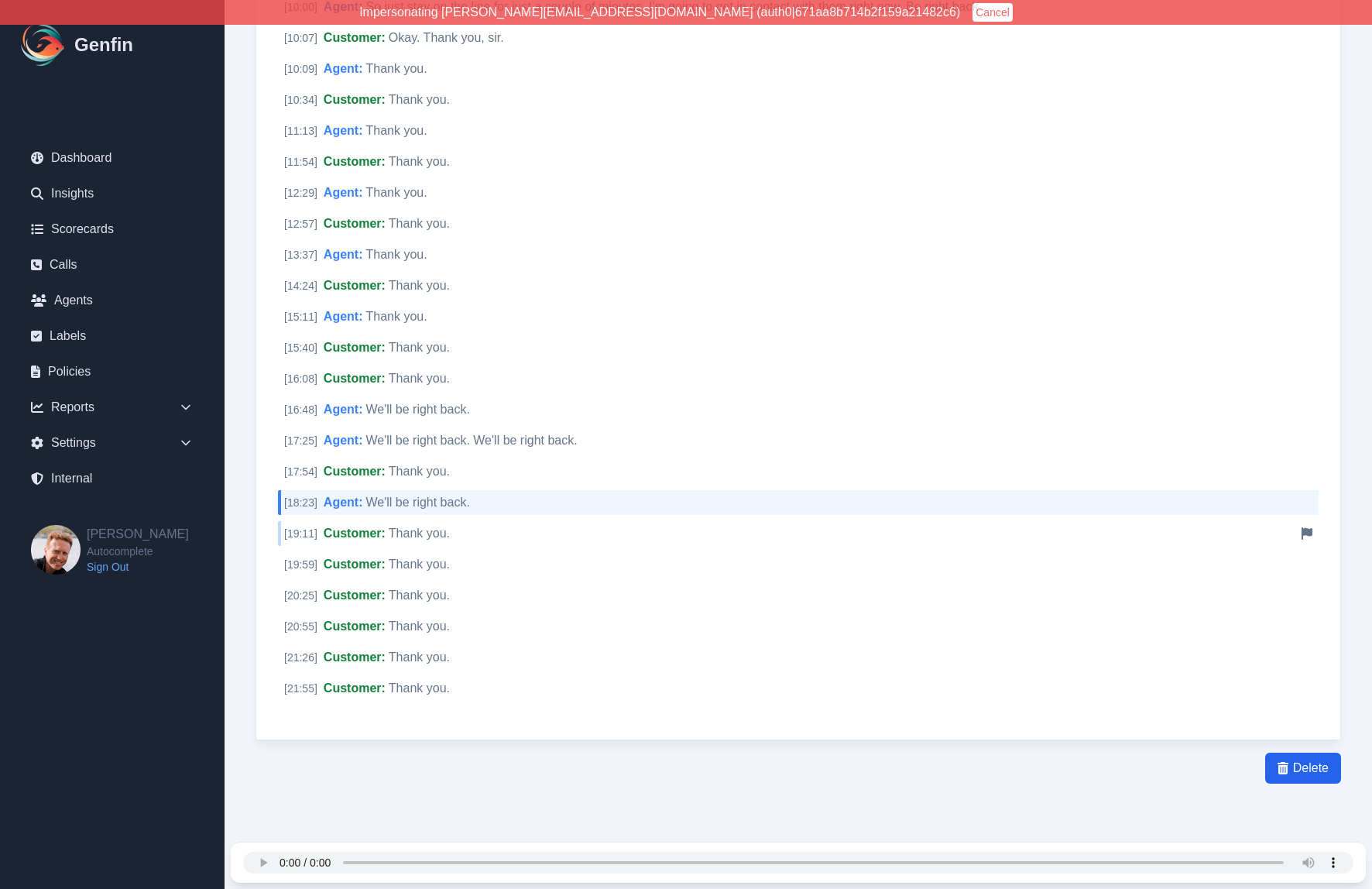
click at [356, 538] on span "Customer :" at bounding box center [354, 533] width 62 height 13
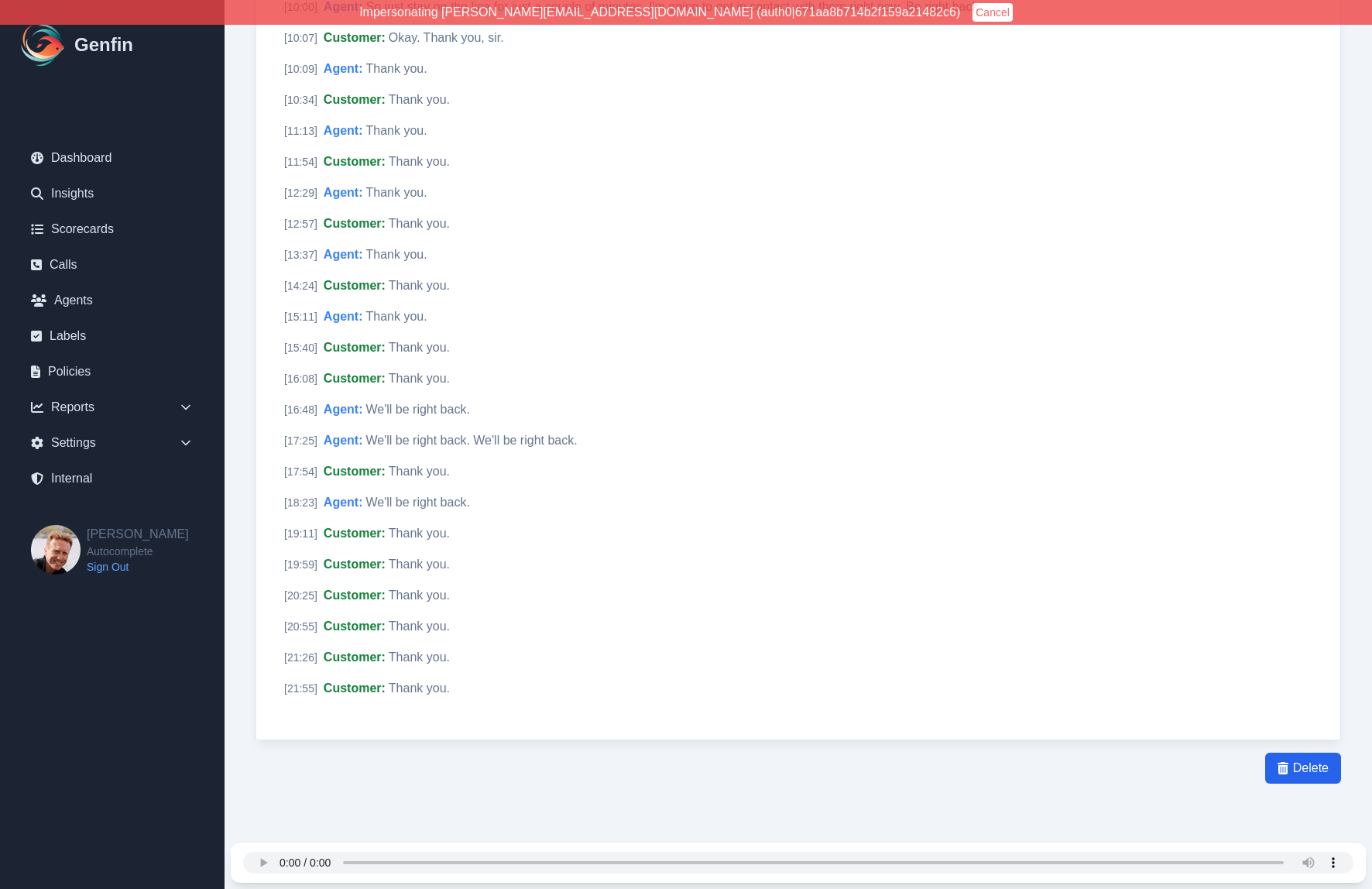
click at [354, 598] on span "Customer :" at bounding box center [354, 595] width 62 height 13
click at [355, 625] on span "Customer :" at bounding box center [354, 626] width 62 height 13
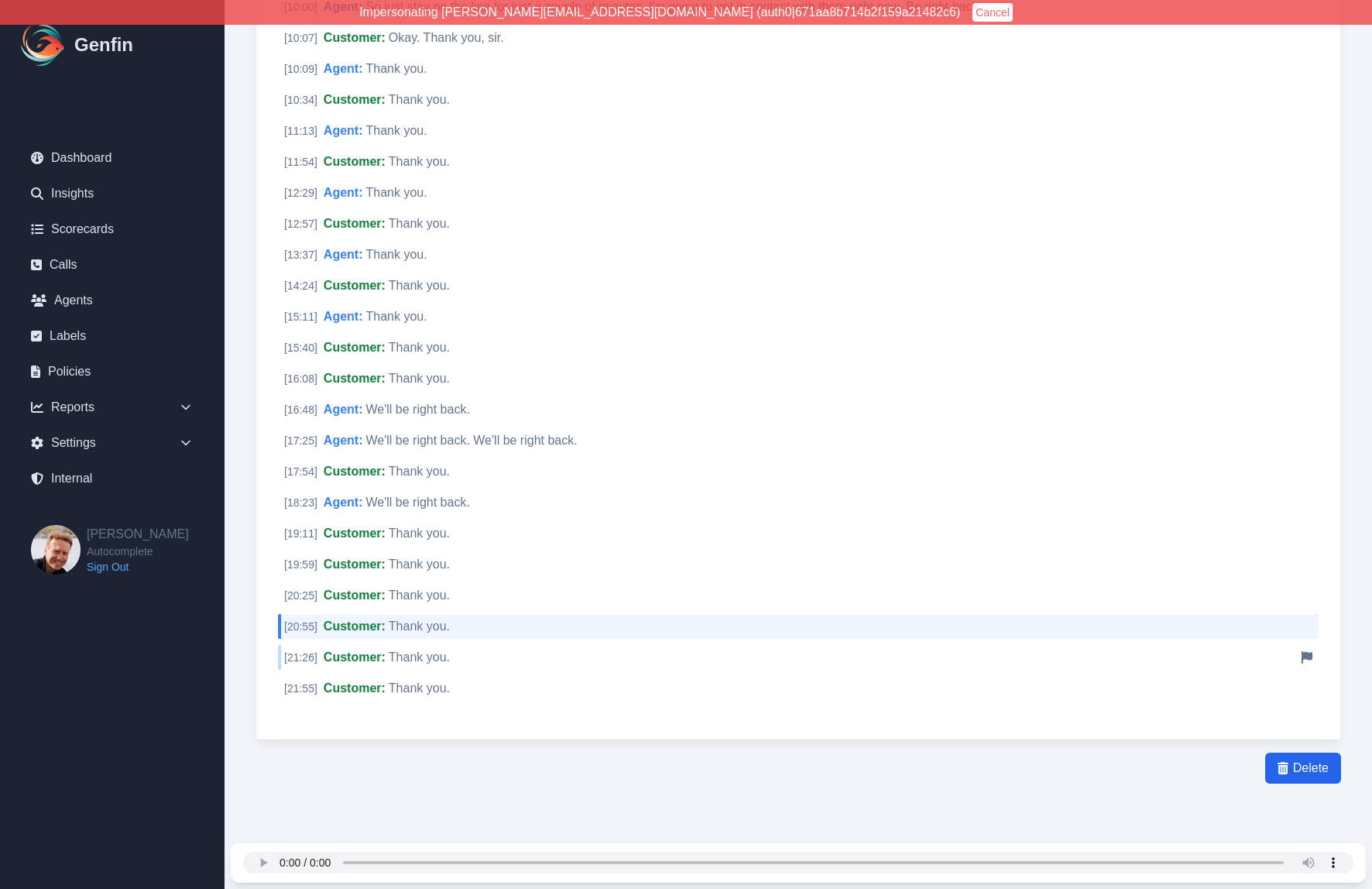
drag, startPoint x: 356, startPoint y: 650, endPoint x: 356, endPoint y: 662, distance: 12.0
click at [356, 650] on span "Customer :" at bounding box center [354, 656] width 62 height 13
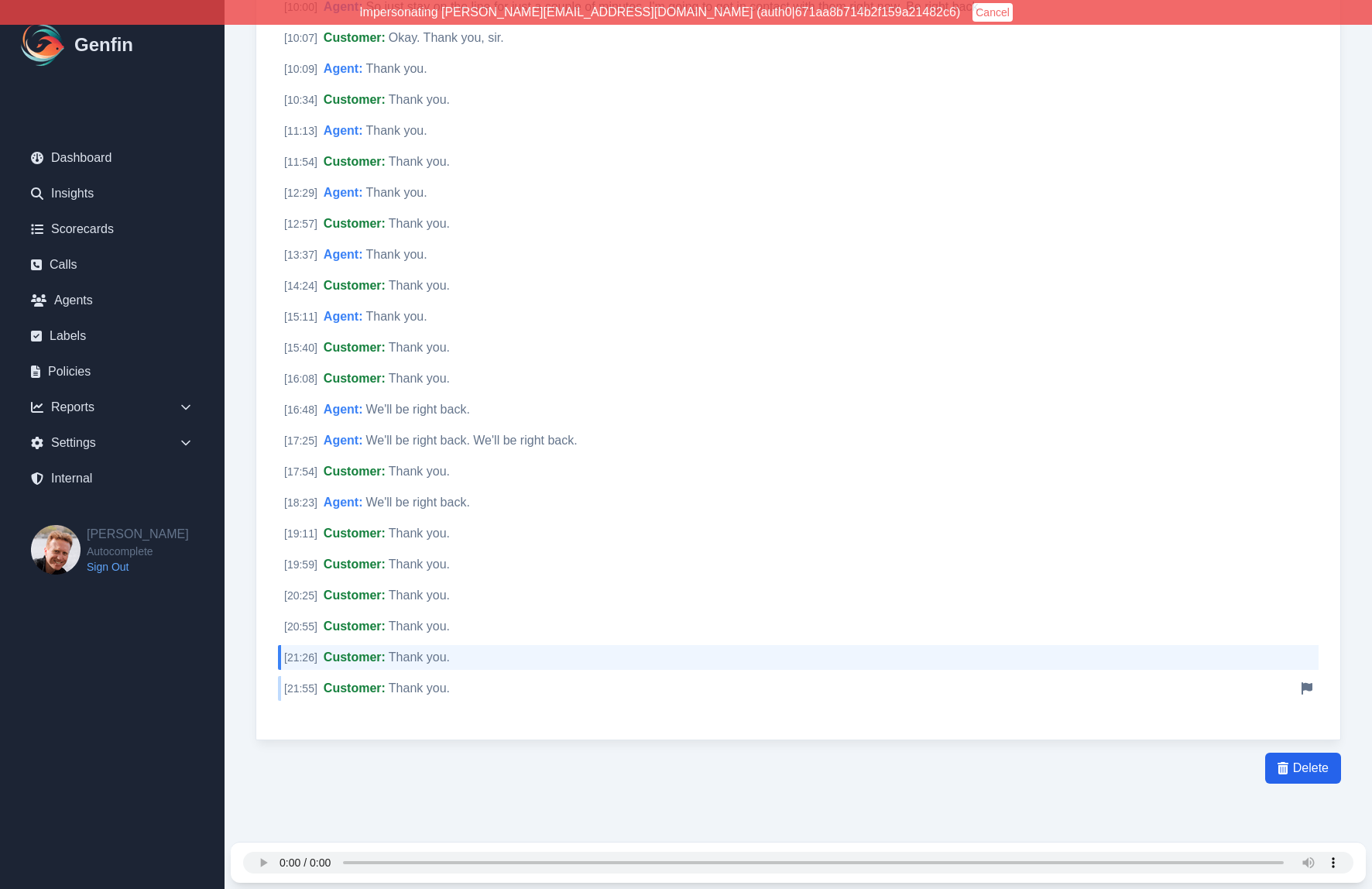
click at [357, 685] on span "Customer :" at bounding box center [354, 688] width 62 height 13
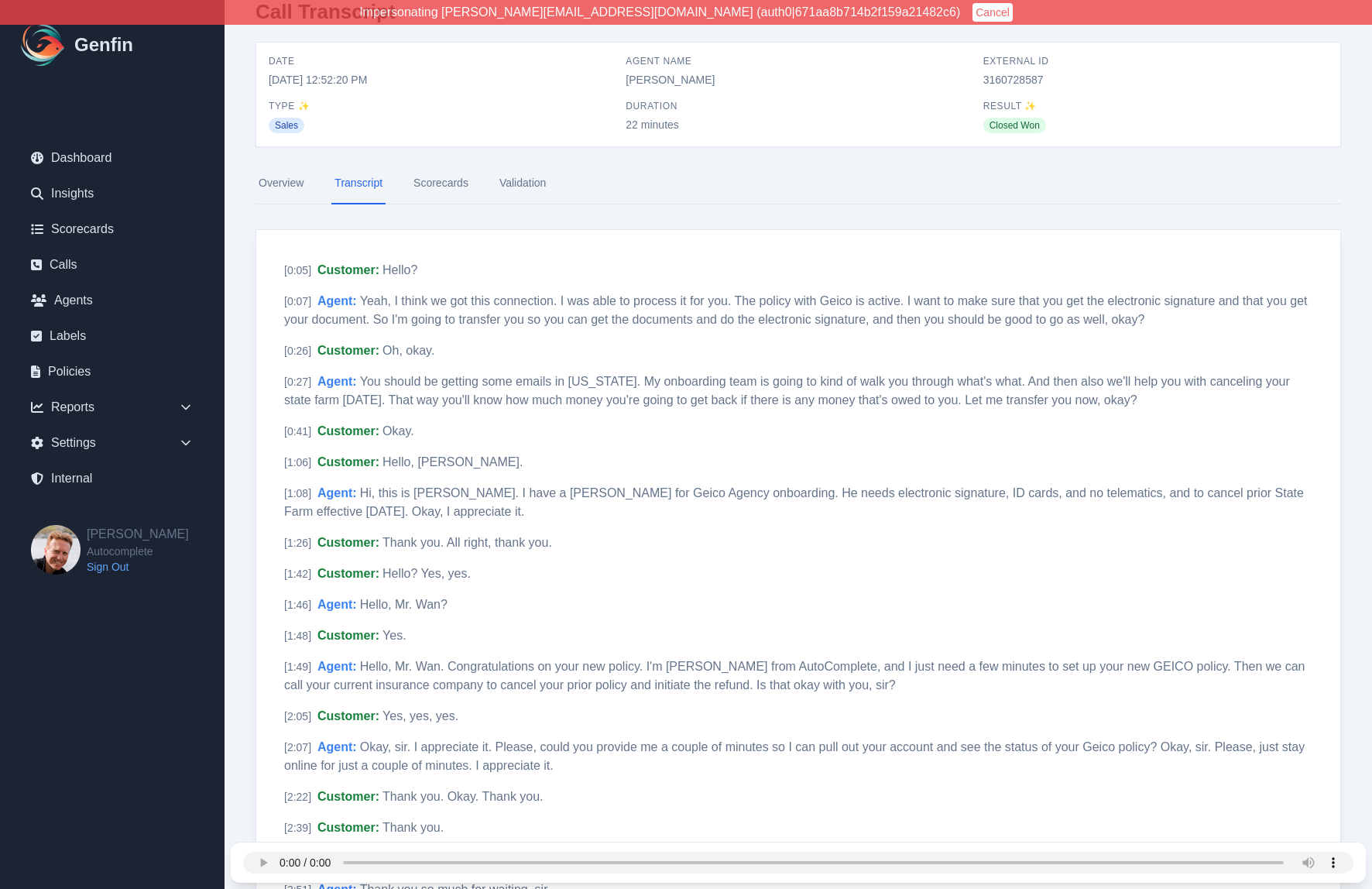
scroll to position [0, 0]
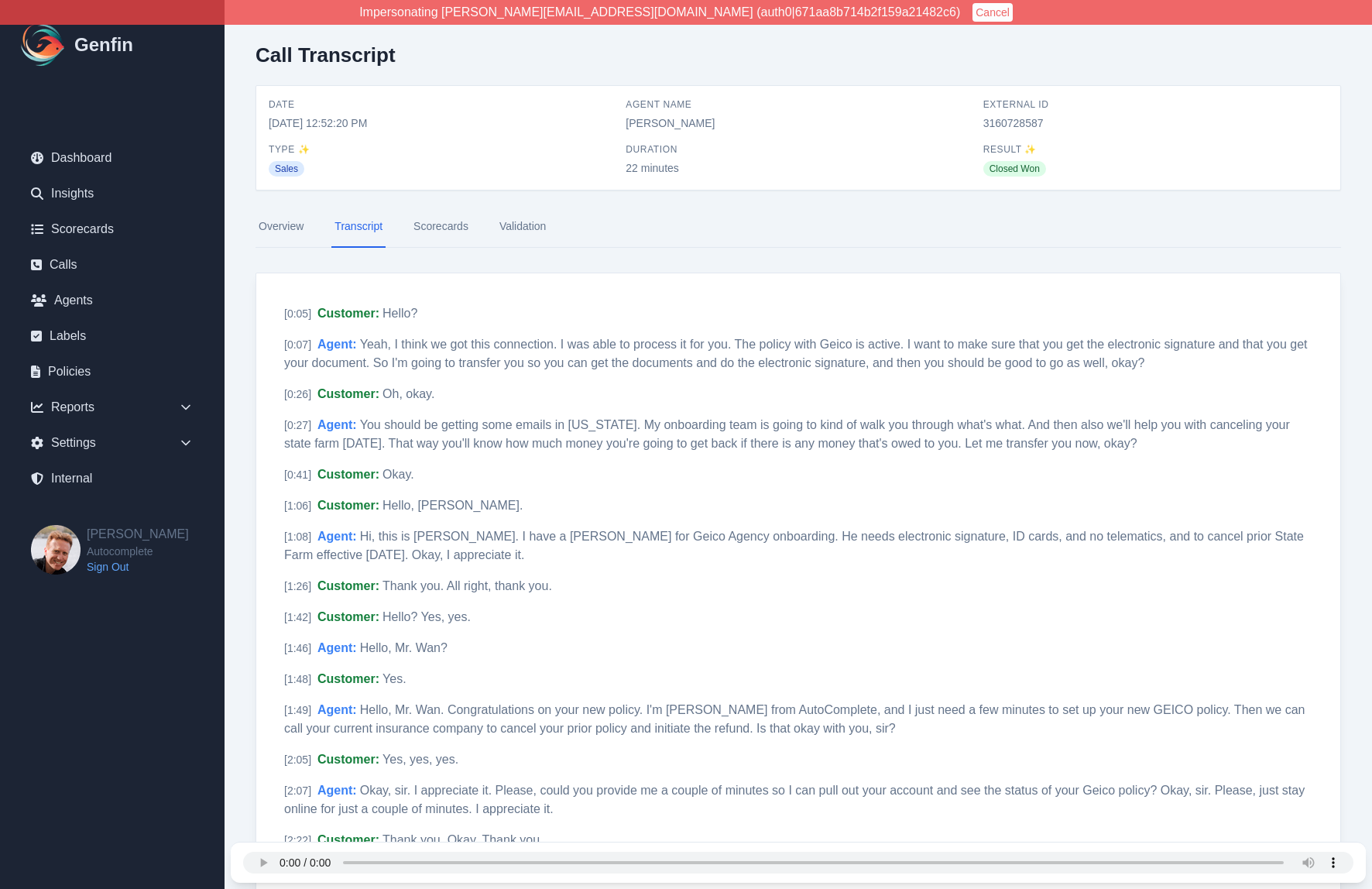
click at [435, 233] on link "Scorecards" at bounding box center [441, 227] width 62 height 42
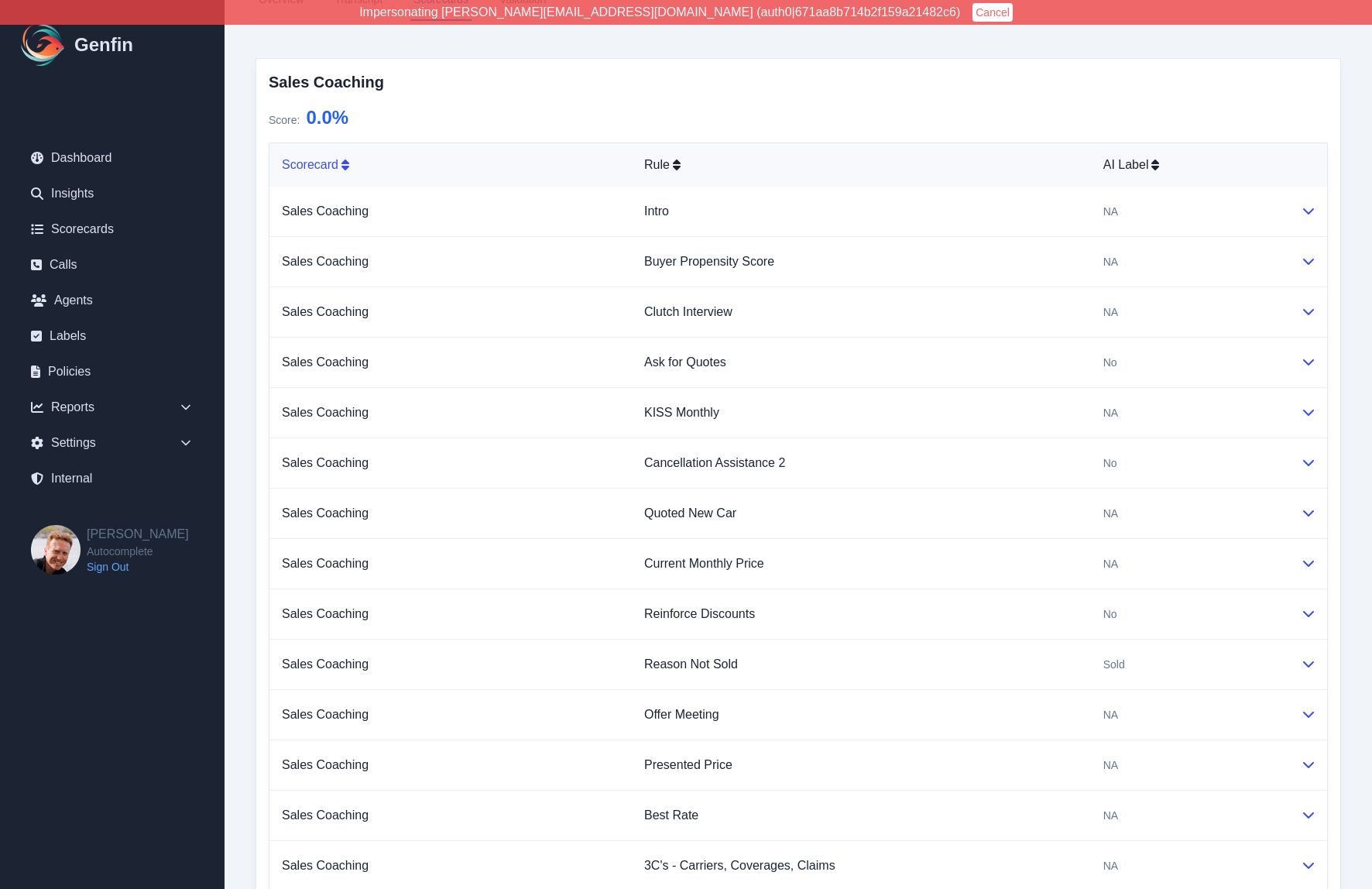
scroll to position [441, 0]
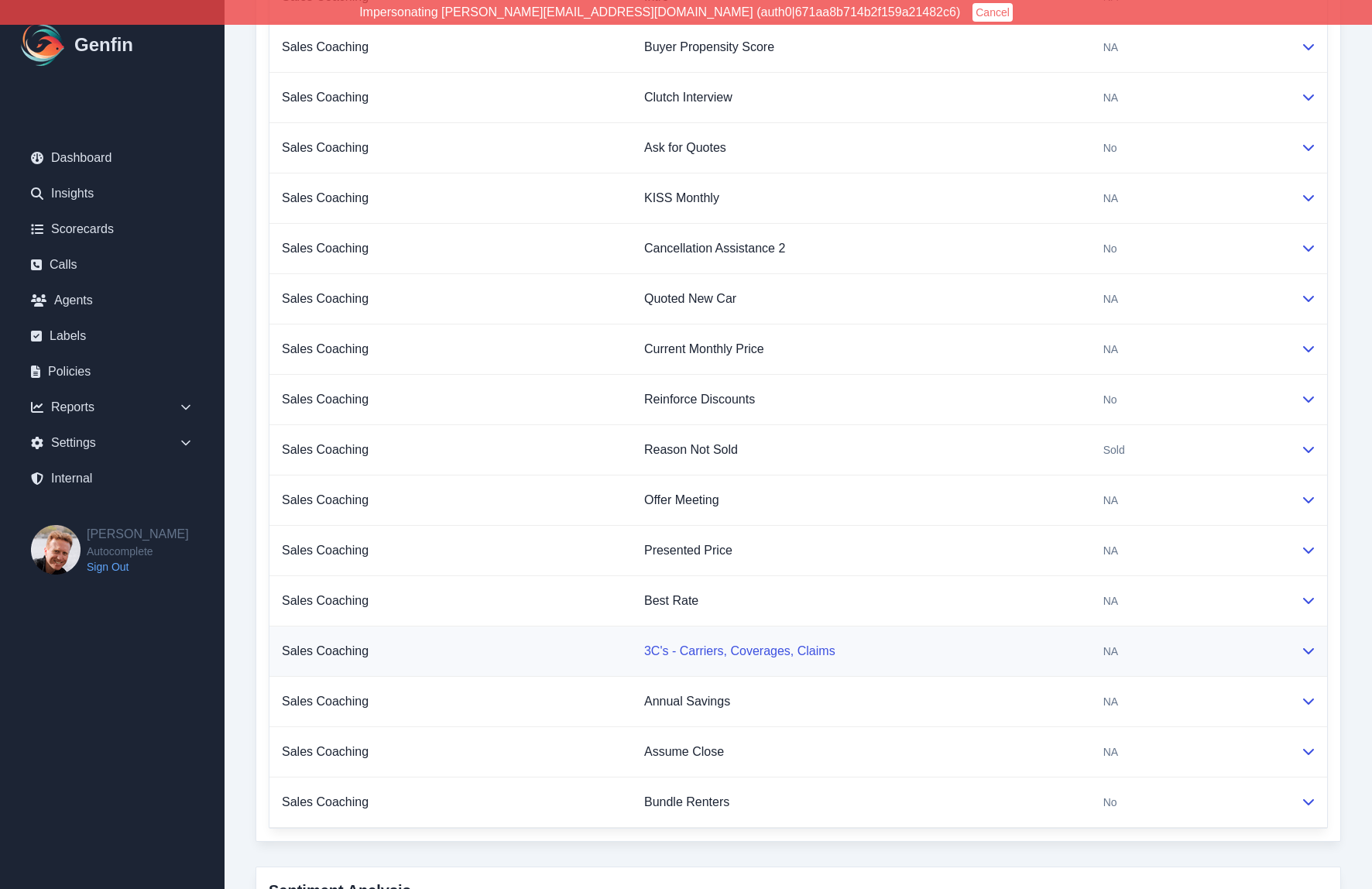
click at [684, 650] on link "3C's - Carriers, Coverages, Claims" at bounding box center [740, 650] width 192 height 13
click at [690, 153] on link "Ask for Quotes" at bounding box center [686, 147] width 82 height 13
click at [697, 752] on link "Assume Close" at bounding box center [685, 751] width 80 height 13
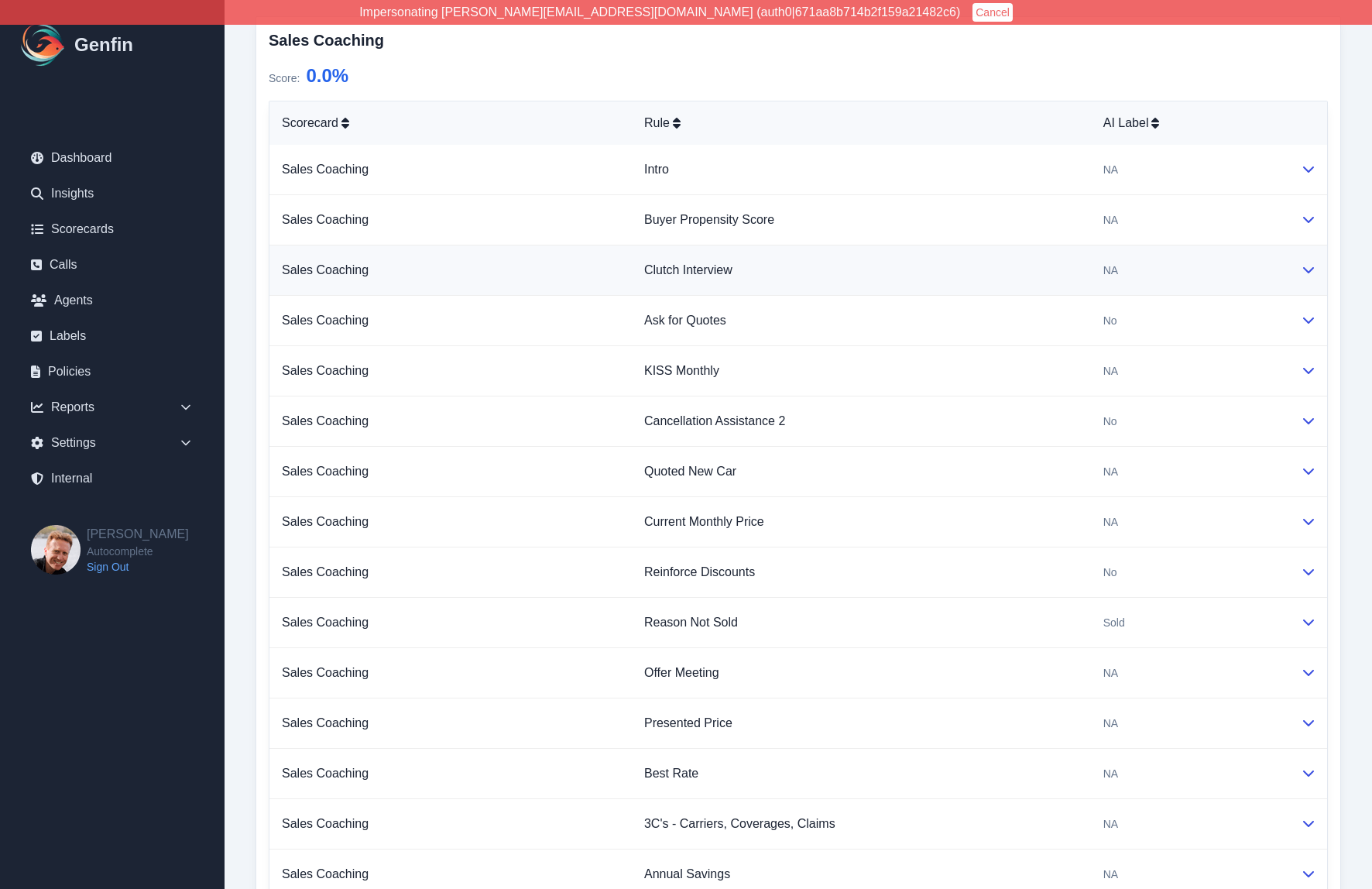
scroll to position [261, 0]
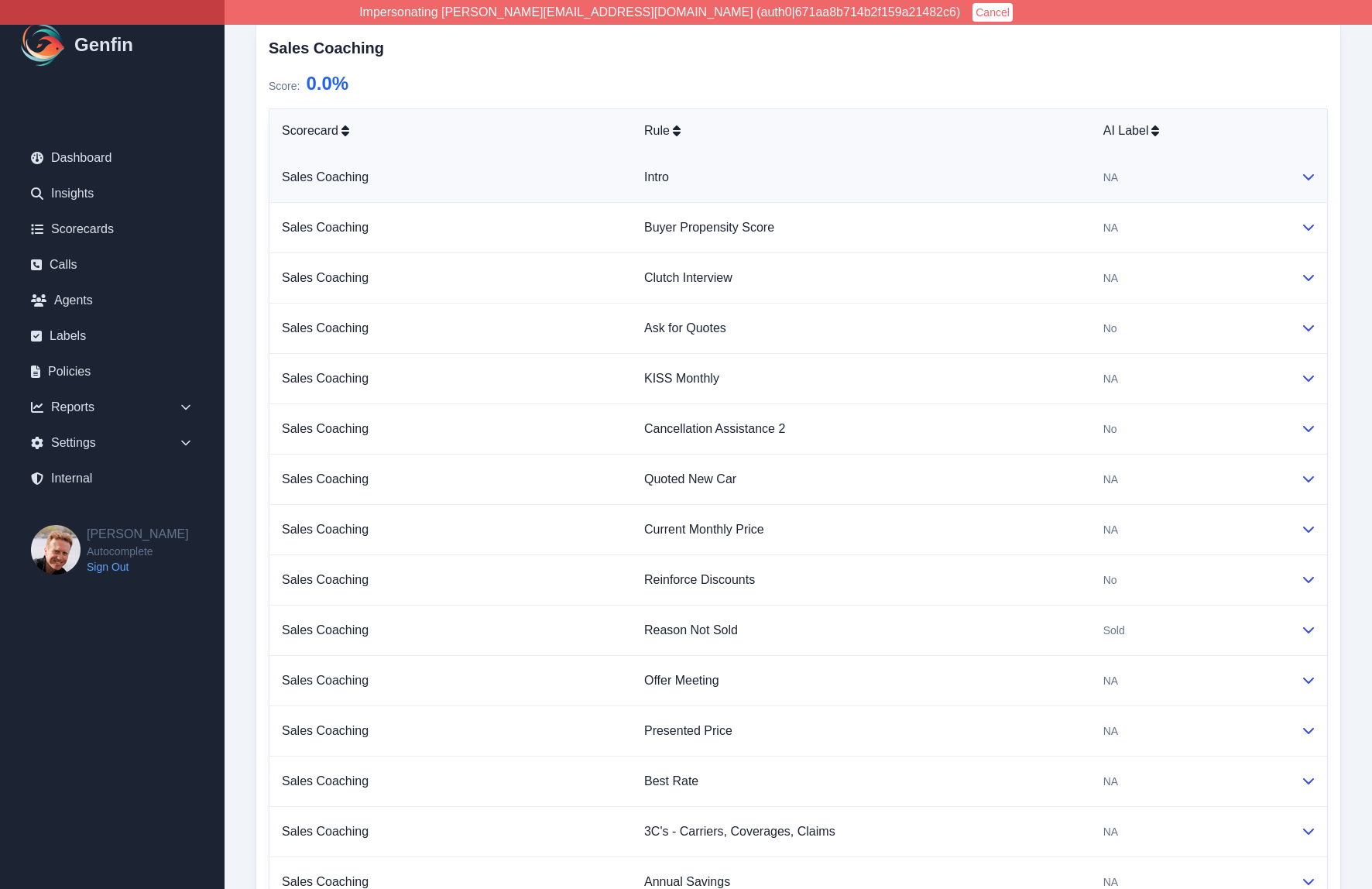
click at [669, 185] on td "Intro" at bounding box center [862, 177] width 460 height 50
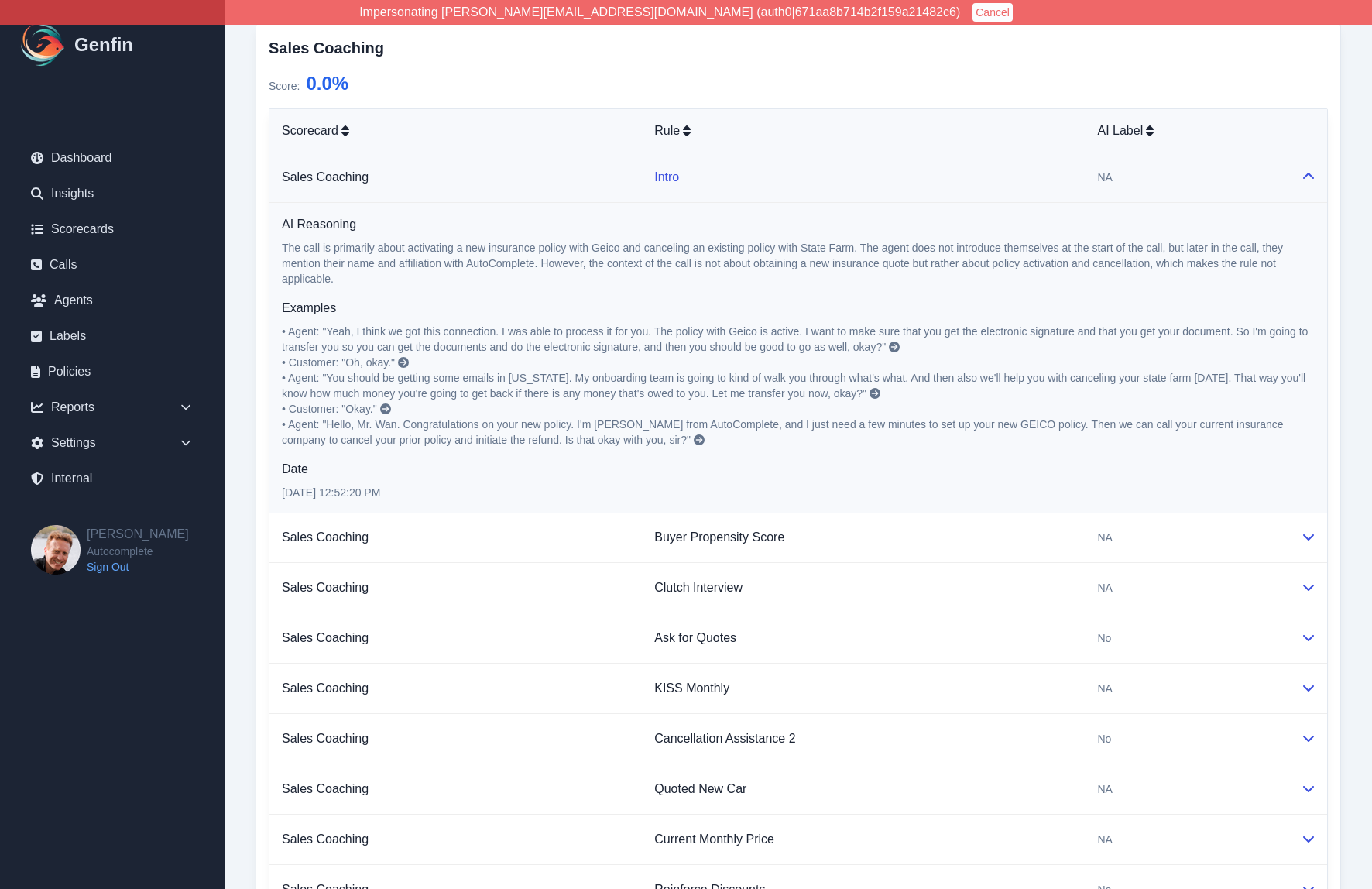
click at [666, 178] on link "Intro" at bounding box center [666, 176] width 24 height 13
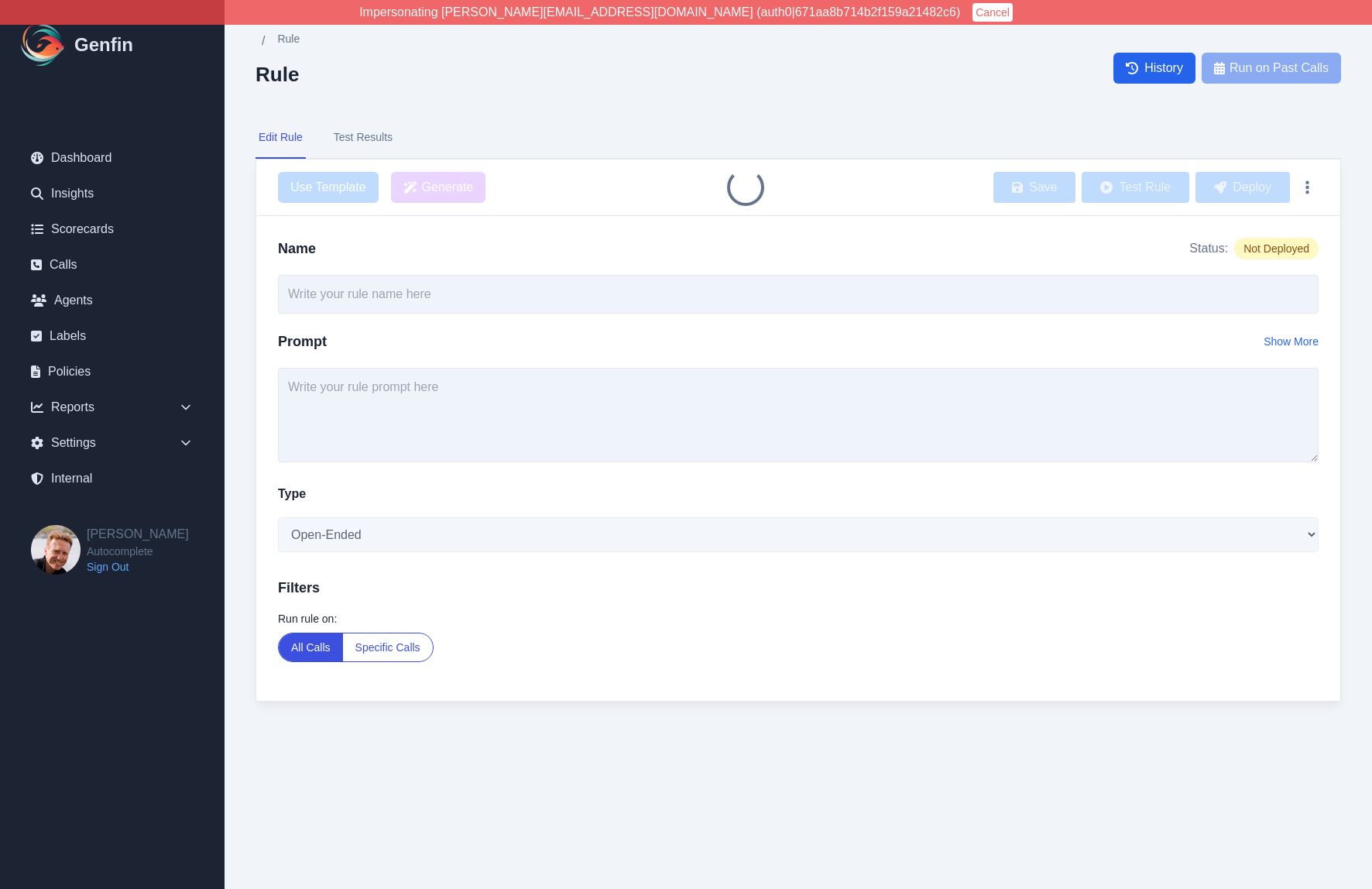
type input "3C's - Carriers, Coverages, Claims"
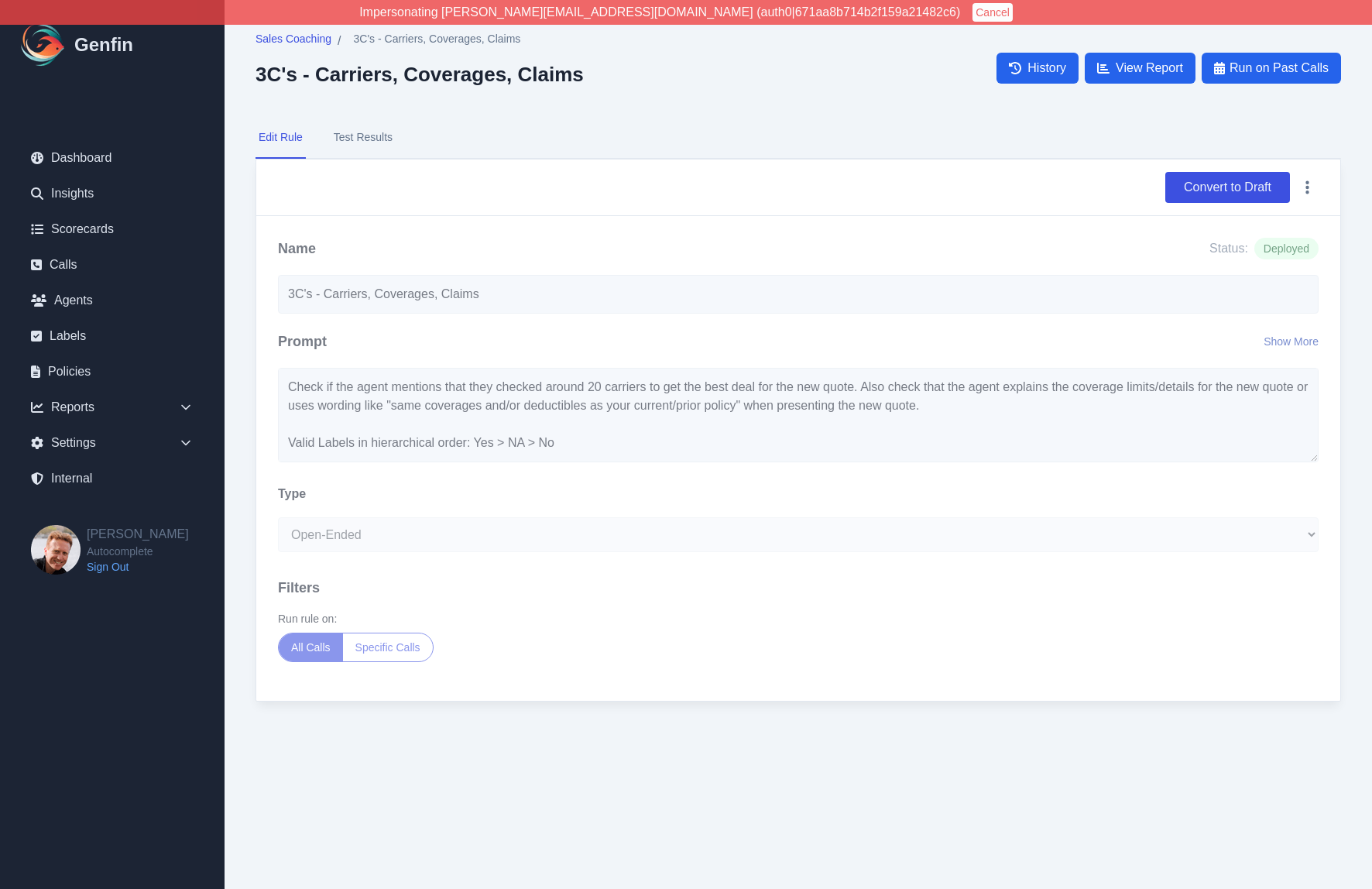
click at [1270, 347] on button "Show More" at bounding box center [1292, 341] width 55 height 16
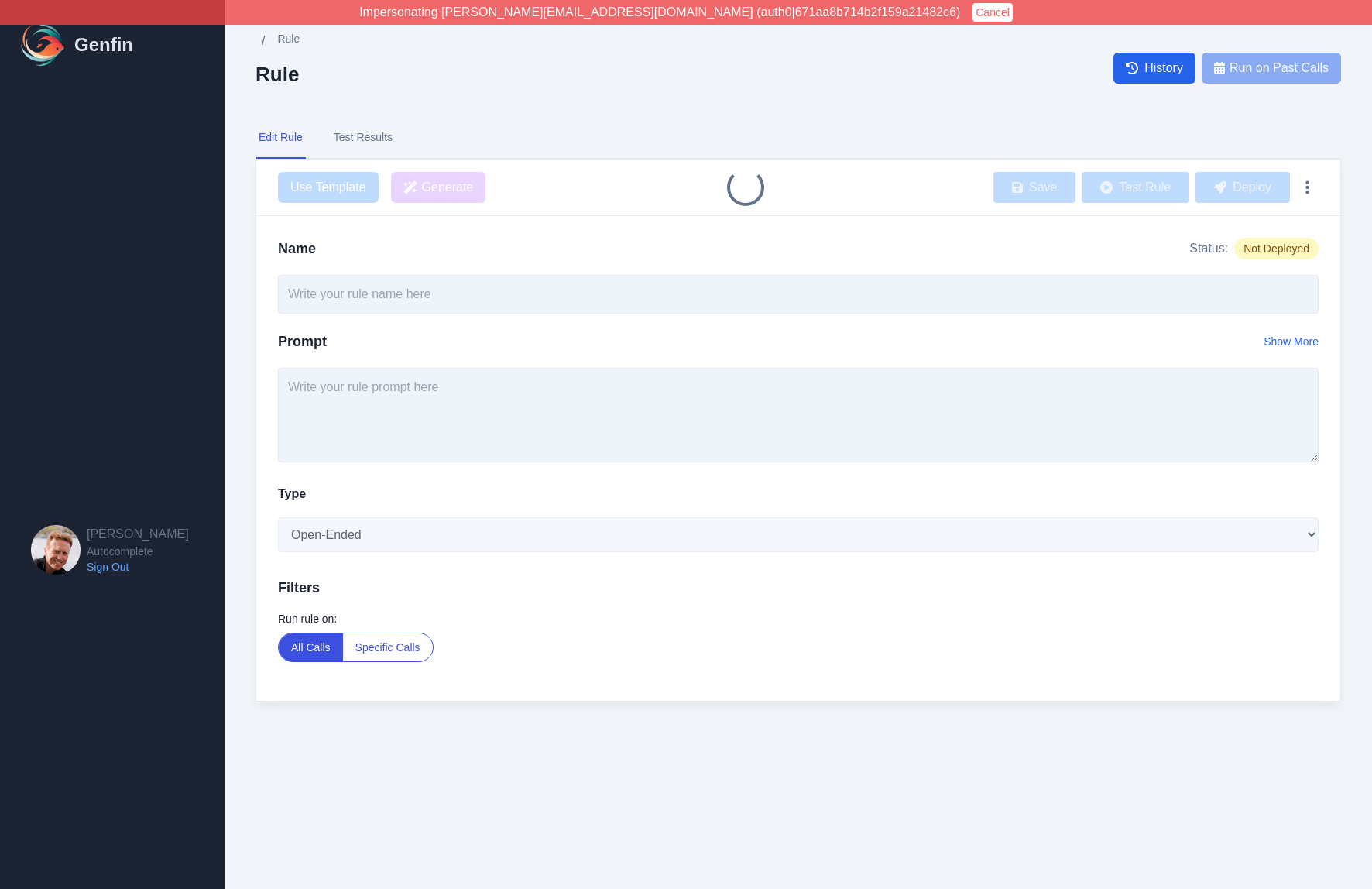
type input "Ask for Quotes"
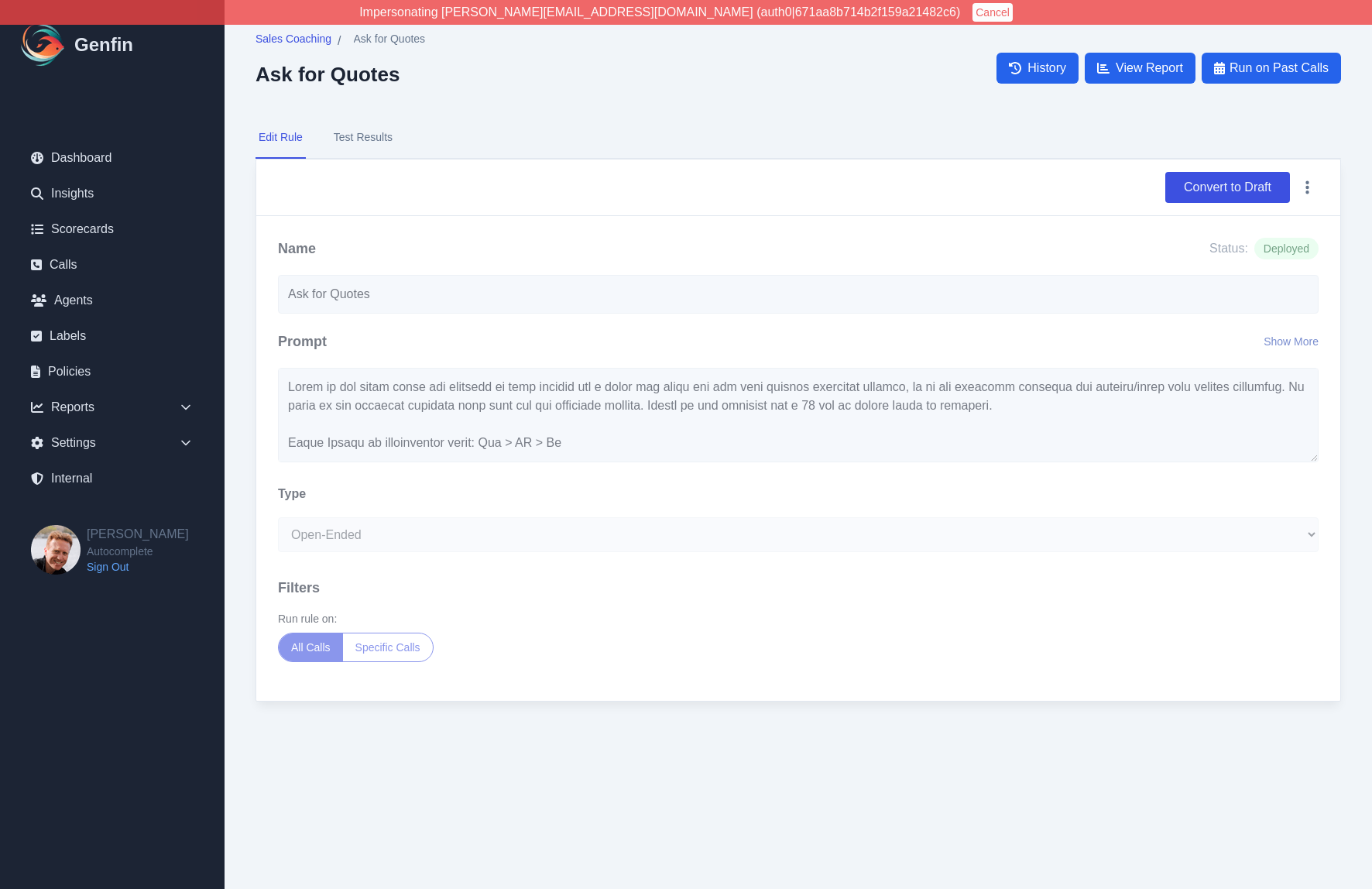
click at [1293, 344] on button "Show More" at bounding box center [1292, 341] width 55 height 16
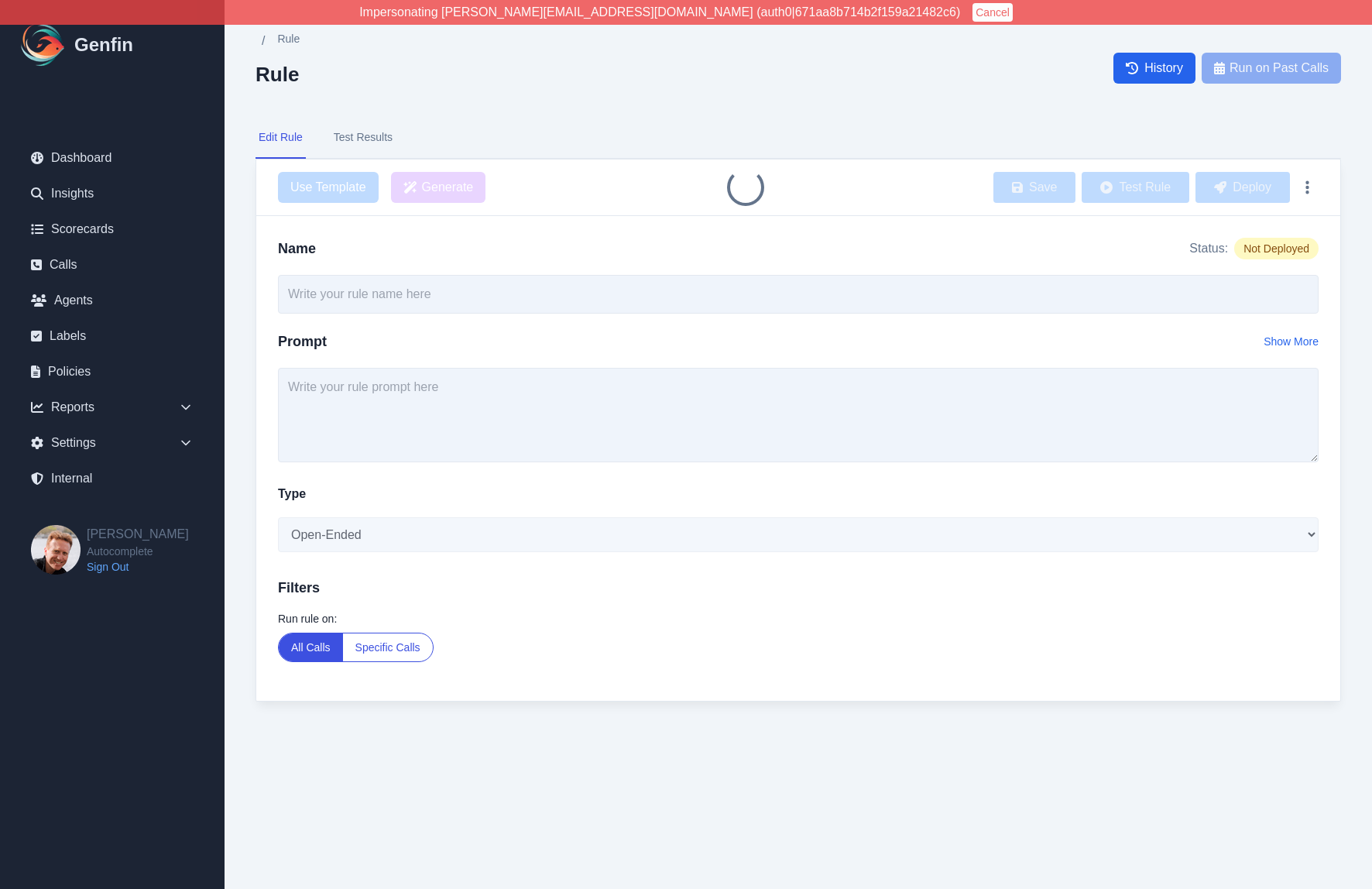
type input "Intro"
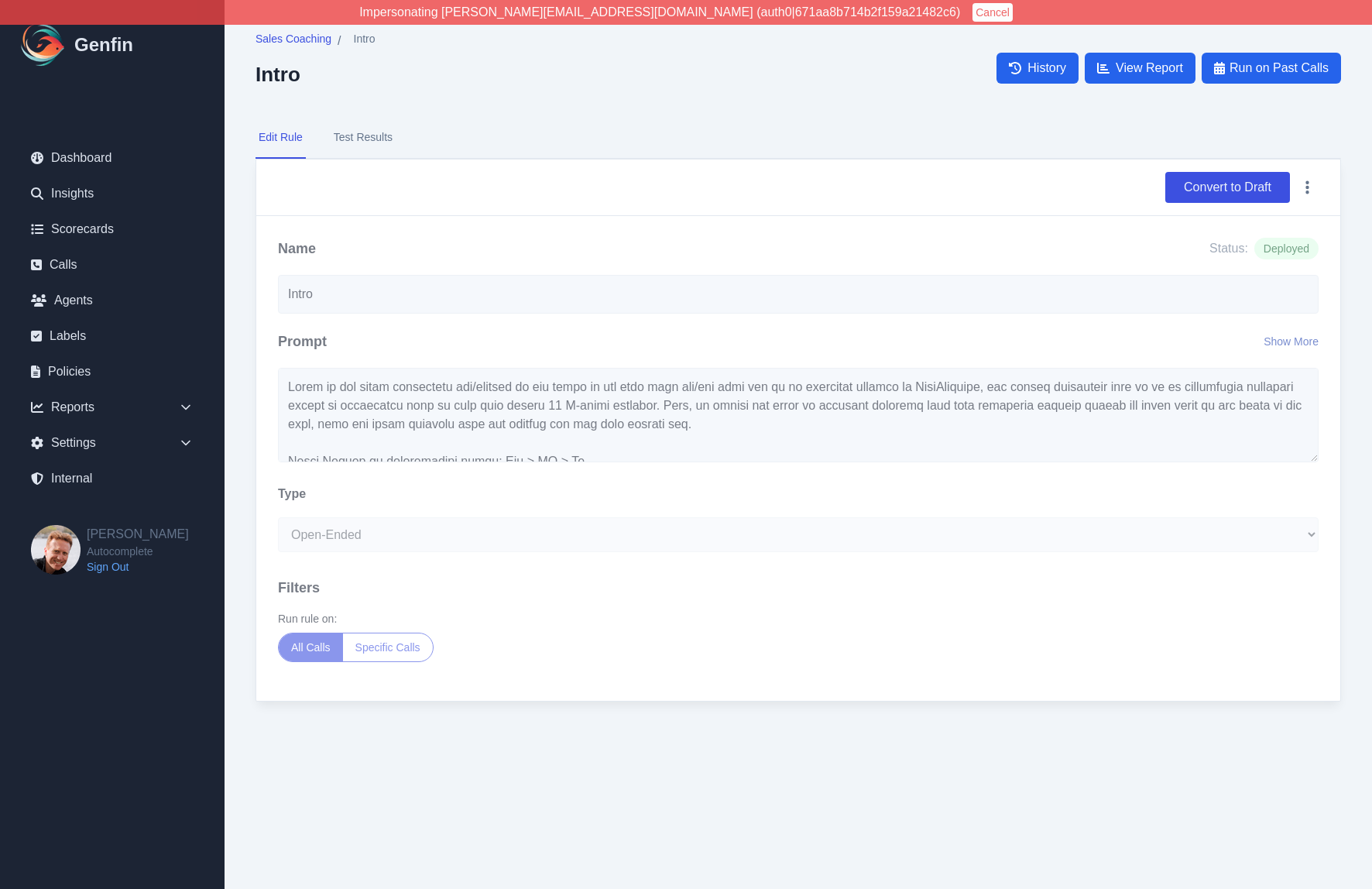
click at [1278, 340] on button "Show More" at bounding box center [1292, 341] width 55 height 16
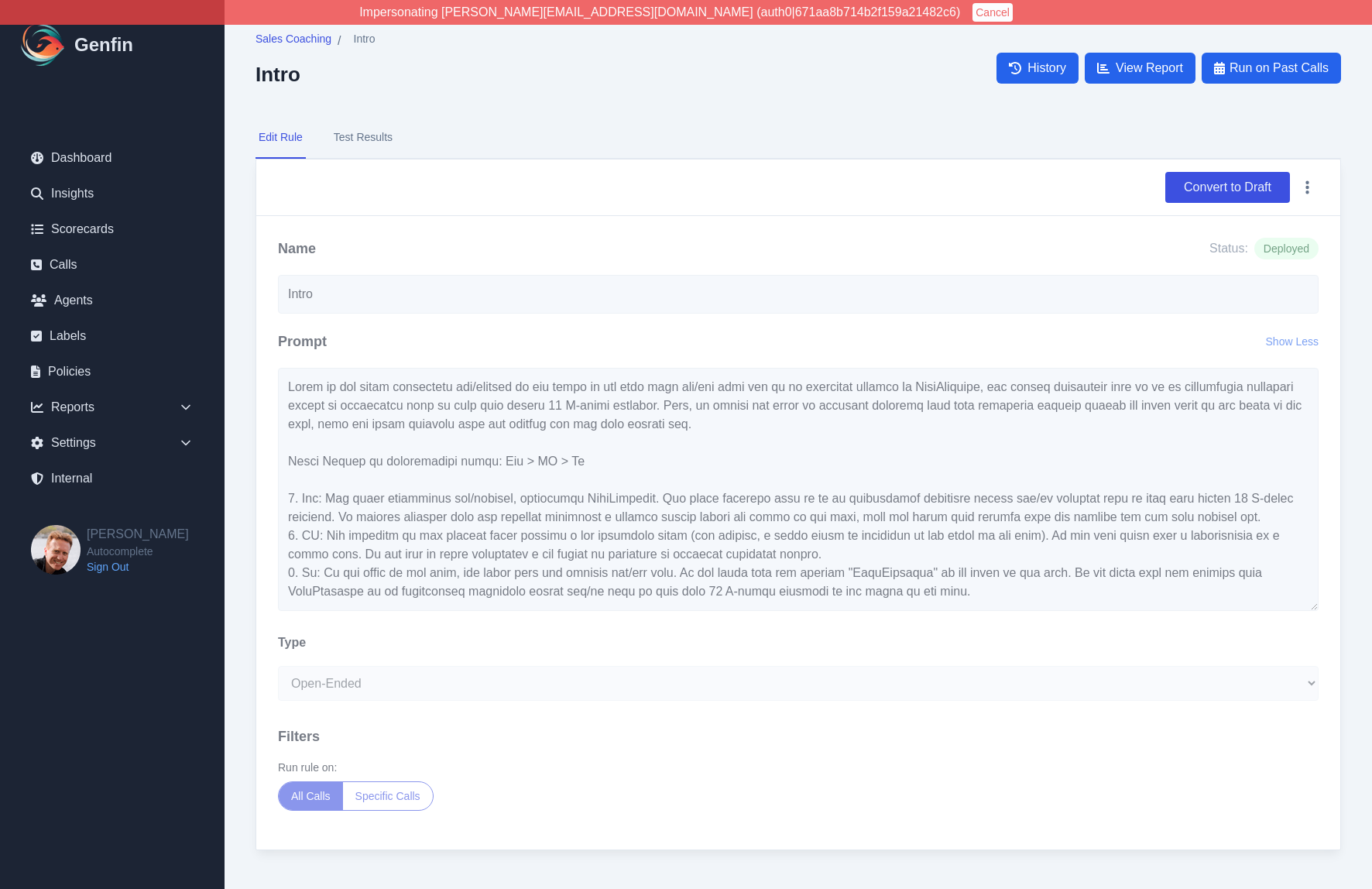
click at [391, 326] on div "Name Status: Deployed Intro Prompt Show Less Type Open-Ended Score Yes/No Singl…" at bounding box center [798, 533] width 1084 height 634
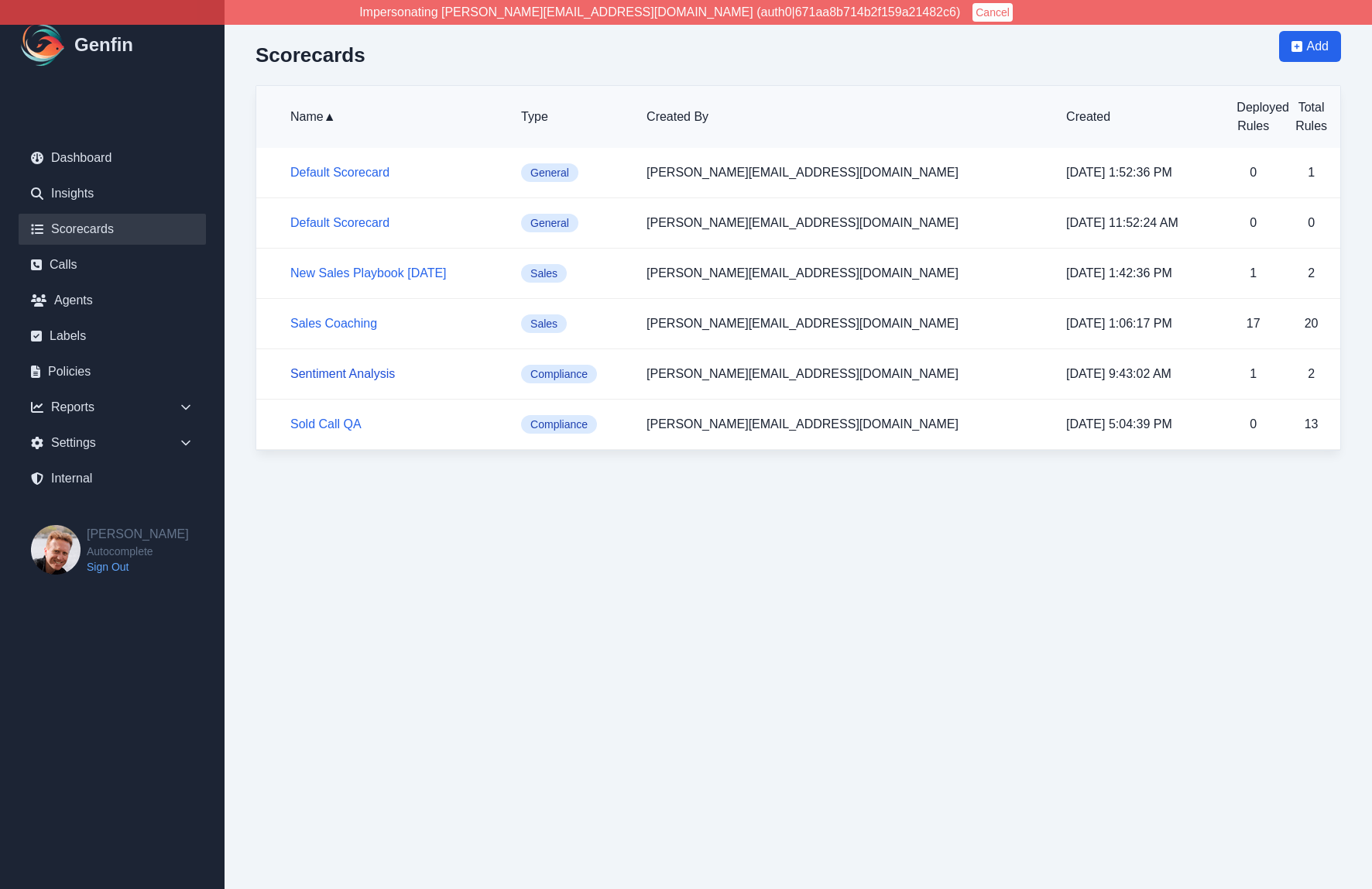
click at [315, 372] on link "Sentiment Analysis" at bounding box center [342, 373] width 105 height 13
click at [335, 274] on link "New Sales Playbook [DATE]" at bounding box center [369, 272] width 156 height 13
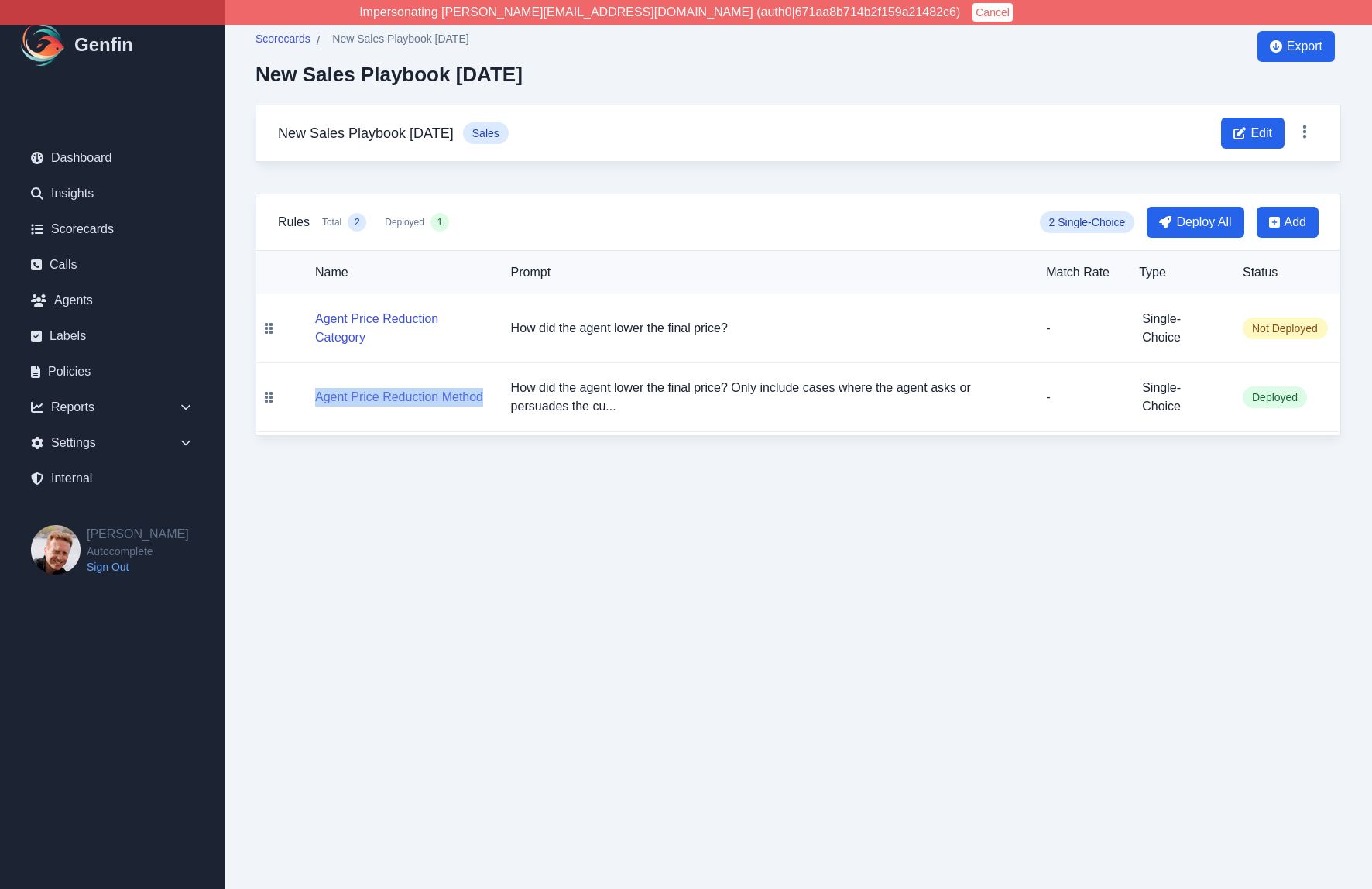
drag, startPoint x: 492, startPoint y: 399, endPoint x: 317, endPoint y: 399, distance: 175.0
click at [317, 399] on td "Agent Price Reduction Method" at bounding box center [390, 397] width 218 height 68
copy button "Agent Price Reduction Method"
click at [376, 467] on html "Impersonating [PERSON_NAME][EMAIL_ADDRESS][DOMAIN_NAME] (auth0|671aa8b714b2f159…" at bounding box center [686, 234] width 1372 height 467
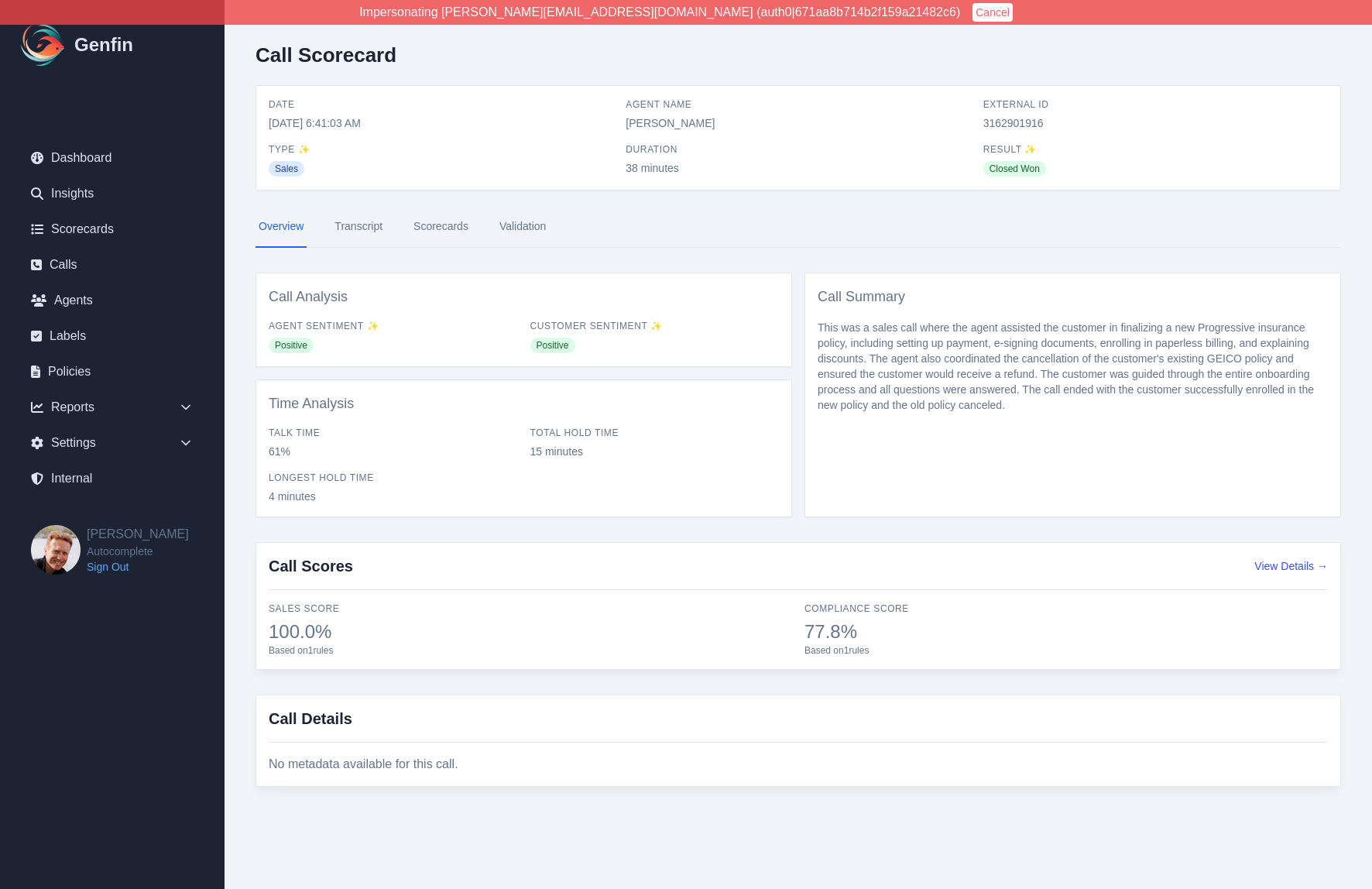
click at [434, 227] on link "Scorecards" at bounding box center [441, 227] width 62 height 42
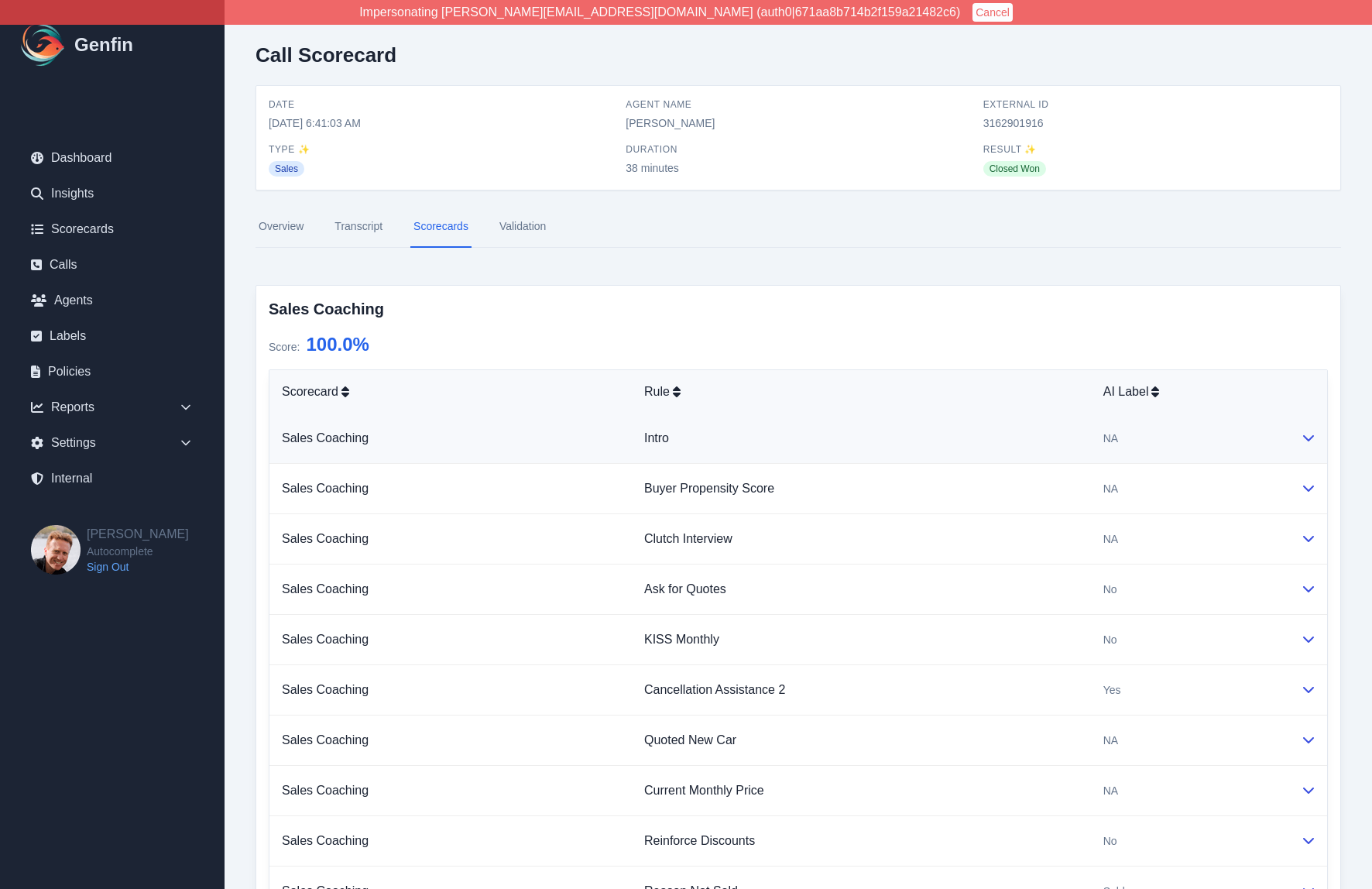
click at [847, 441] on td "Intro" at bounding box center [862, 438] width 460 height 50
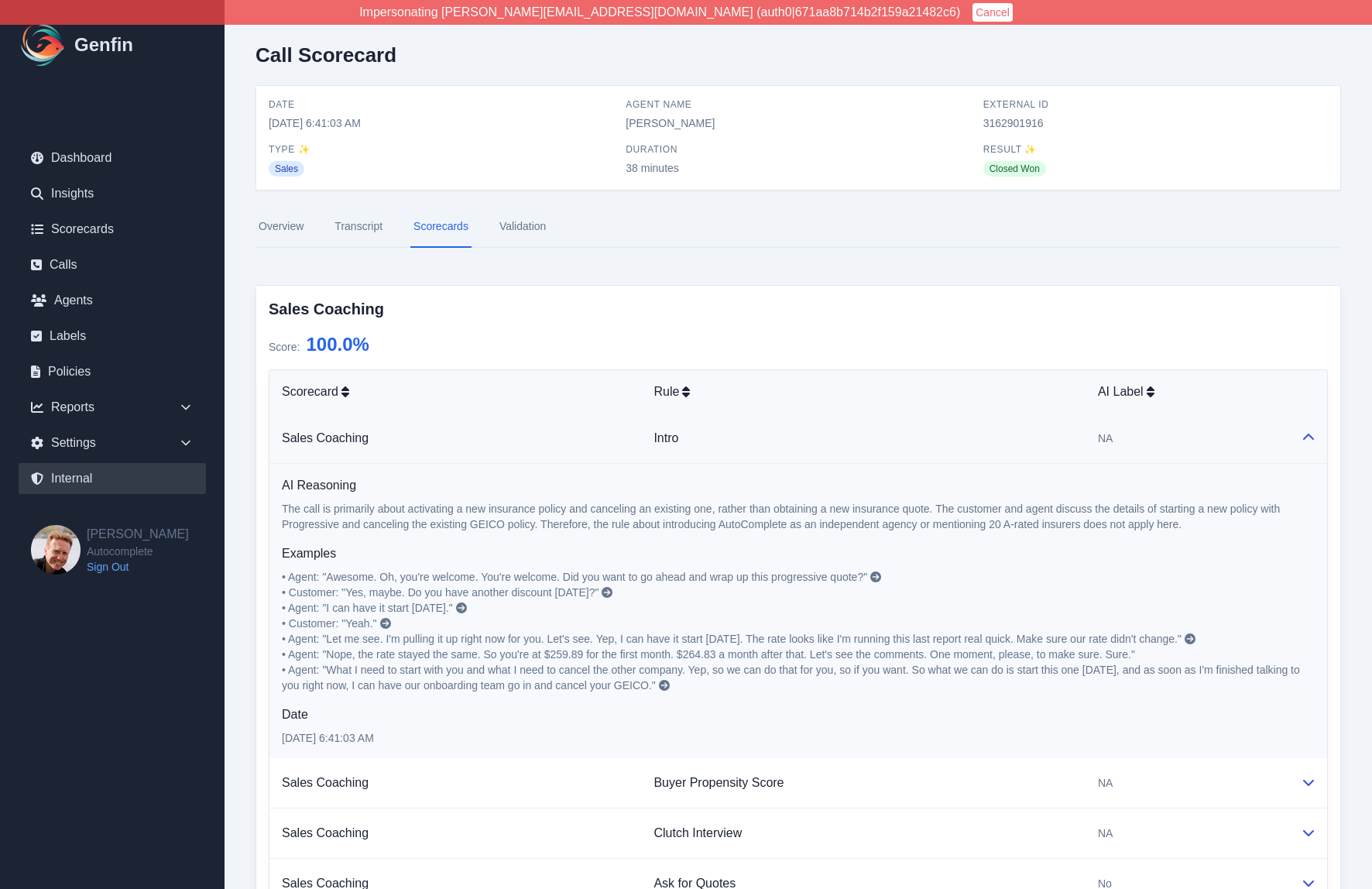
click at [67, 474] on link "Internal" at bounding box center [112, 479] width 188 height 31
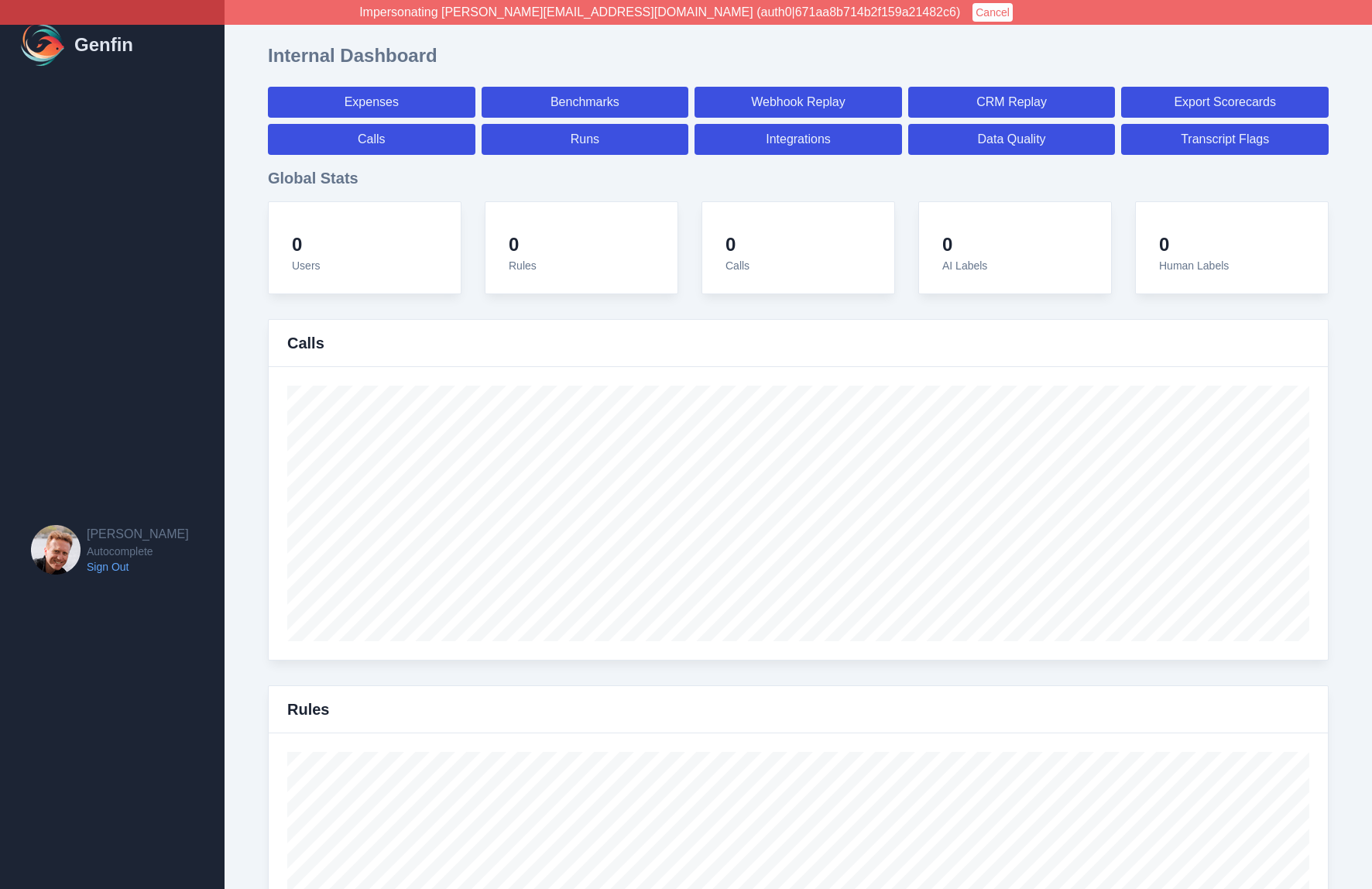
select select "paid"
select select "7"
select select "paid"
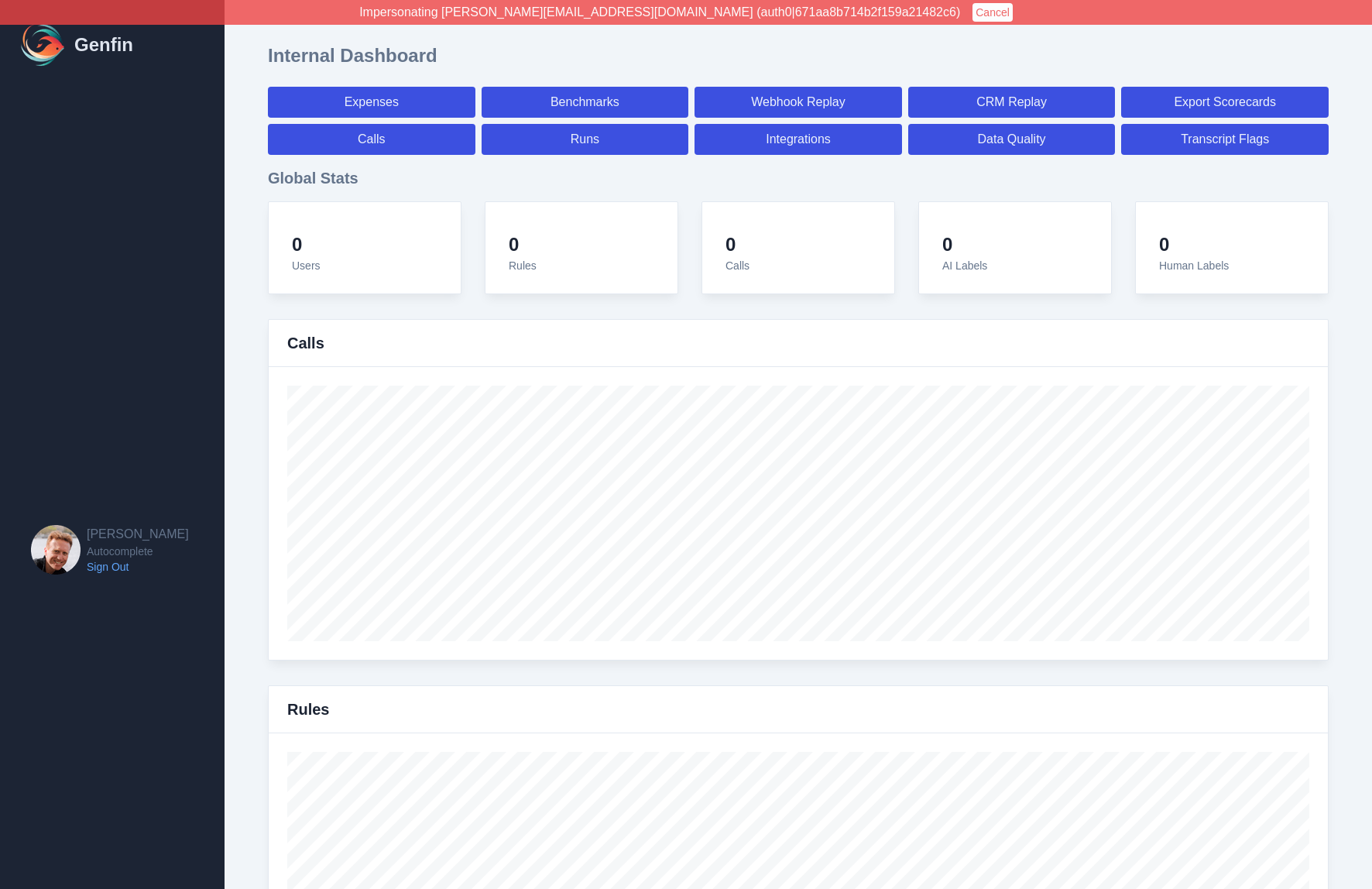
select select "7"
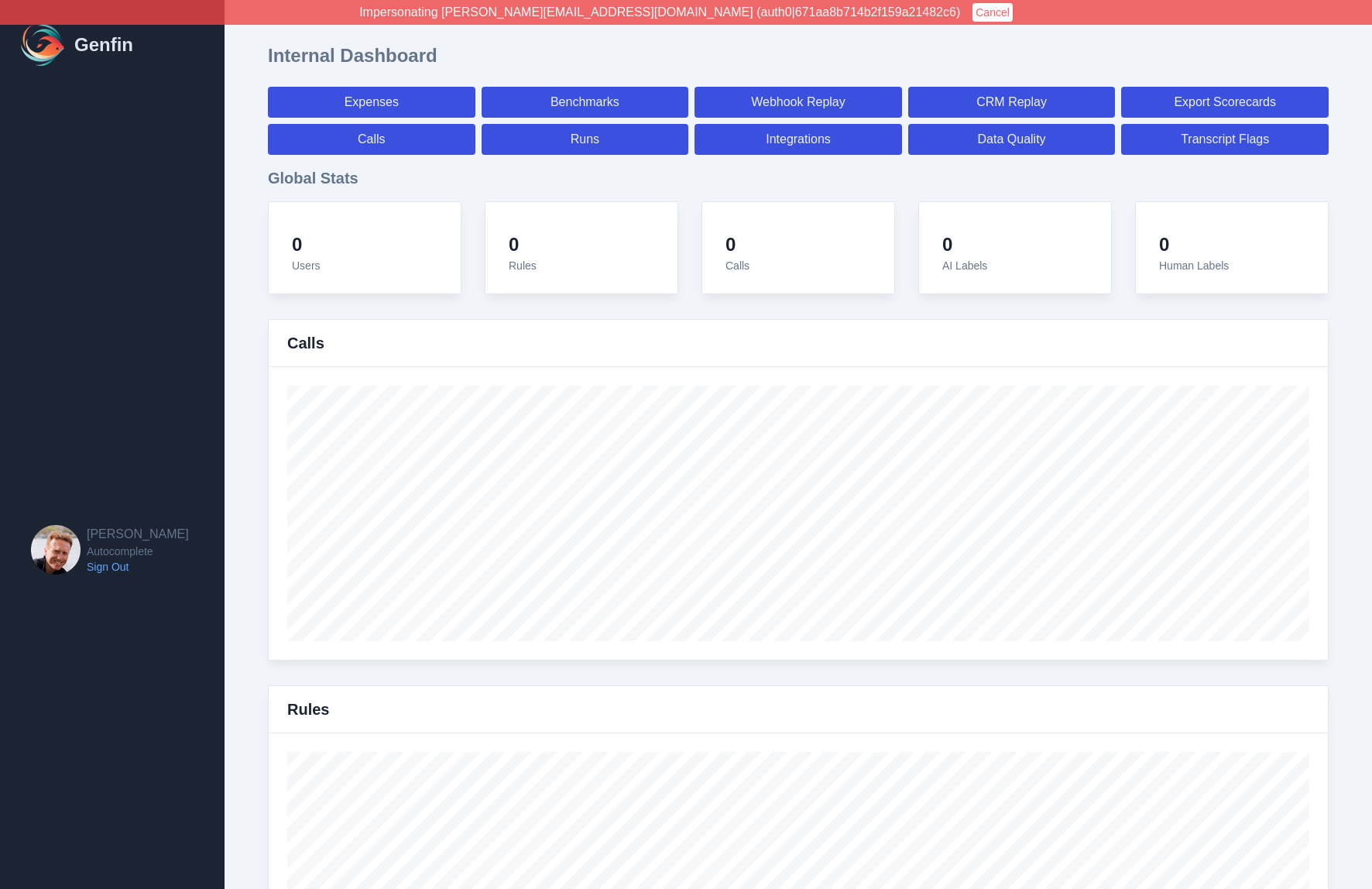
select select "7"
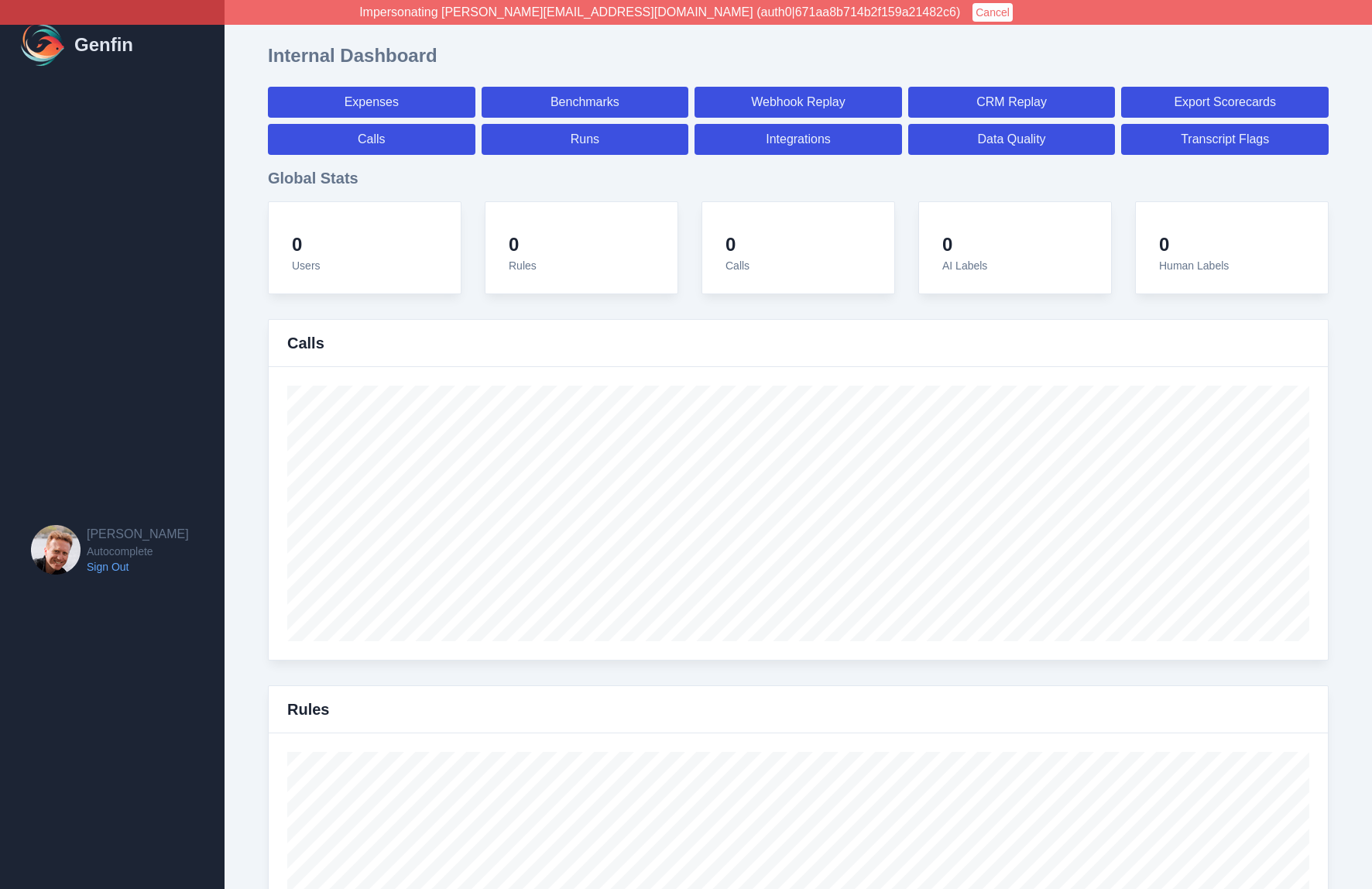
select select "7"
select select "paid"
select select "7"
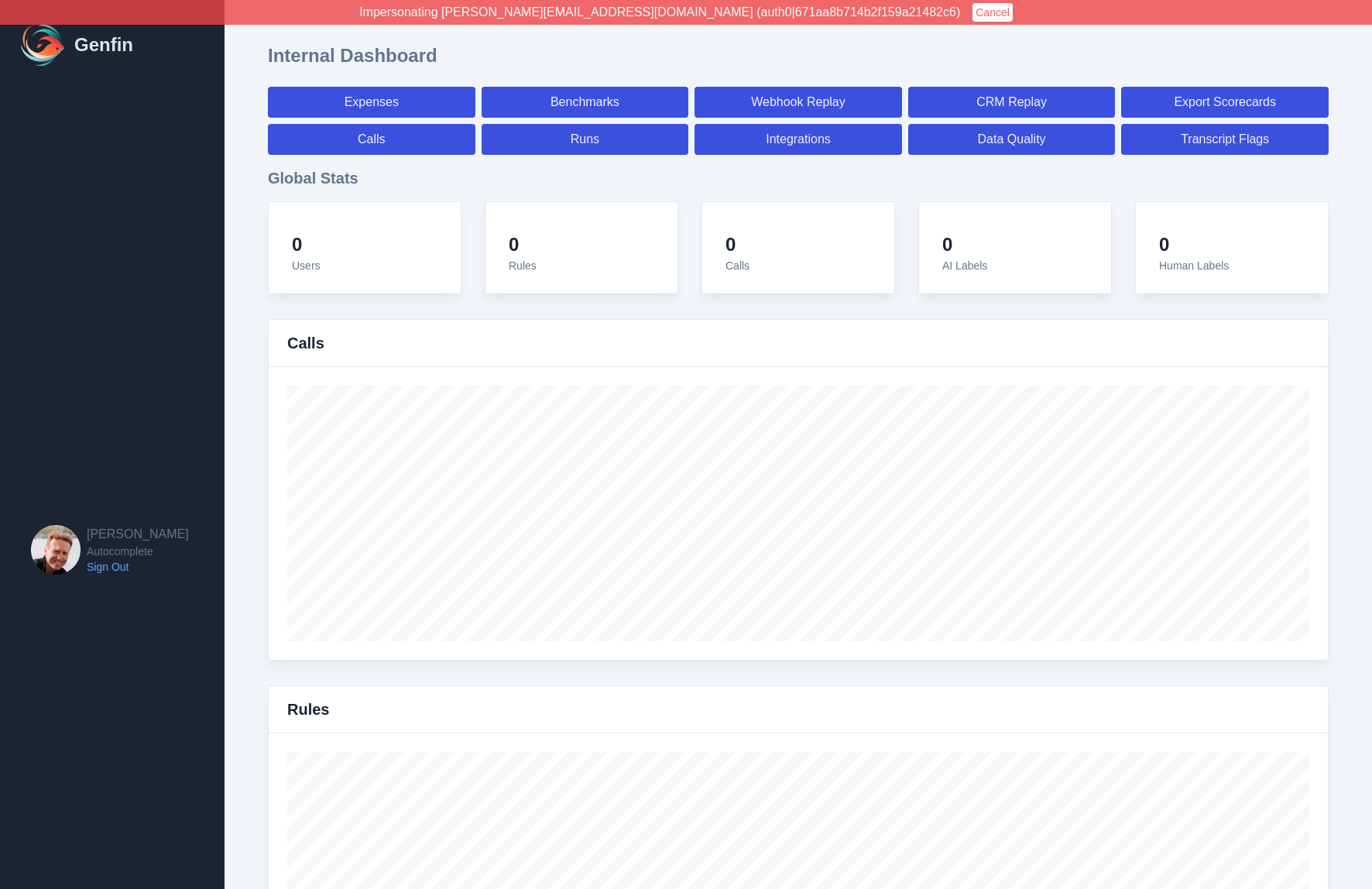
select select "7"
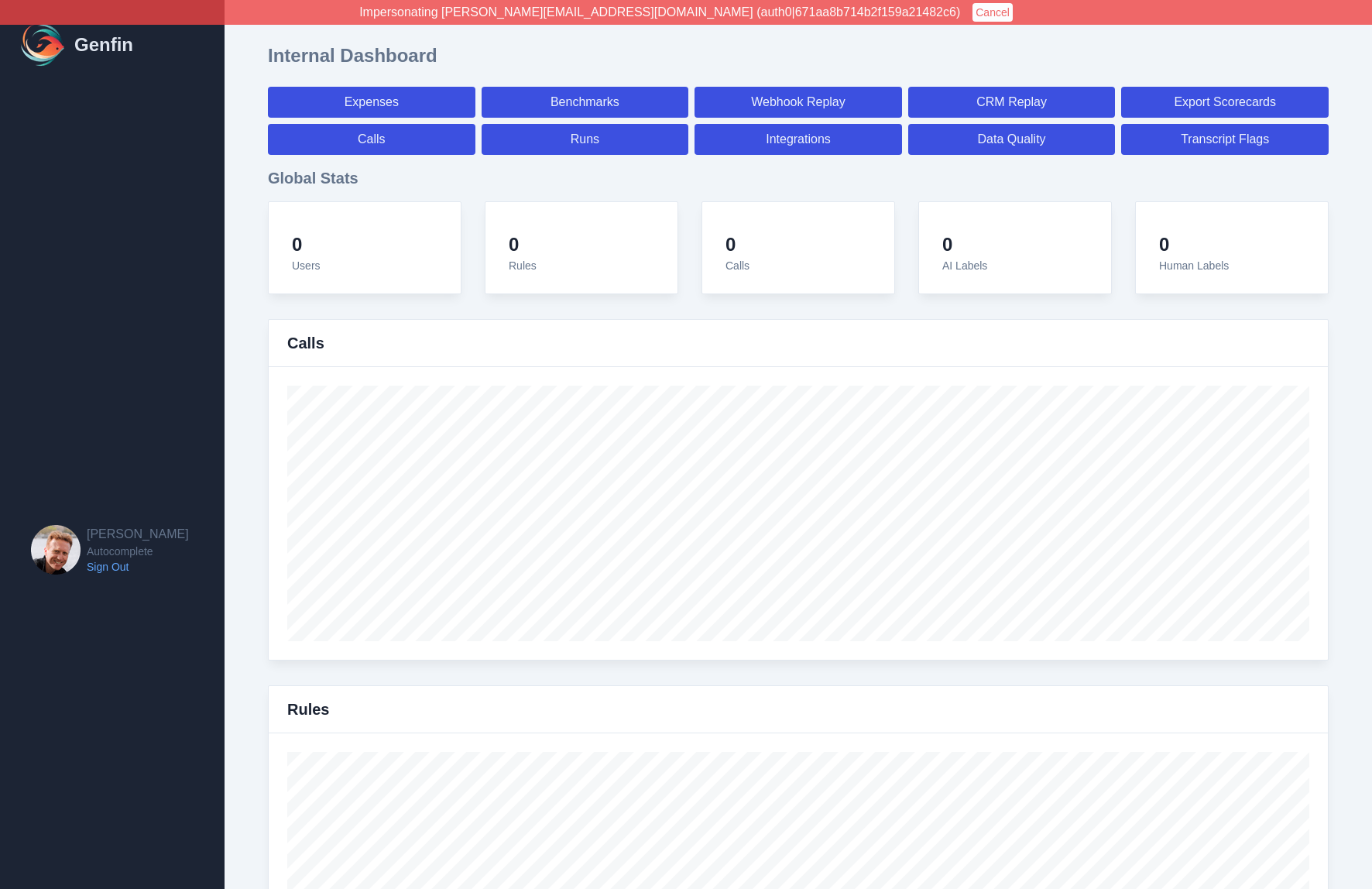
select select "7"
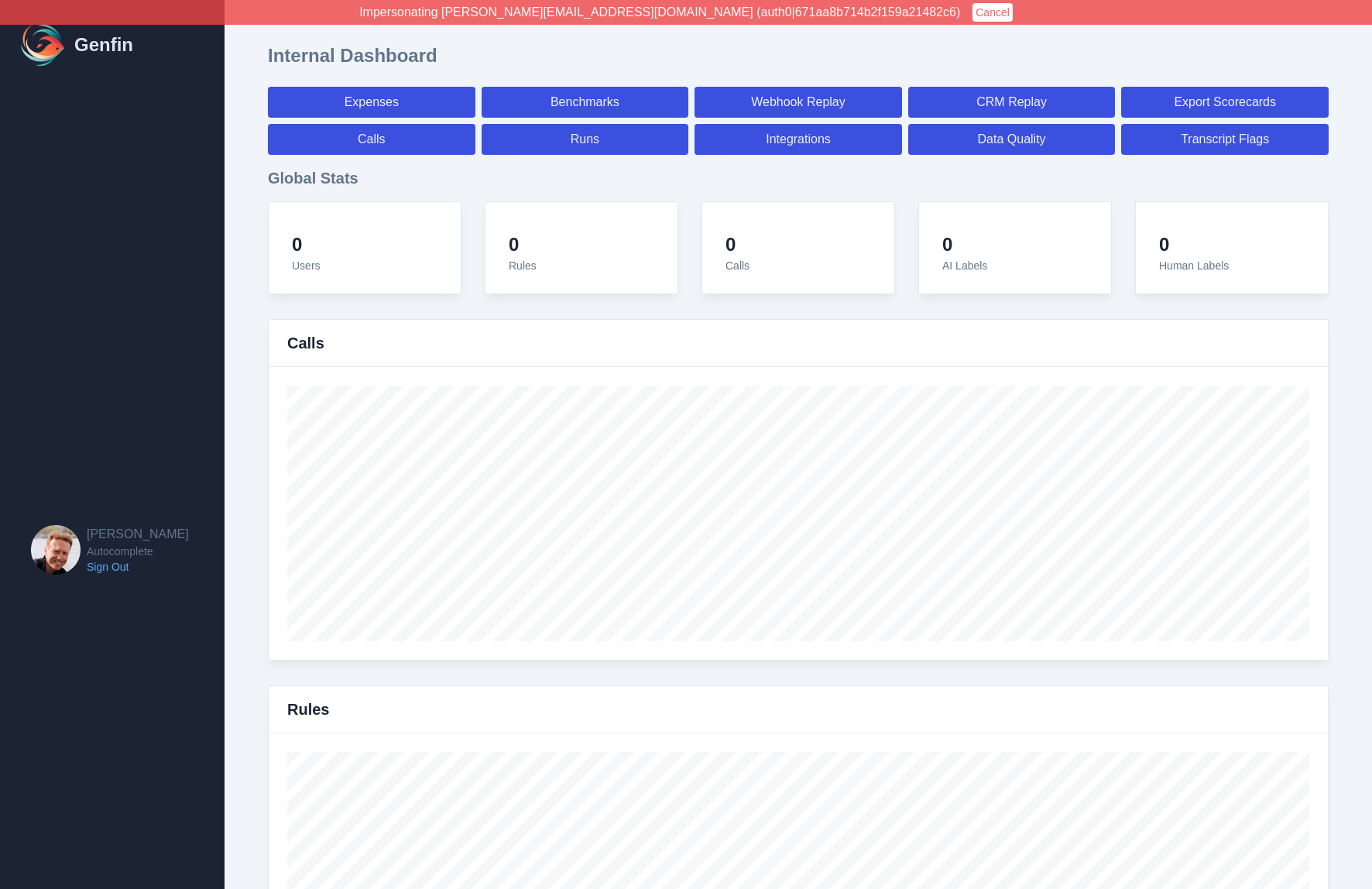
select select "7"
select select "paid"
select select "7"
select select "paid"
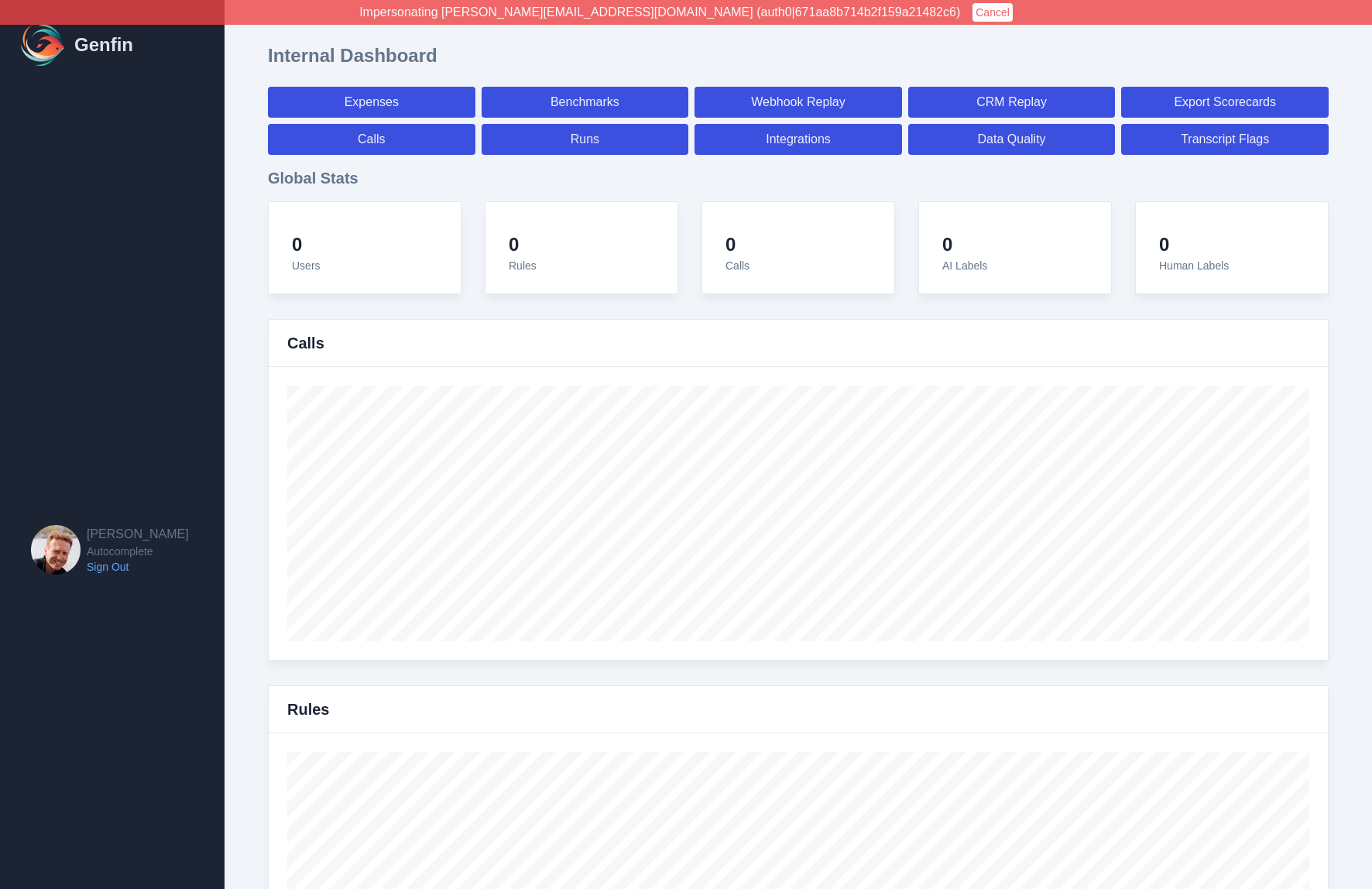
select select "paid"
select select "7"
select select "paid"
select select "7"
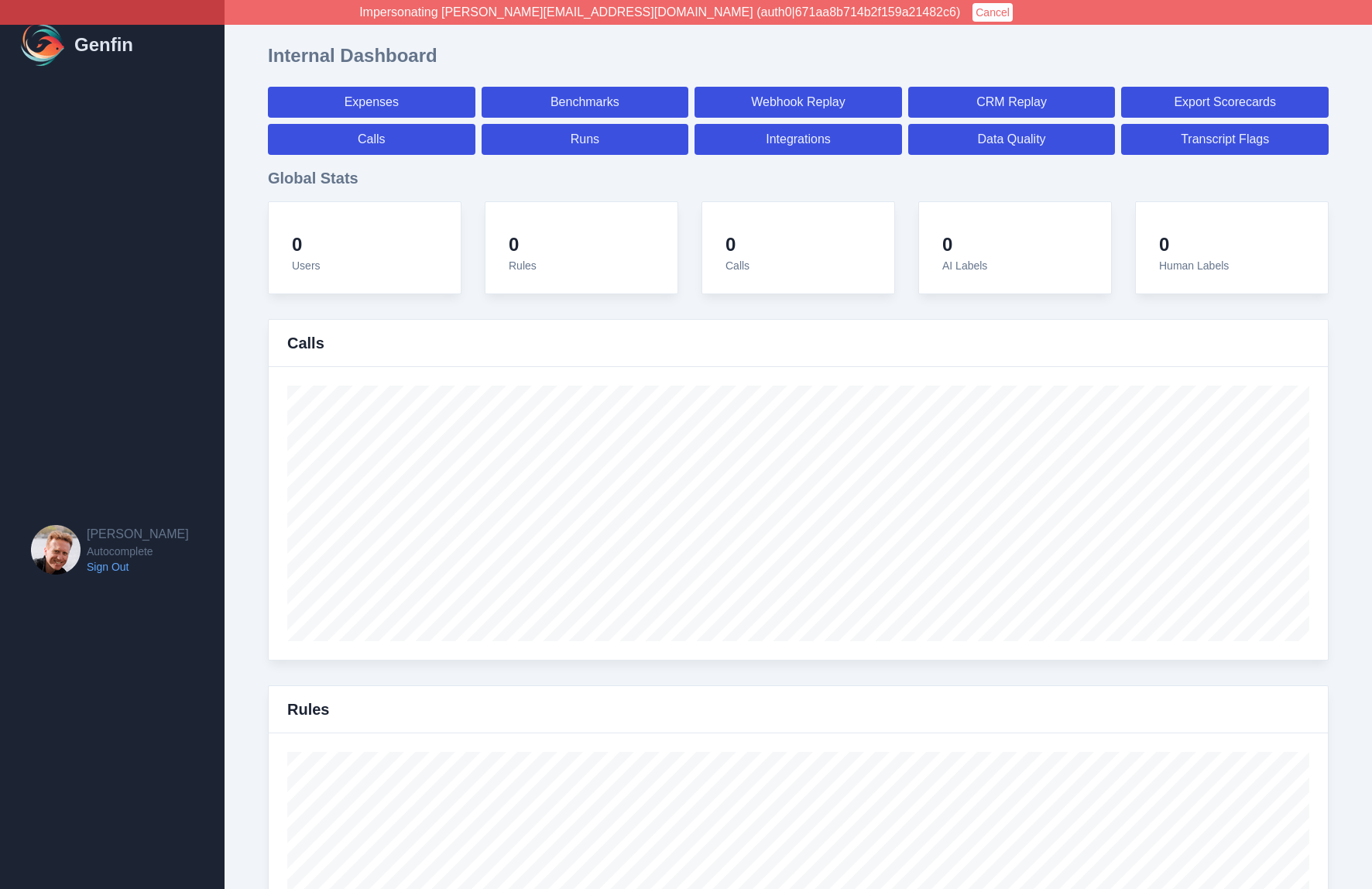
select select "7"
select select "paid"
select select "7"
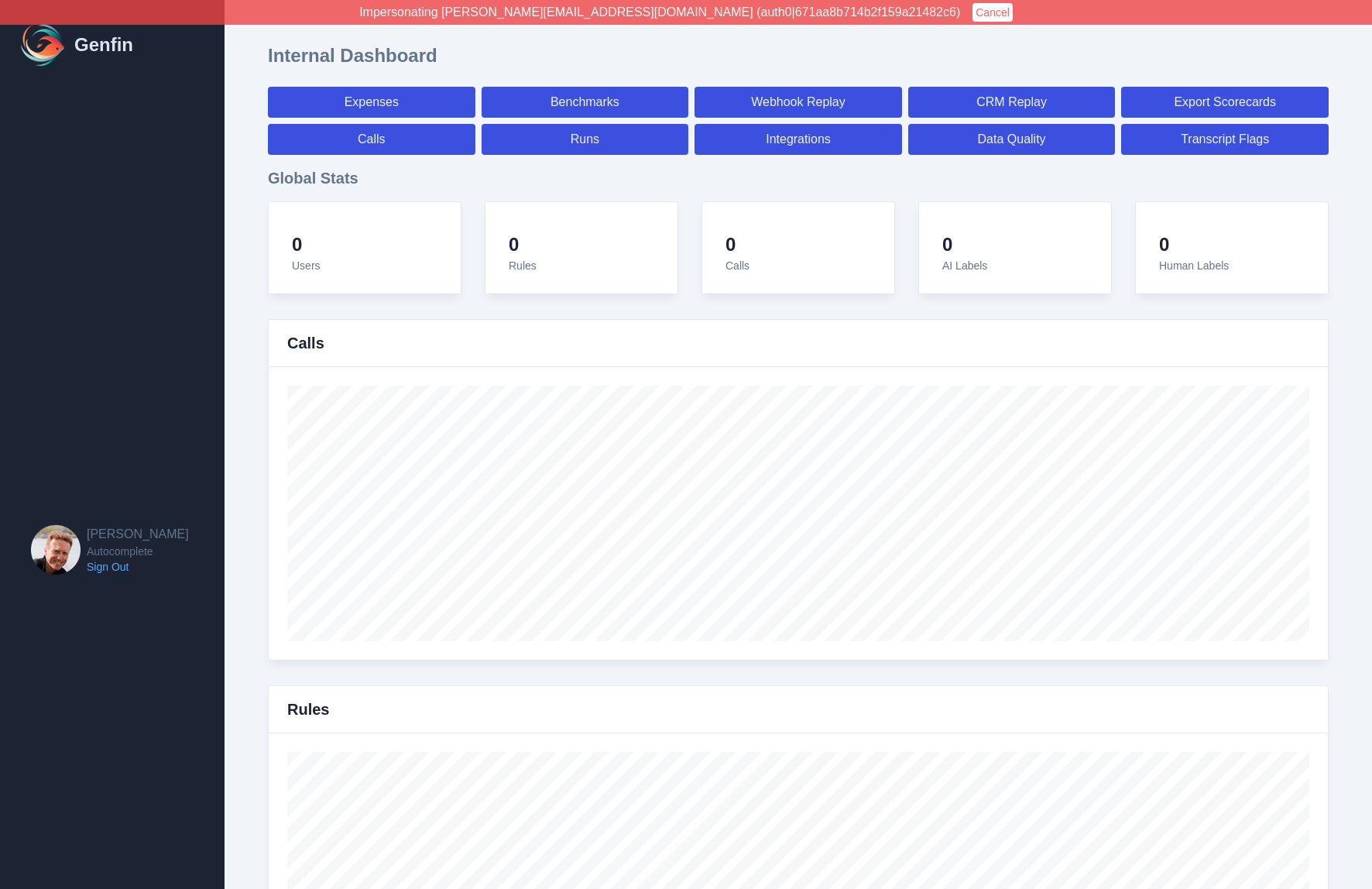
select select "paid"
select select "7"
select select "paid"
select select "7"
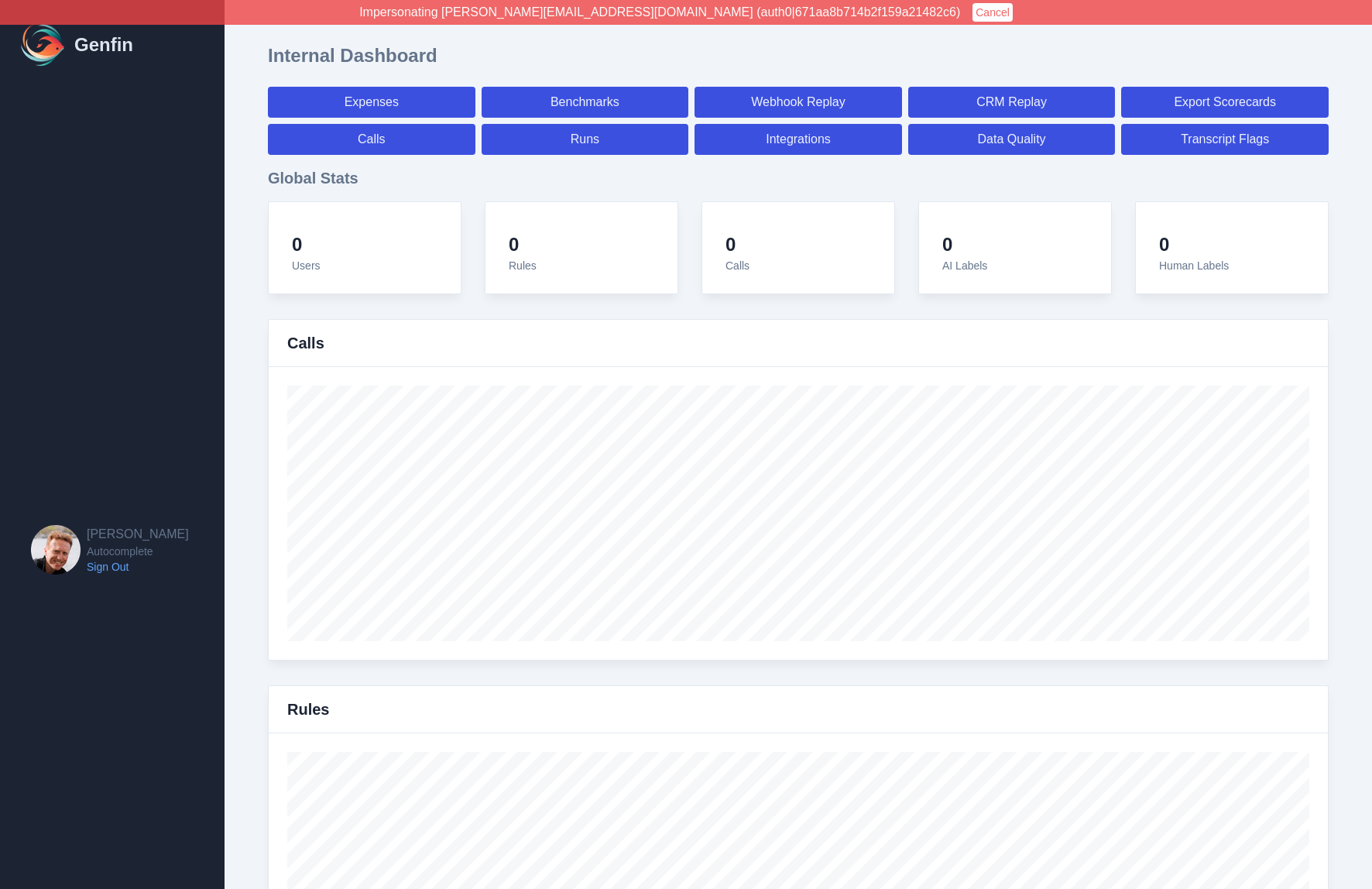
select select "7"
select select "paid"
select select "7"
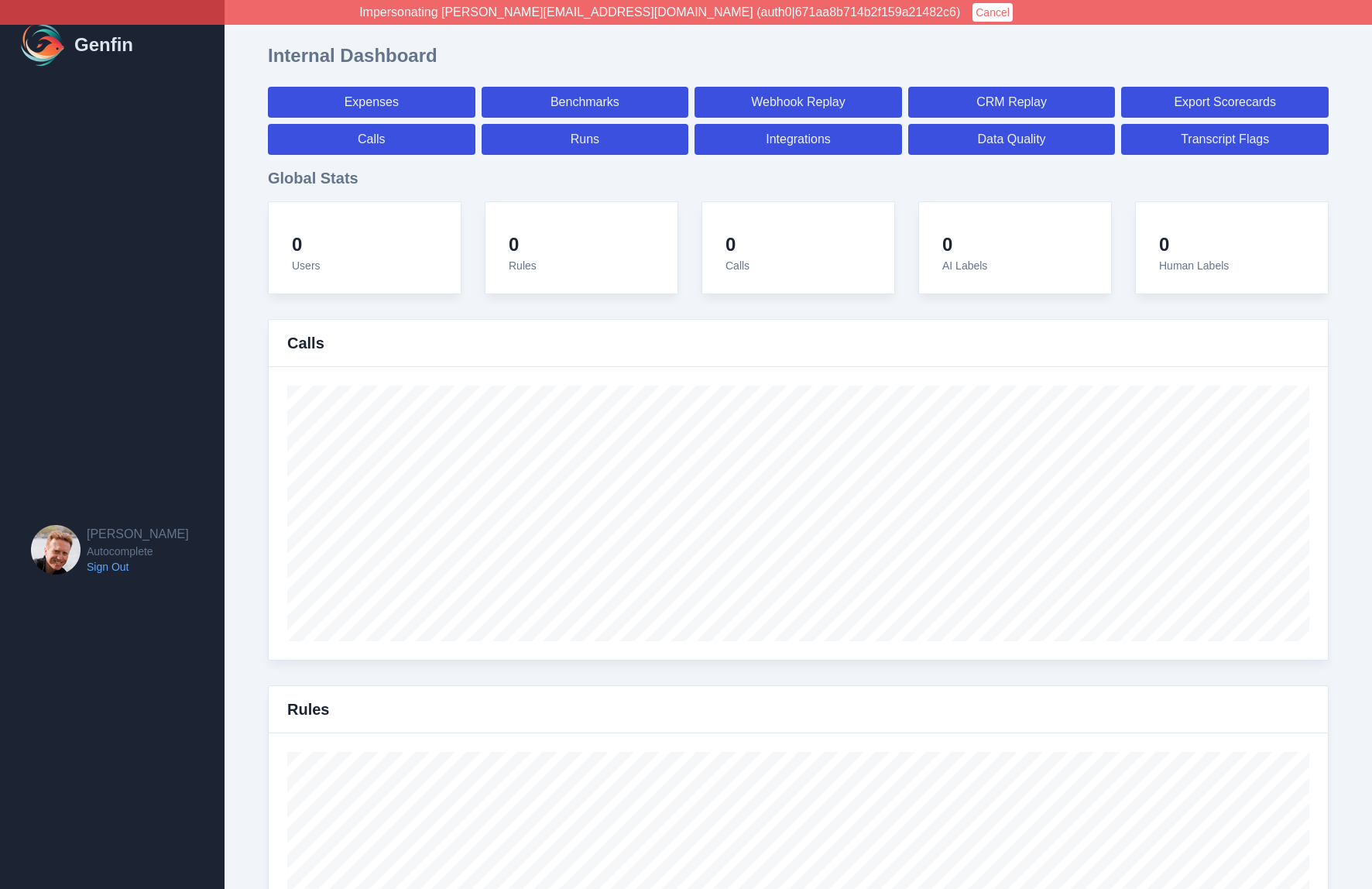
select select "7"
select select "paid"
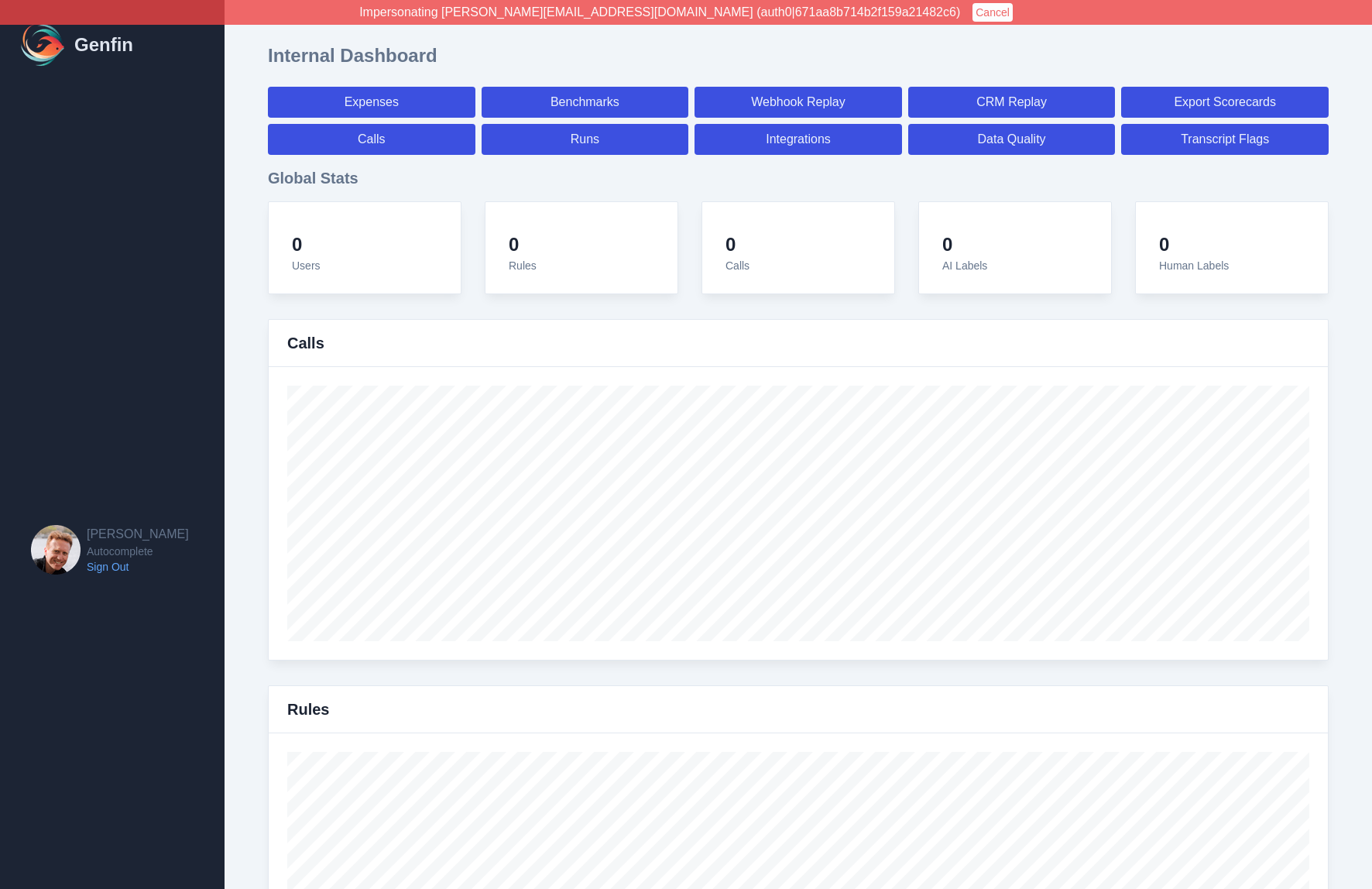
select select "7"
select select "paid"
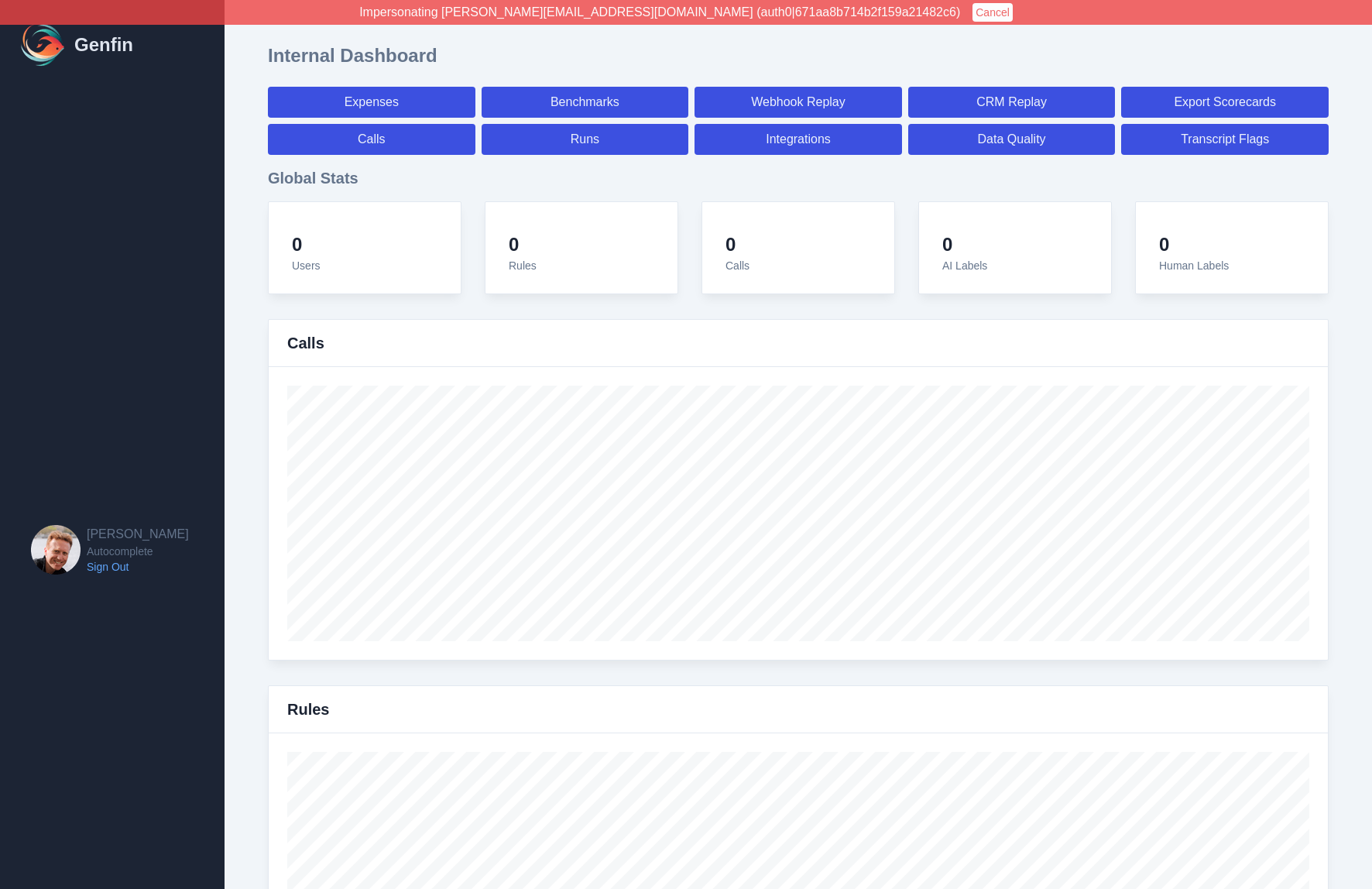
select select "7"
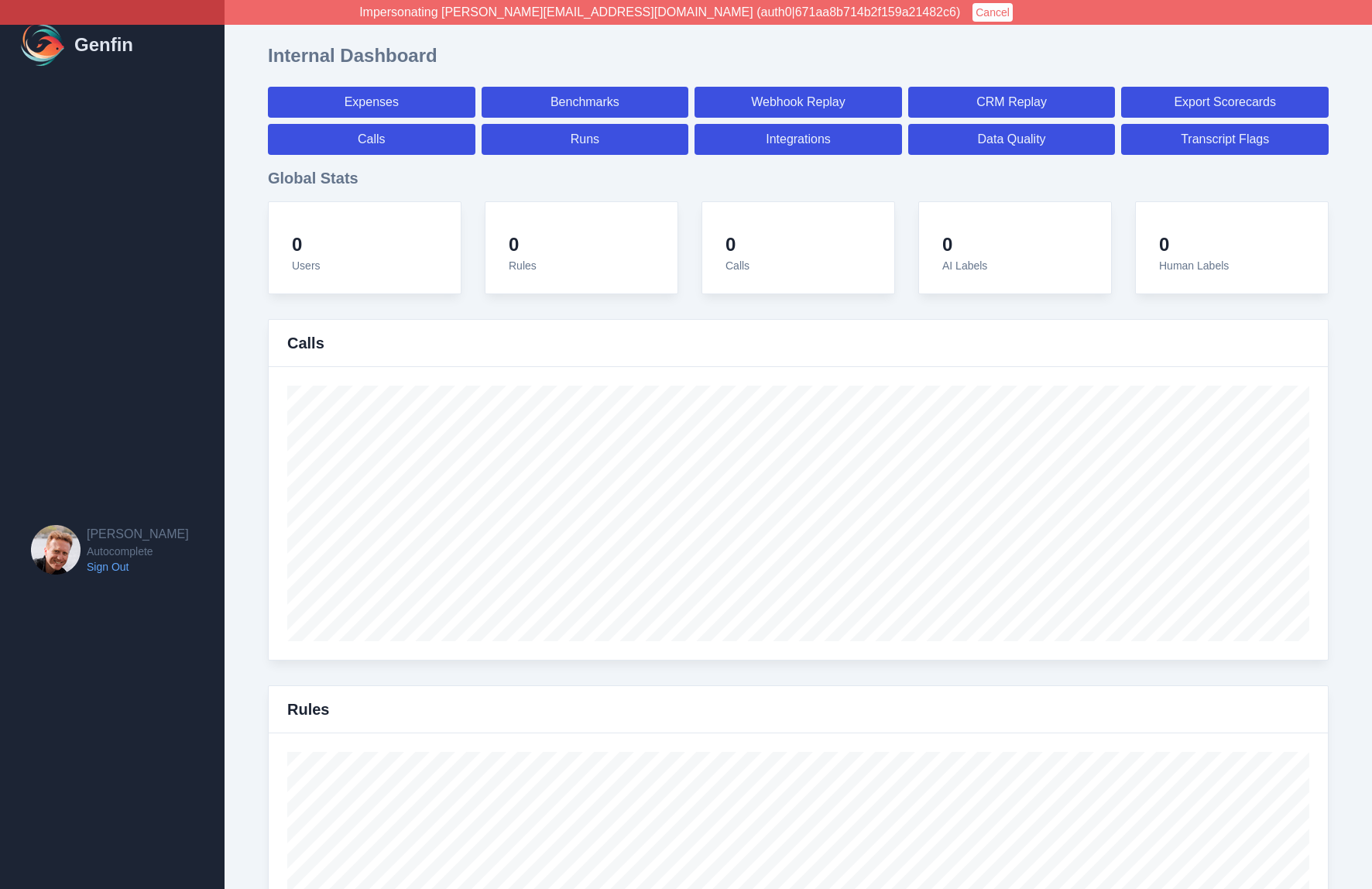
select select "paid"
select select "7"
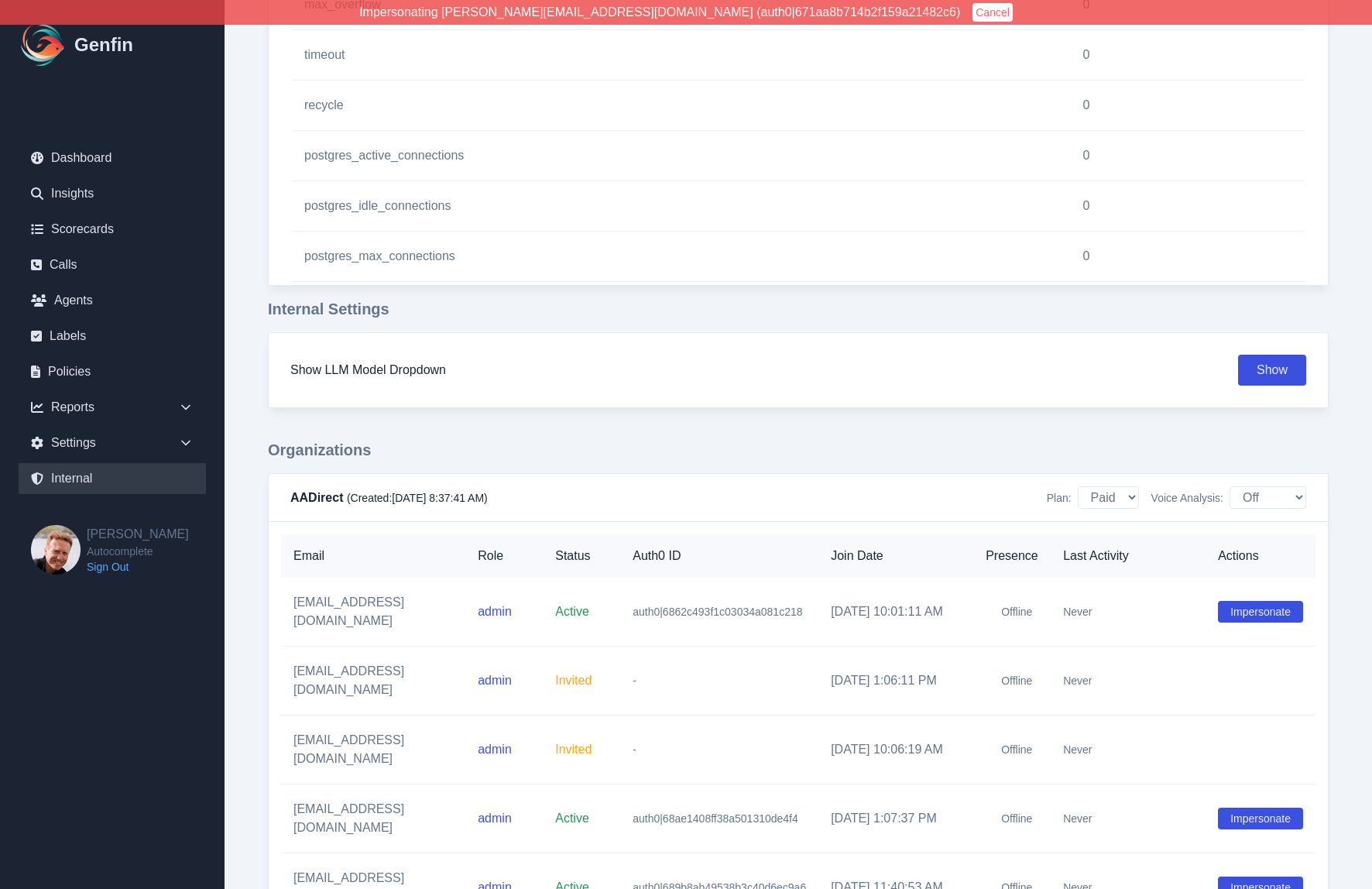
scroll to position [1671, 0]
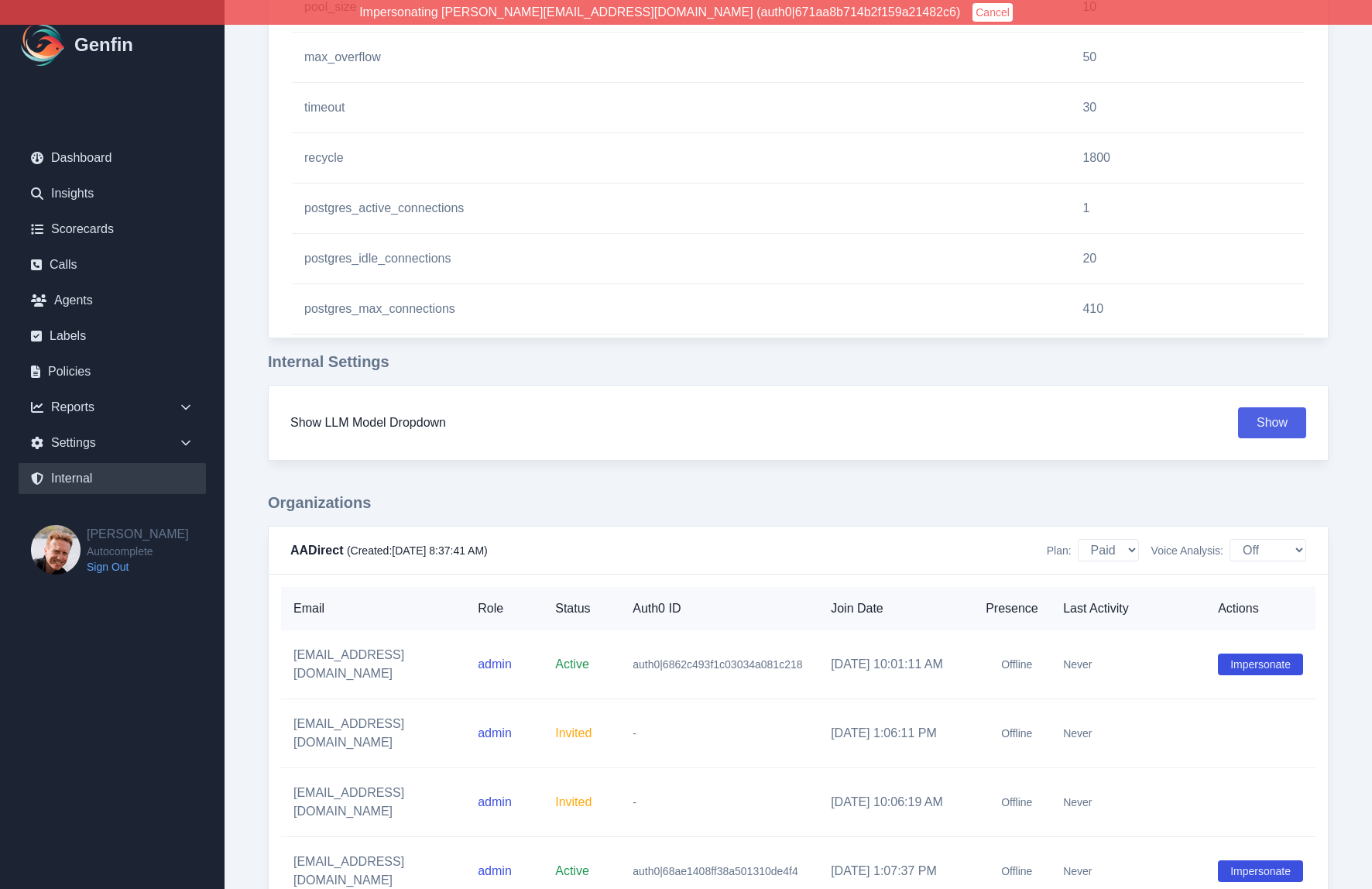
click at [1306, 423] on button "Show" at bounding box center [1272, 423] width 68 height 31
click at [1306, 423] on button "Hide" at bounding box center [1275, 423] width 63 height 31
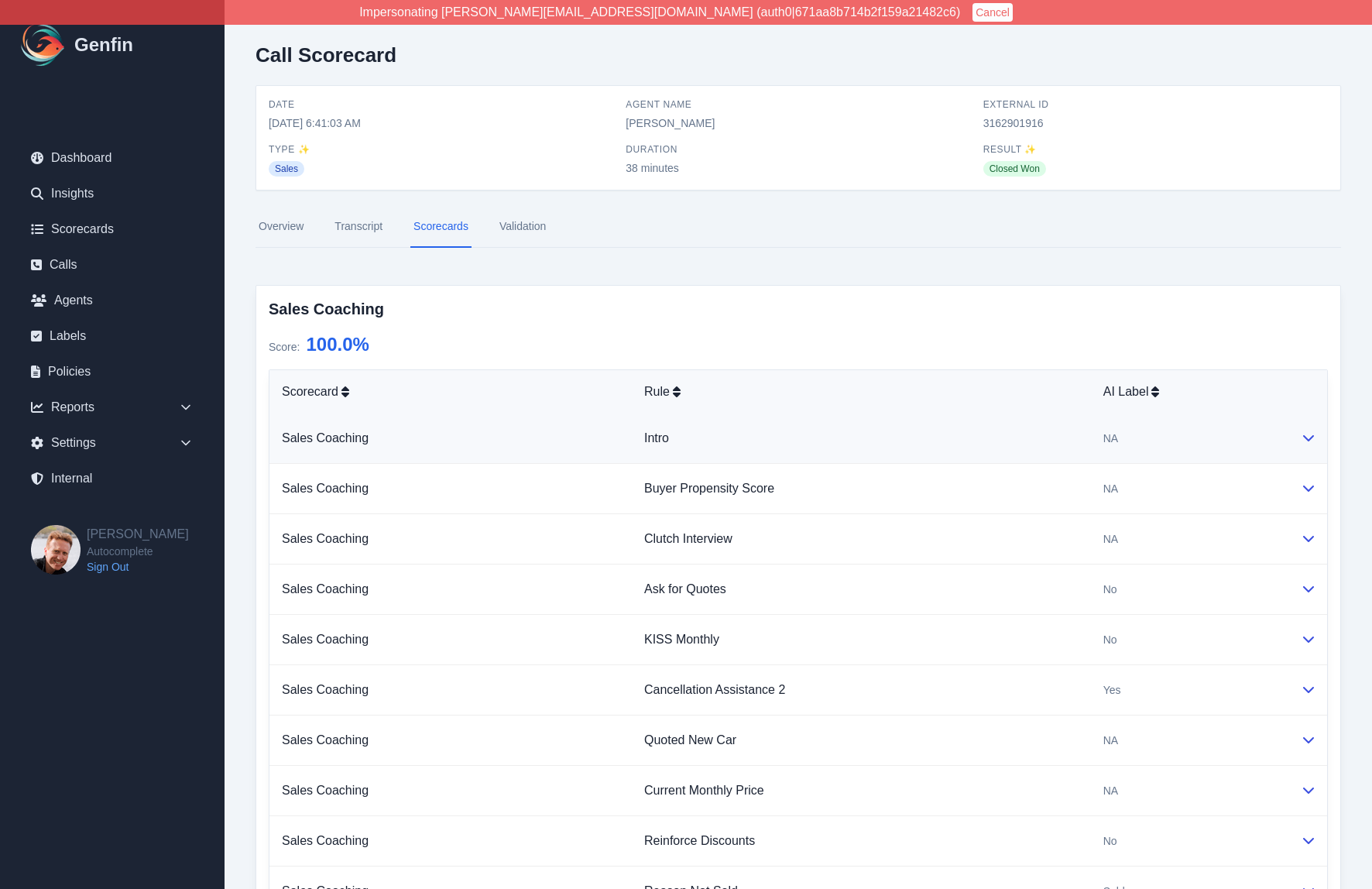
click at [863, 440] on td "Intro" at bounding box center [862, 438] width 460 height 50
click at [886, 426] on td "Intro" at bounding box center [862, 438] width 460 height 50
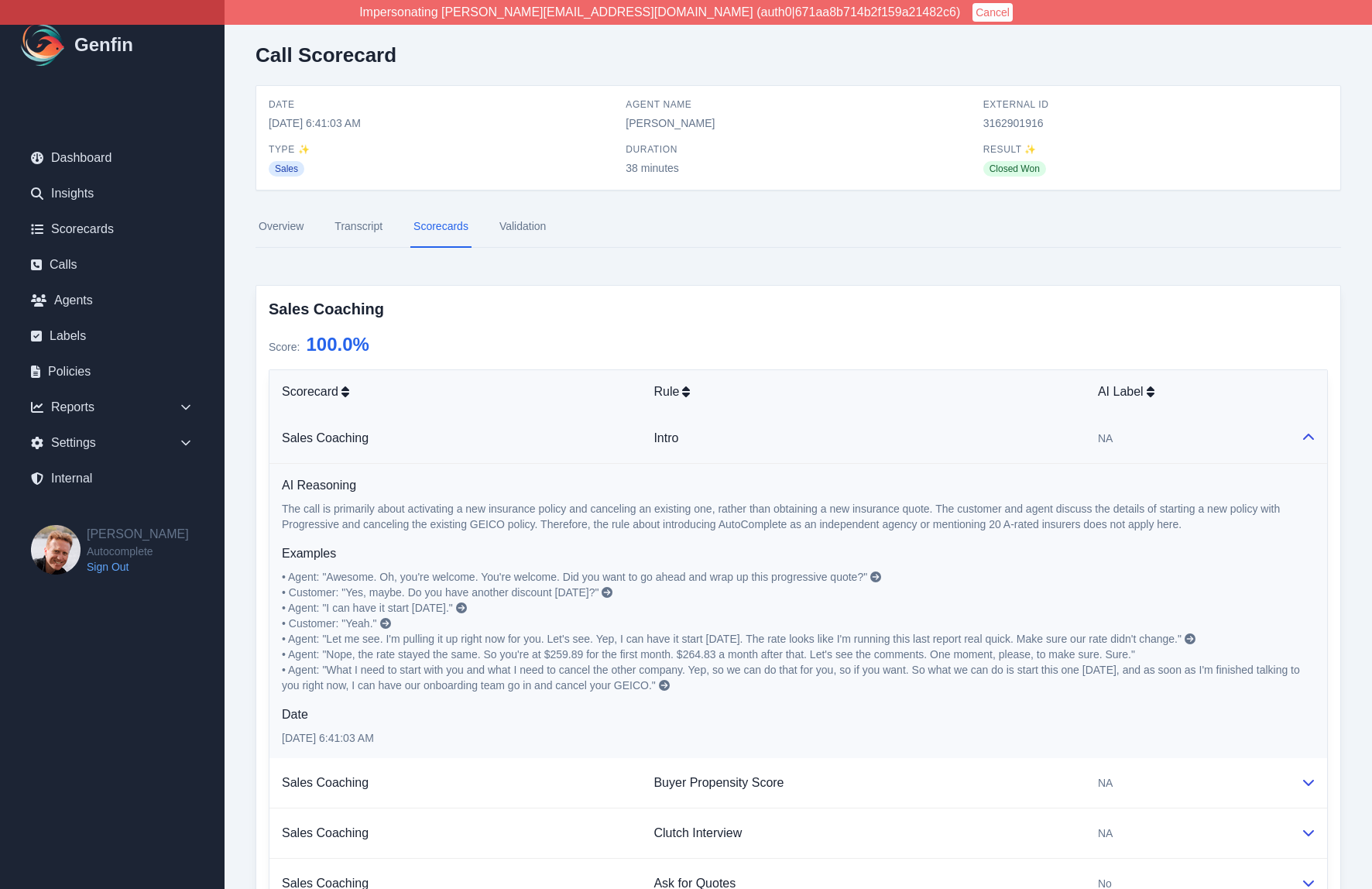
click at [361, 225] on link "Transcript" at bounding box center [358, 227] width 54 height 42
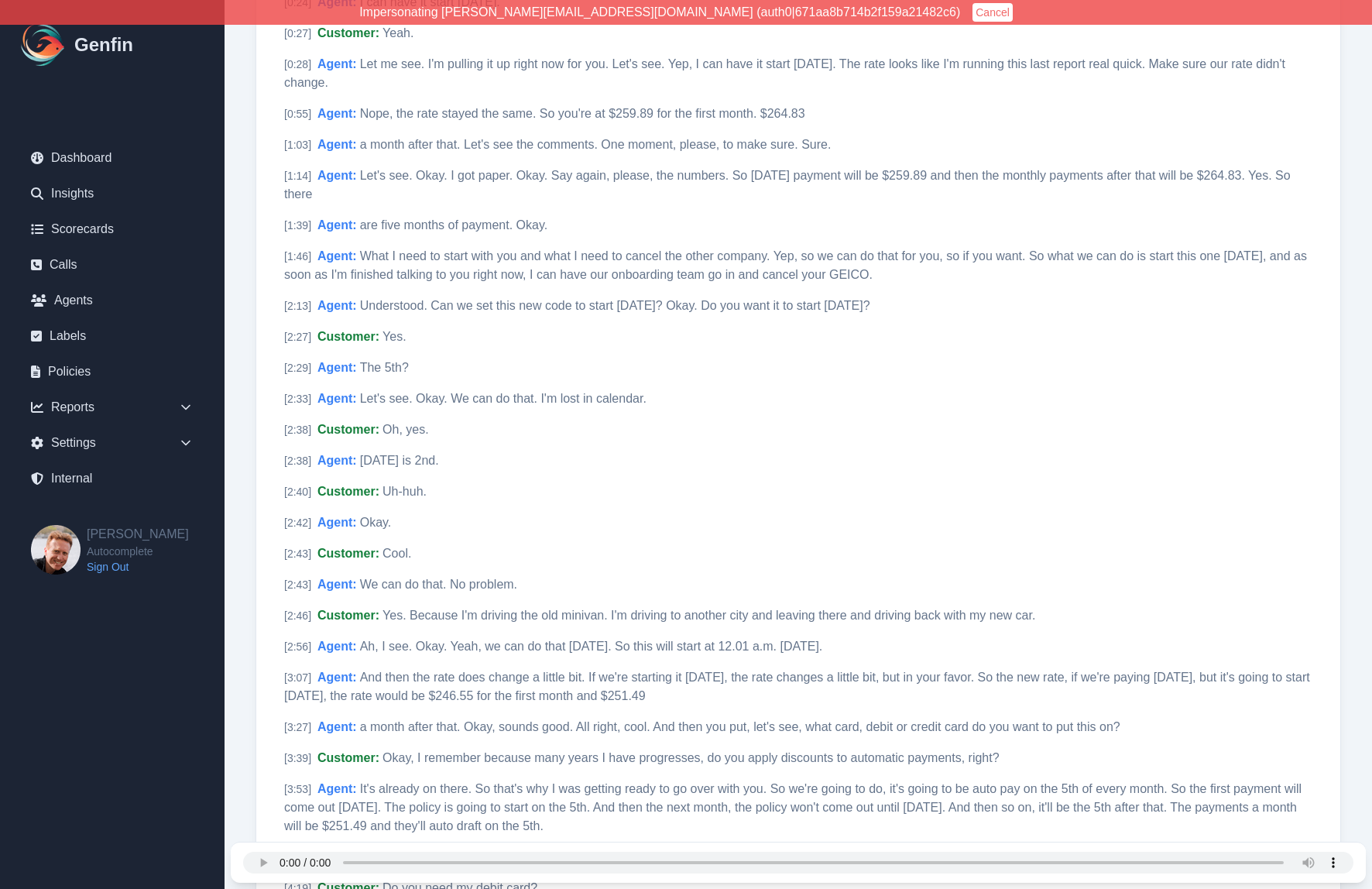
scroll to position [434, 0]
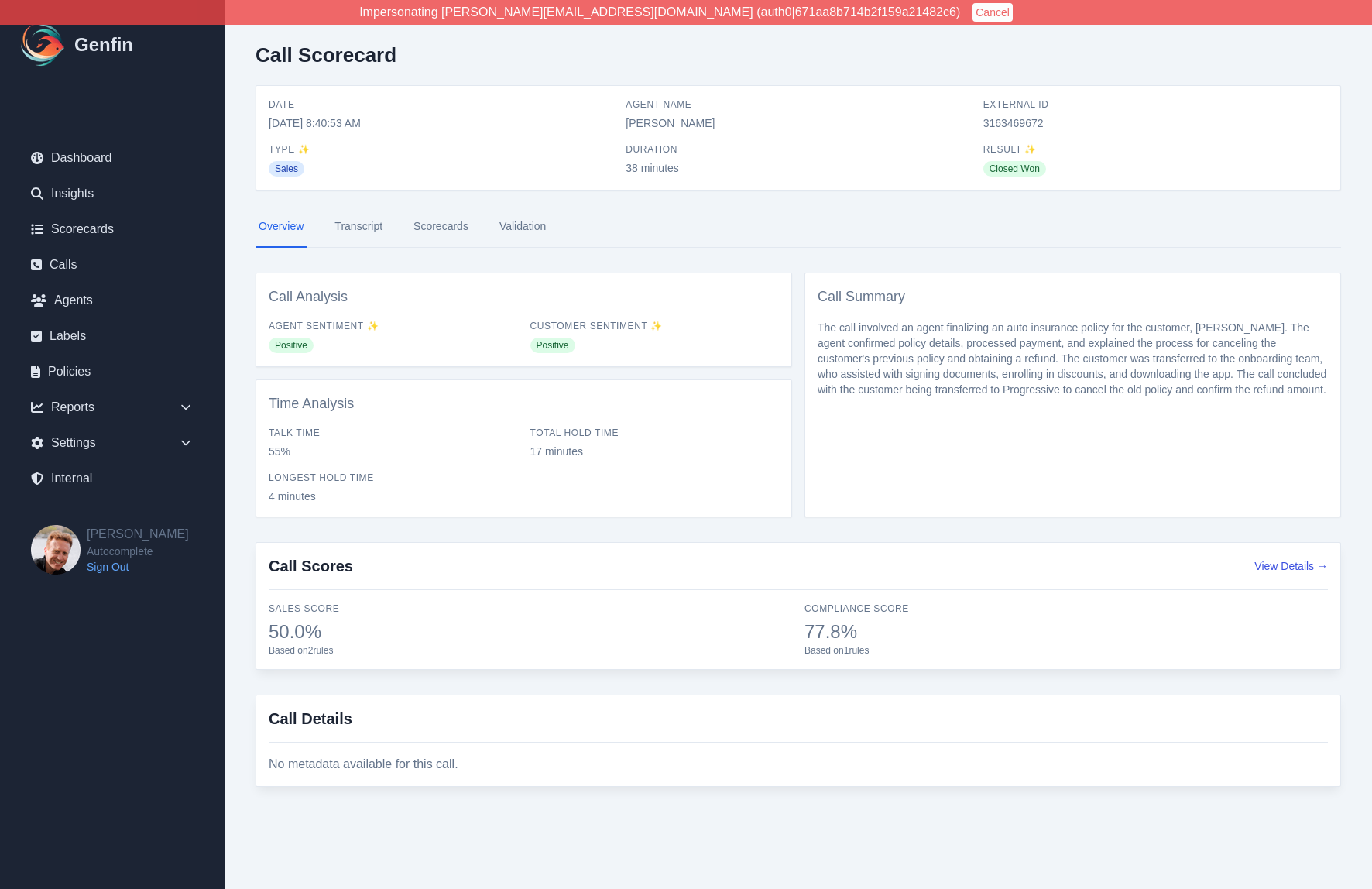
click at [350, 224] on link "Transcript" at bounding box center [358, 227] width 54 height 42
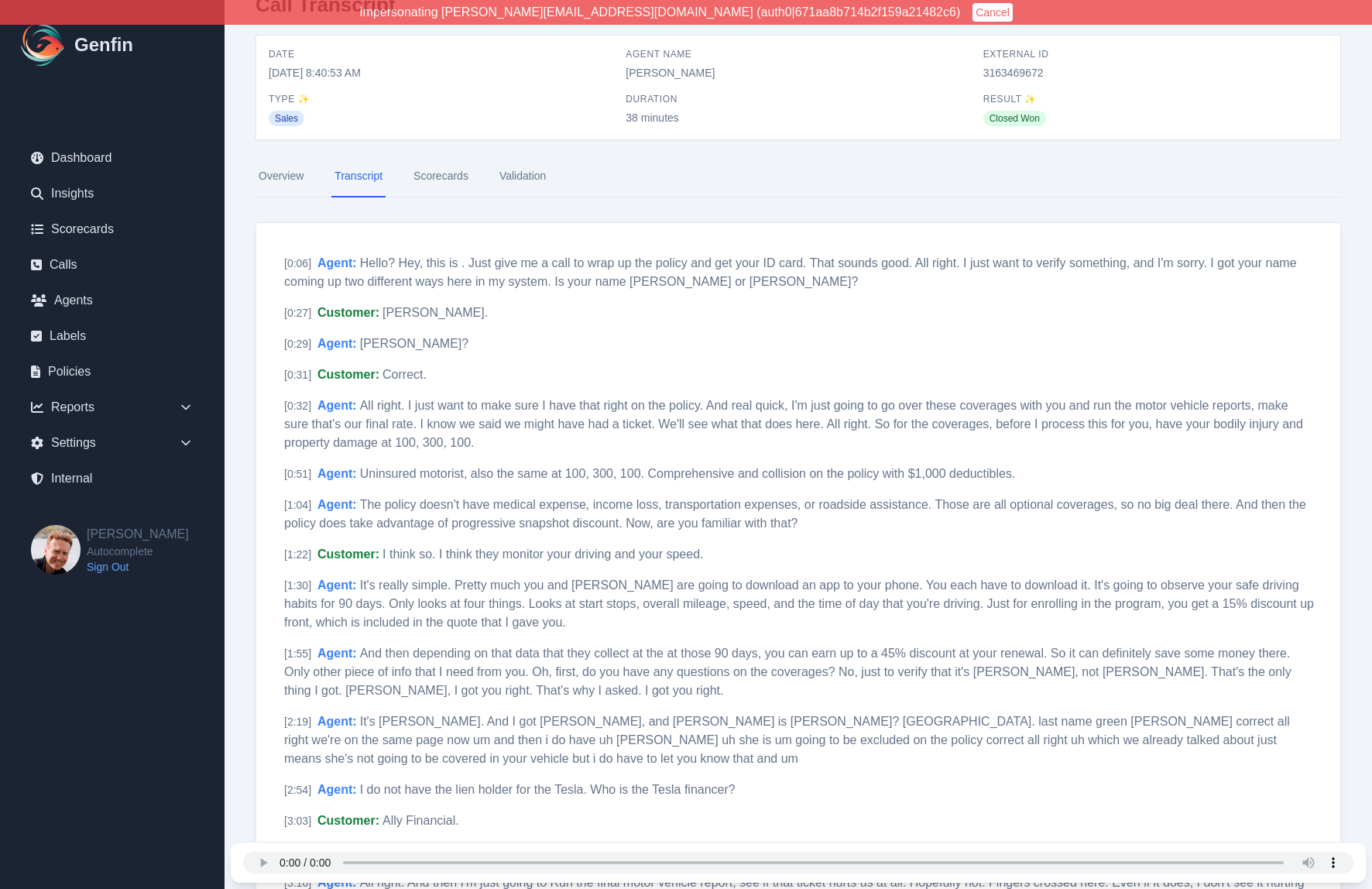
scroll to position [54, 0]
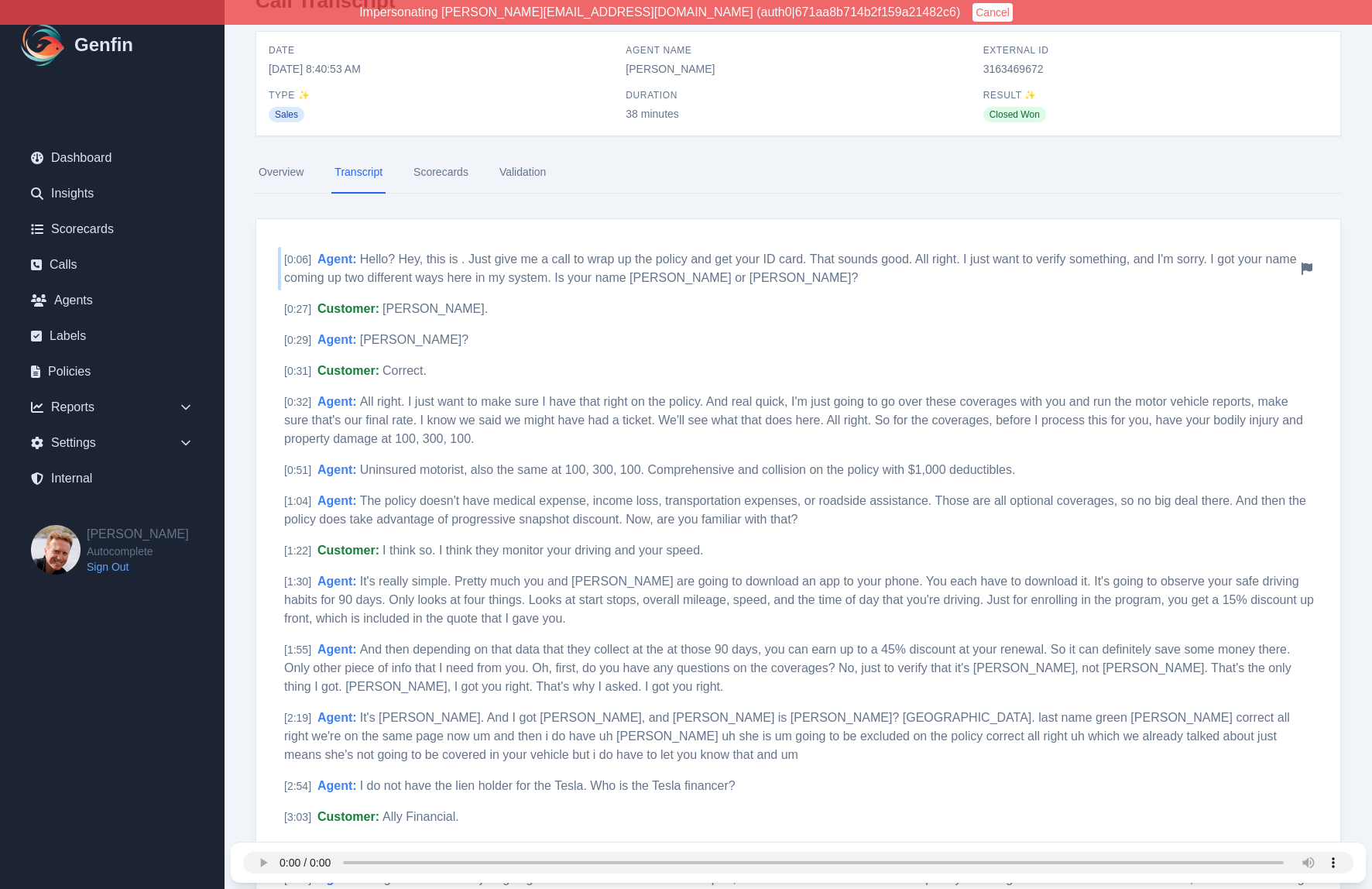
click at [337, 266] on div "[ 0:06 ] Agent : Hello? Hey, this is . Just give me a call to wrap up the polic…" at bounding box center [798, 269] width 1041 height 43
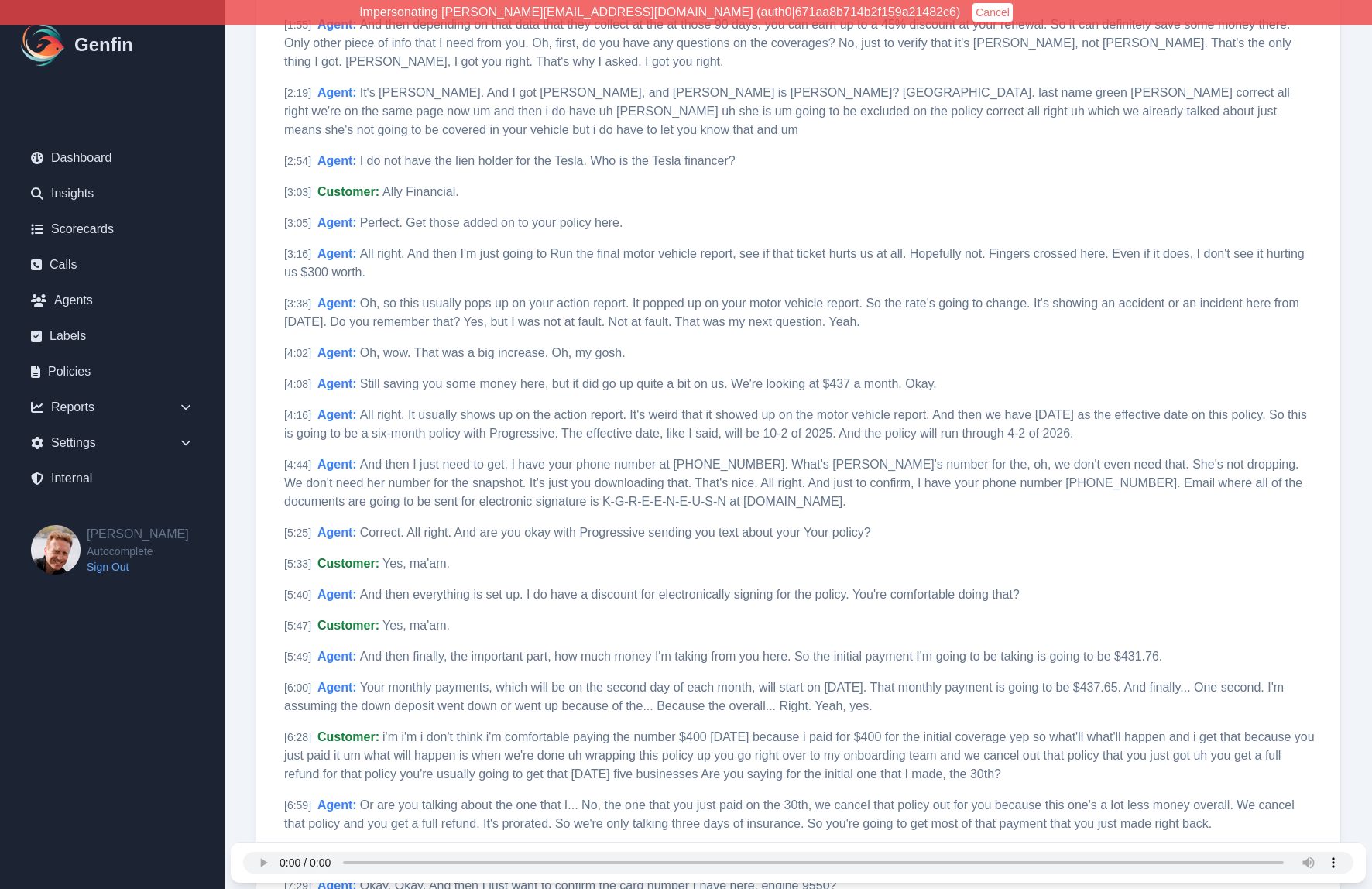
scroll to position [0, 0]
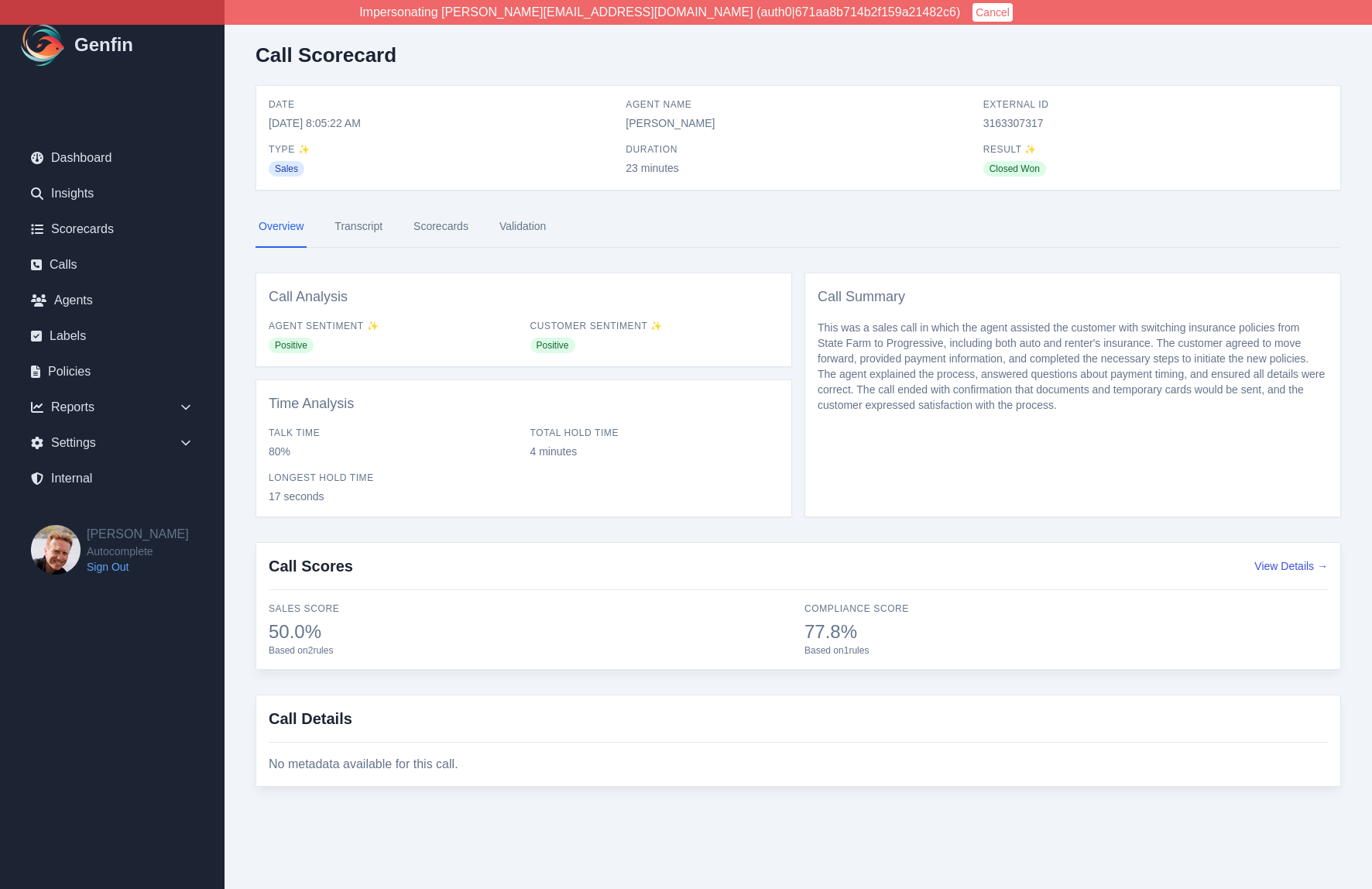
click at [343, 227] on link "Transcript" at bounding box center [358, 227] width 54 height 42
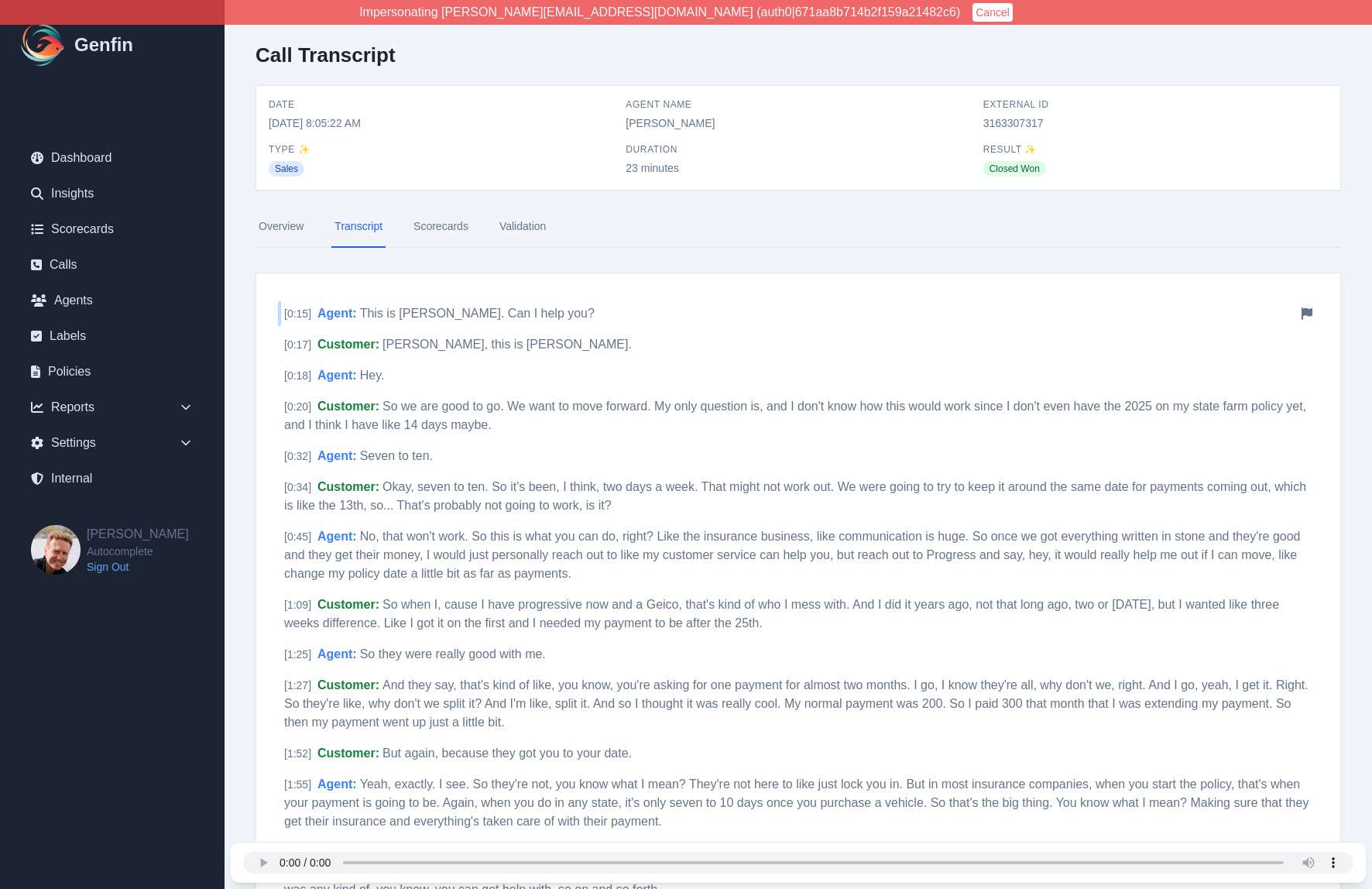
click at [352, 318] on span "Agent :" at bounding box center [337, 313] width 39 height 13
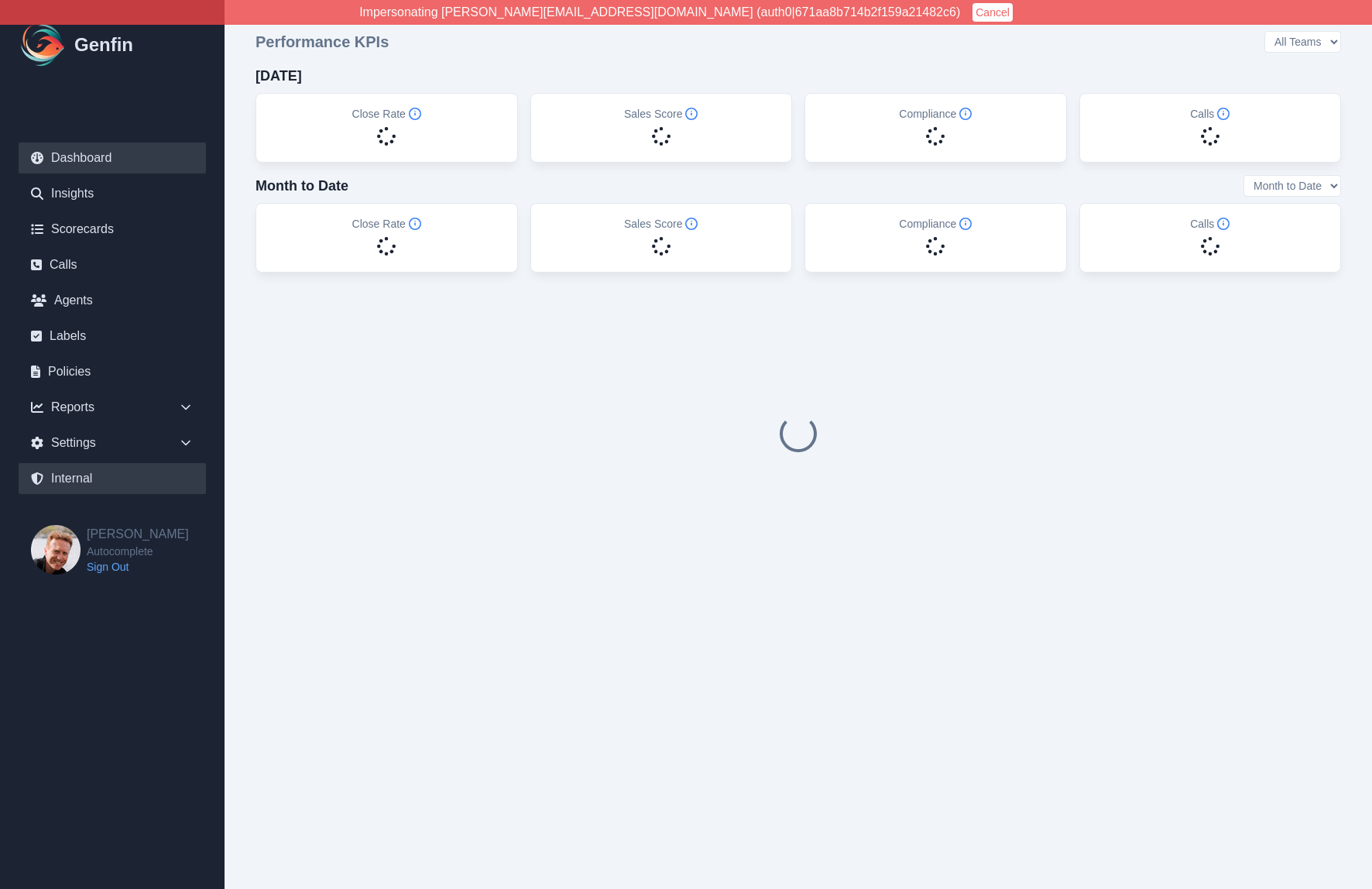
click at [95, 474] on link "Internal" at bounding box center [112, 479] width 188 height 31
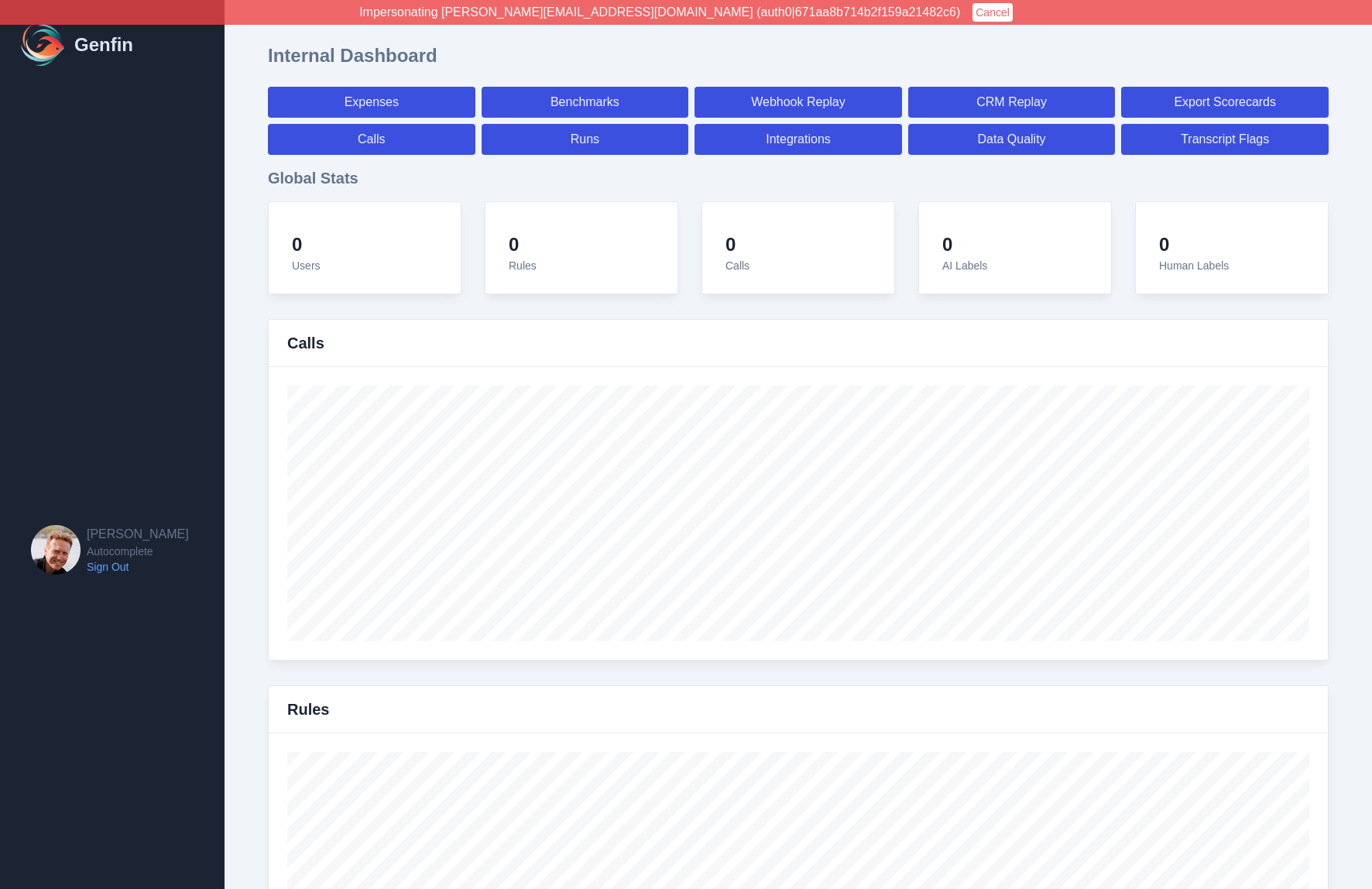
select select "paid"
select select "7"
select select "paid"
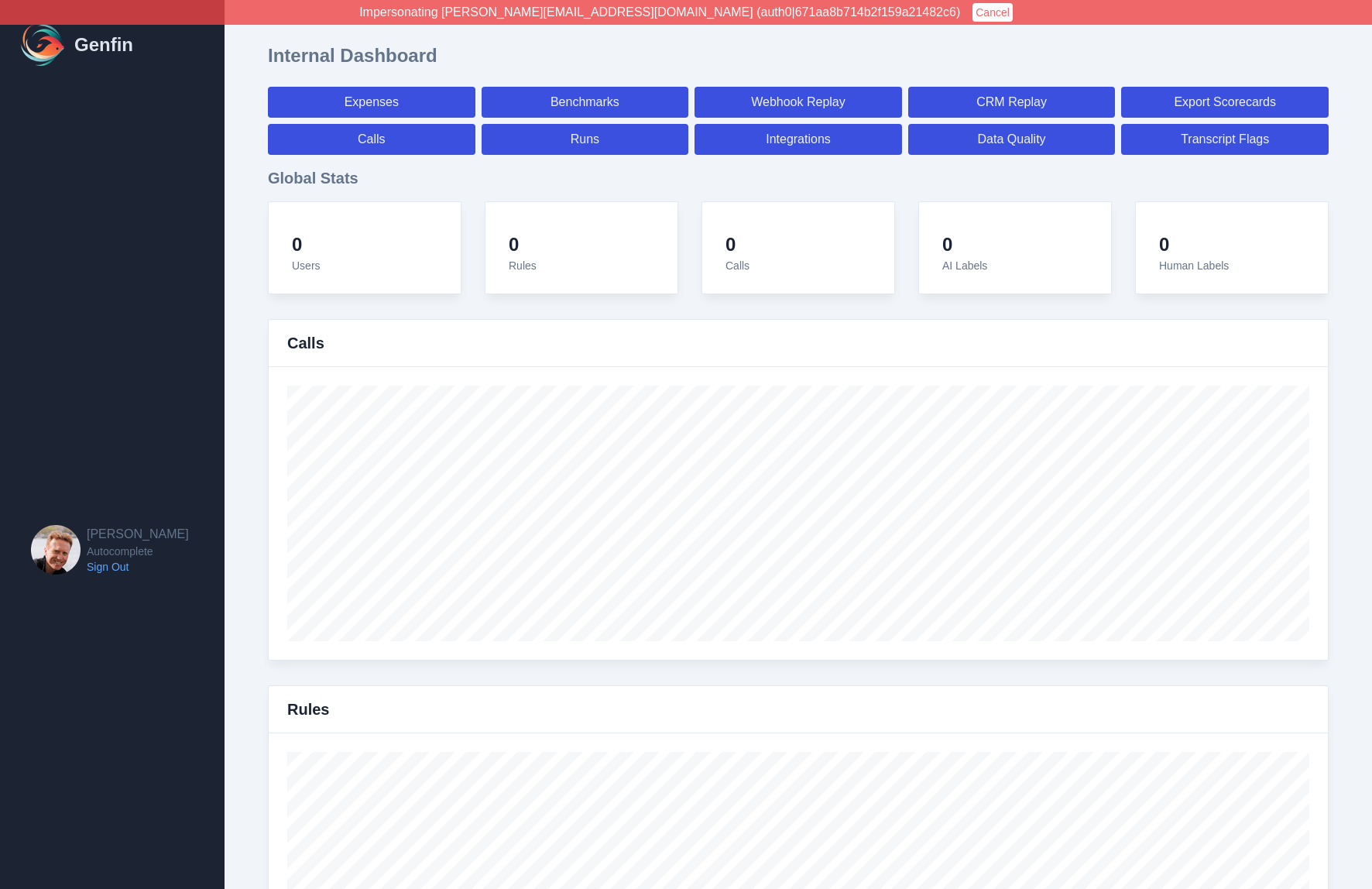
select select "7"
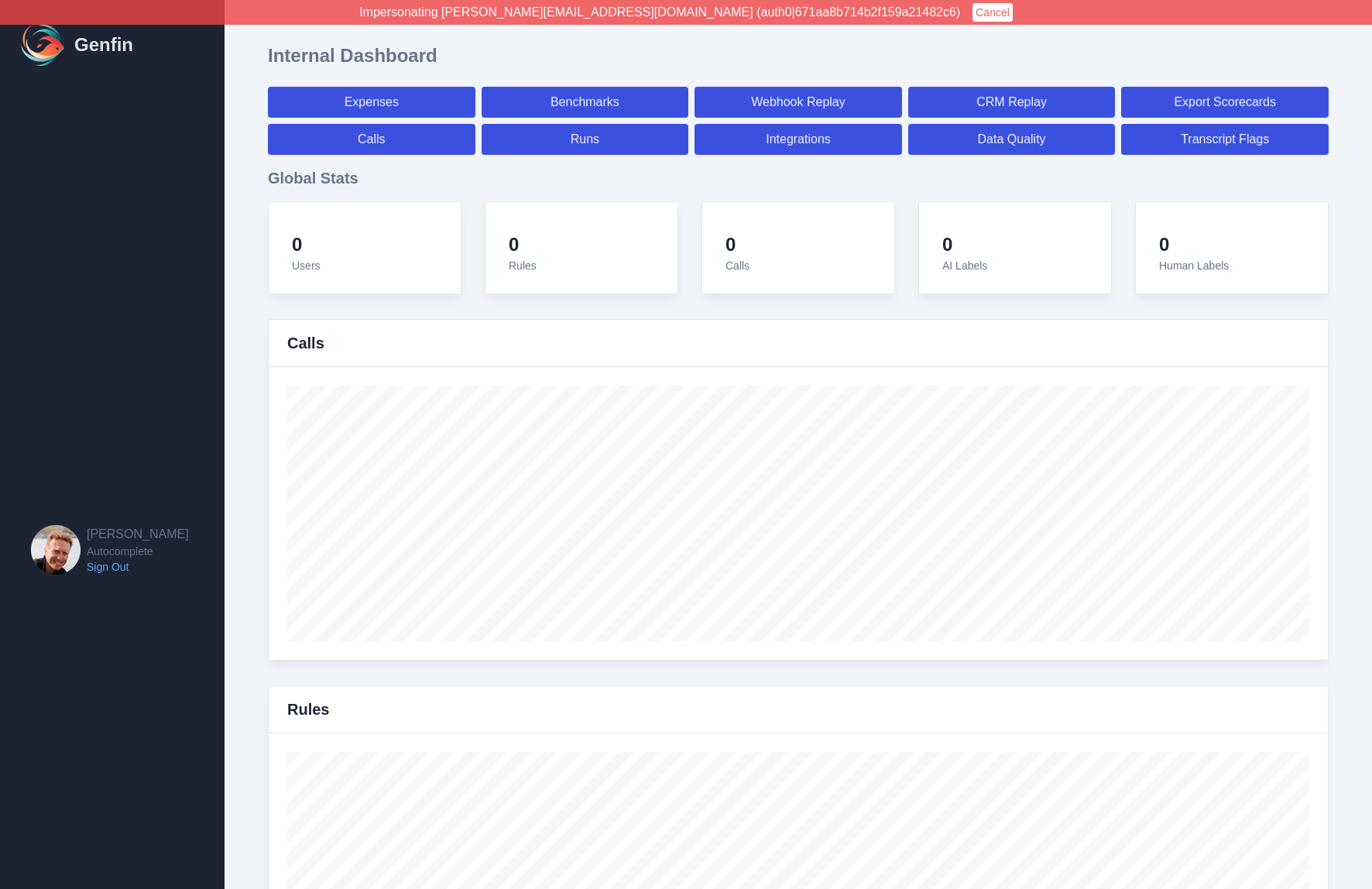
select select "7"
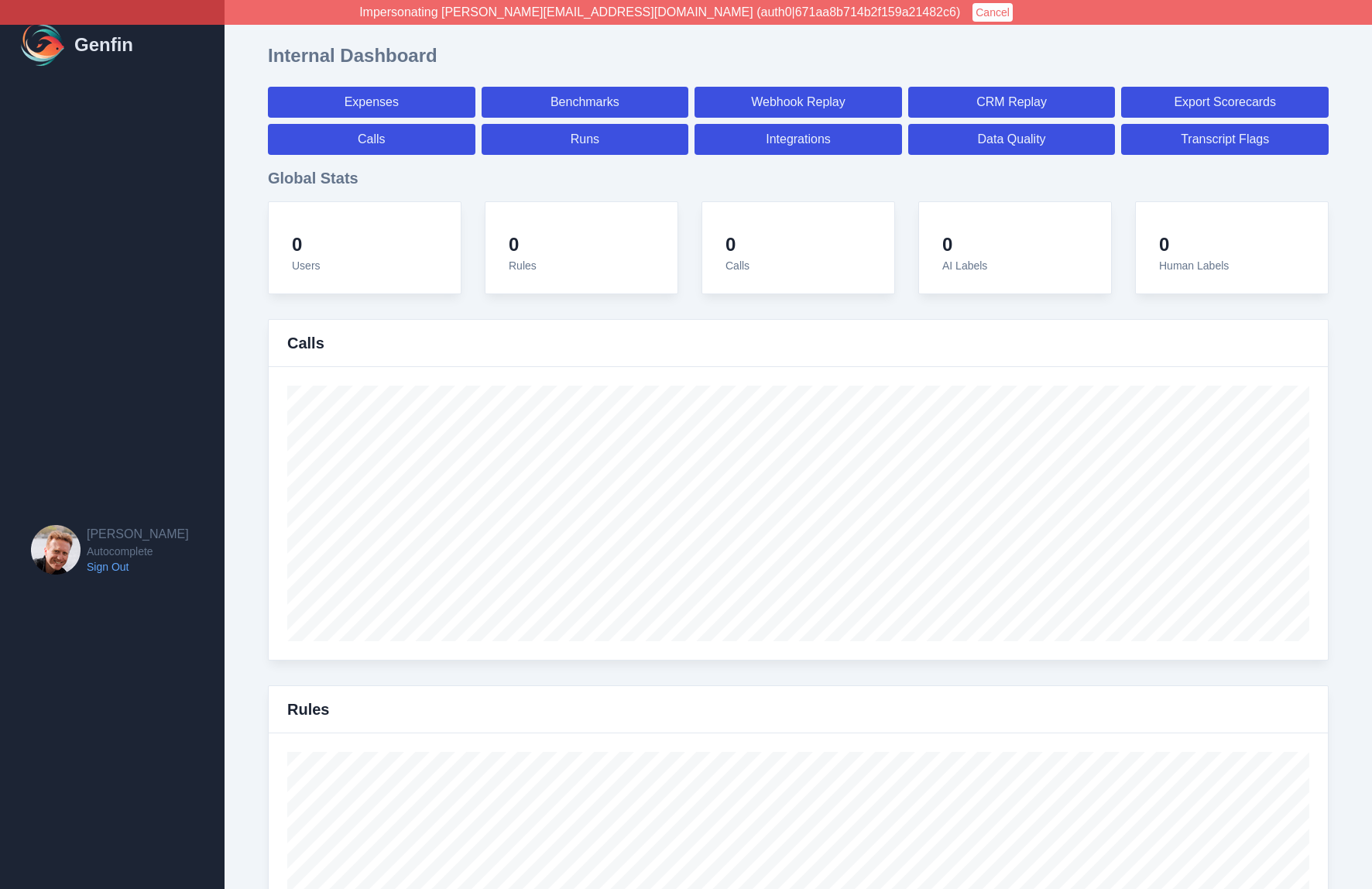
select select "7"
select select "paid"
select select "7"
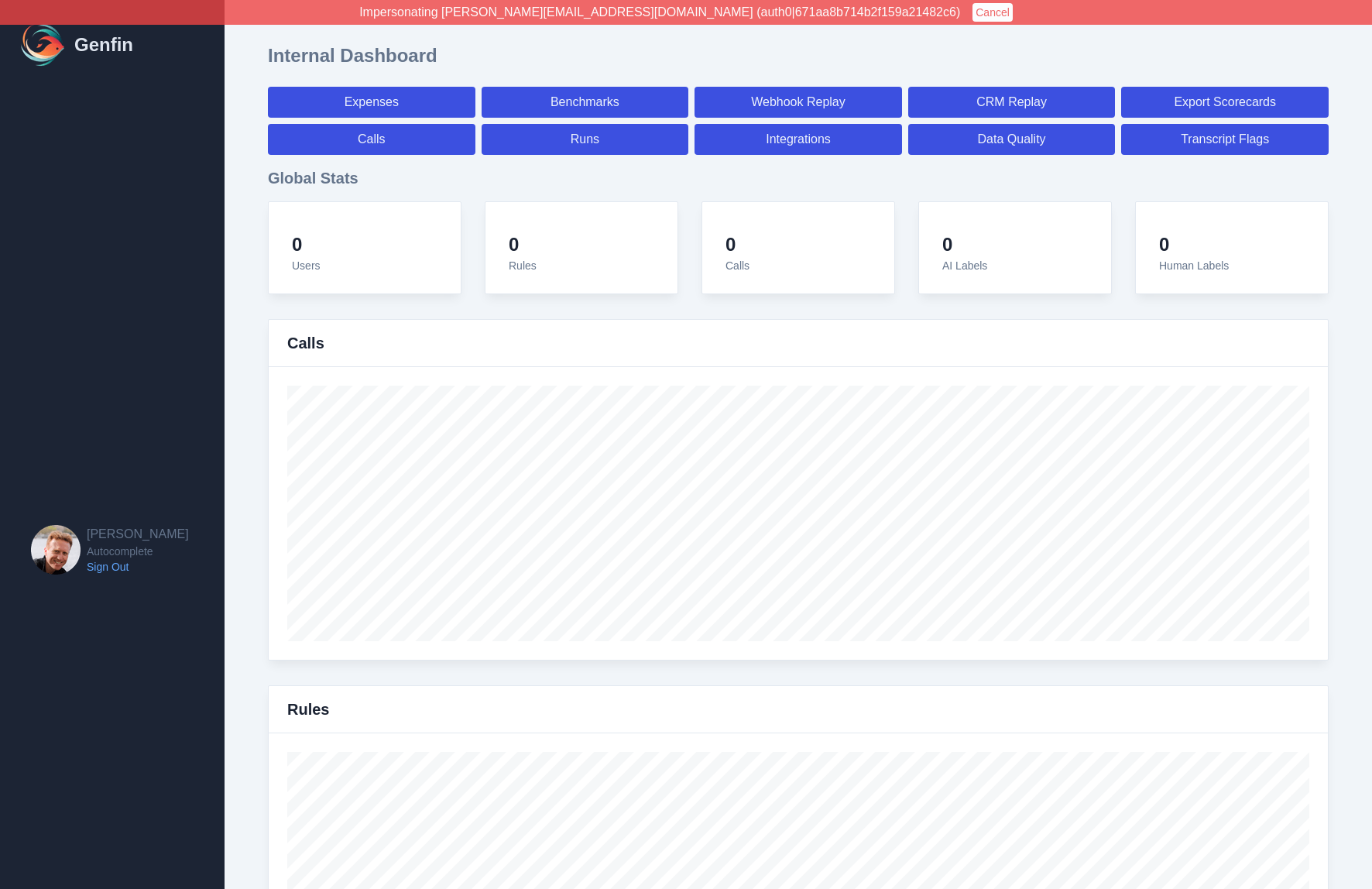
select select "7"
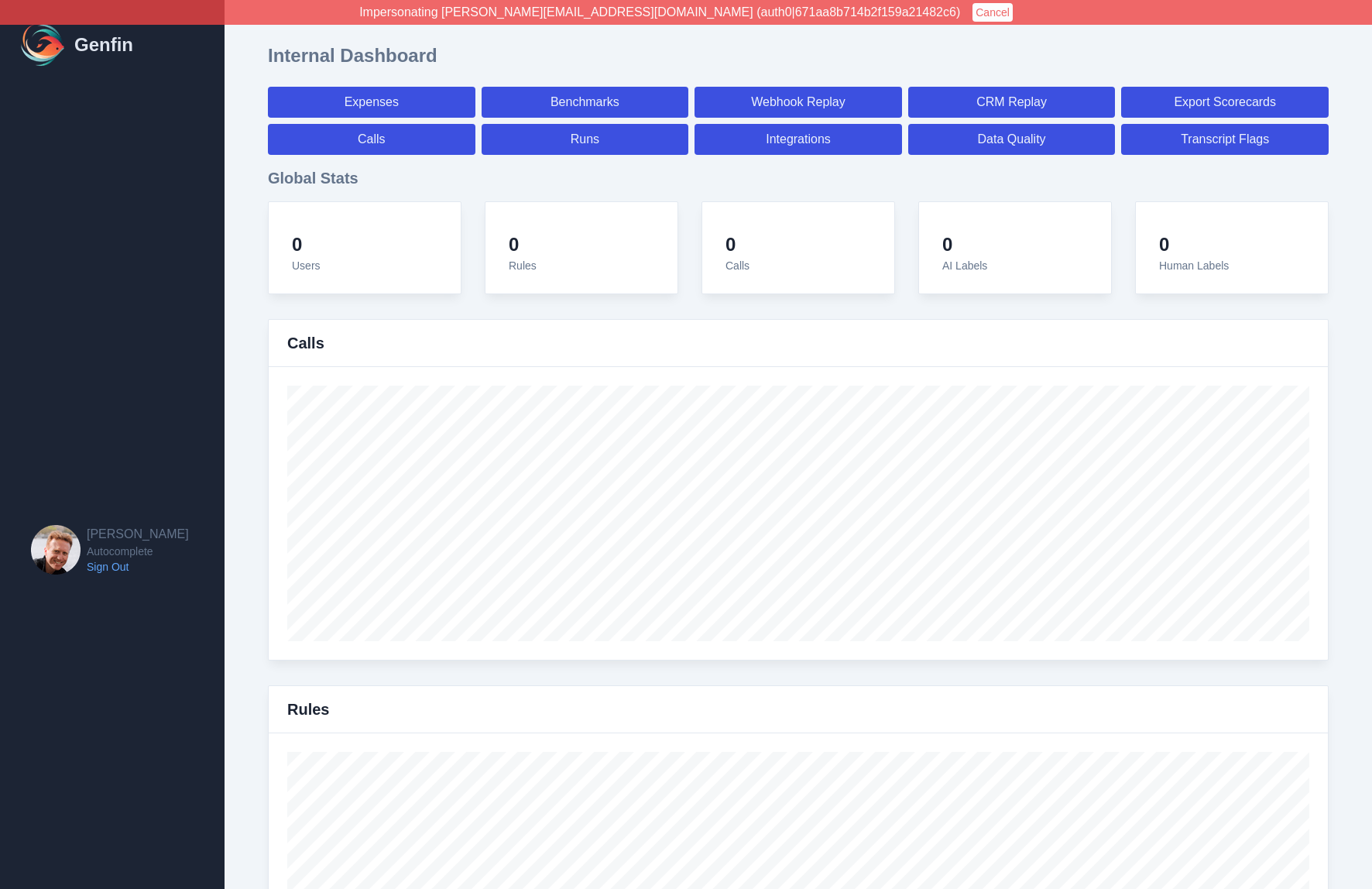
select select "7"
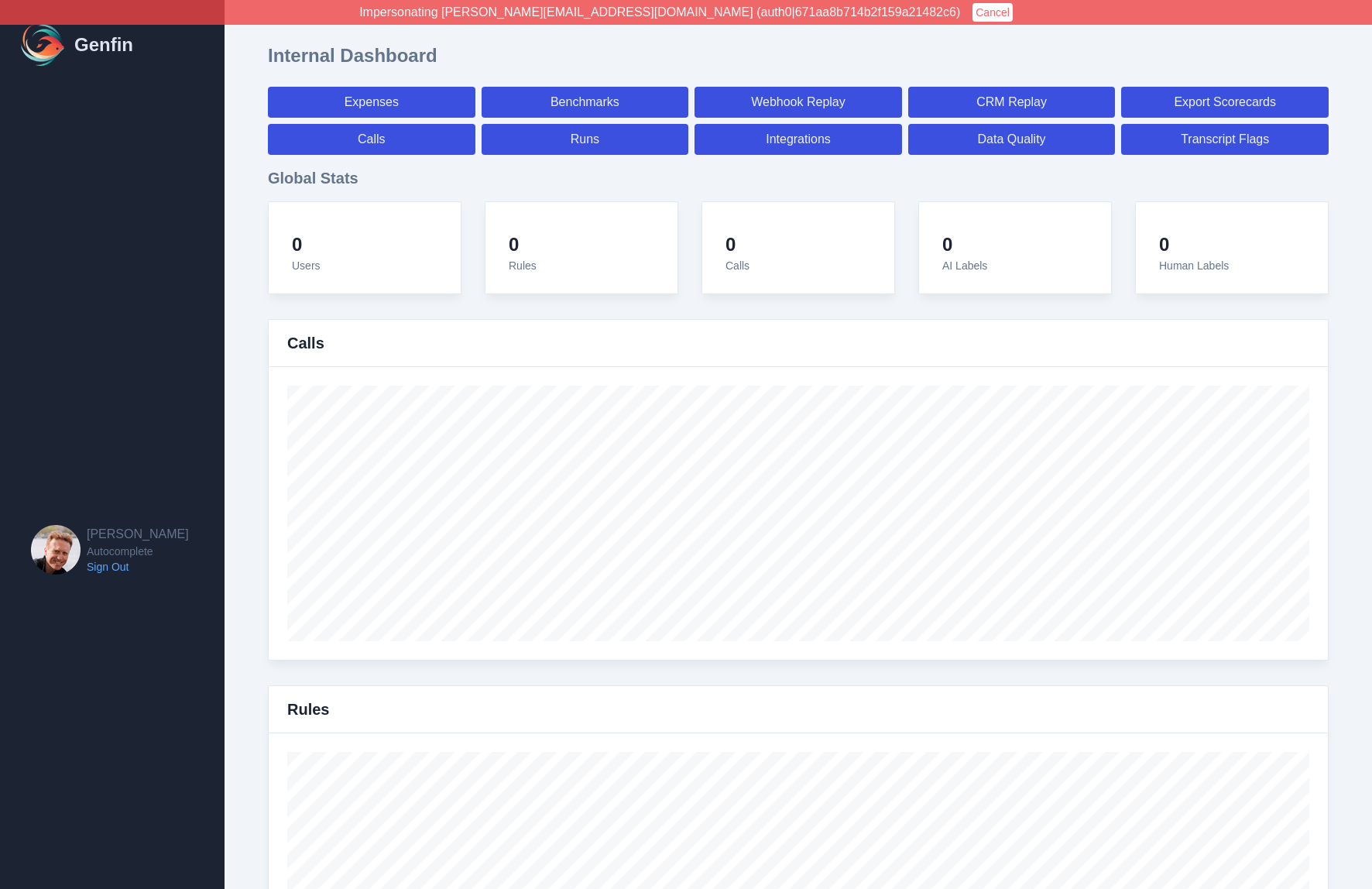
select select "7"
select select "paid"
select select "7"
select select "paid"
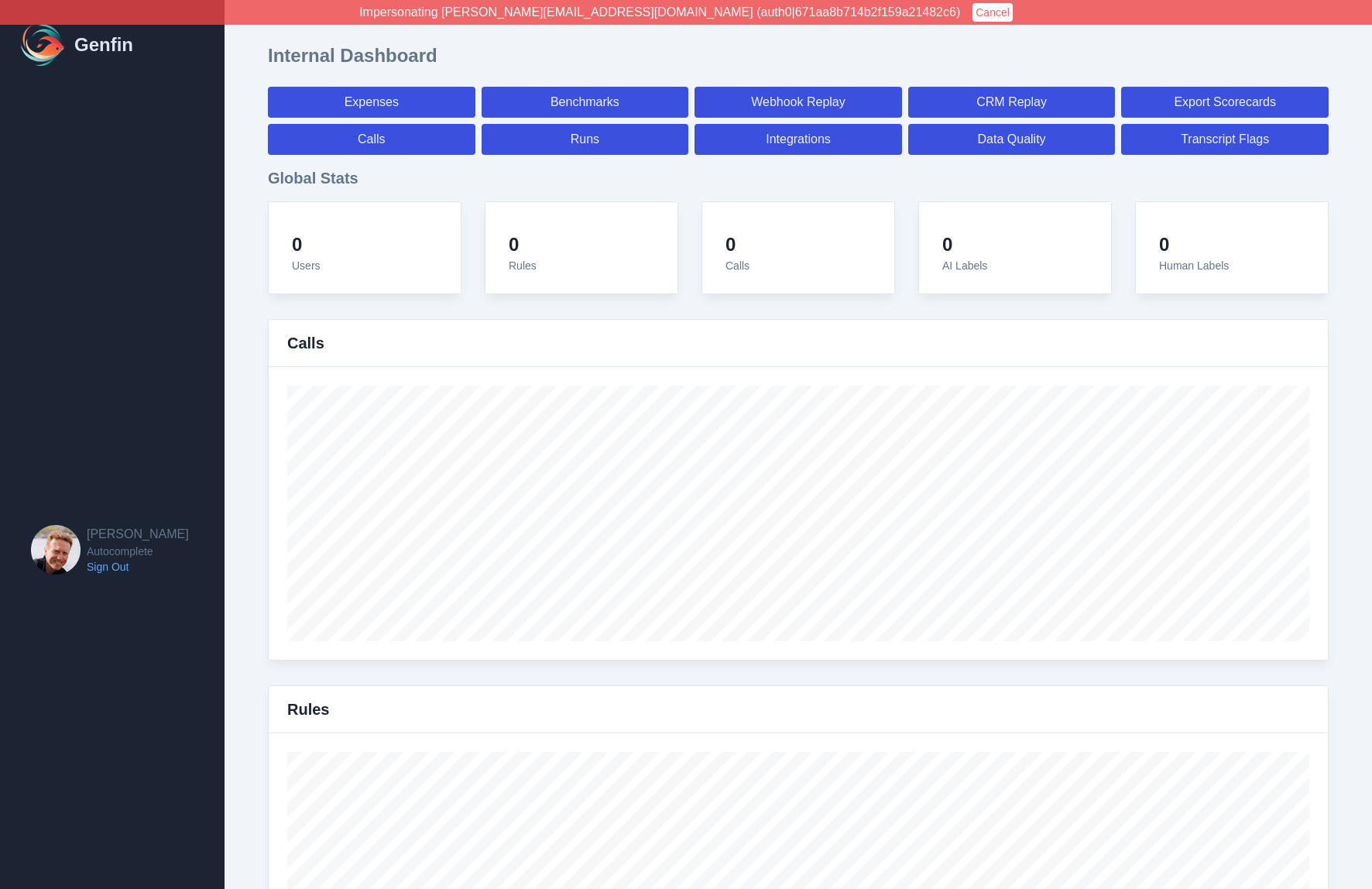
select select "paid"
select select "7"
select select "paid"
select select "7"
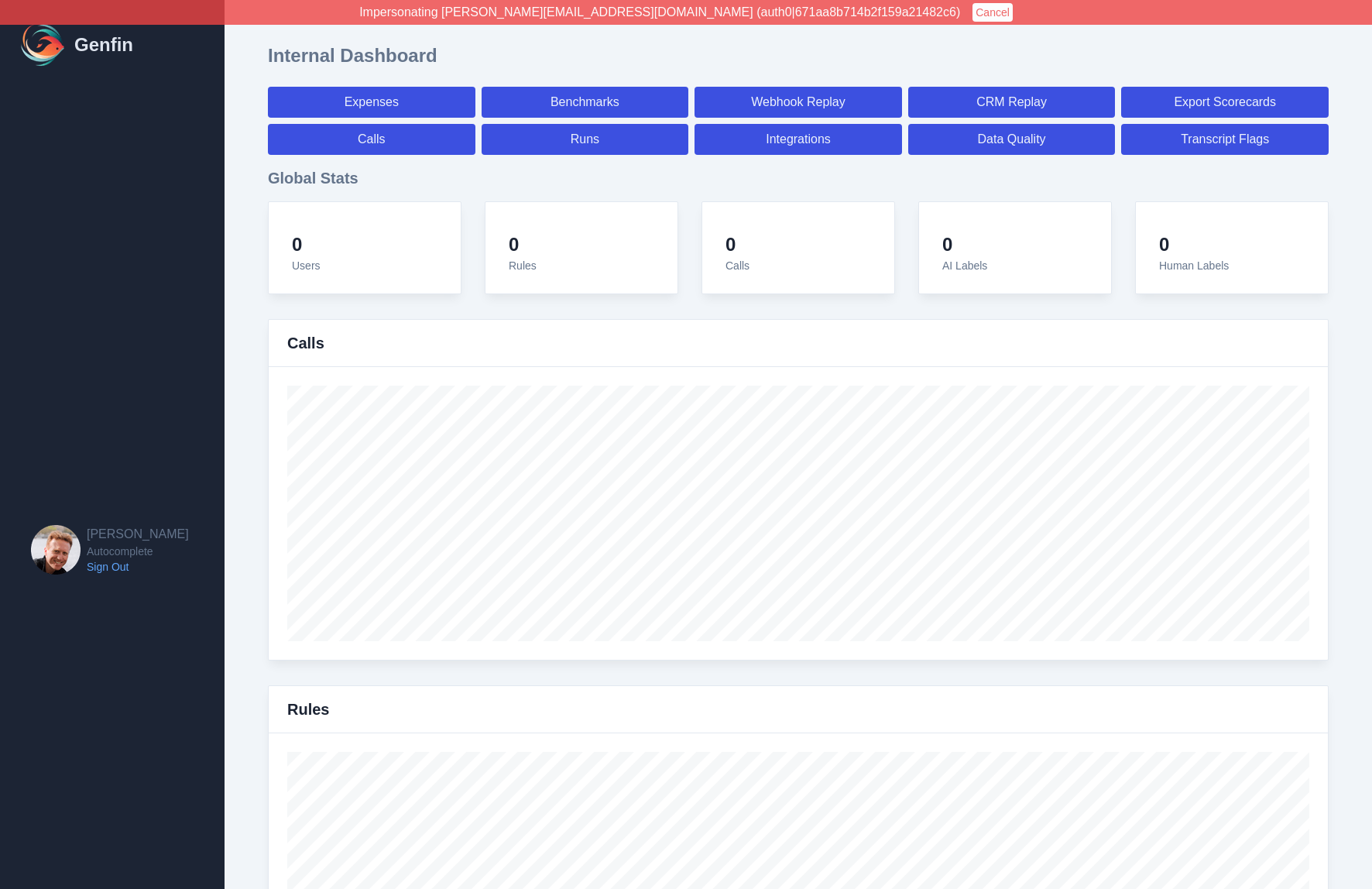
select select "7"
select select "paid"
select select "7"
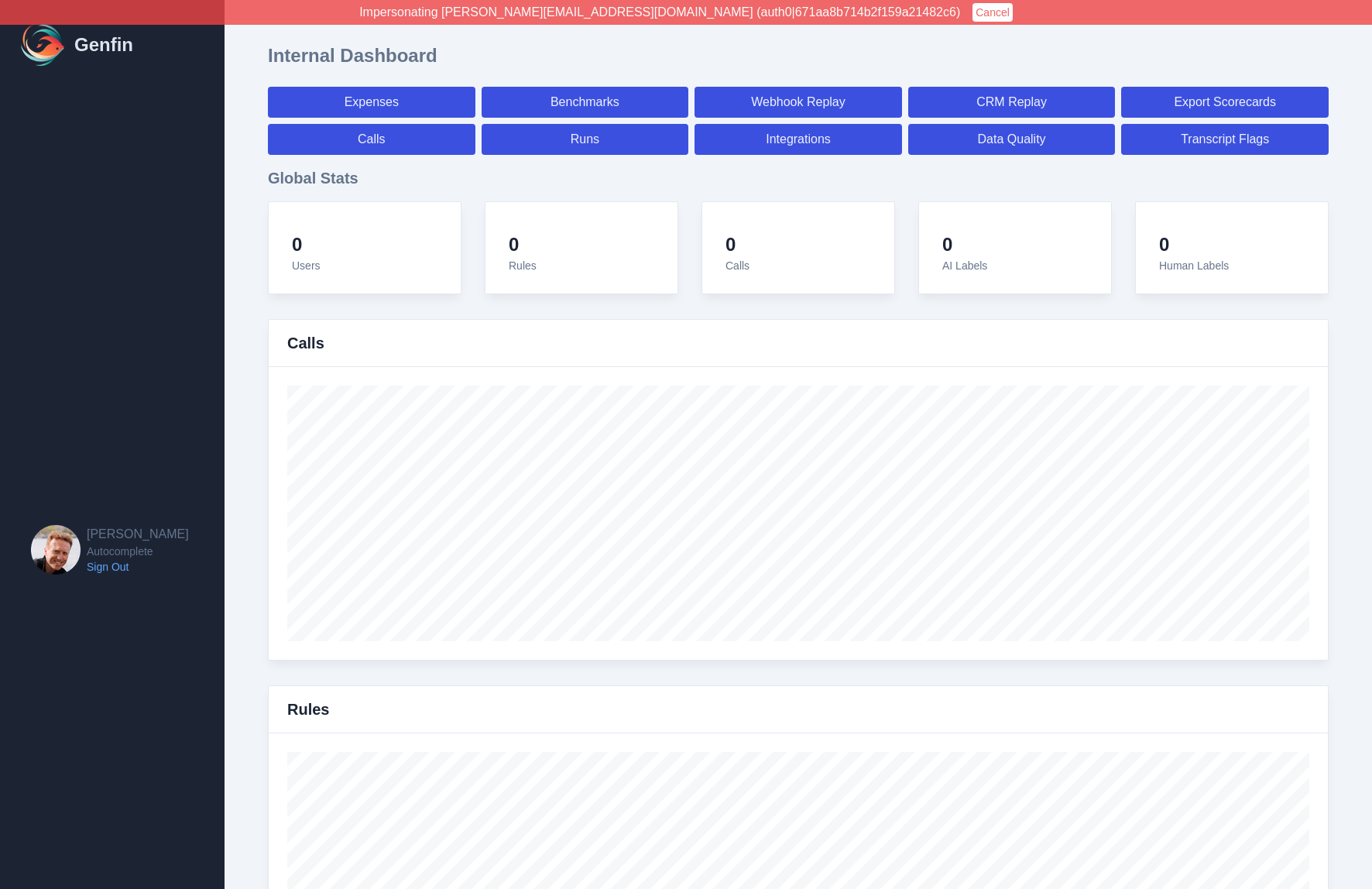
select select "paid"
select select "7"
select select "paid"
select select "7"
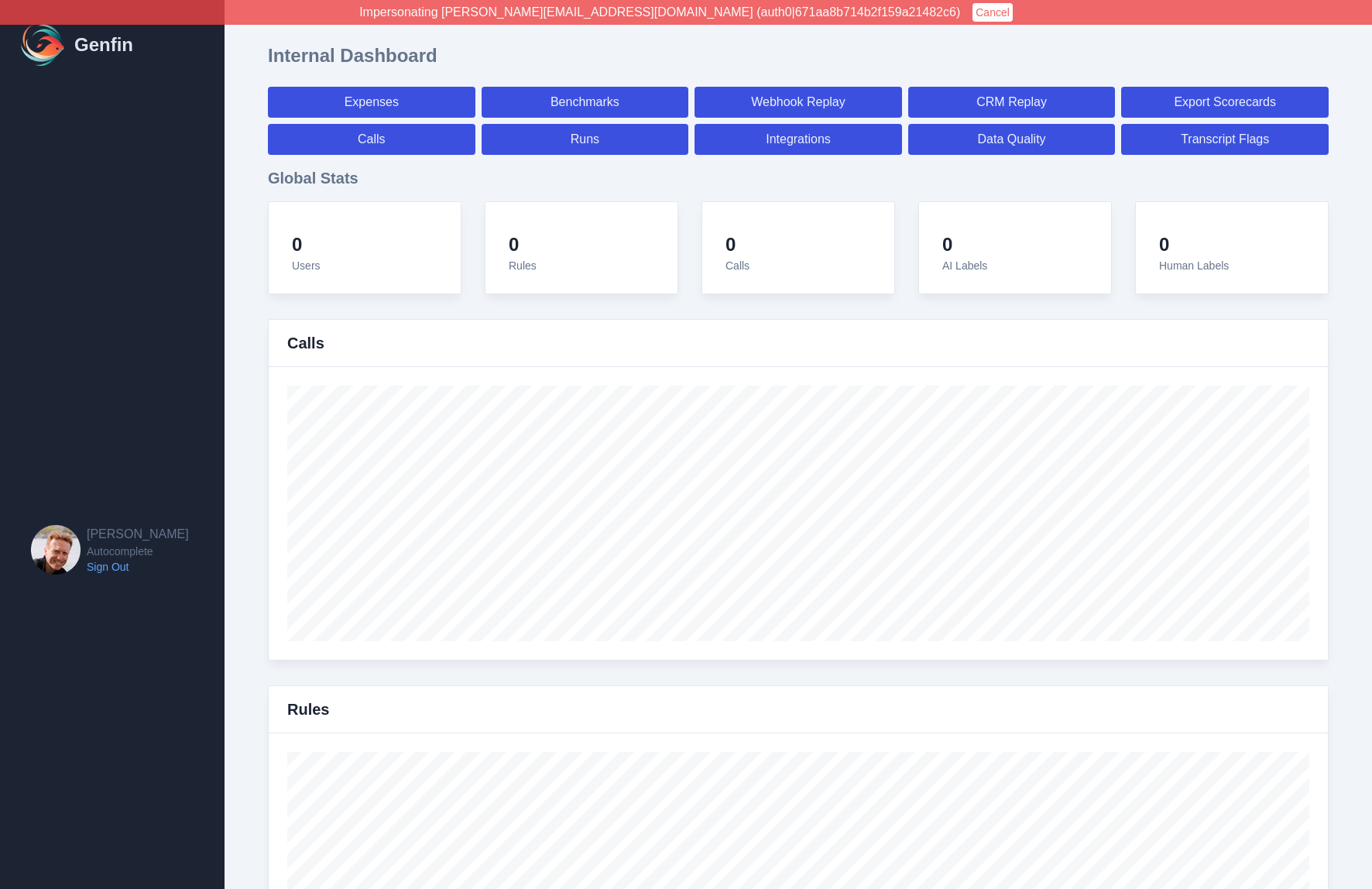
select select "7"
select select "paid"
select select "7"
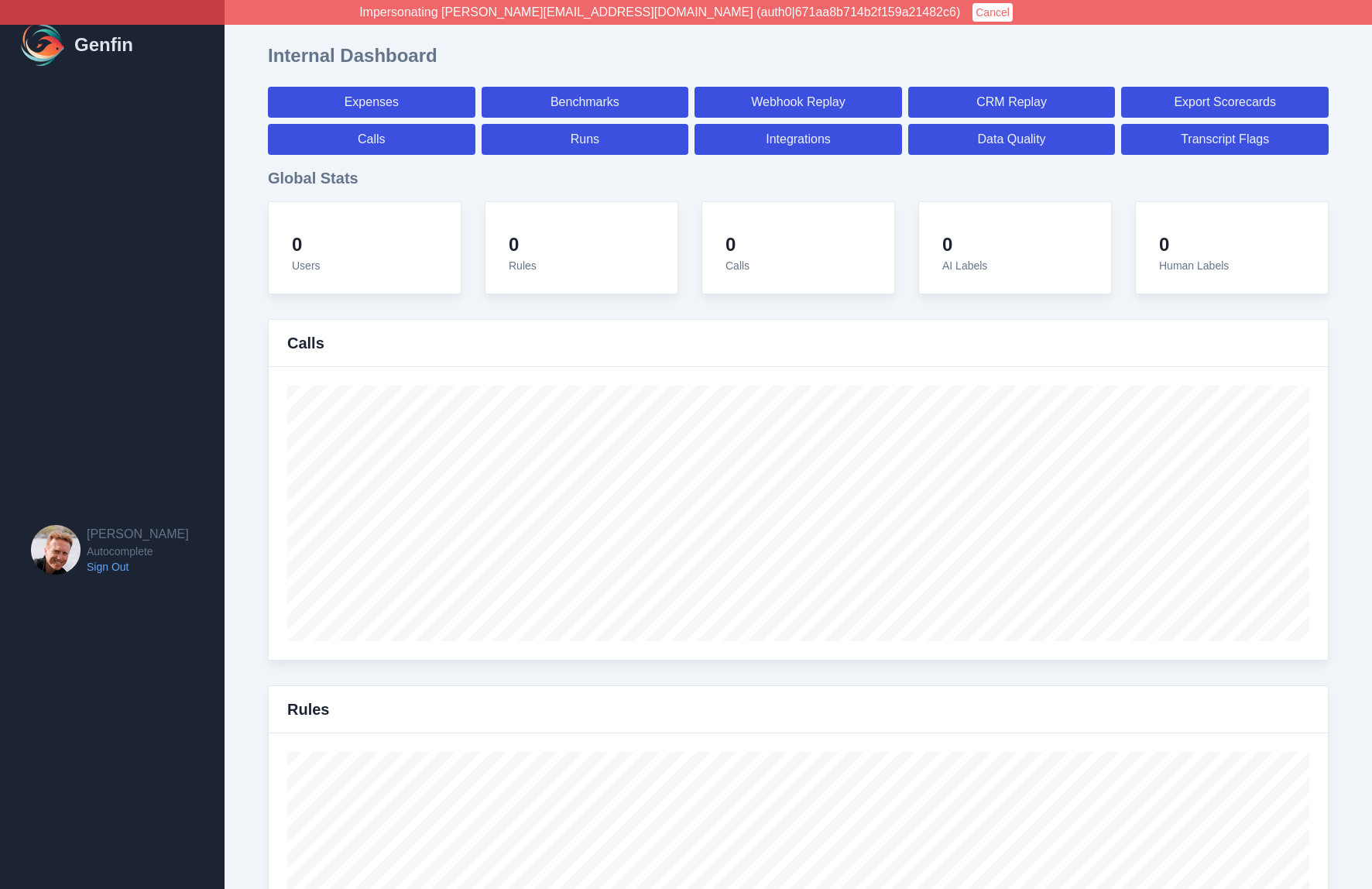
select select "7"
select select "paid"
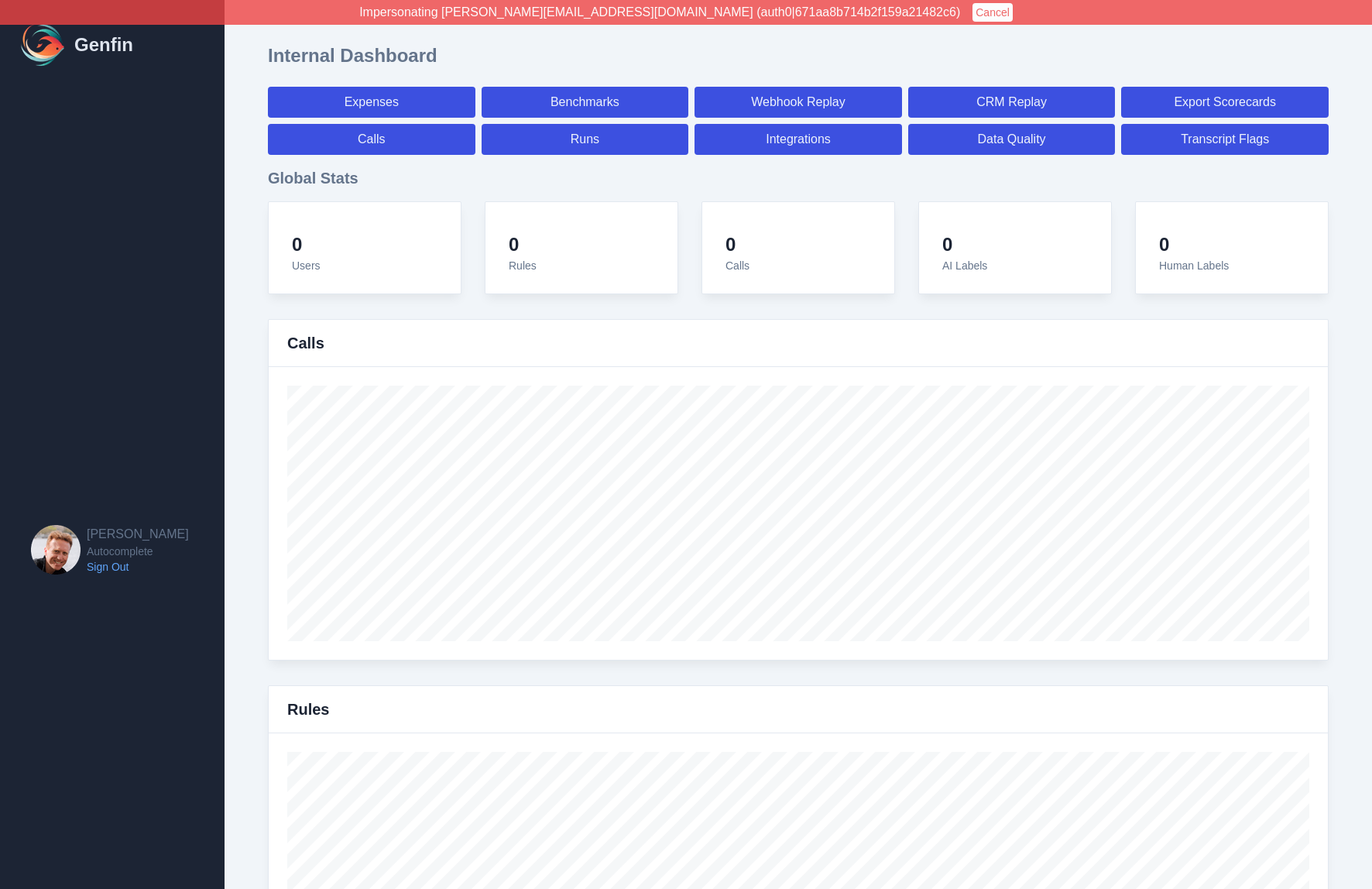
select select "7"
select select "paid"
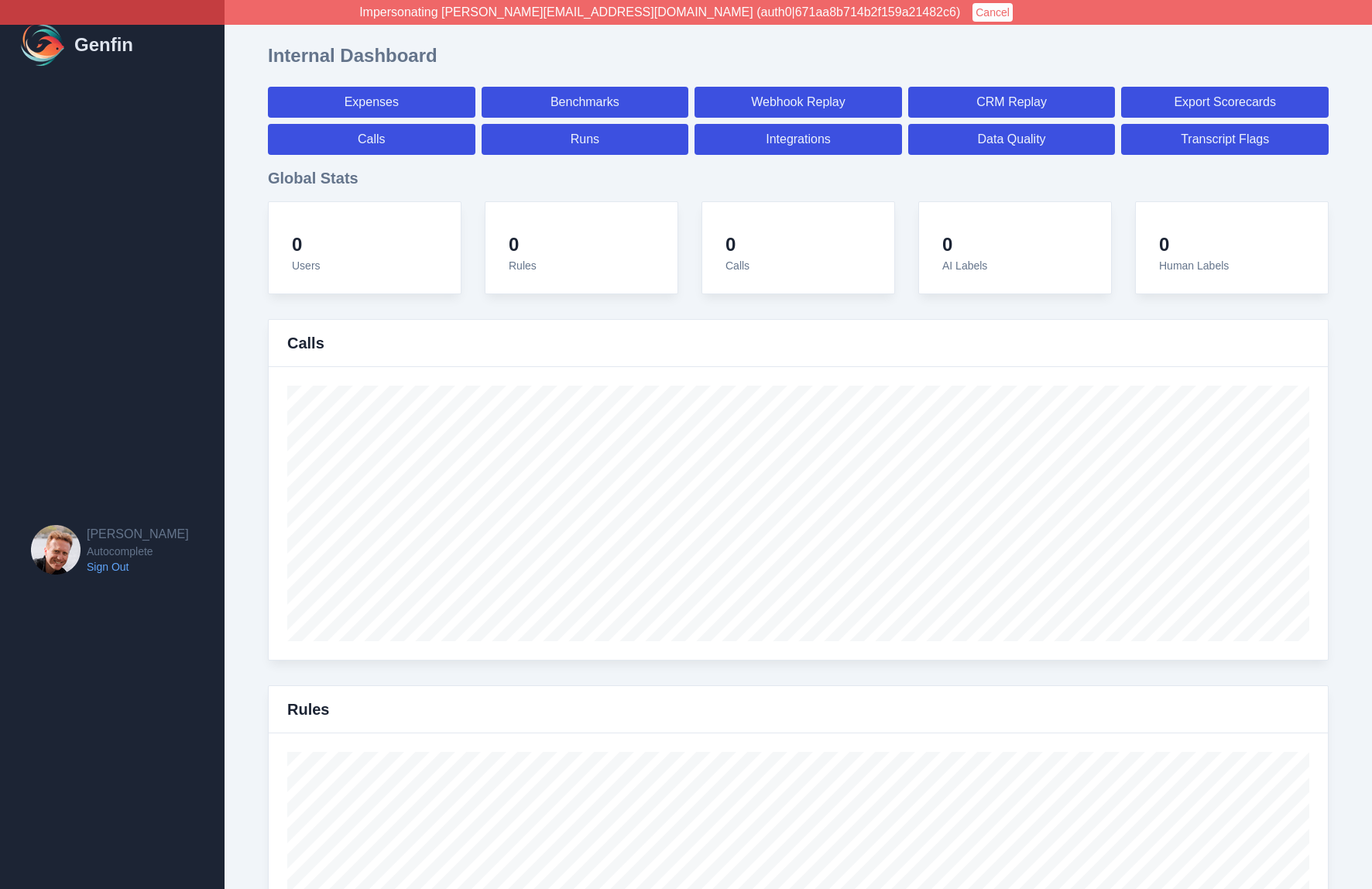
select select "7"
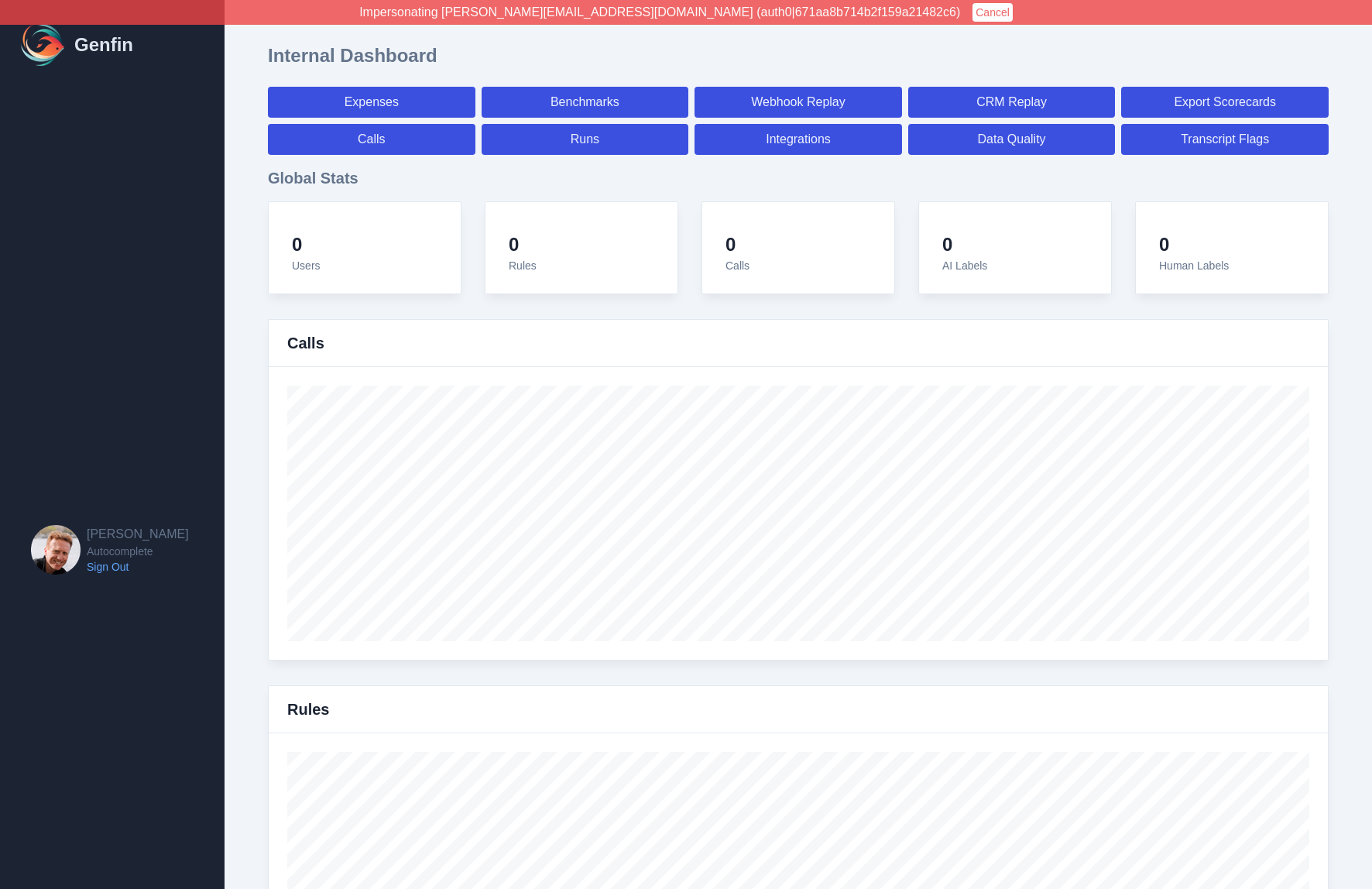
select select "paid"
select select "7"
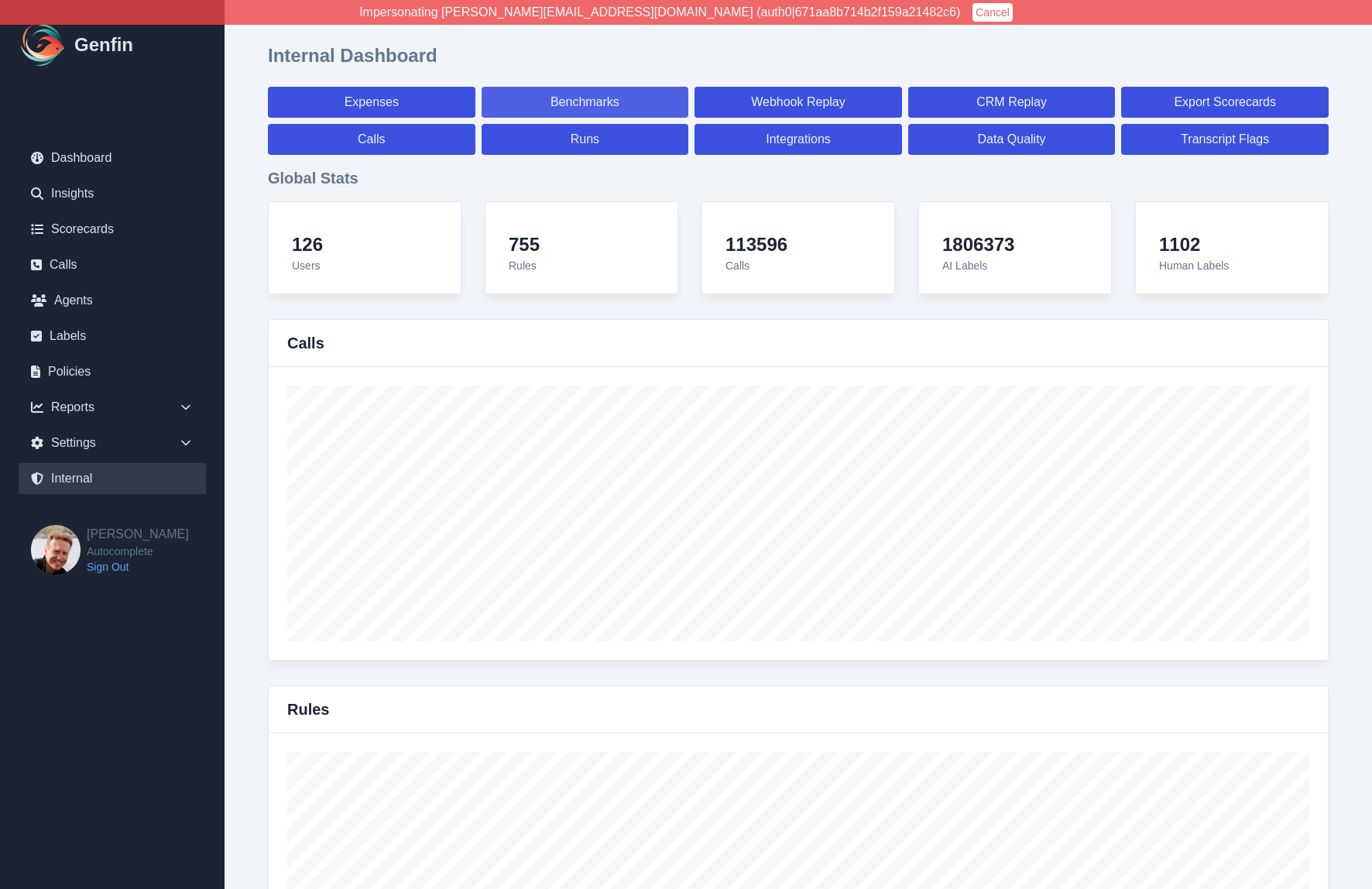
click at [575, 104] on link "Benchmarks" at bounding box center [586, 103] width 207 height 31
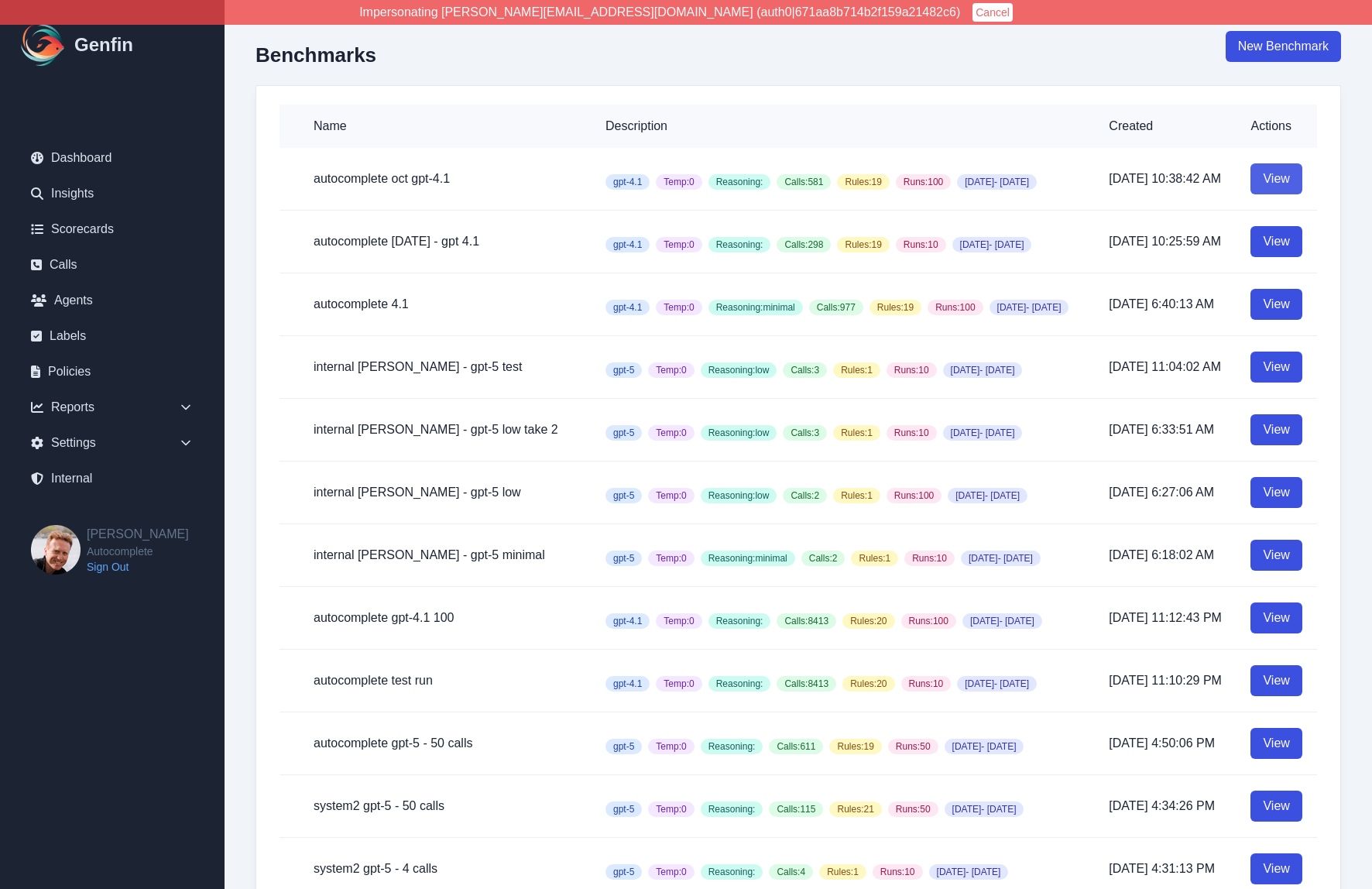
click at [1288, 191] on link "View" at bounding box center [1276, 179] width 51 height 31
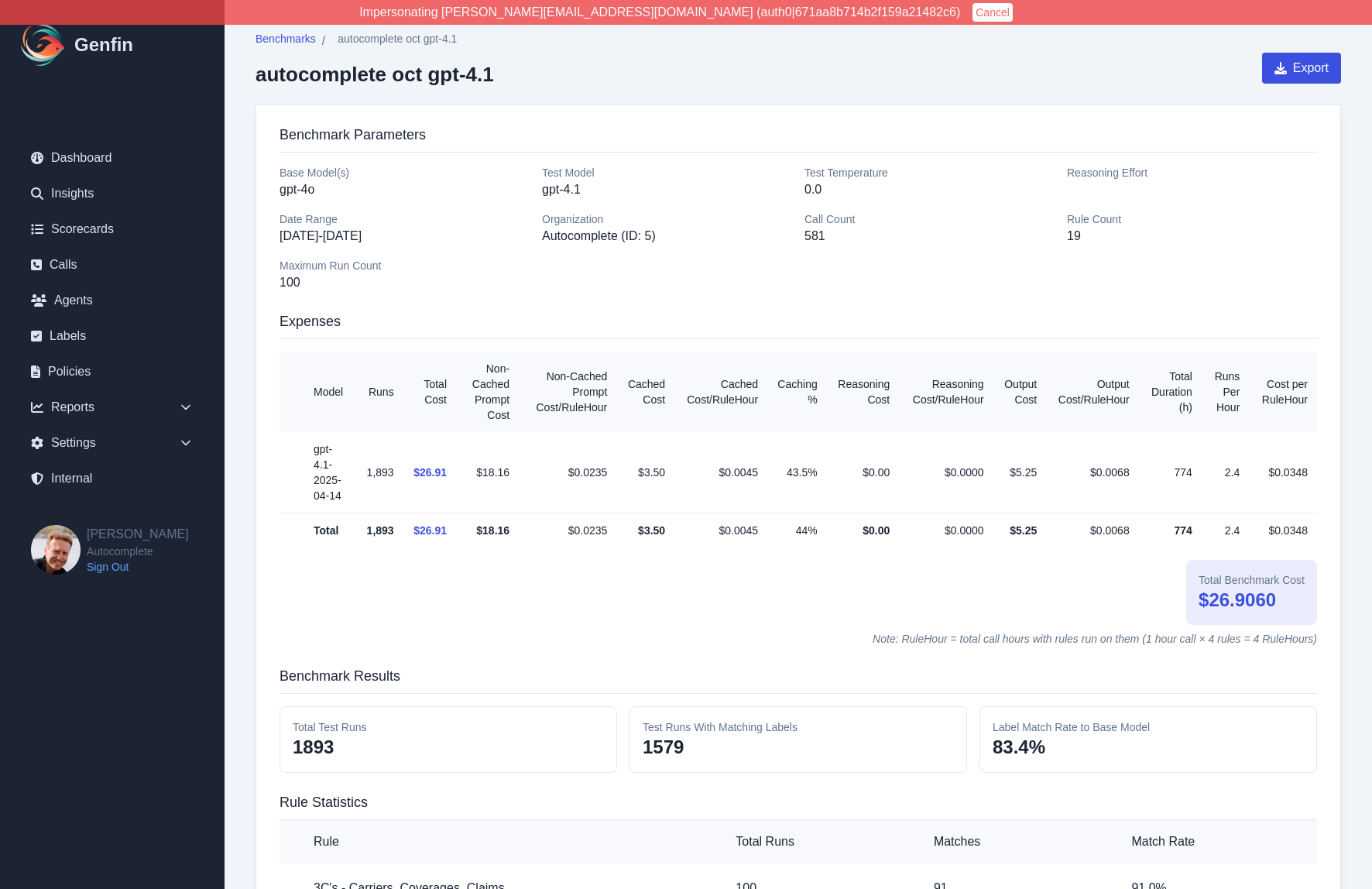
click at [620, 278] on div "Base Model(s) gpt-4o Test Model gpt-4.1 Test Temperature 0.0 Reasoning Effort D…" at bounding box center [798, 229] width 1038 height 127
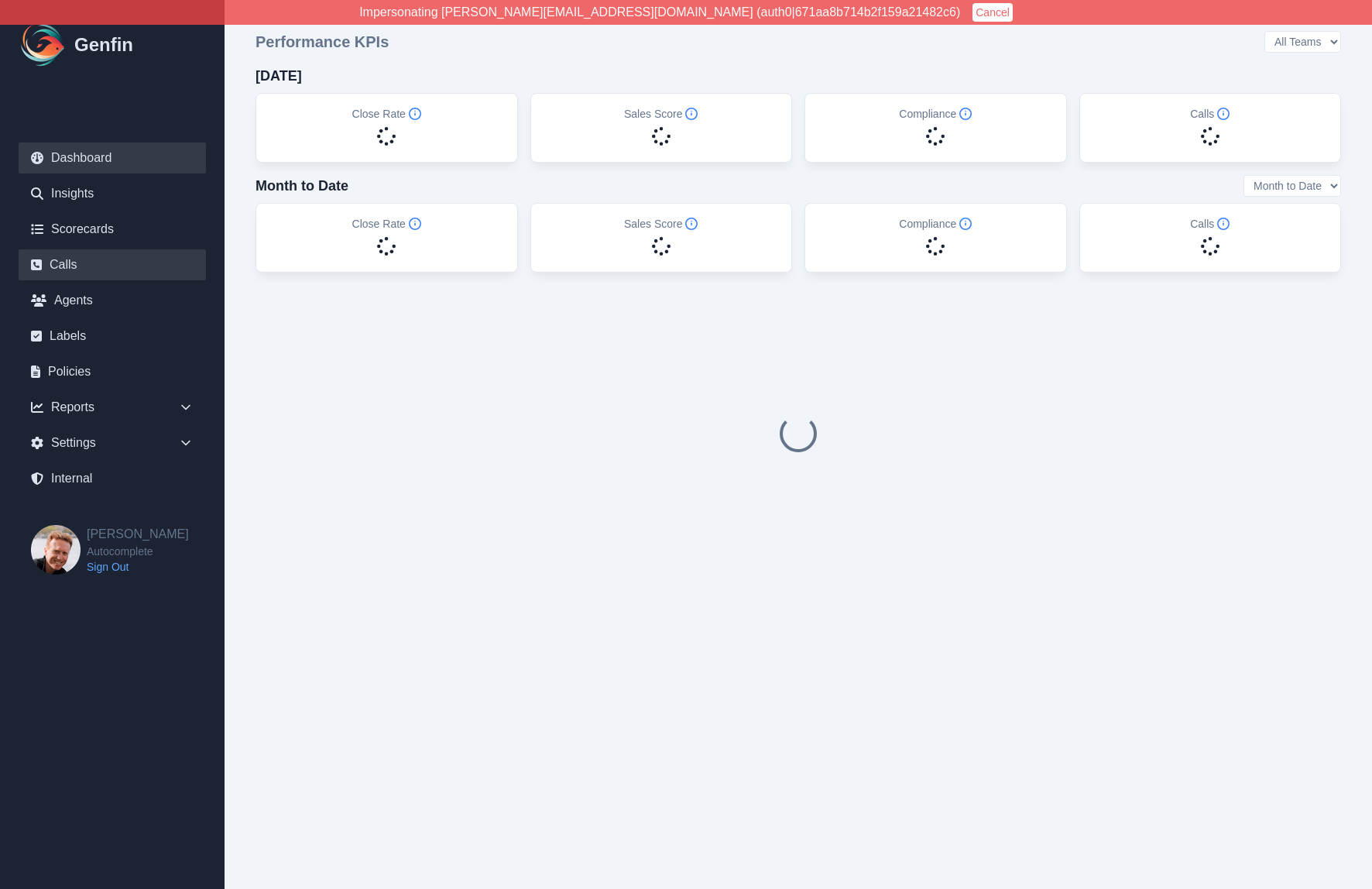
click at [95, 262] on link "Calls" at bounding box center [112, 265] width 188 height 31
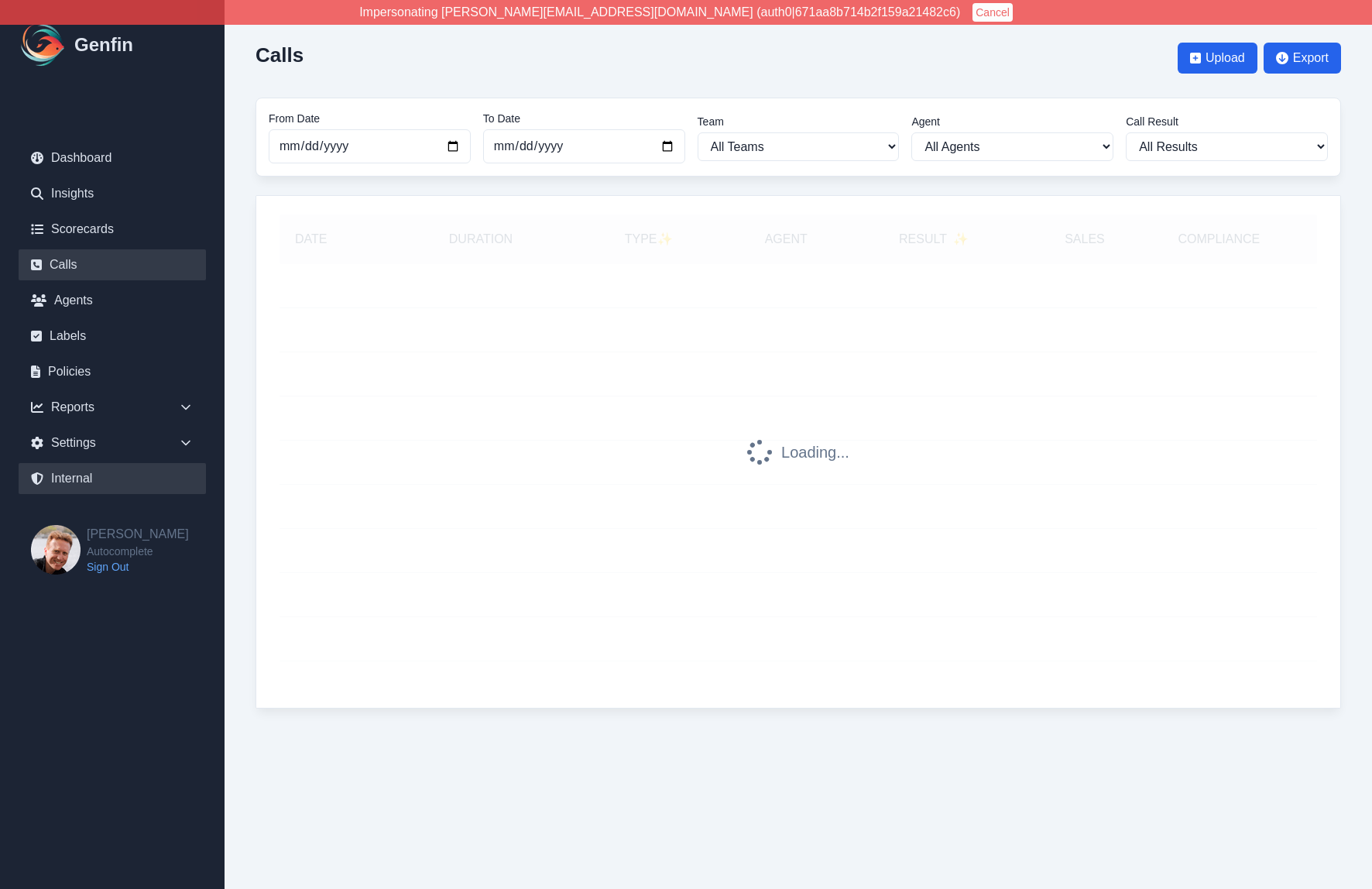
click at [91, 480] on link "Internal" at bounding box center [112, 479] width 188 height 31
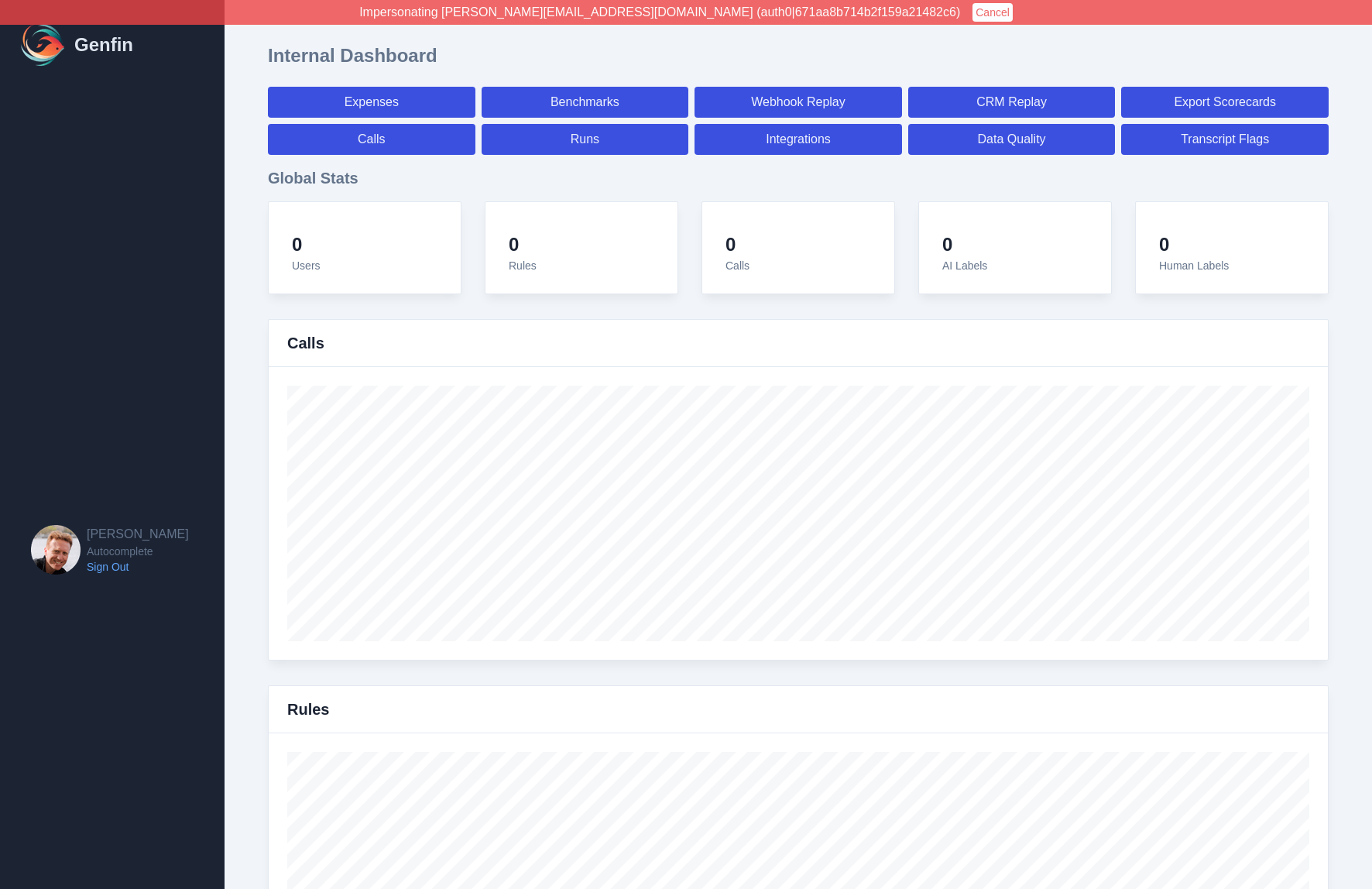
select select "paid"
select select "7"
select select "paid"
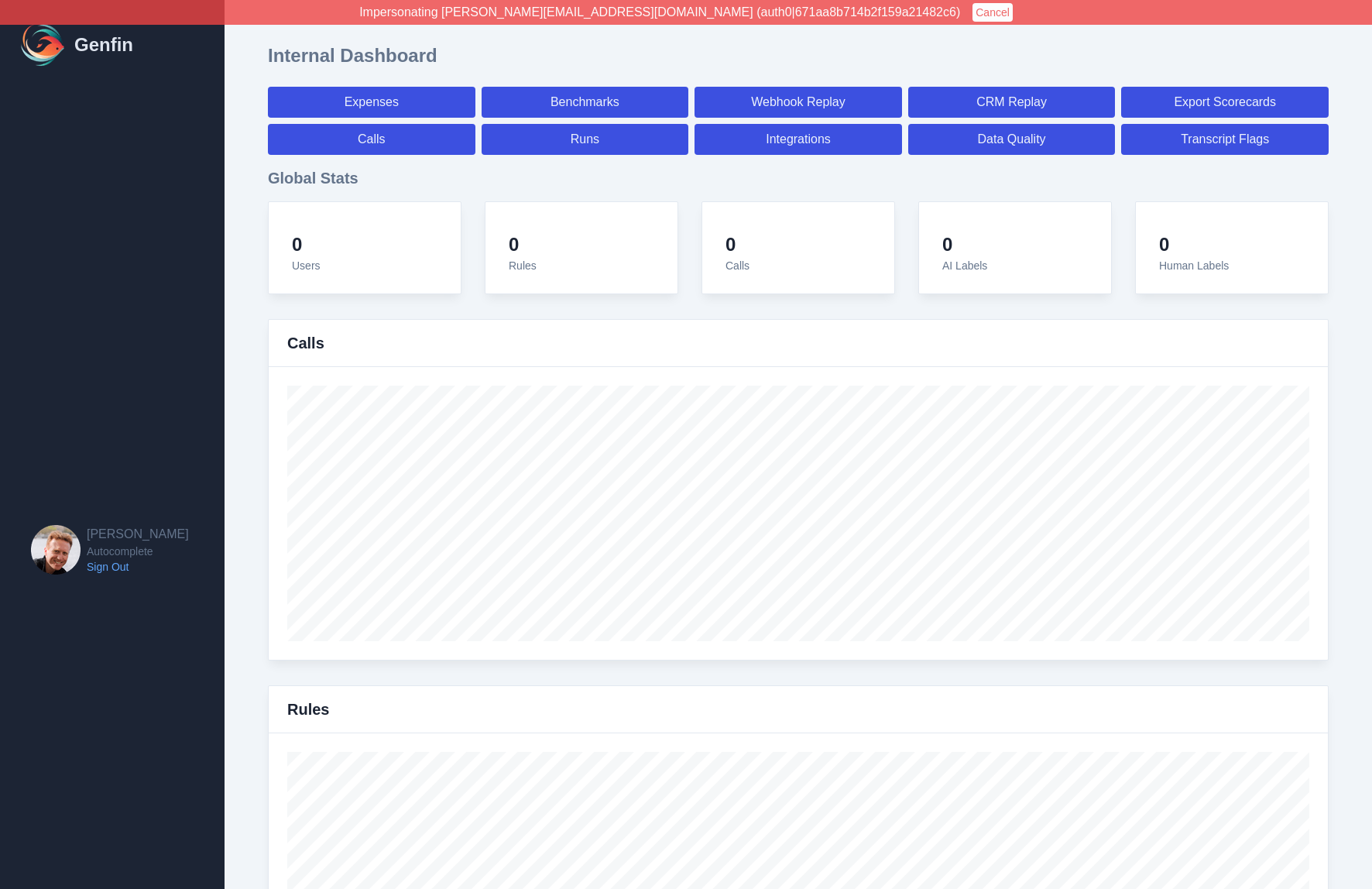
select select "7"
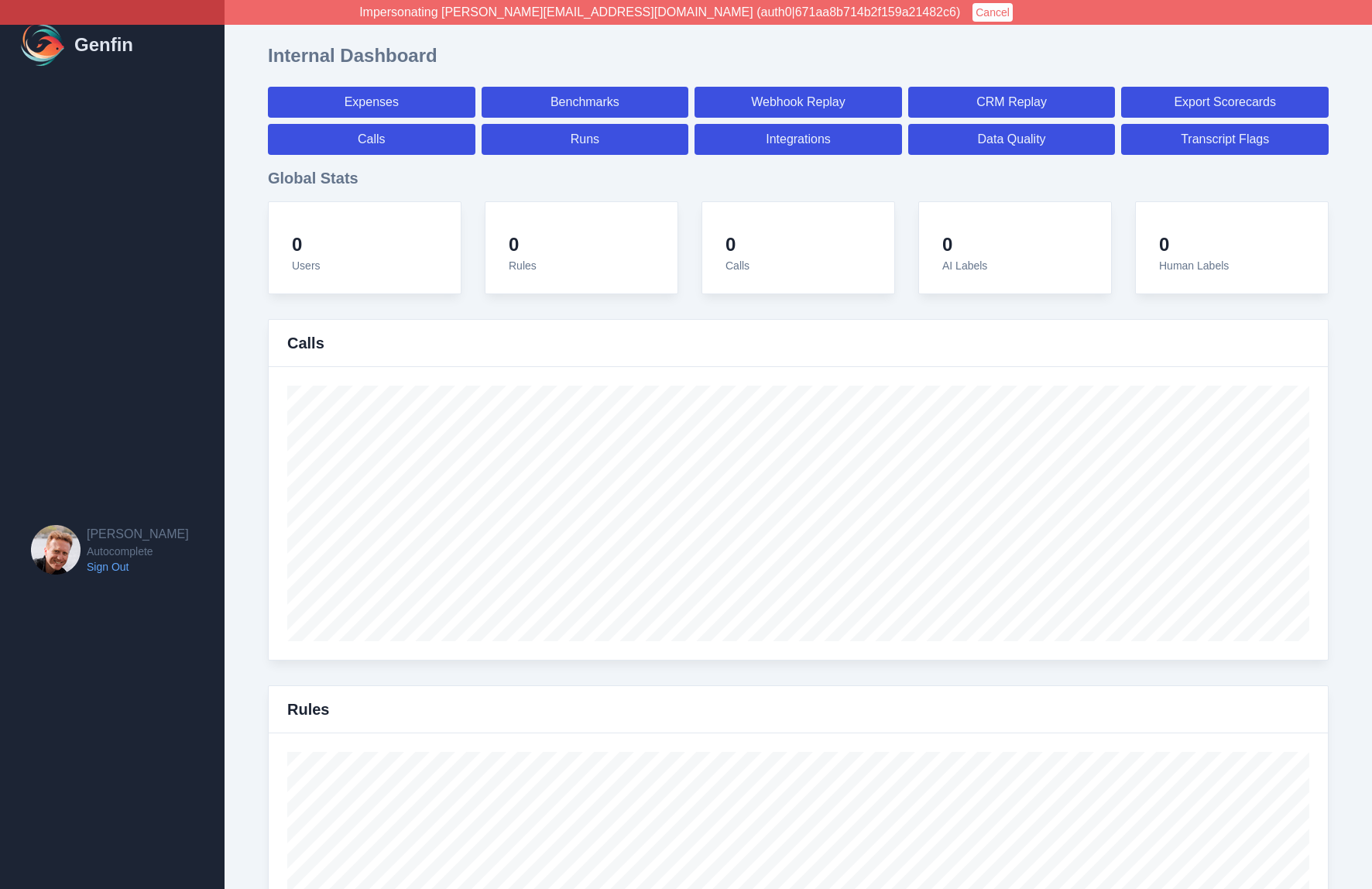
select select "7"
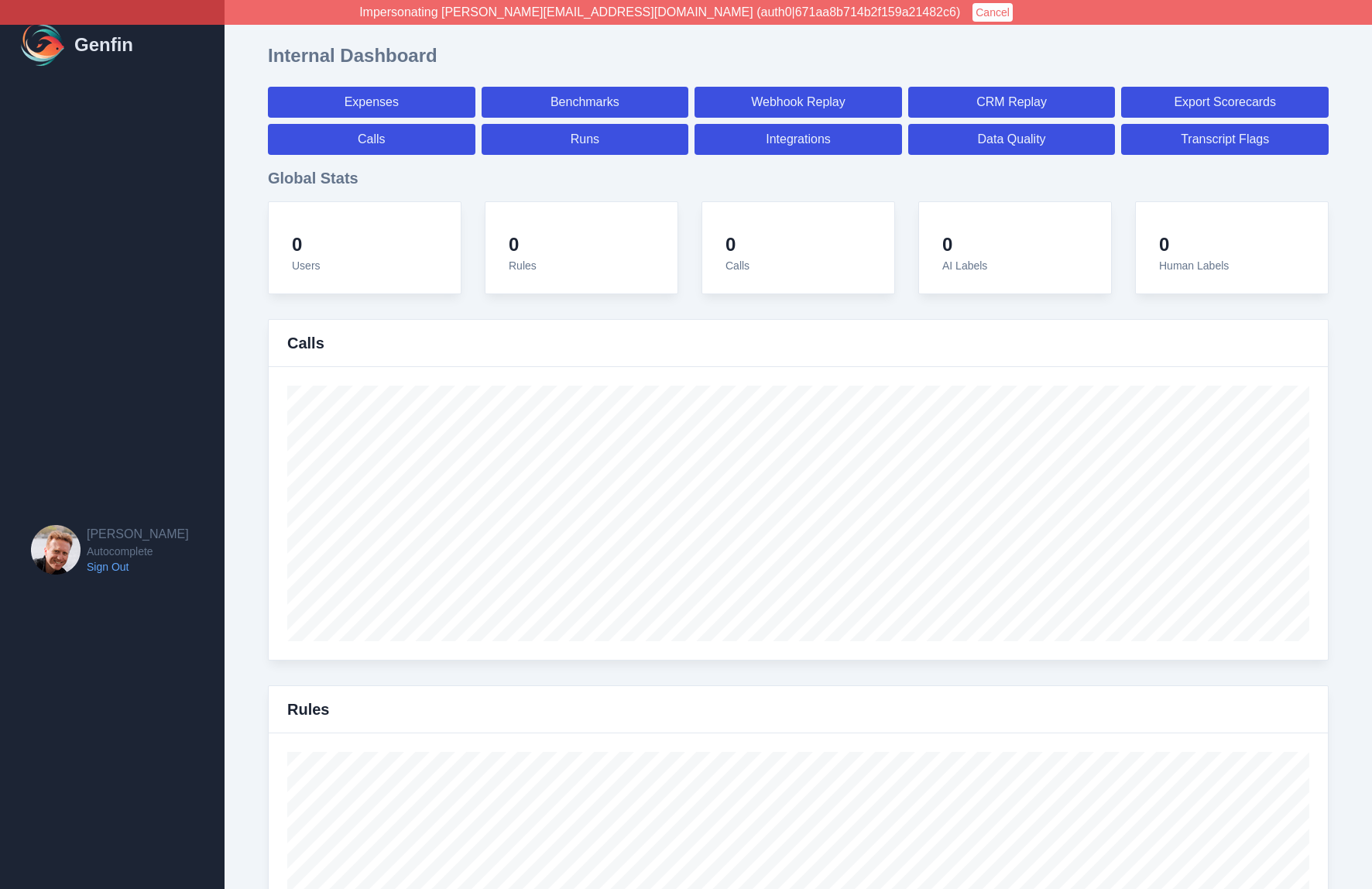
select select "7"
select select "paid"
select select "7"
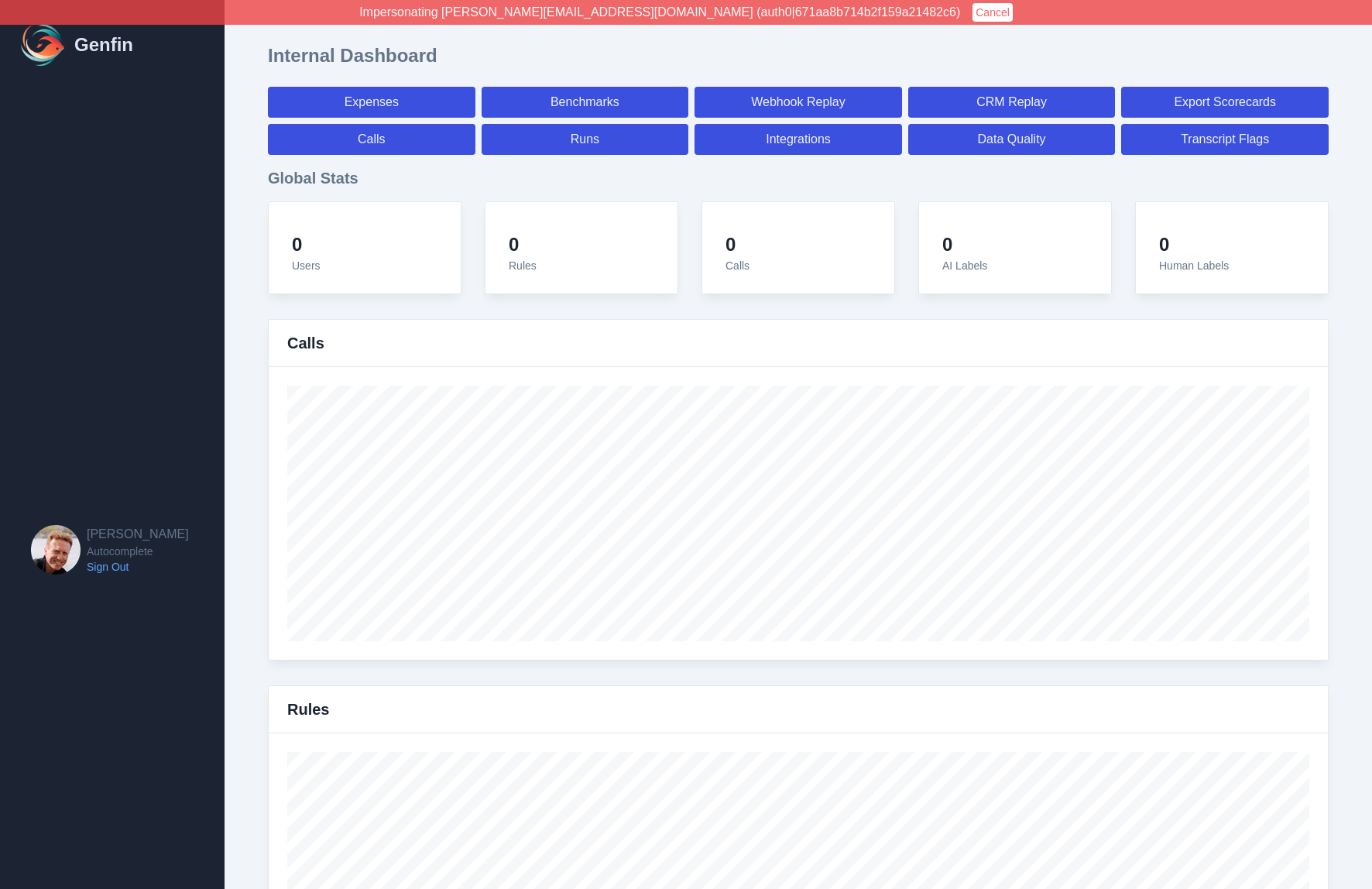
select select "7"
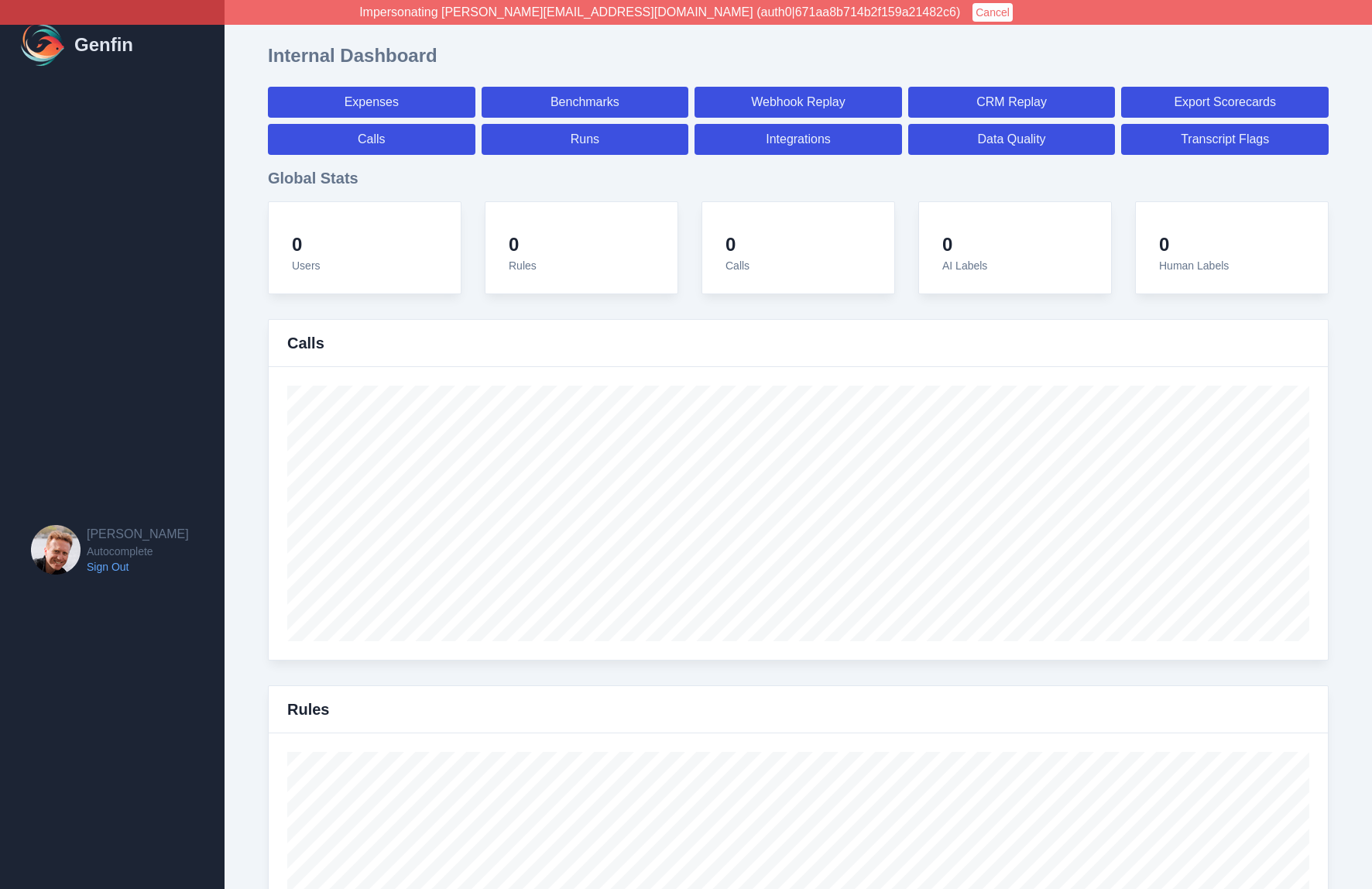
select select "7"
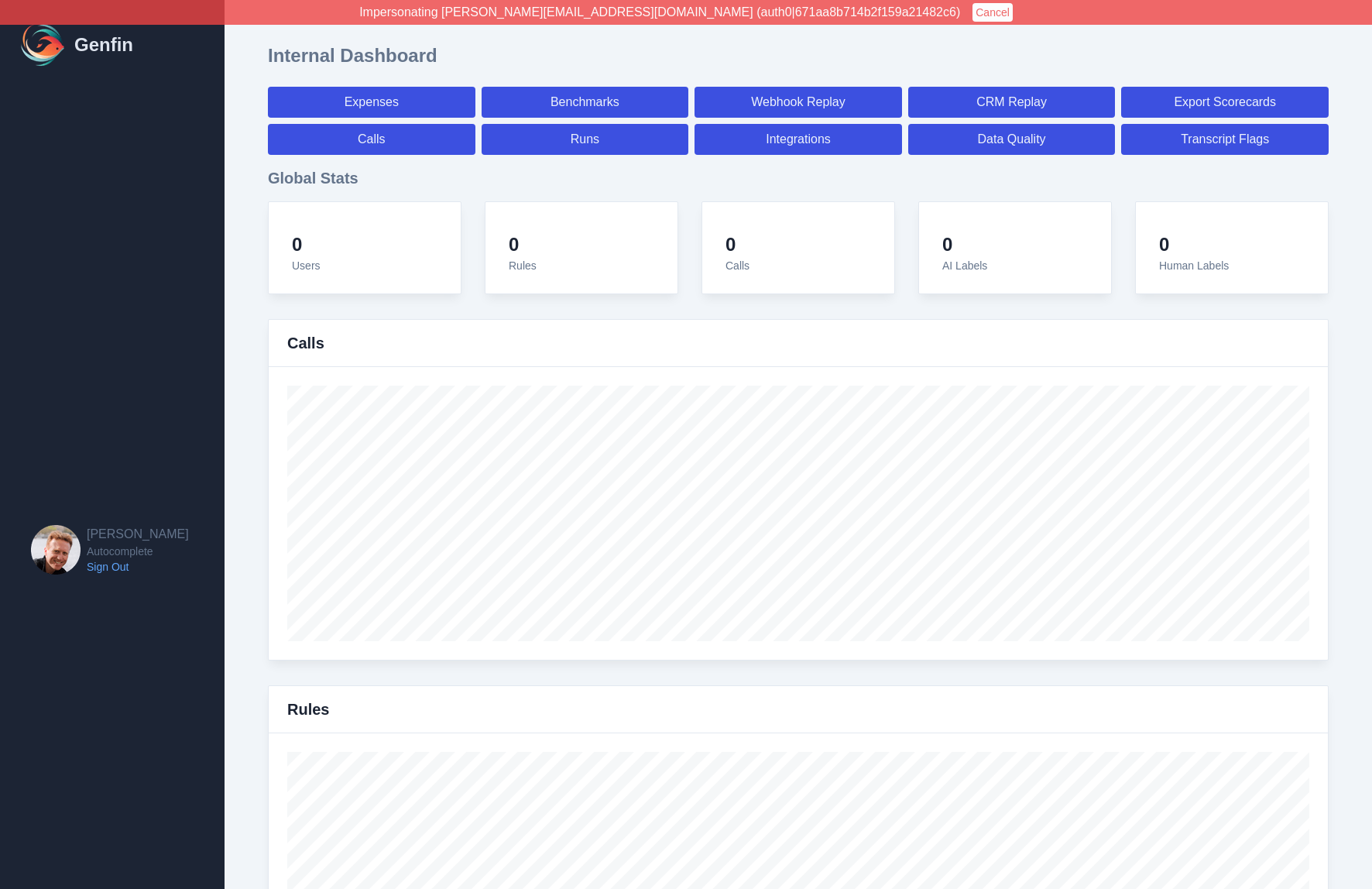
select select "7"
select select "paid"
select select "7"
select select "paid"
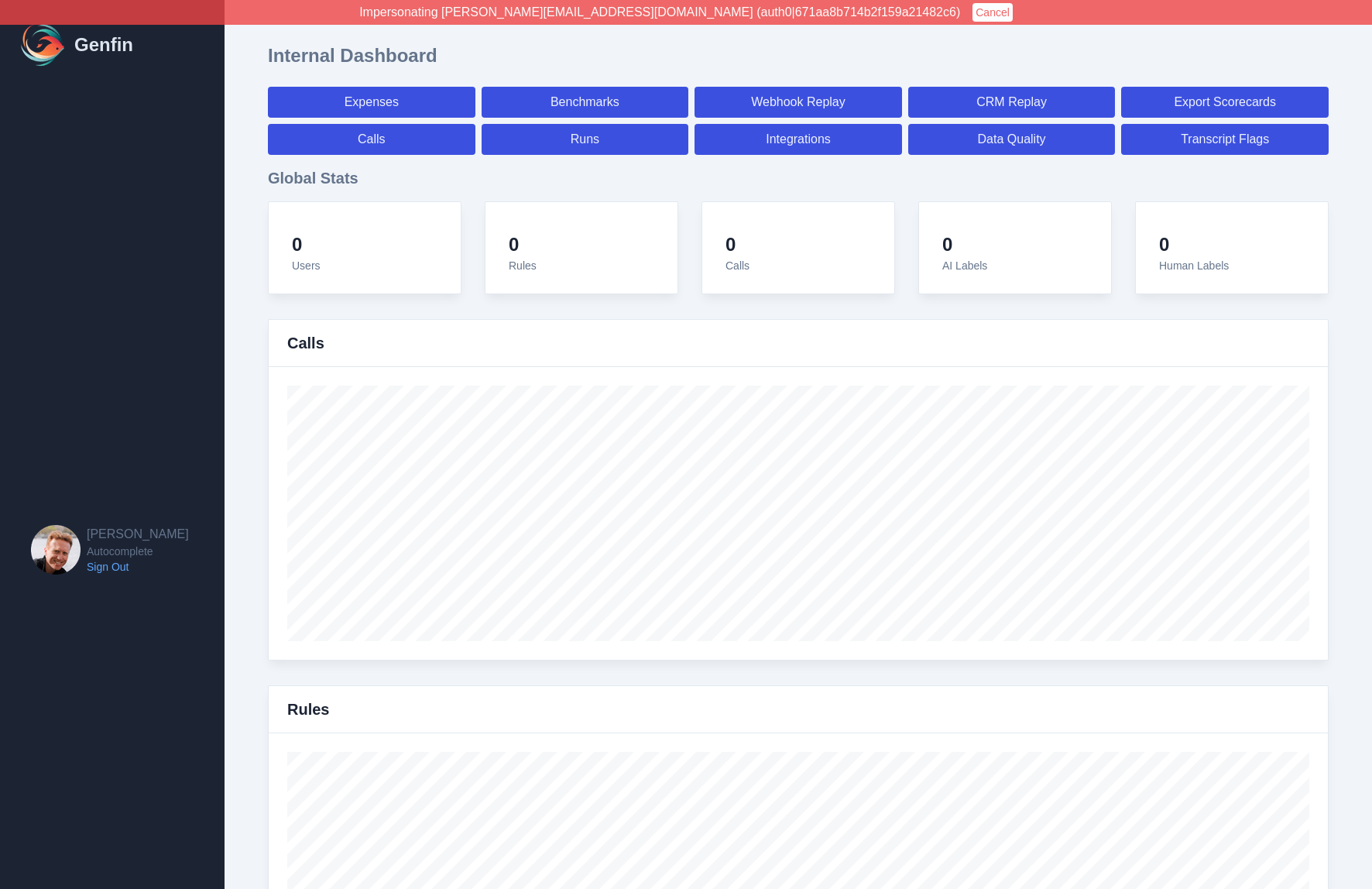
select select "paid"
select select "7"
select select "paid"
select select "7"
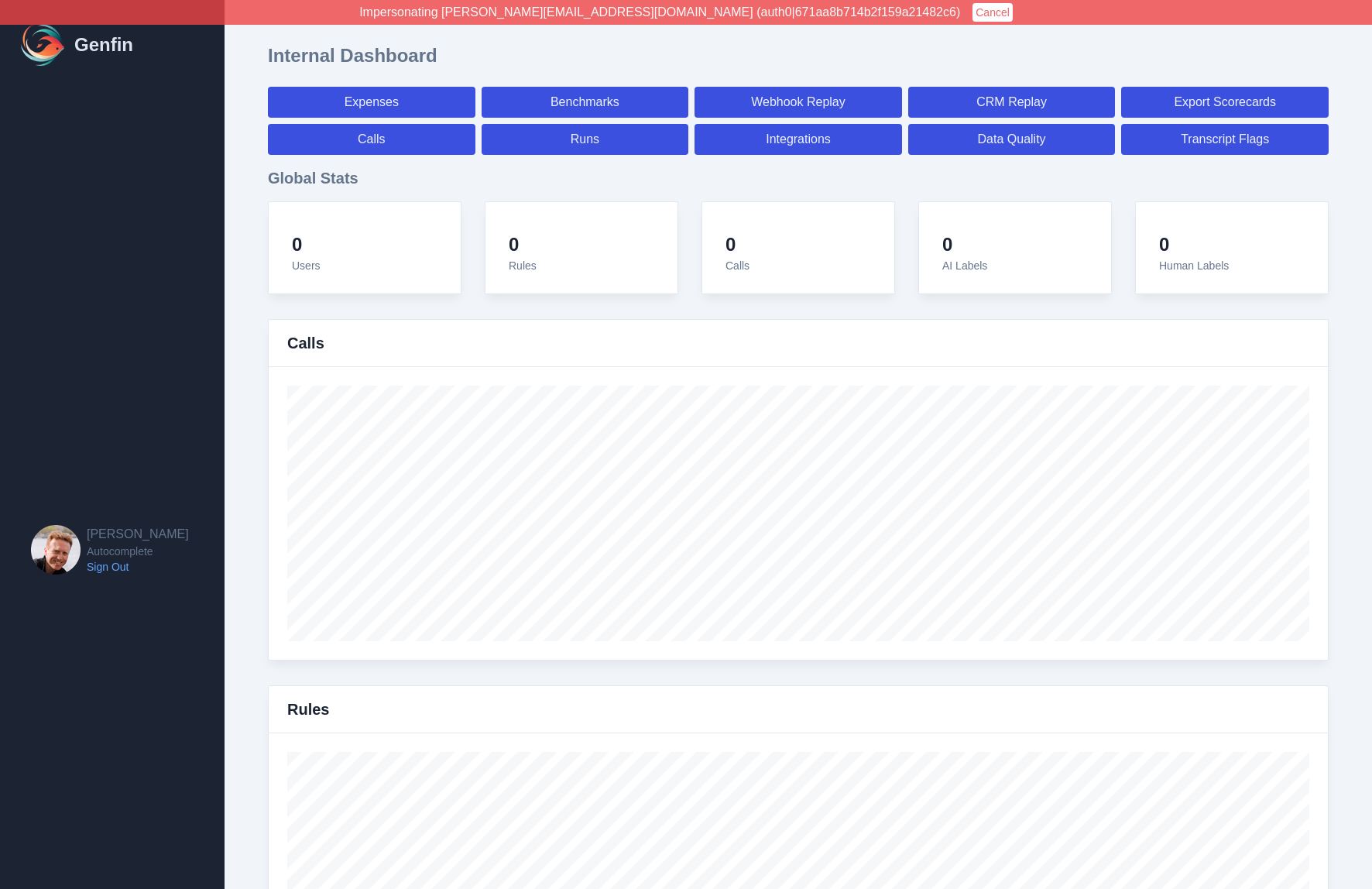
select select "7"
select select "paid"
select select "7"
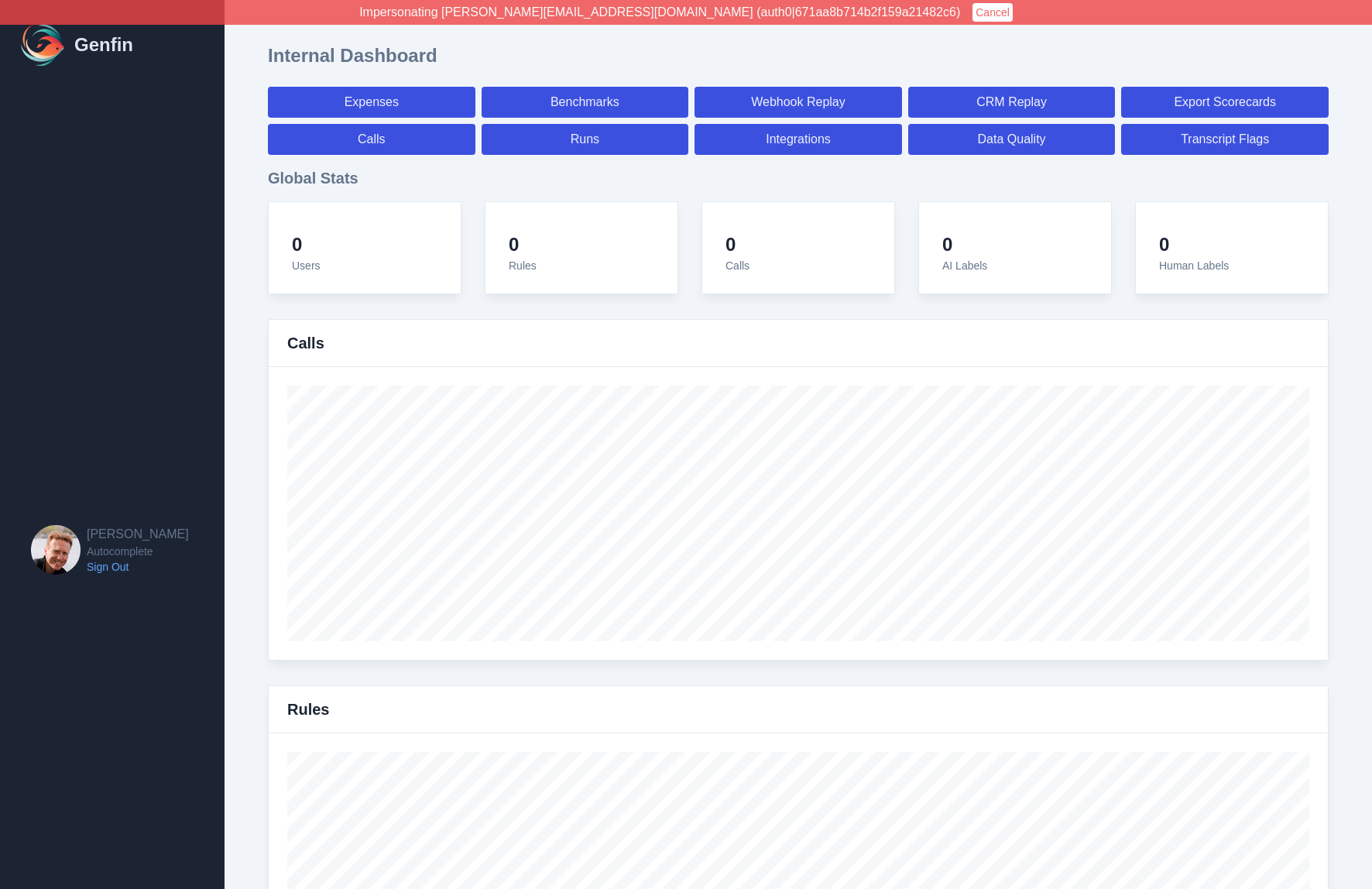
select select "paid"
select select "7"
select select "paid"
select select "7"
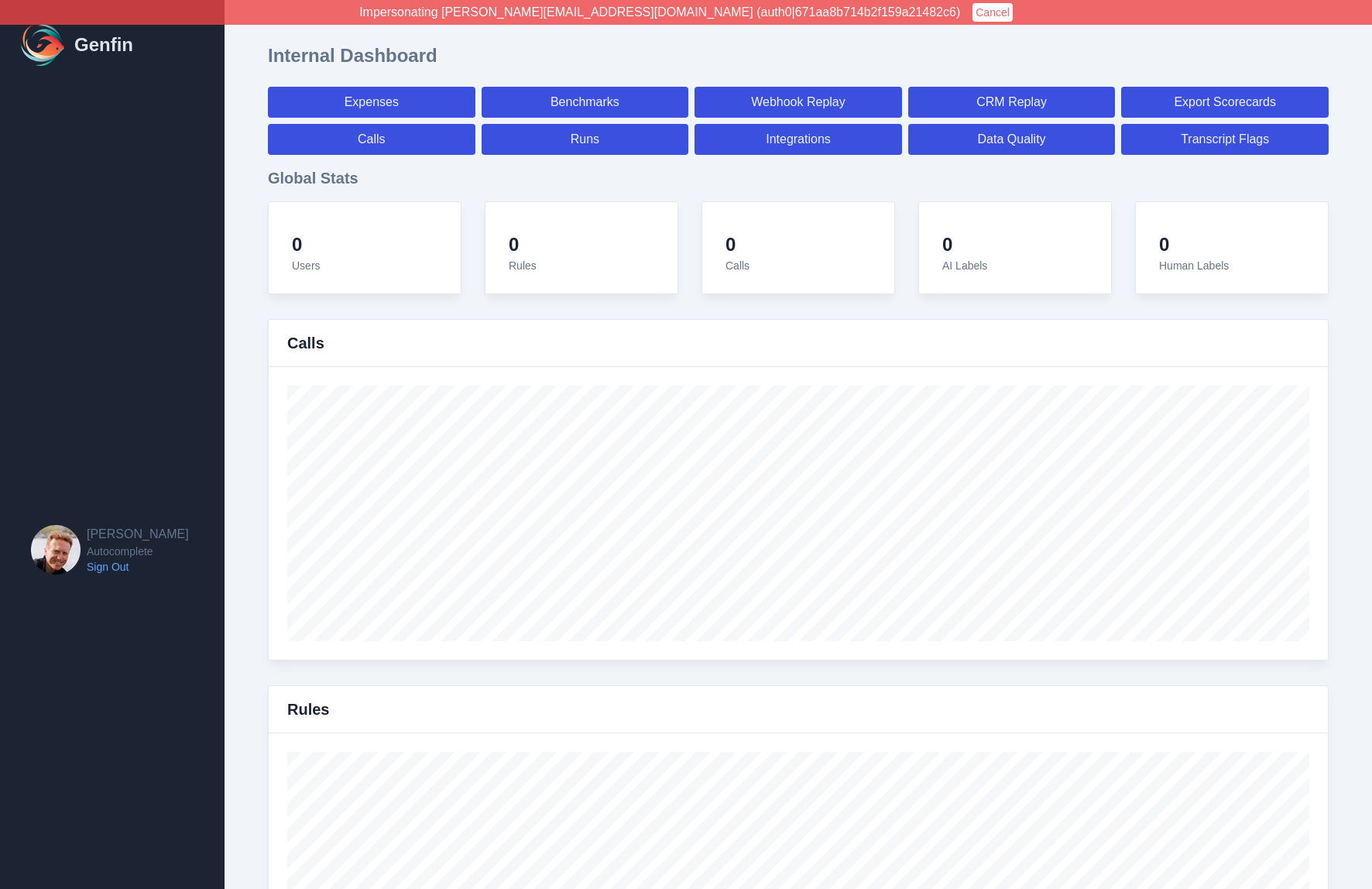
select select "7"
select select "paid"
select select "7"
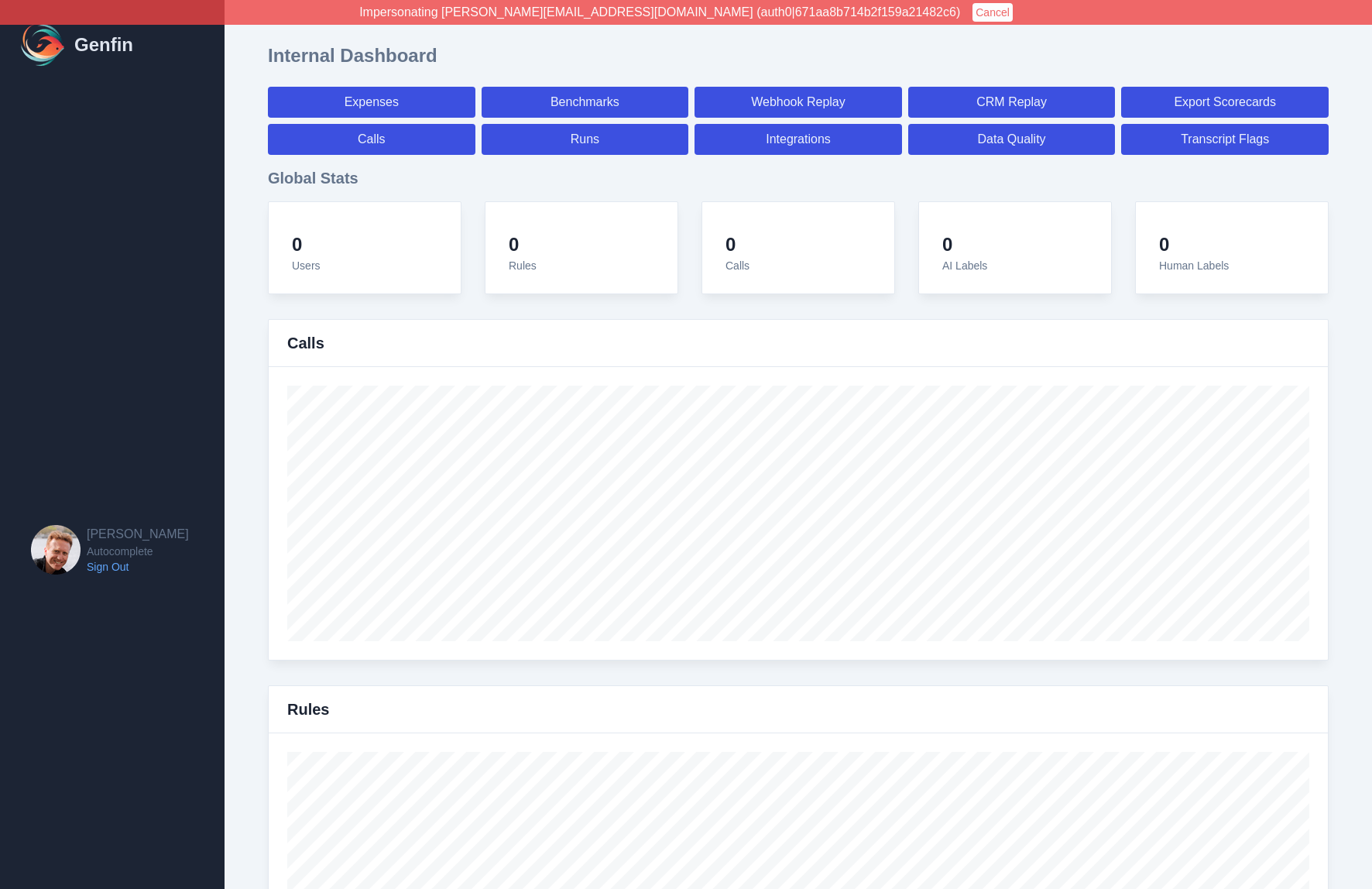
select select "7"
select select "paid"
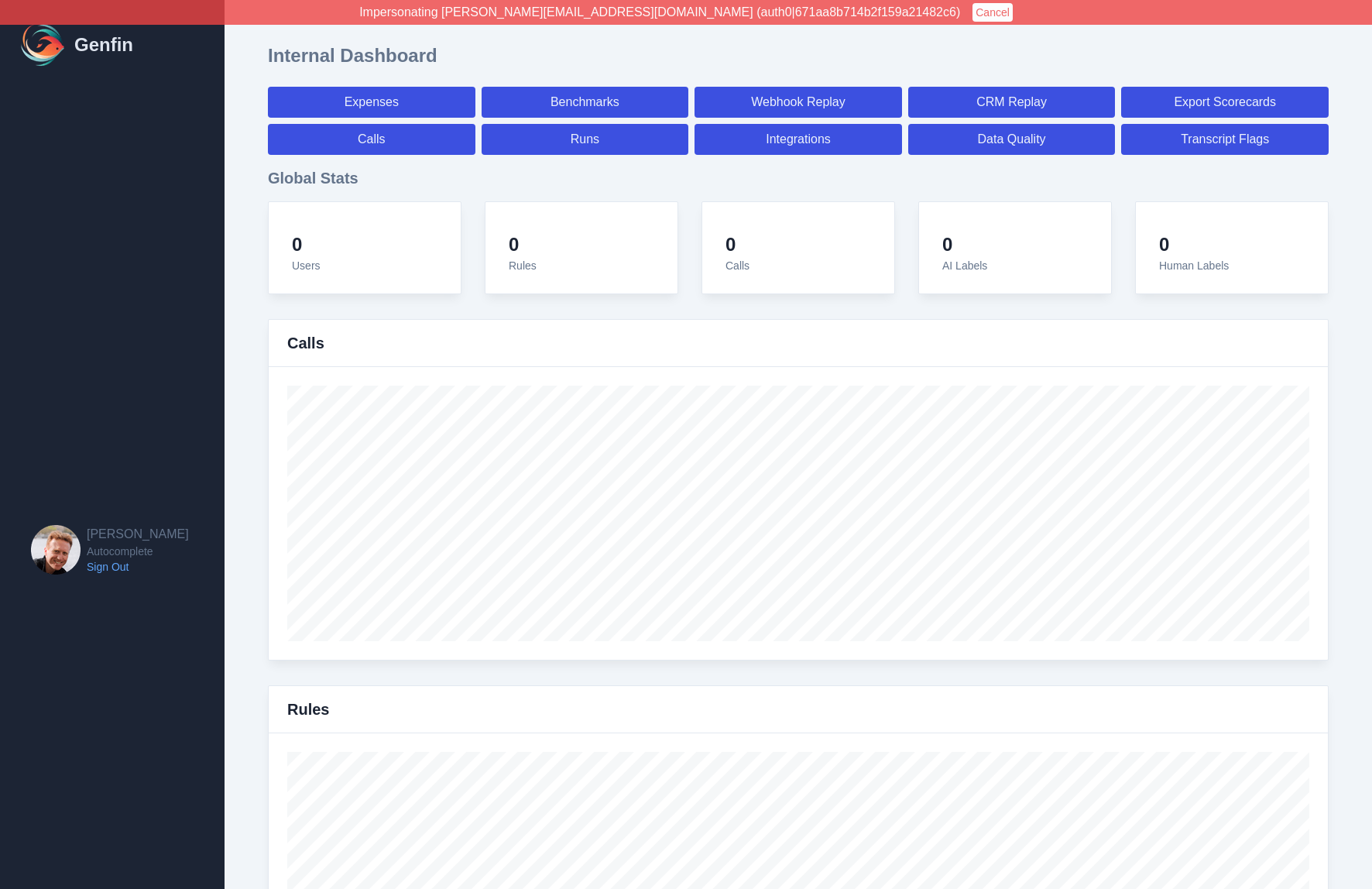
select select "7"
select select "paid"
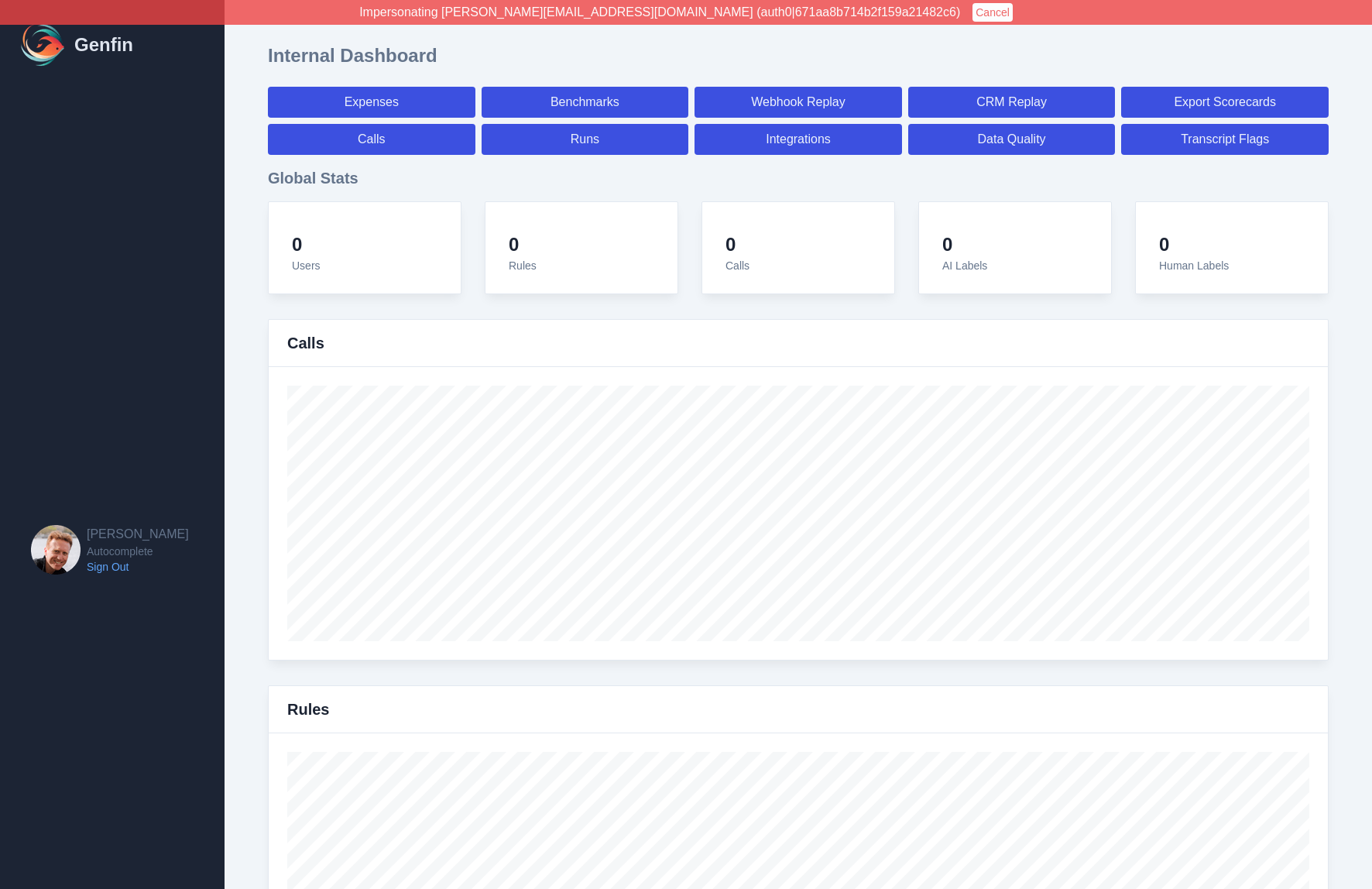
select select "7"
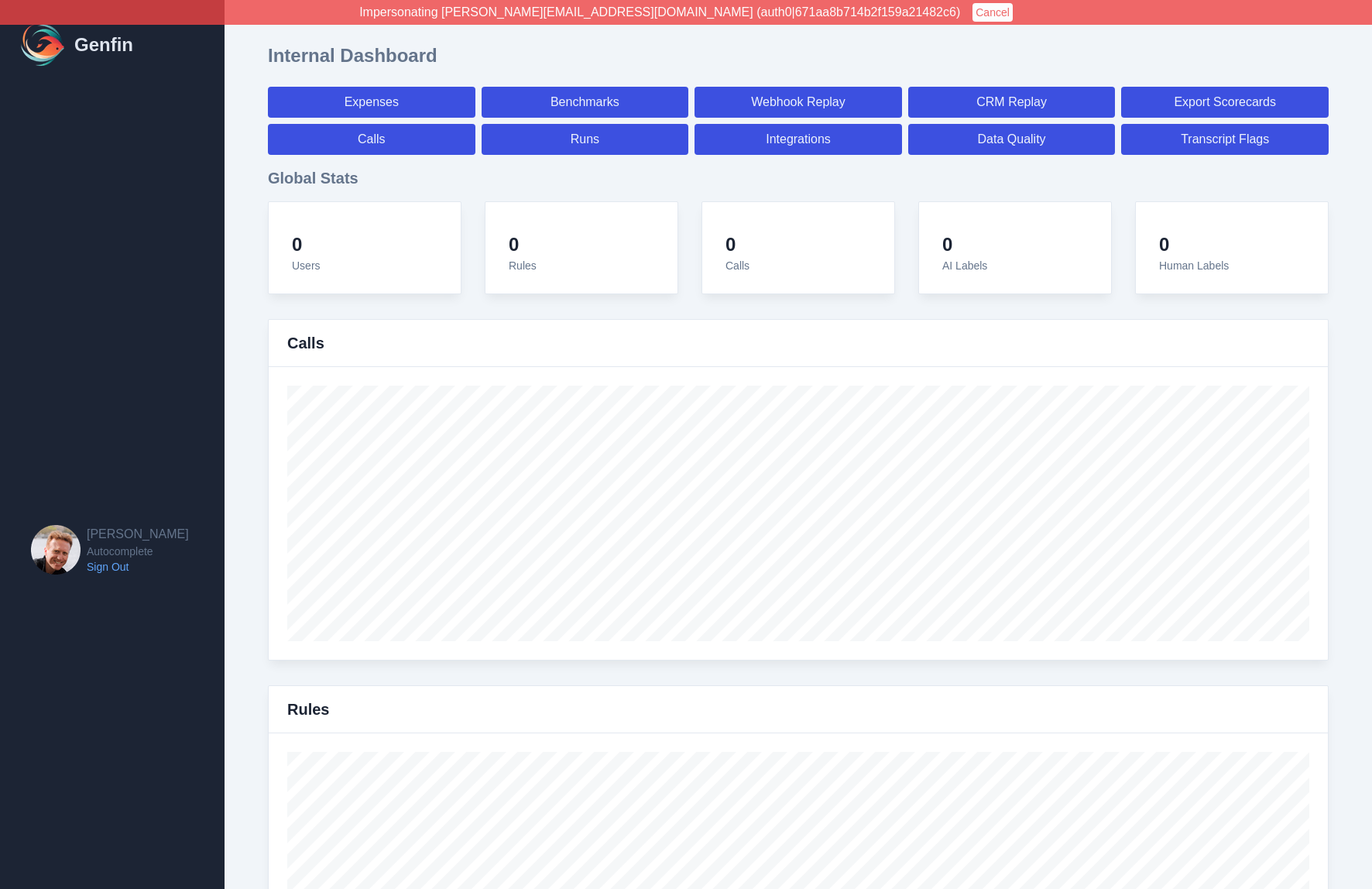
select select "paid"
select select "7"
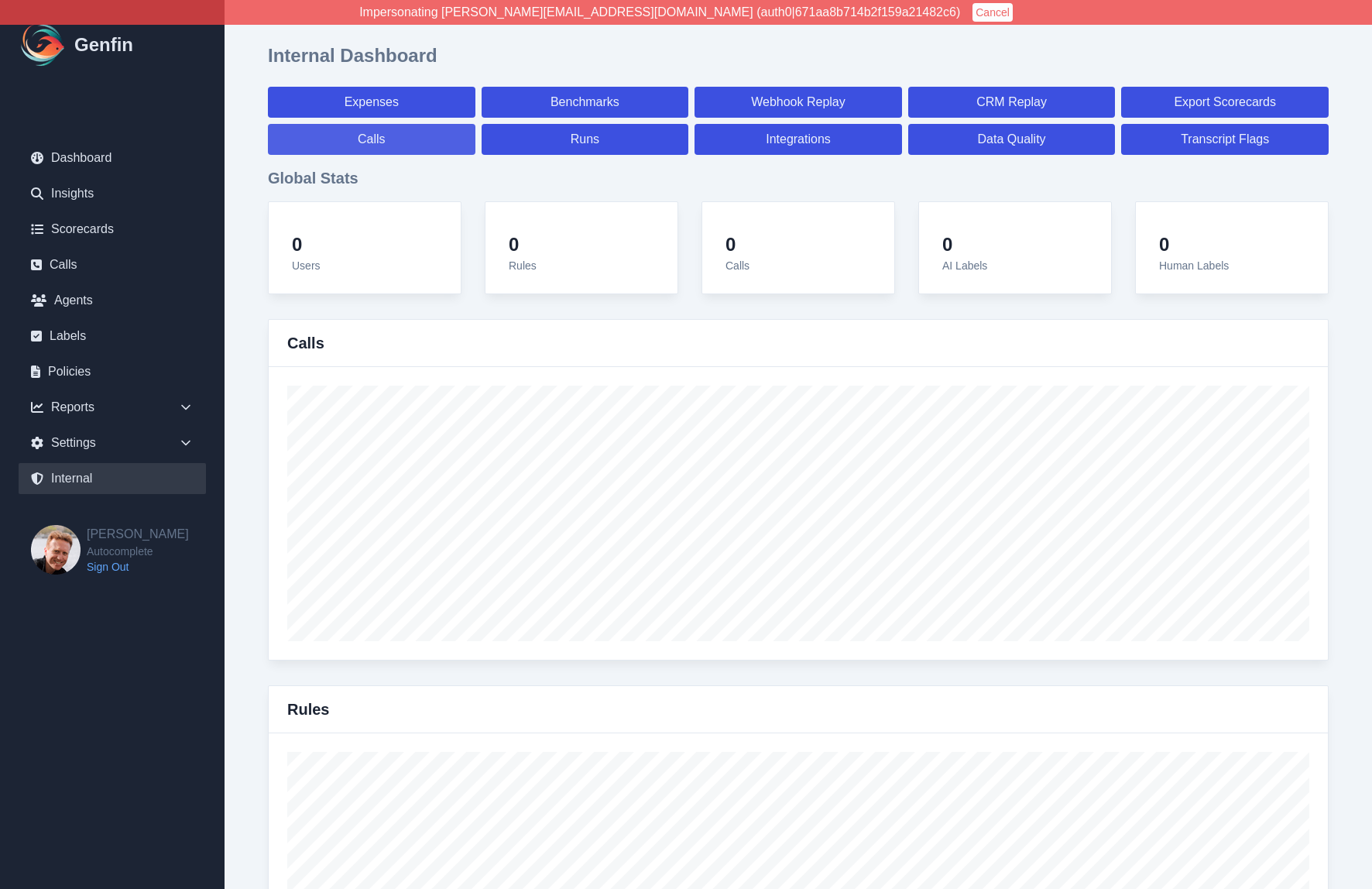
click at [360, 142] on link "Calls" at bounding box center [372, 140] width 207 height 31
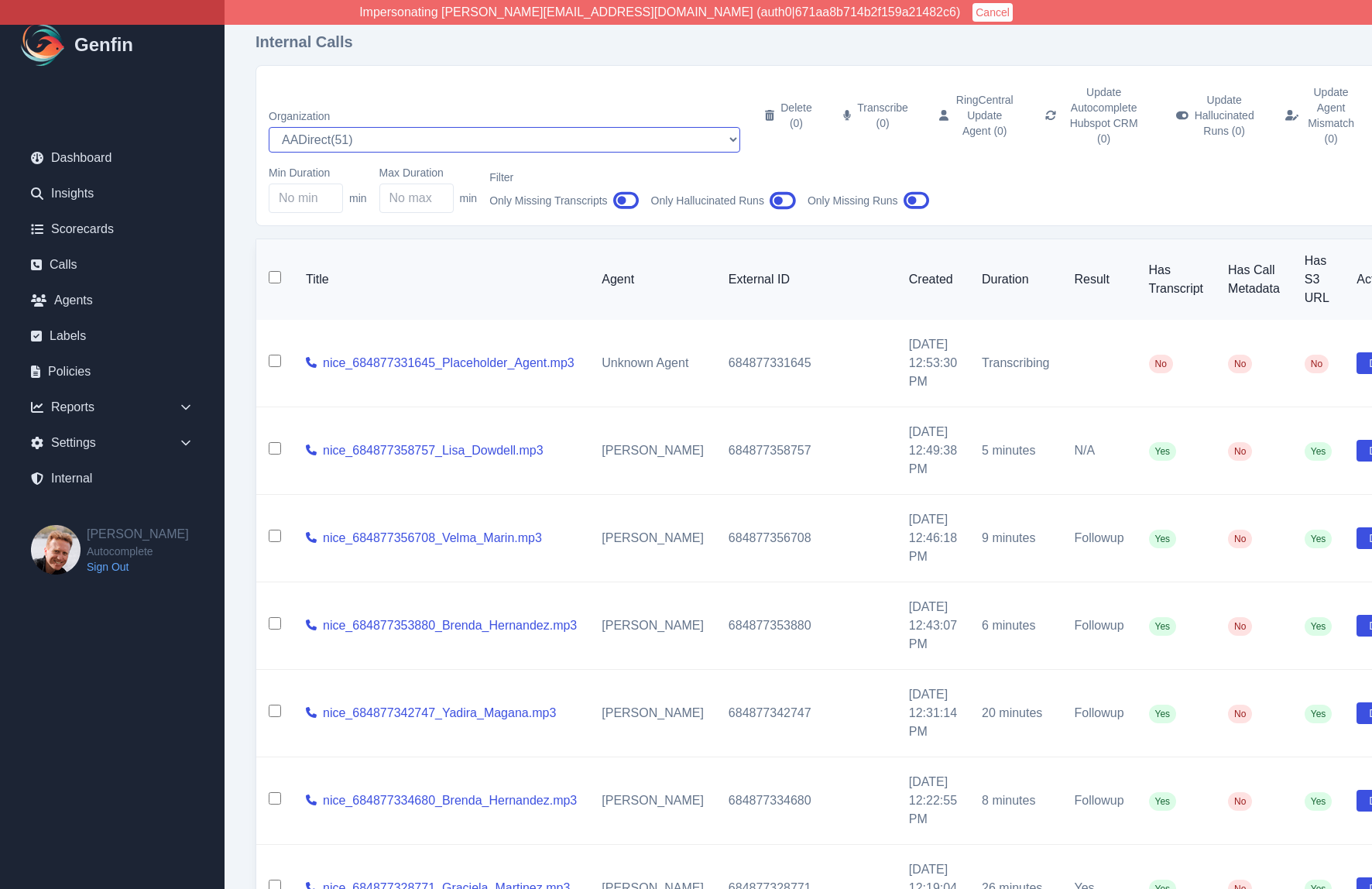
click at [363, 127] on select "AADirect ( 51 ) [DOMAIN_NAME] ( 57 ) [DOMAIN_NAME] ( 56 ) [DOMAIN_NAME] ( 55 ) …" at bounding box center [505, 140] width 471 height 25
select select "5"
click at [269, 127] on select "AADirect ( 51 ) [DOMAIN_NAME] ( 57 ) [DOMAIN_NAME] ( 56 ) [DOMAIN_NAME] ( 55 ) …" at bounding box center [505, 140] width 471 height 25
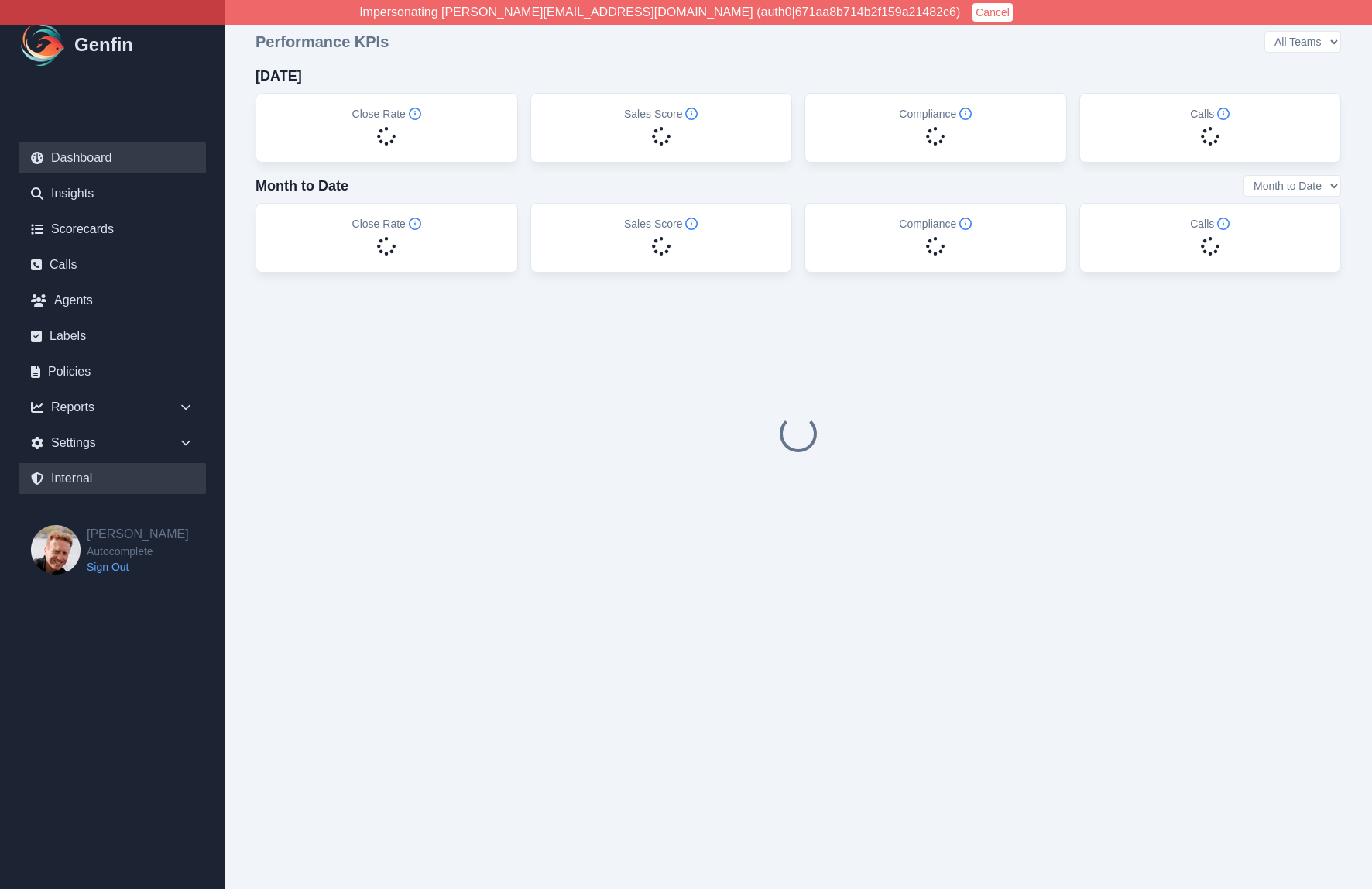
click at [112, 471] on link "Internal" at bounding box center [112, 479] width 188 height 31
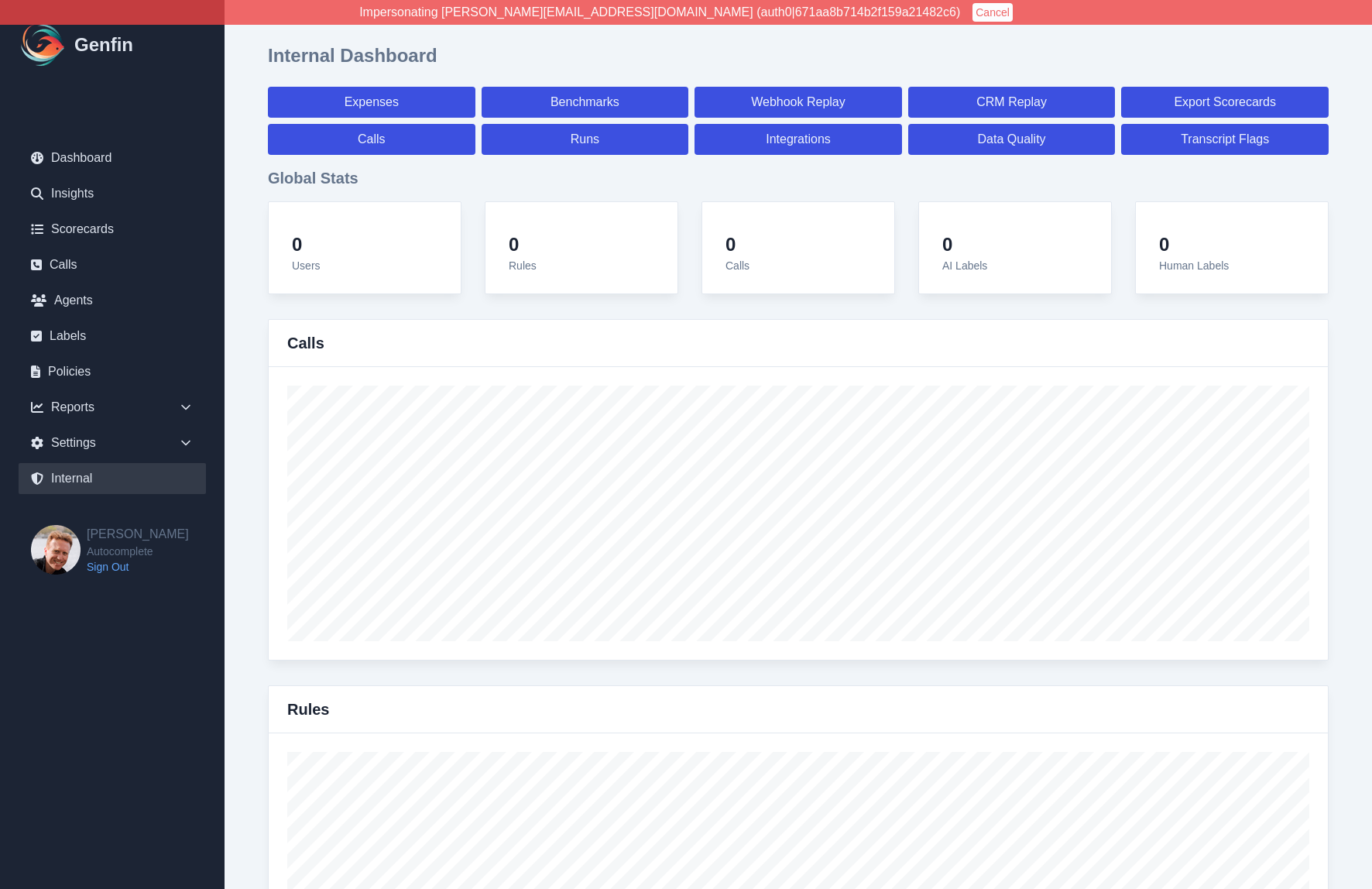
select select "paid"
select select "7"
select select "paid"
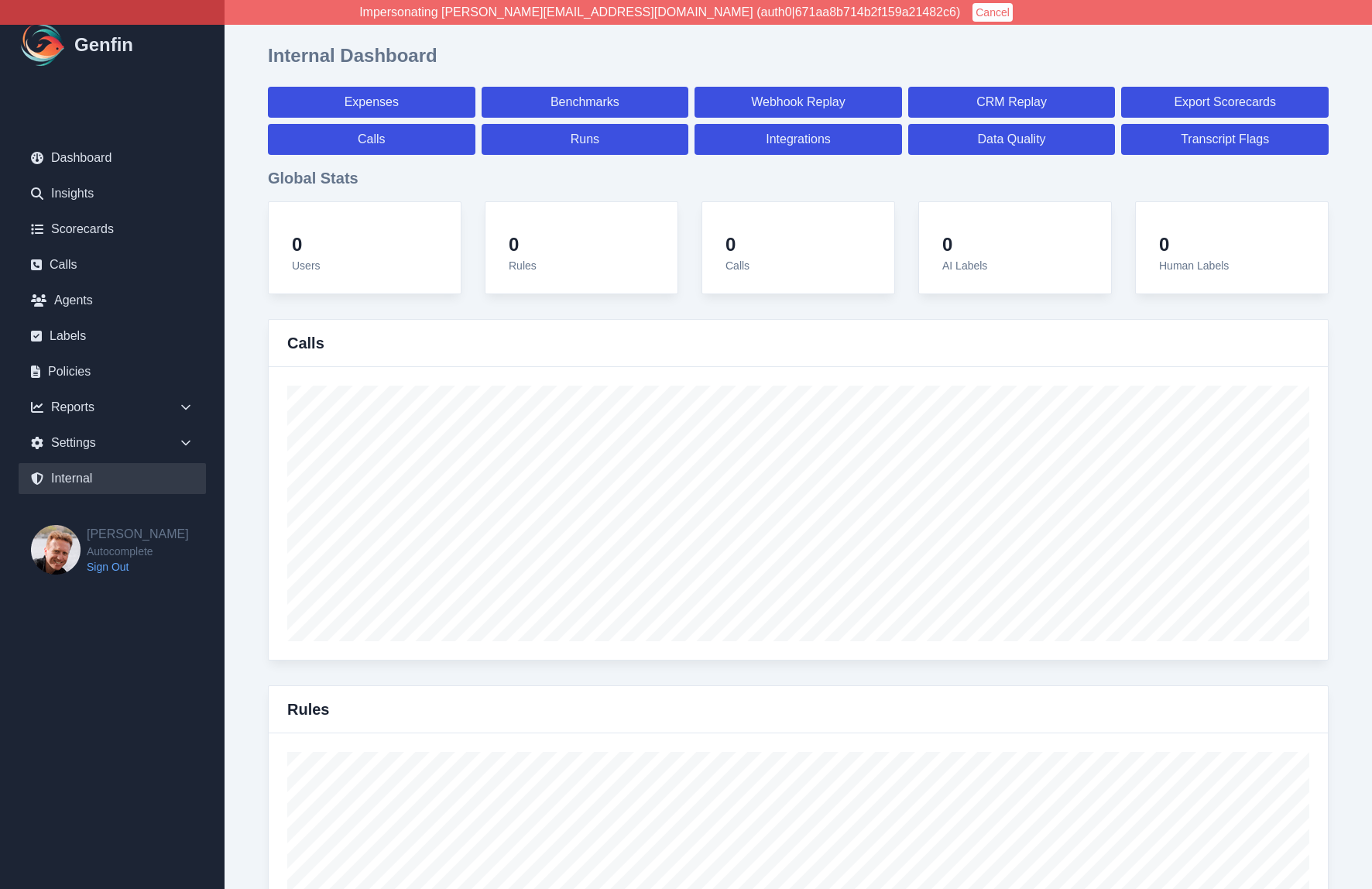
select select "7"
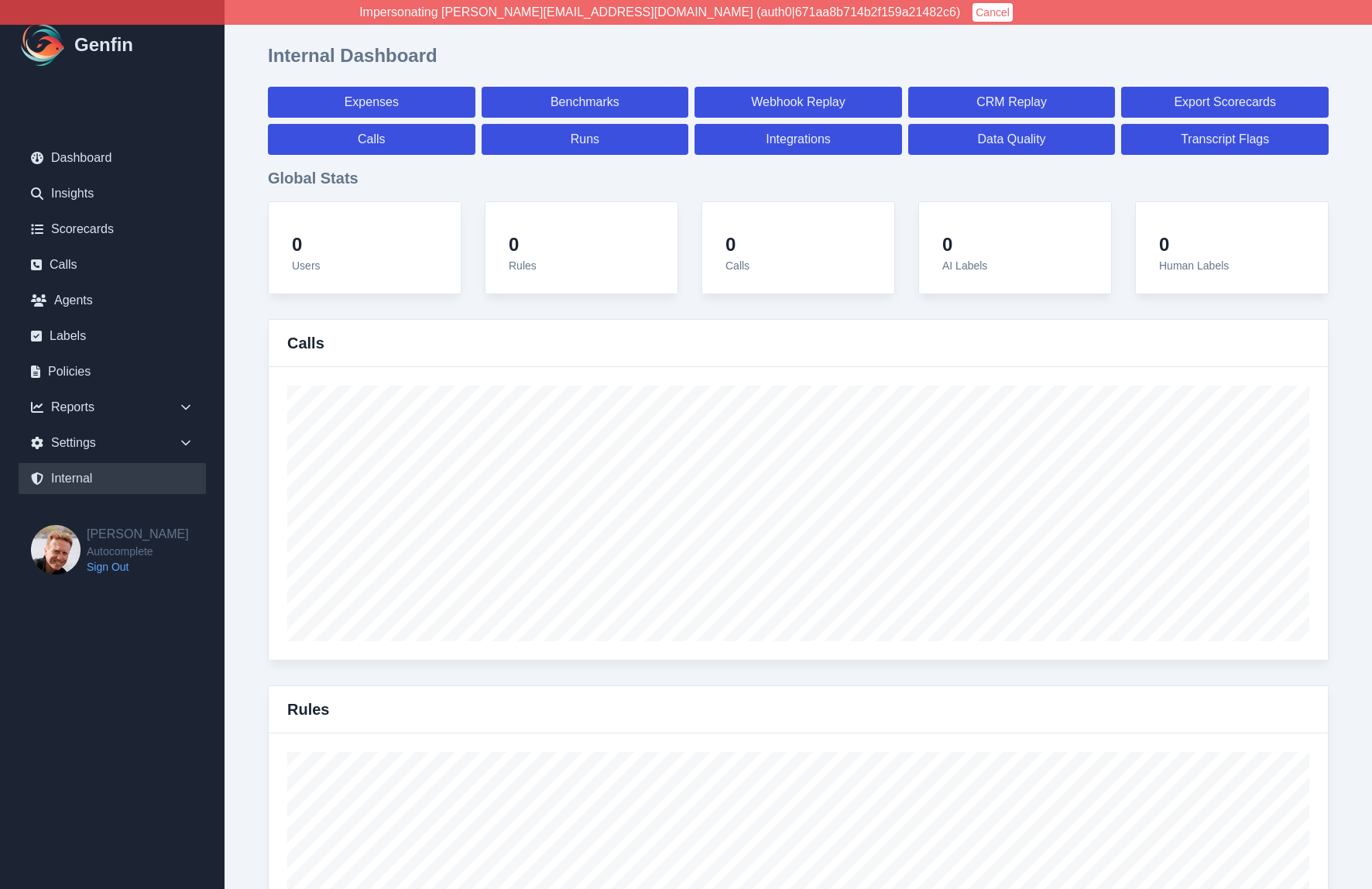
select select "7"
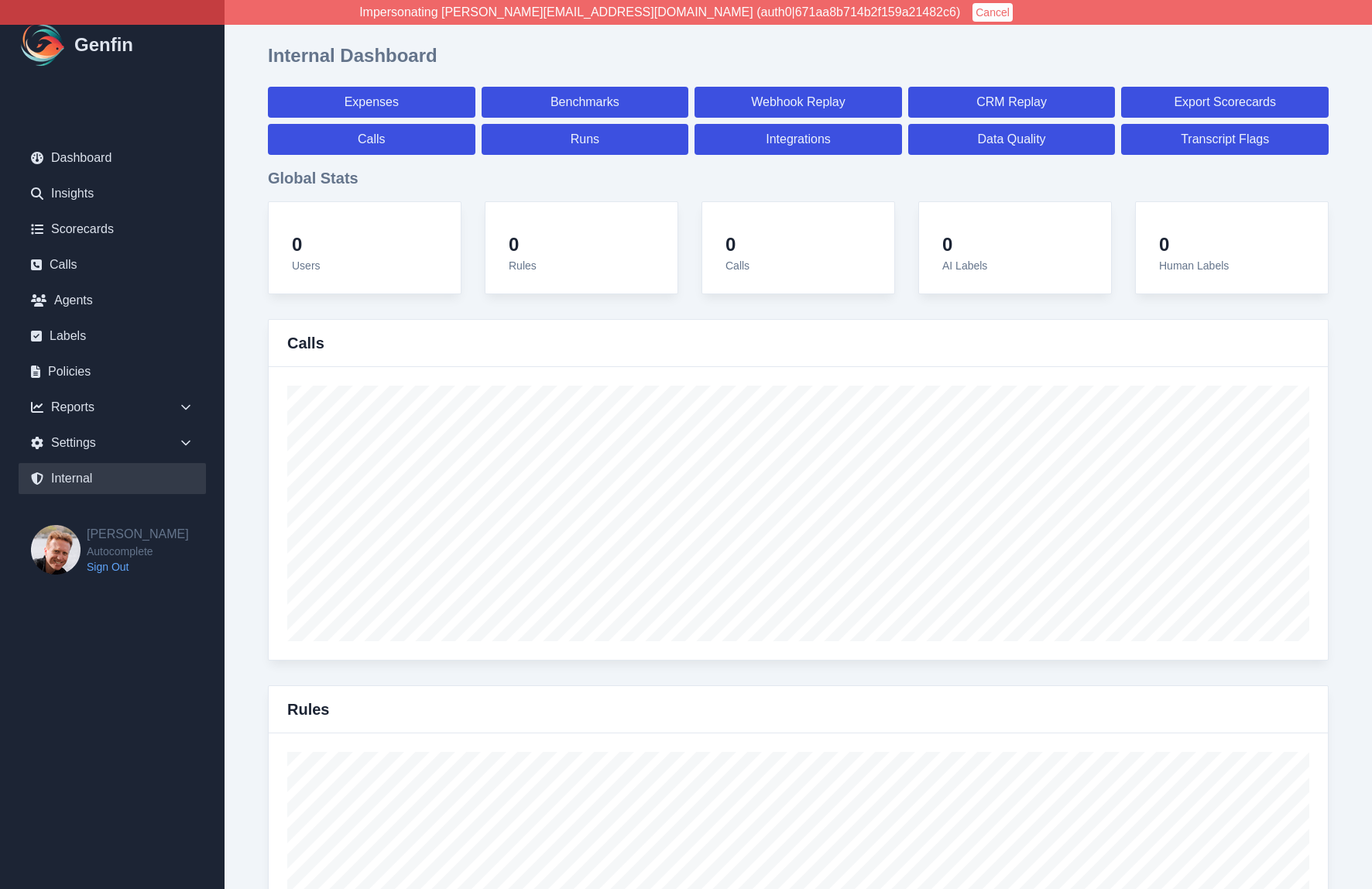
select select "7"
select select "paid"
select select "7"
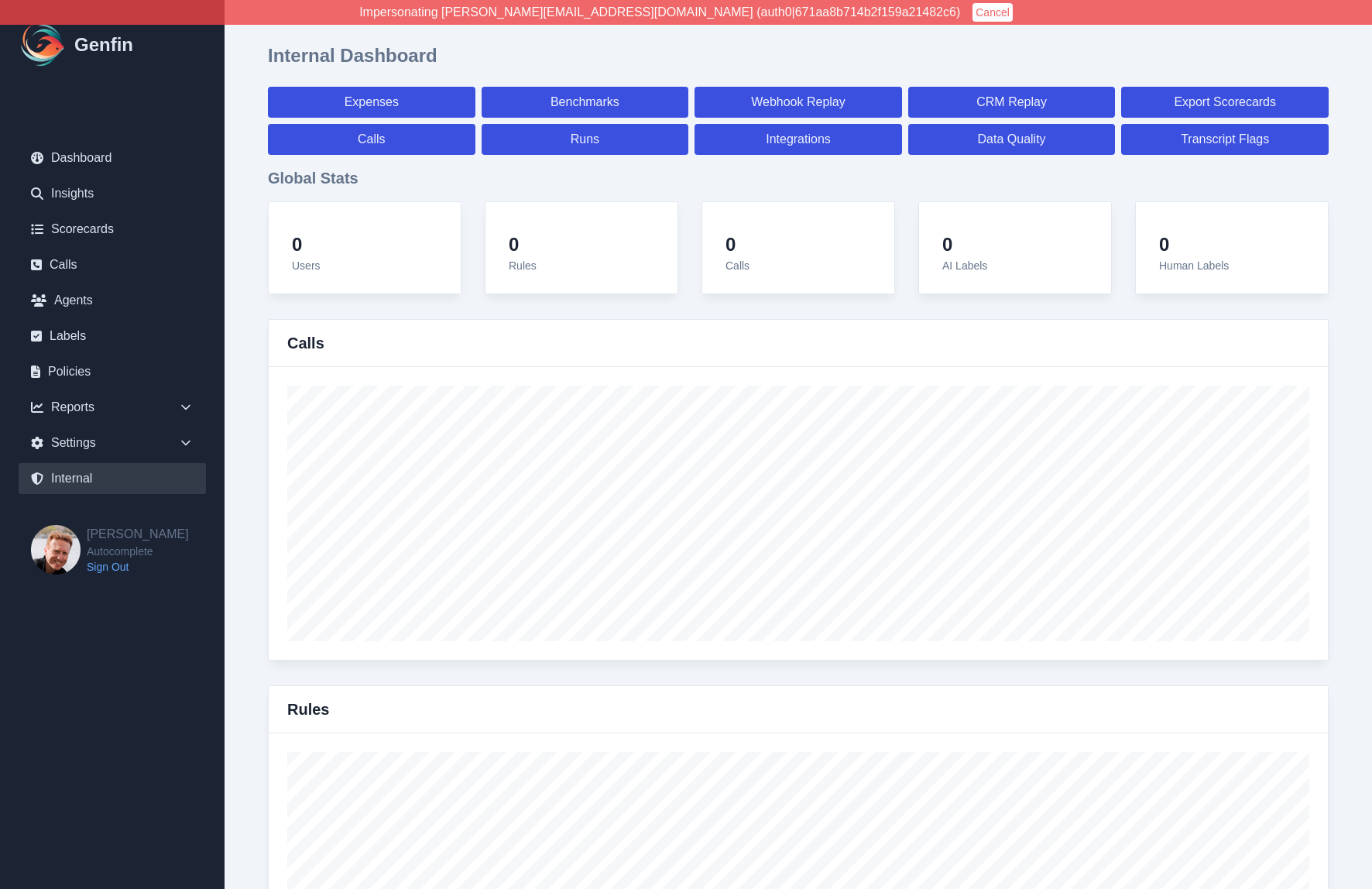
select select "7"
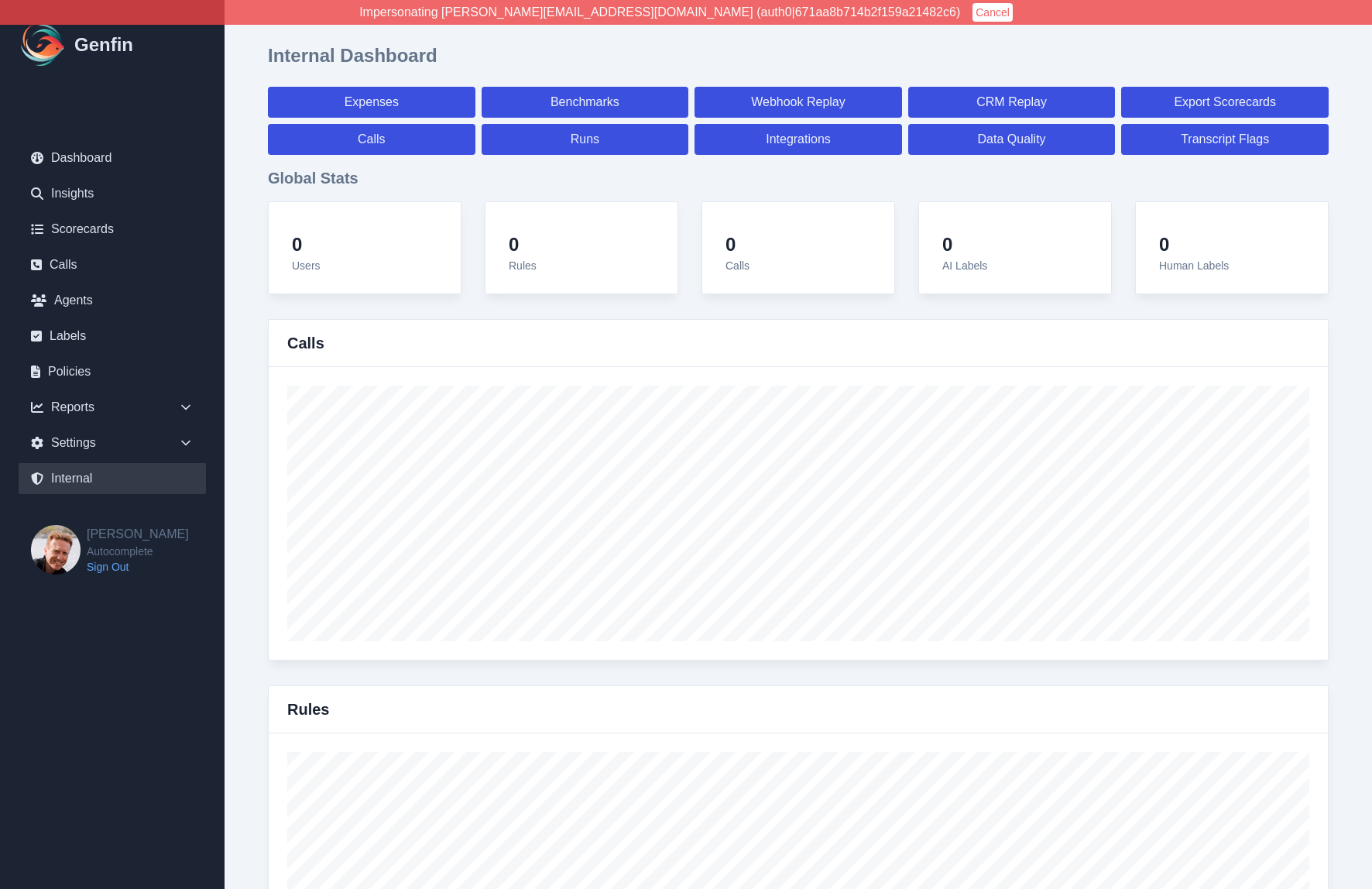
select select "7"
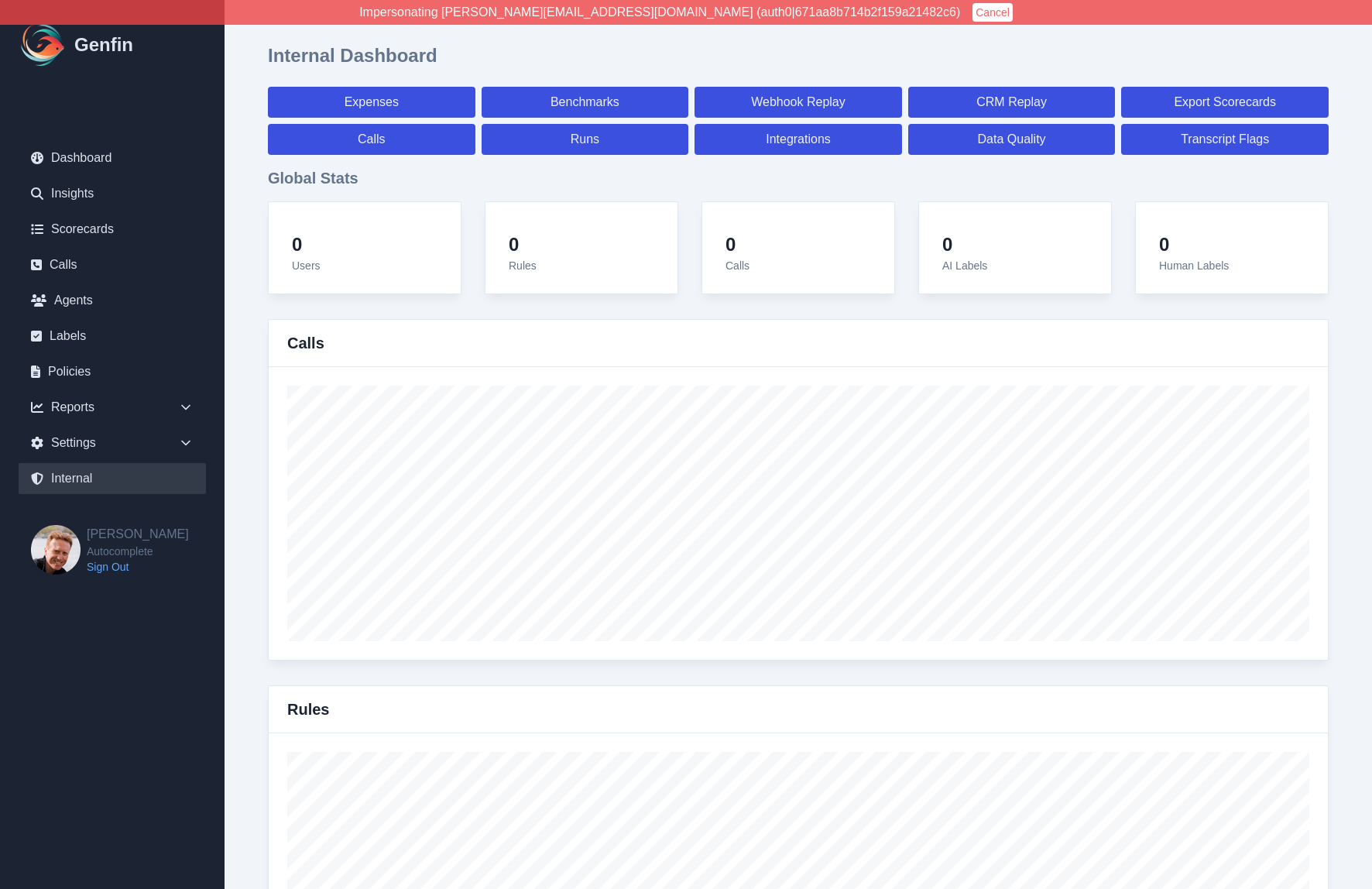
select select "7"
select select "paid"
select select "7"
select select "paid"
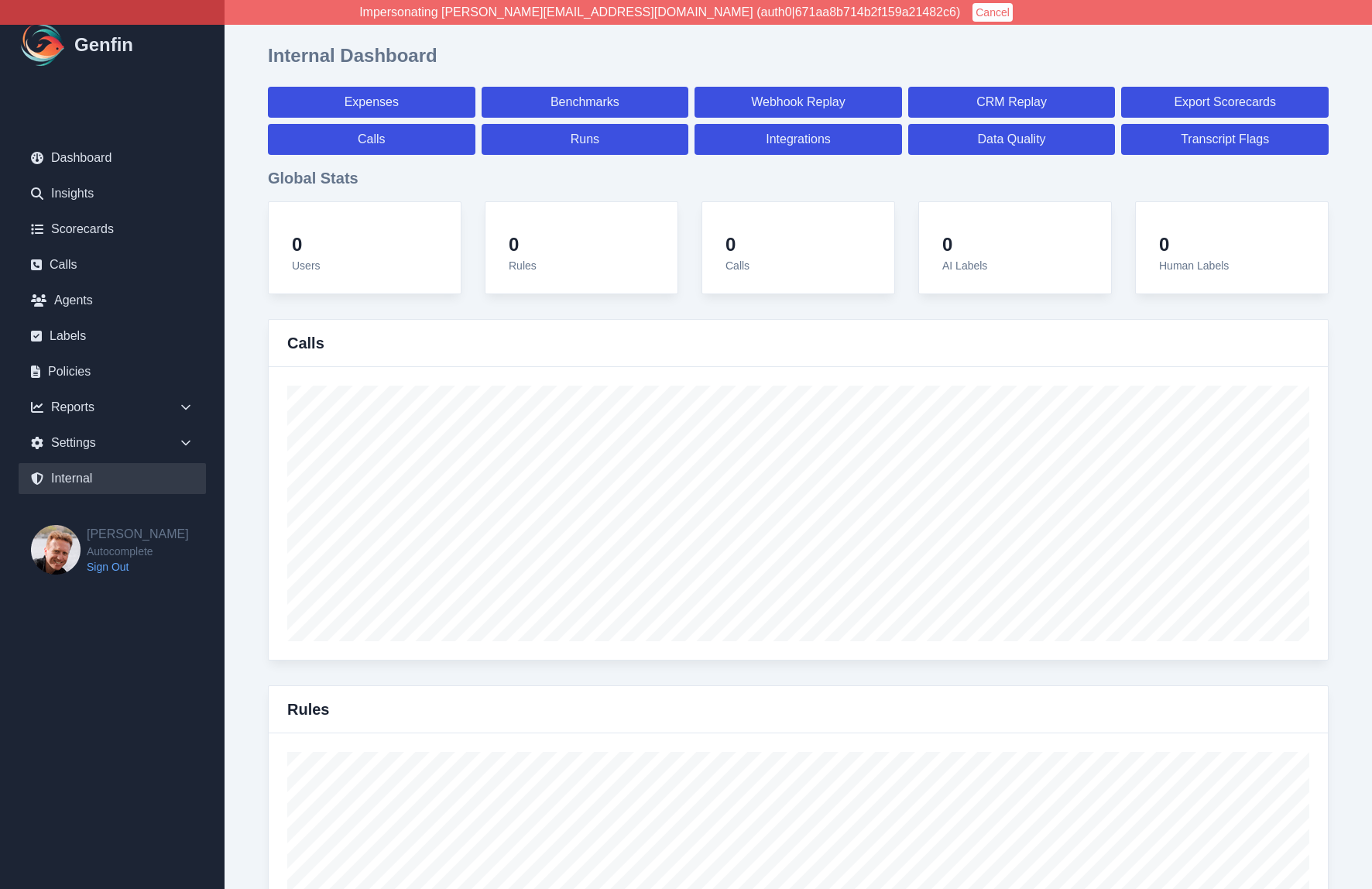
select select "paid"
select select "7"
select select "paid"
select select "7"
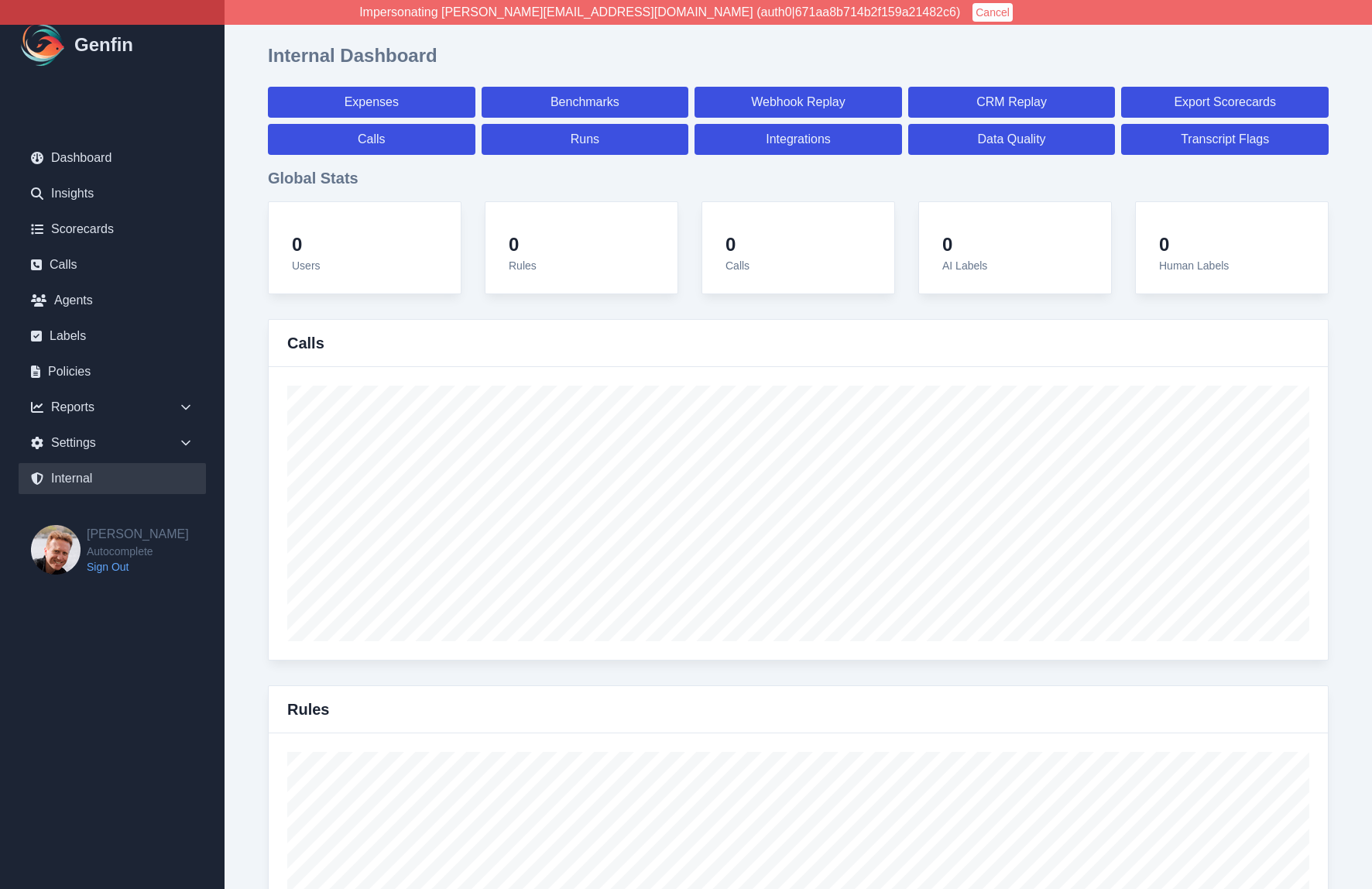
select select "7"
select select "paid"
select select "7"
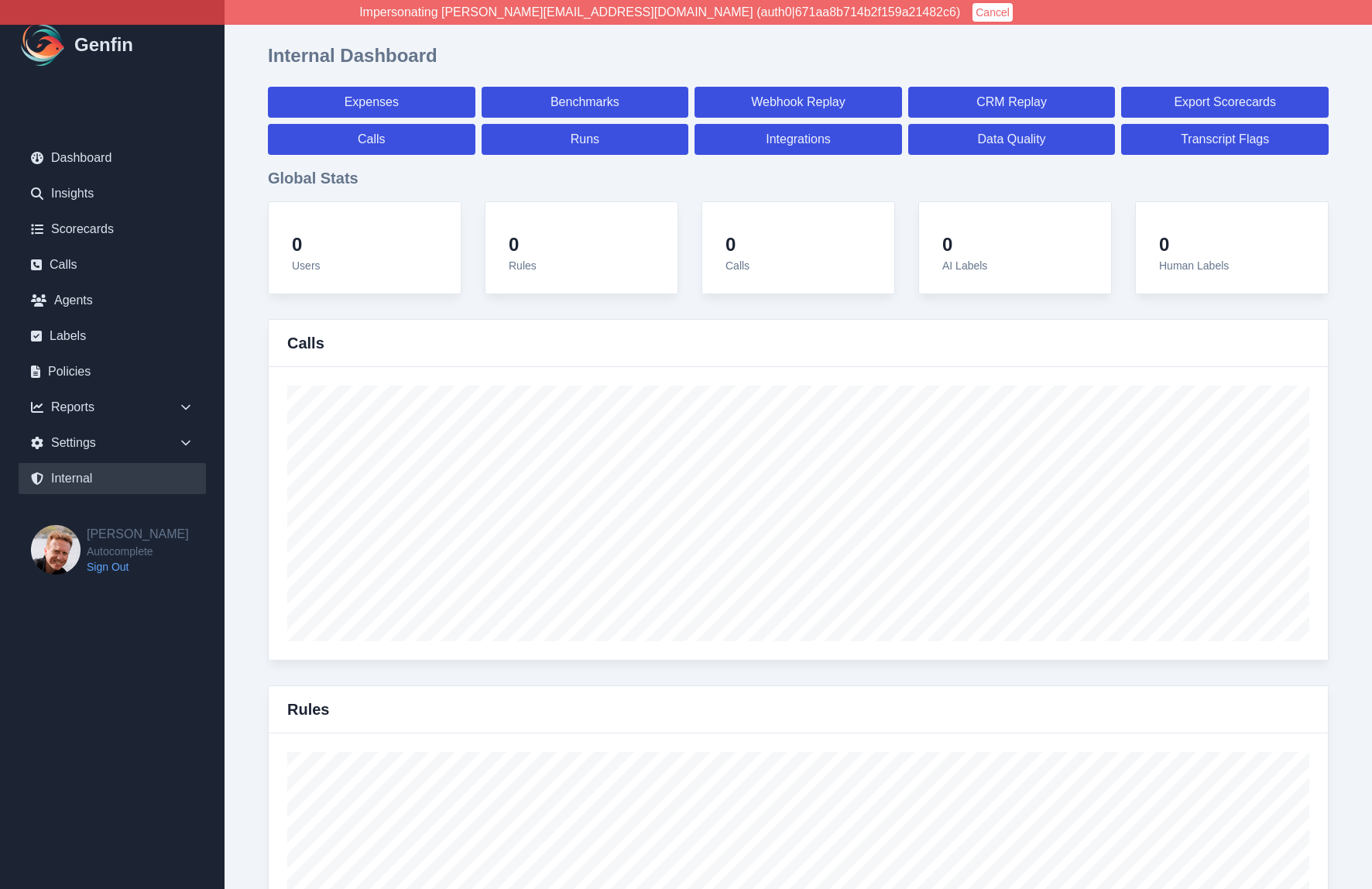
select select "paid"
select select "7"
select select "paid"
select select "7"
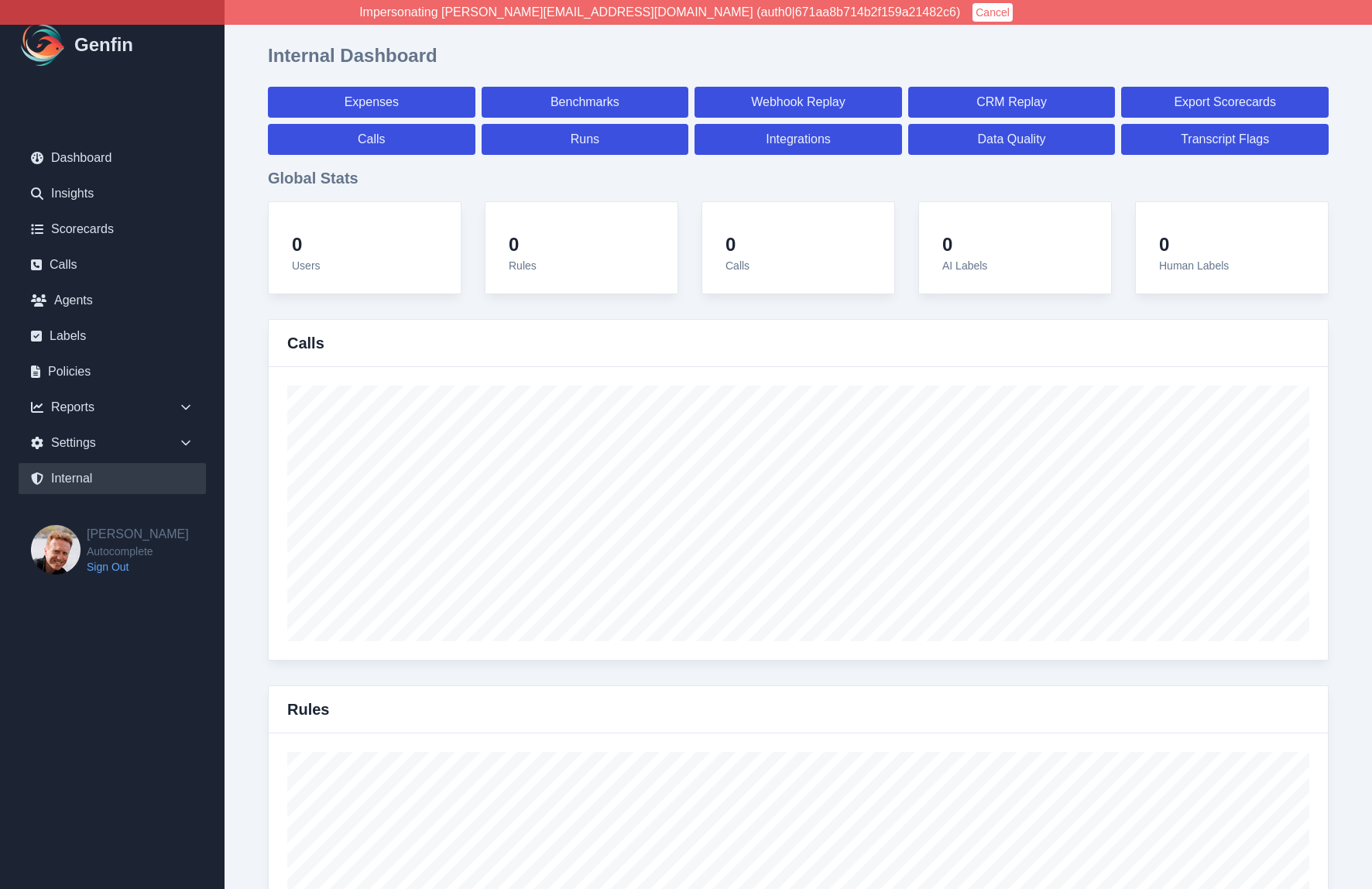
select select "7"
select select "paid"
select select "7"
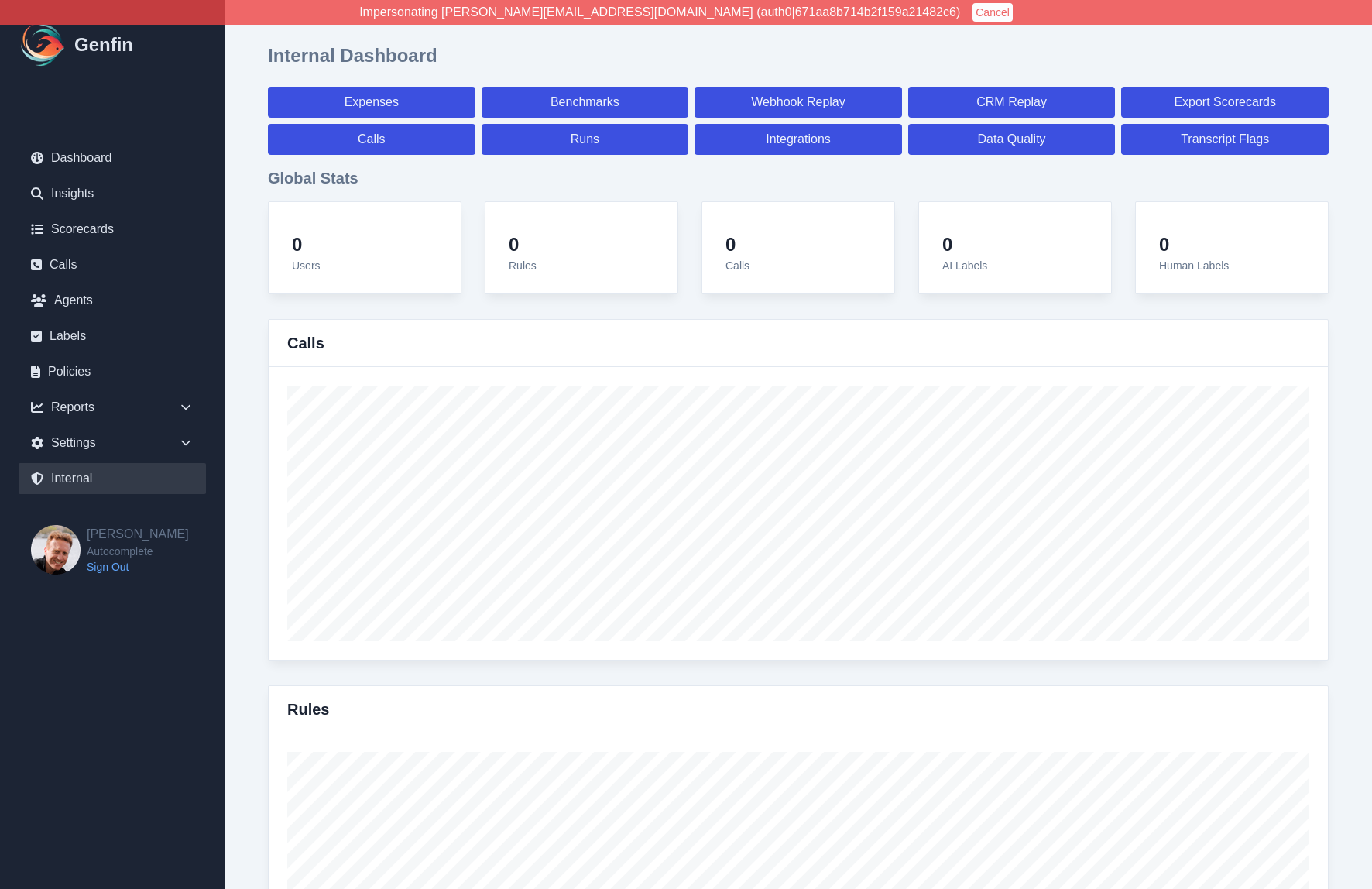
select select "7"
select select "paid"
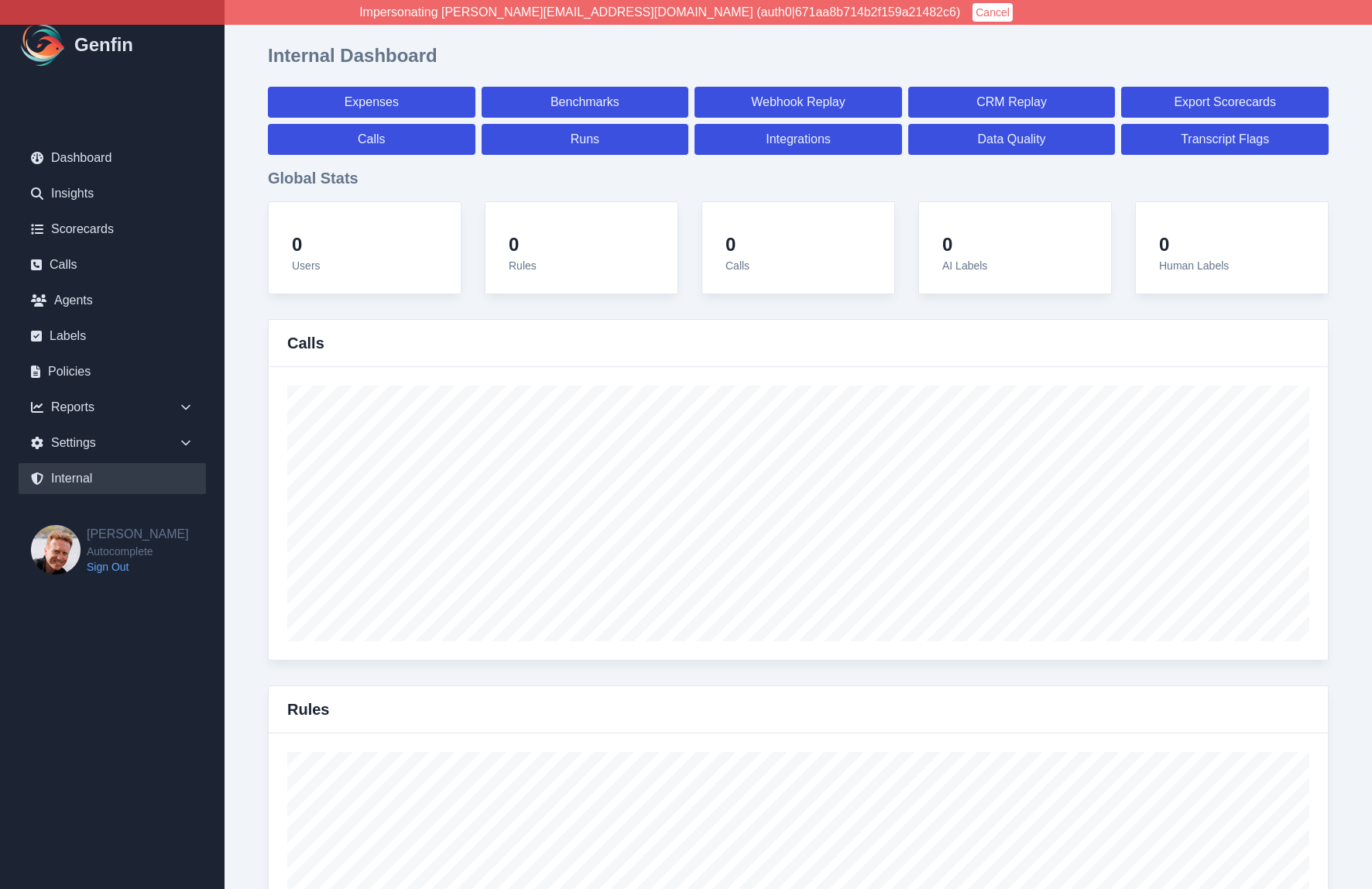
select select "7"
select select "paid"
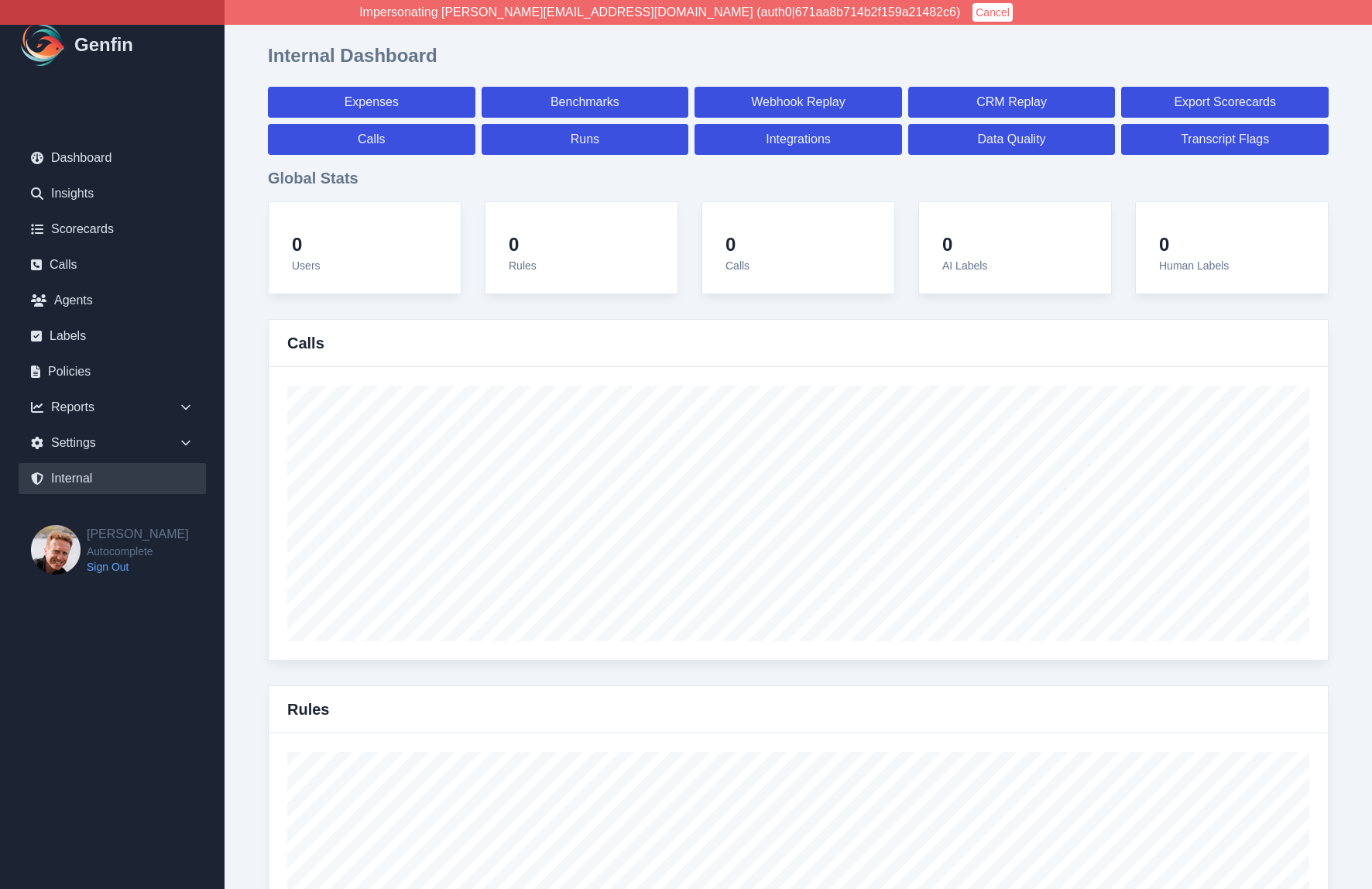
select select "7"
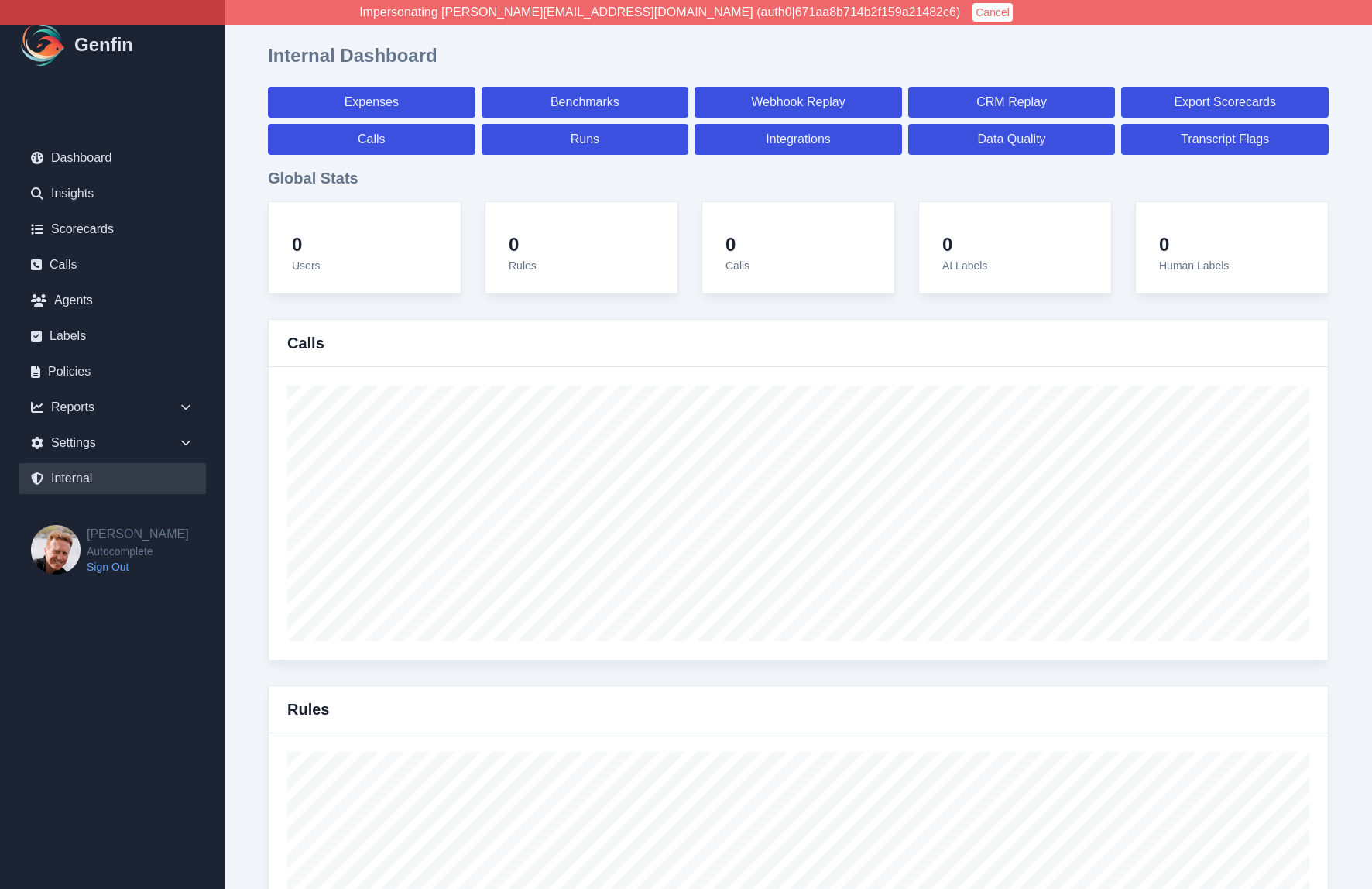
select select "paid"
select select "7"
click at [368, 138] on link "Calls" at bounding box center [372, 140] width 207 height 31
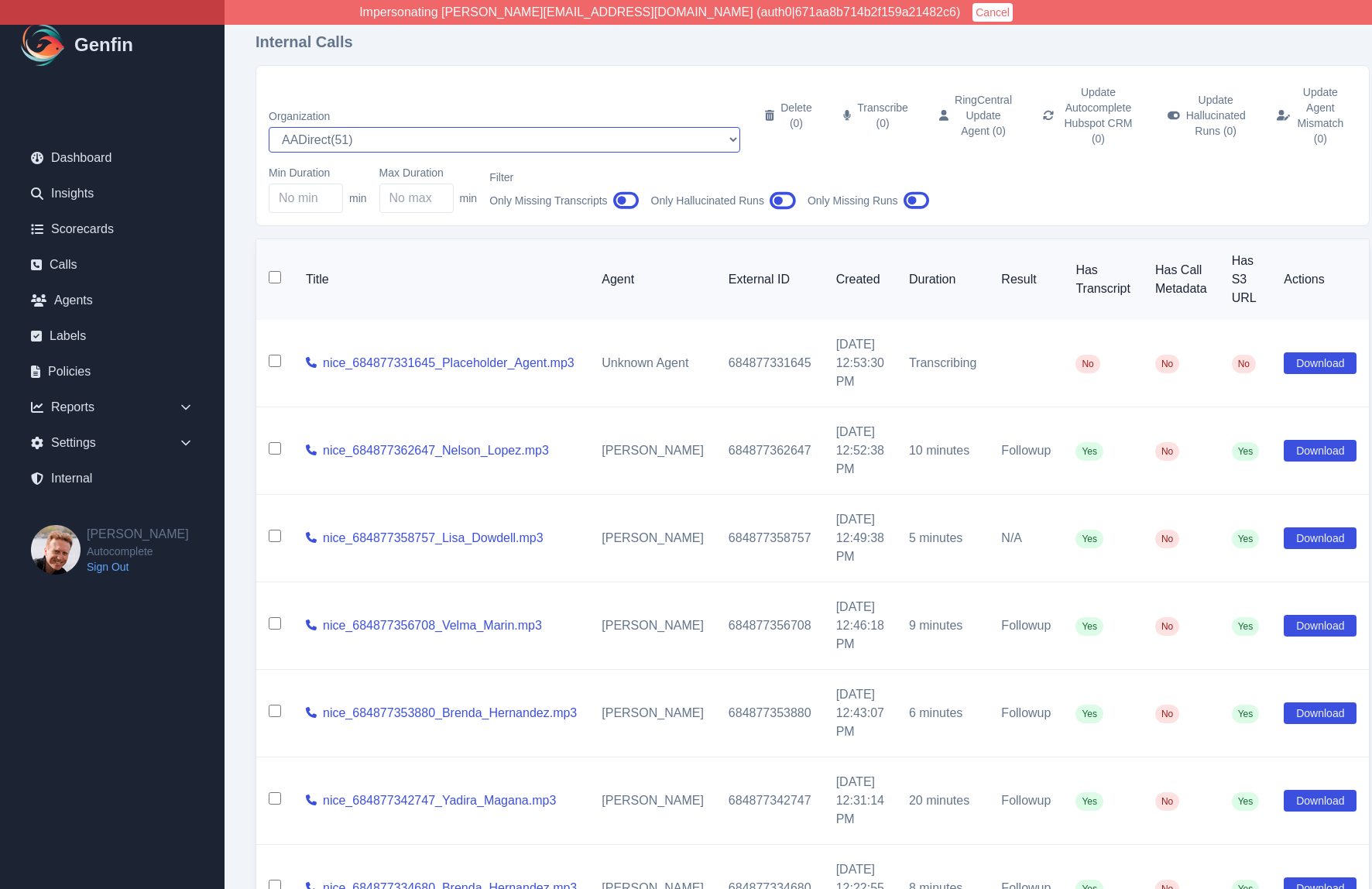
click at [367, 127] on select "AADirect ( 51 ) [DOMAIN_NAME] ( 57 ) [DOMAIN_NAME] ( 56 ) [DOMAIN_NAME] ( 55 ) …" at bounding box center [505, 140] width 471 height 25
click at [973, 15] on button "Cancel" at bounding box center [993, 12] width 40 height 19
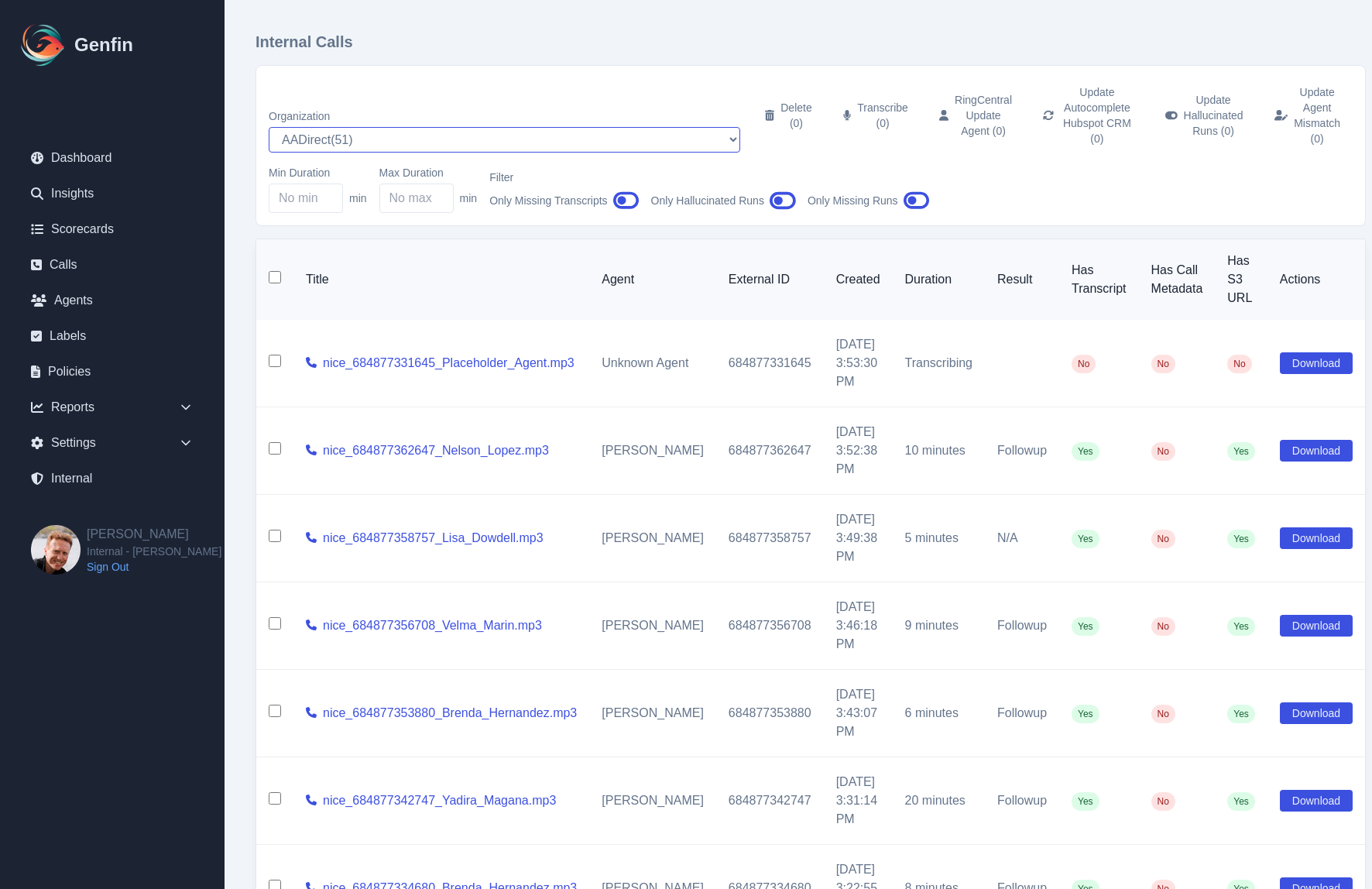
click at [340, 127] on select "AADirect ( 51 ) [DOMAIN_NAME] ( 57 ) [DOMAIN_NAME] ( 56 ) [DOMAIN_NAME] ( 55 ) …" at bounding box center [505, 140] width 471 height 25
select select "5"
click at [269, 127] on select "AADirect ( 51 ) [DOMAIN_NAME] ( 57 ) [DOMAIN_NAME] ( 56 ) [DOMAIN_NAME] ( 55 ) …" at bounding box center [505, 140] width 471 height 25
